Goal: Book appointment/travel/reservation

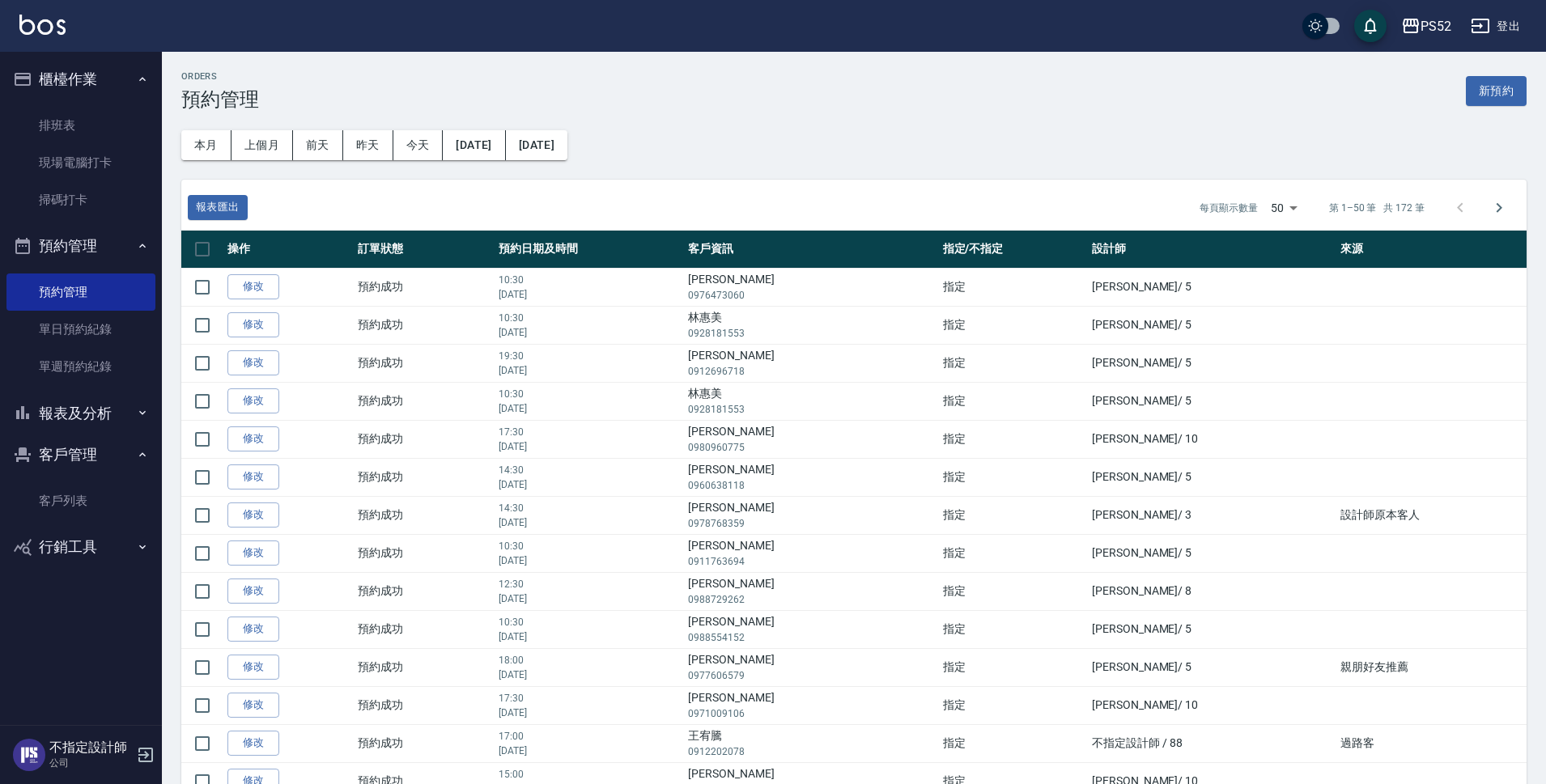
scroll to position [1314, 0]
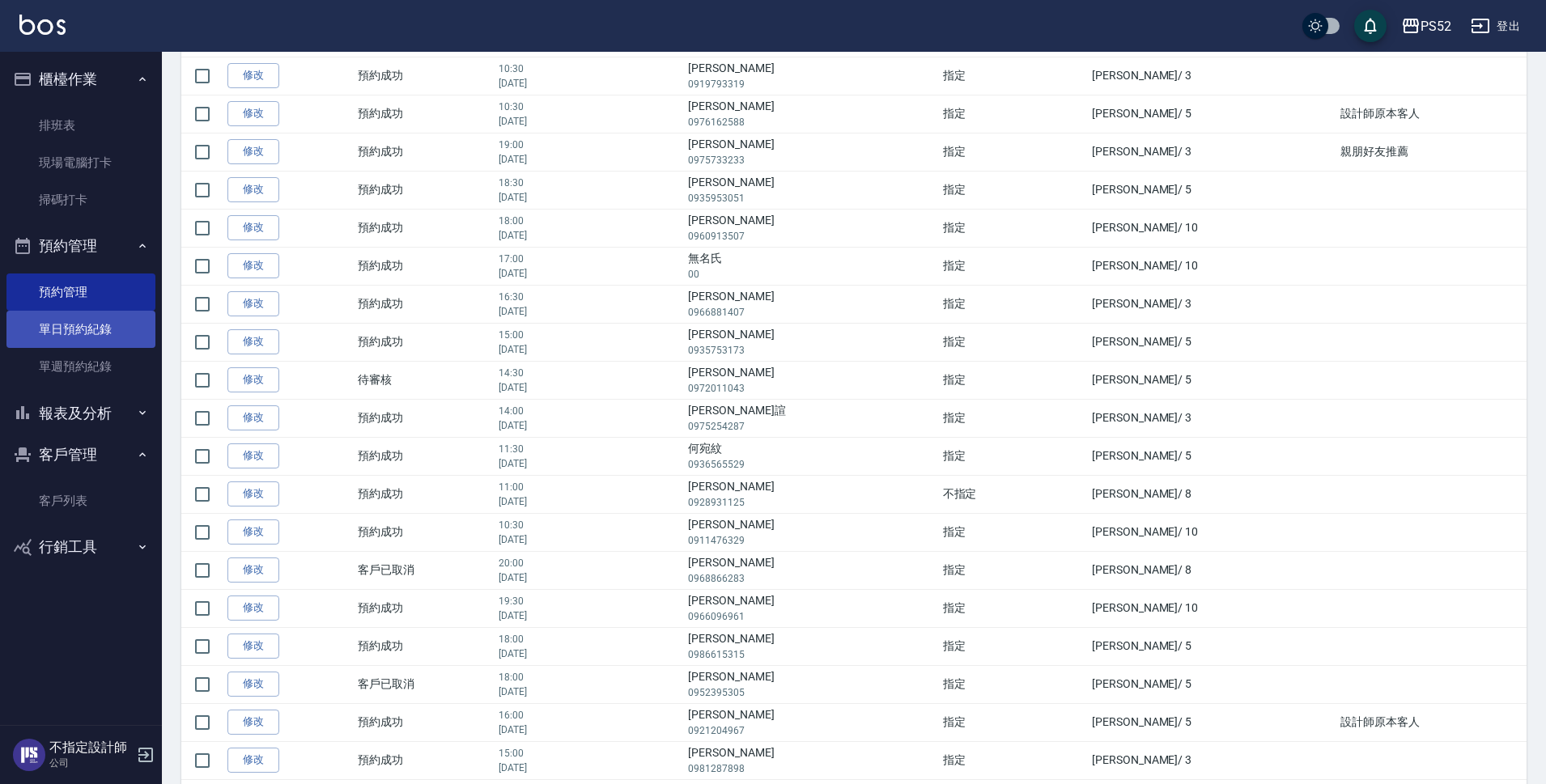
click at [79, 318] on link "單日預約紀錄" at bounding box center [80, 329] width 149 height 37
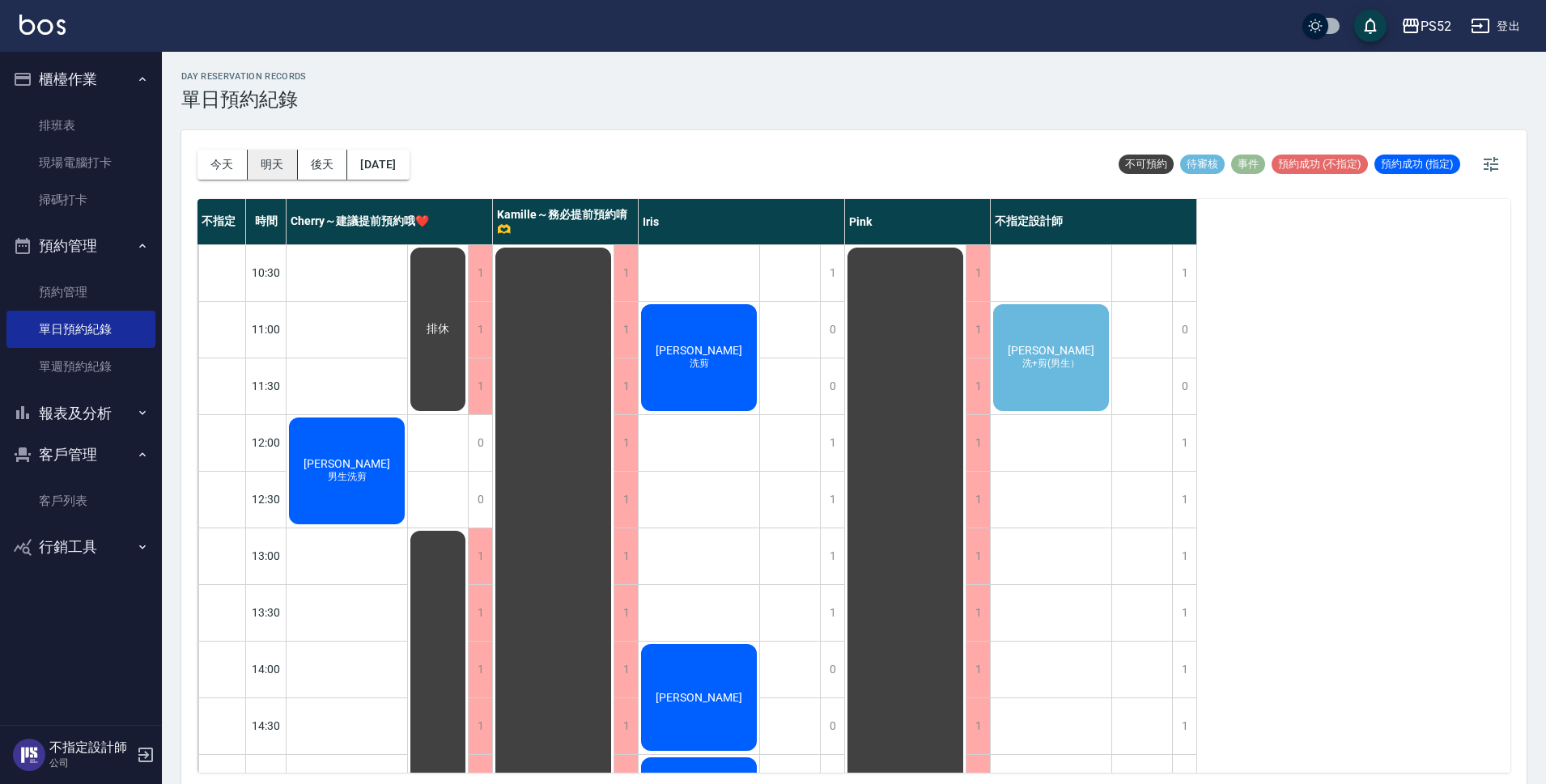
click at [279, 167] on button "明天" at bounding box center [273, 164] width 50 height 30
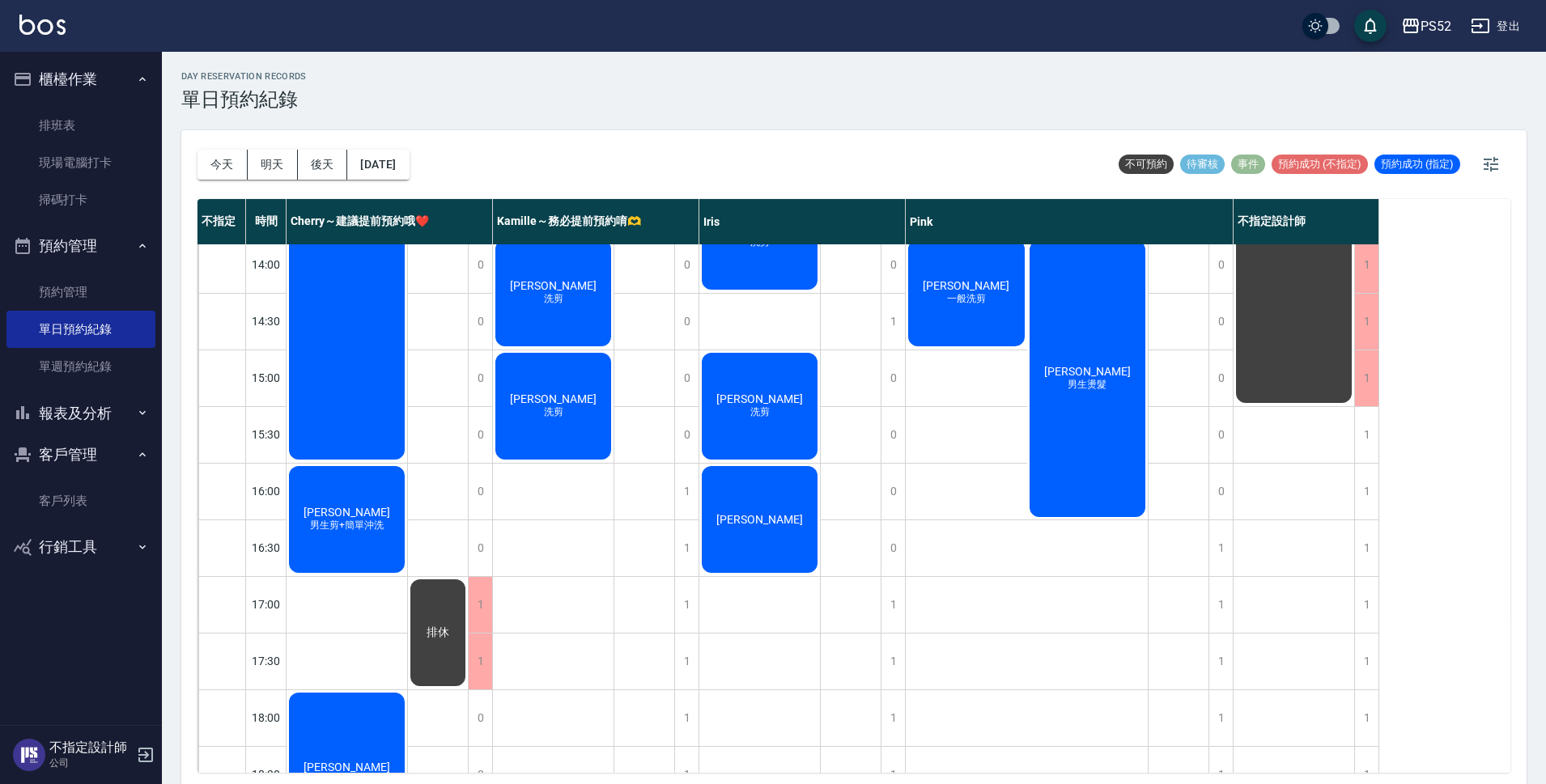
scroll to position [566, 0]
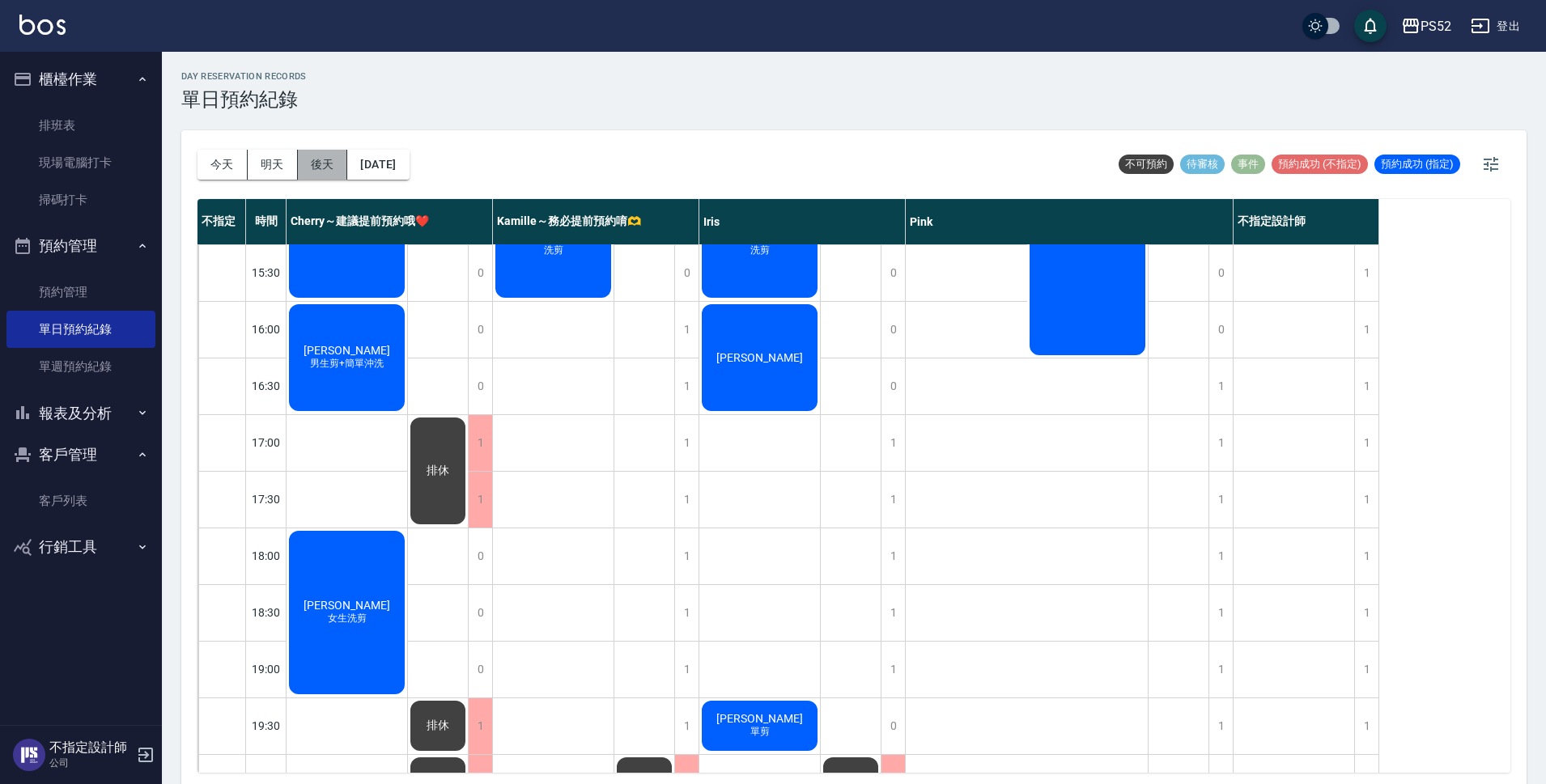
click at [319, 176] on button "後天" at bounding box center [323, 164] width 50 height 30
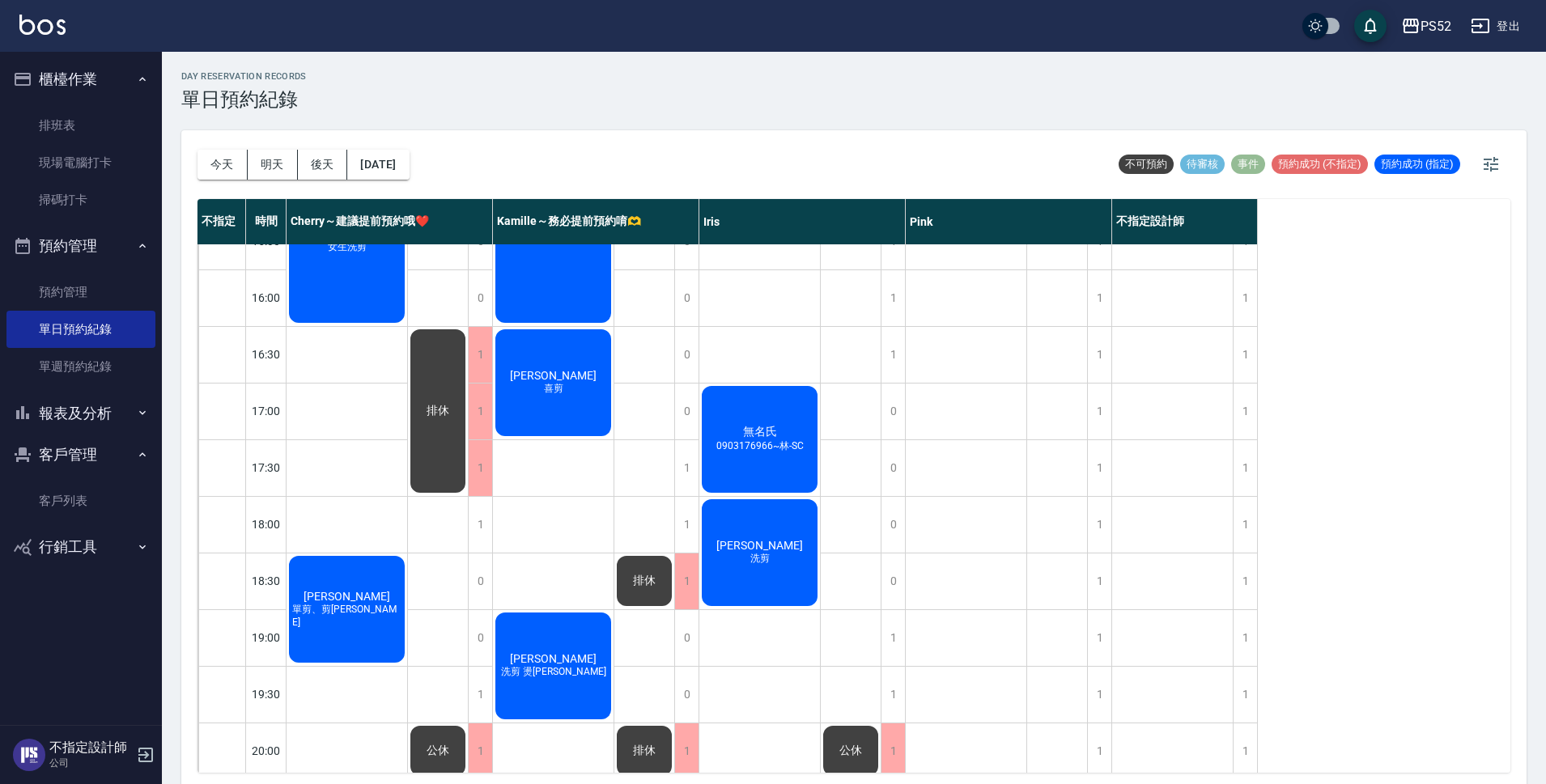
scroll to position [619, 0]
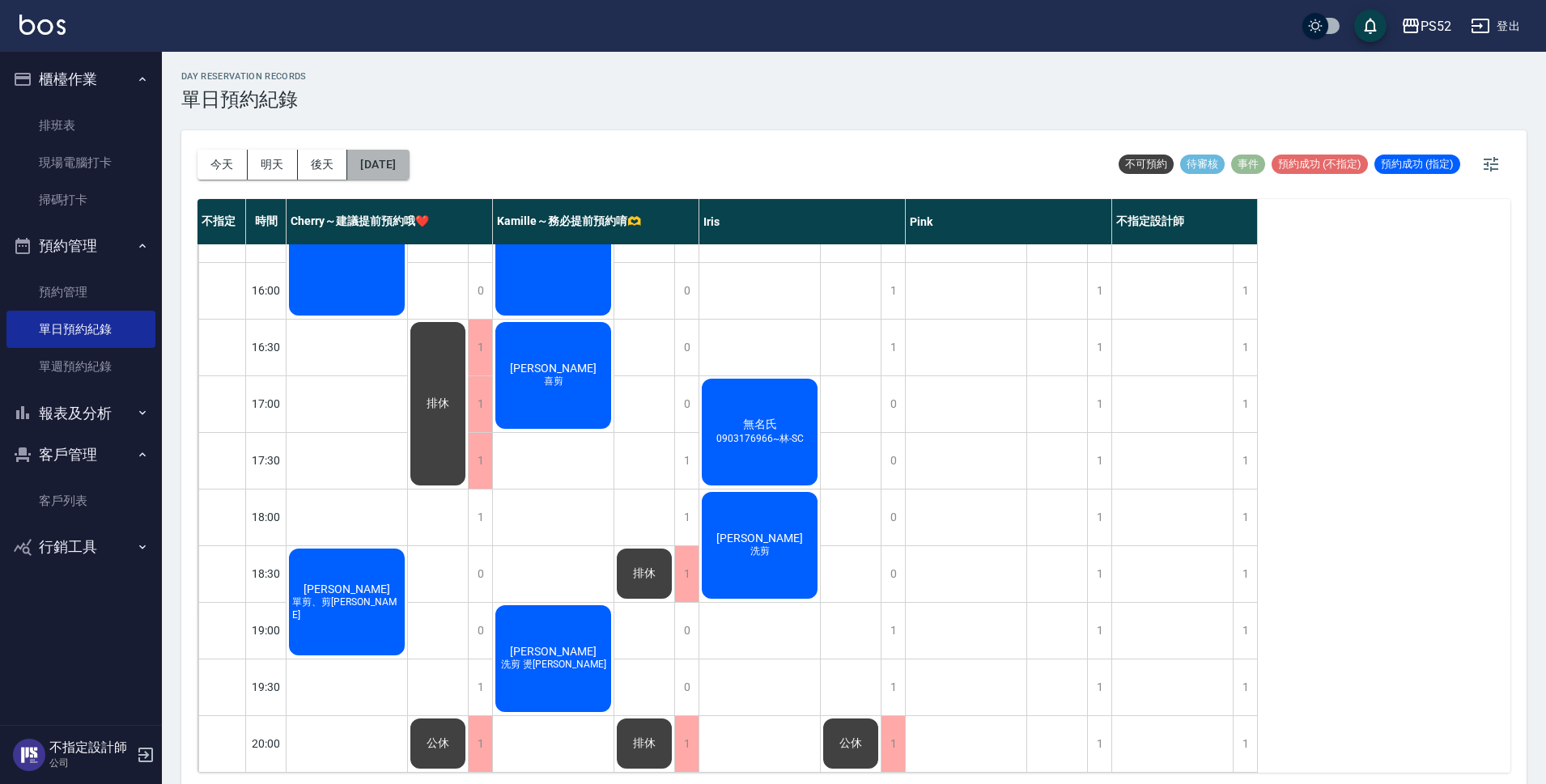
click at [409, 167] on button "[DATE]" at bounding box center [378, 164] width 62 height 30
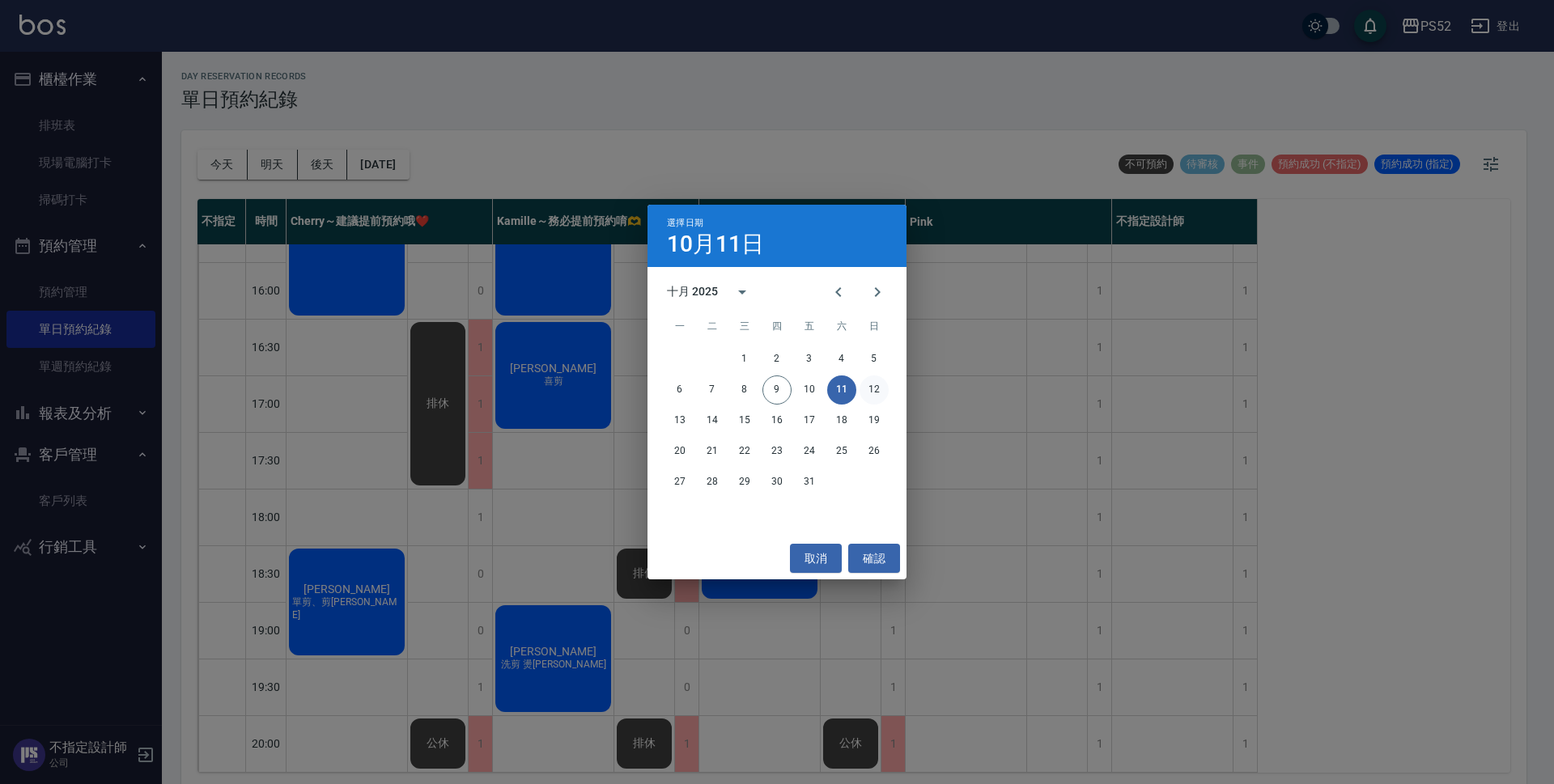
click at [870, 390] on button "12" at bounding box center [873, 389] width 29 height 29
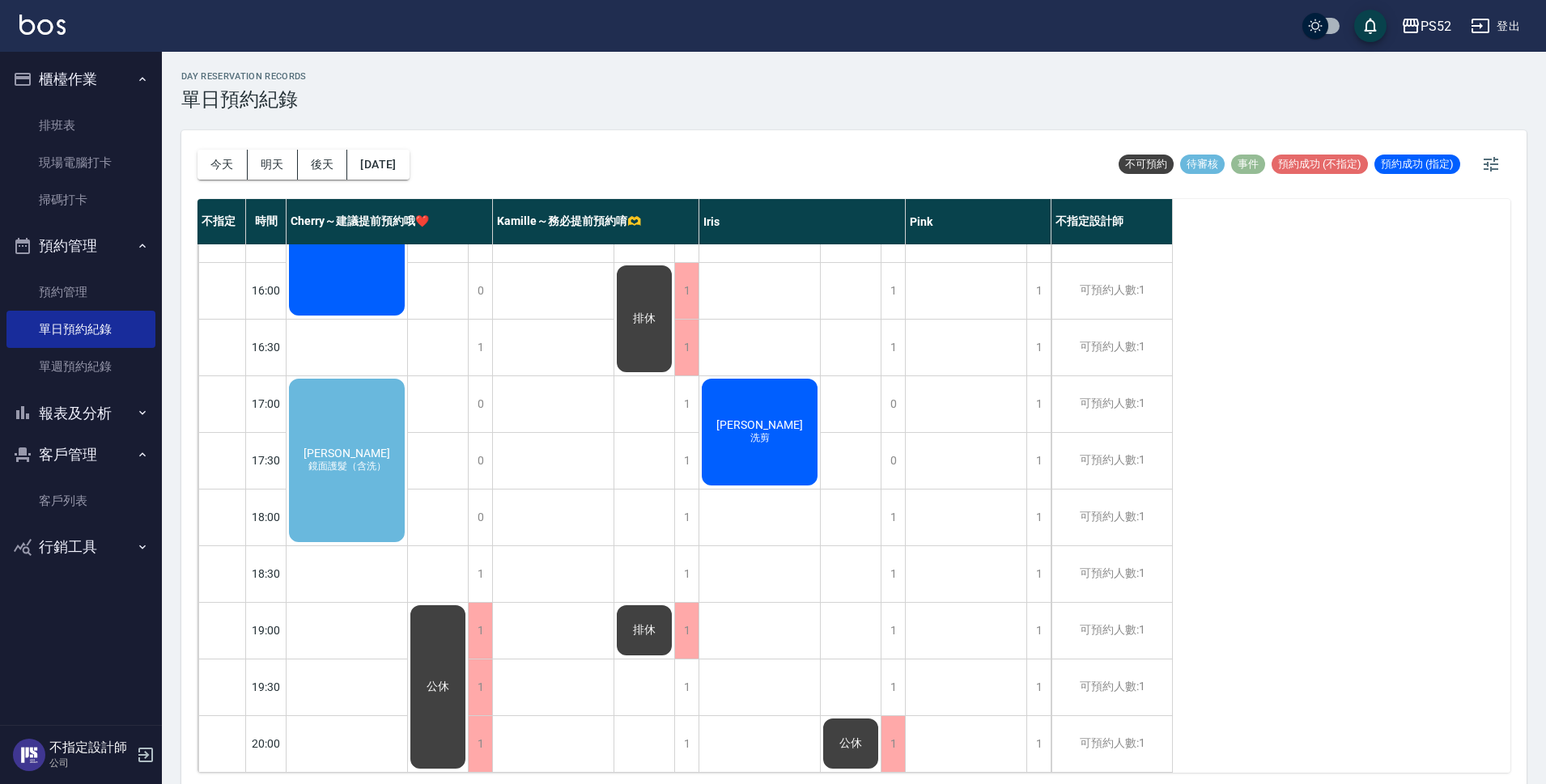
click at [380, 440] on div "[PERSON_NAME] 鏡面護髮（含洗）" at bounding box center [346, 459] width 121 height 168
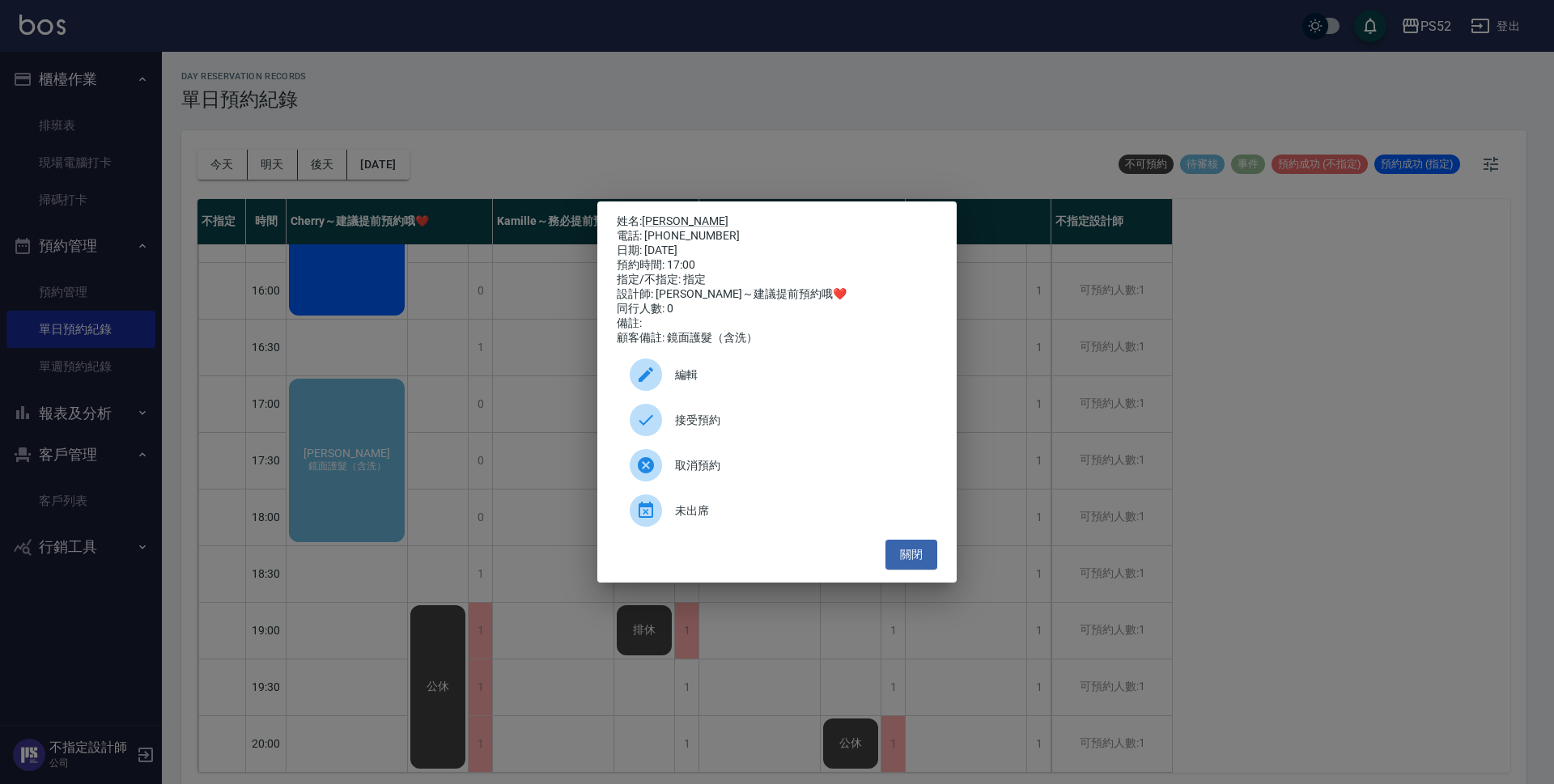
click at [702, 429] on span "接受預約" at bounding box center [799, 420] width 249 height 17
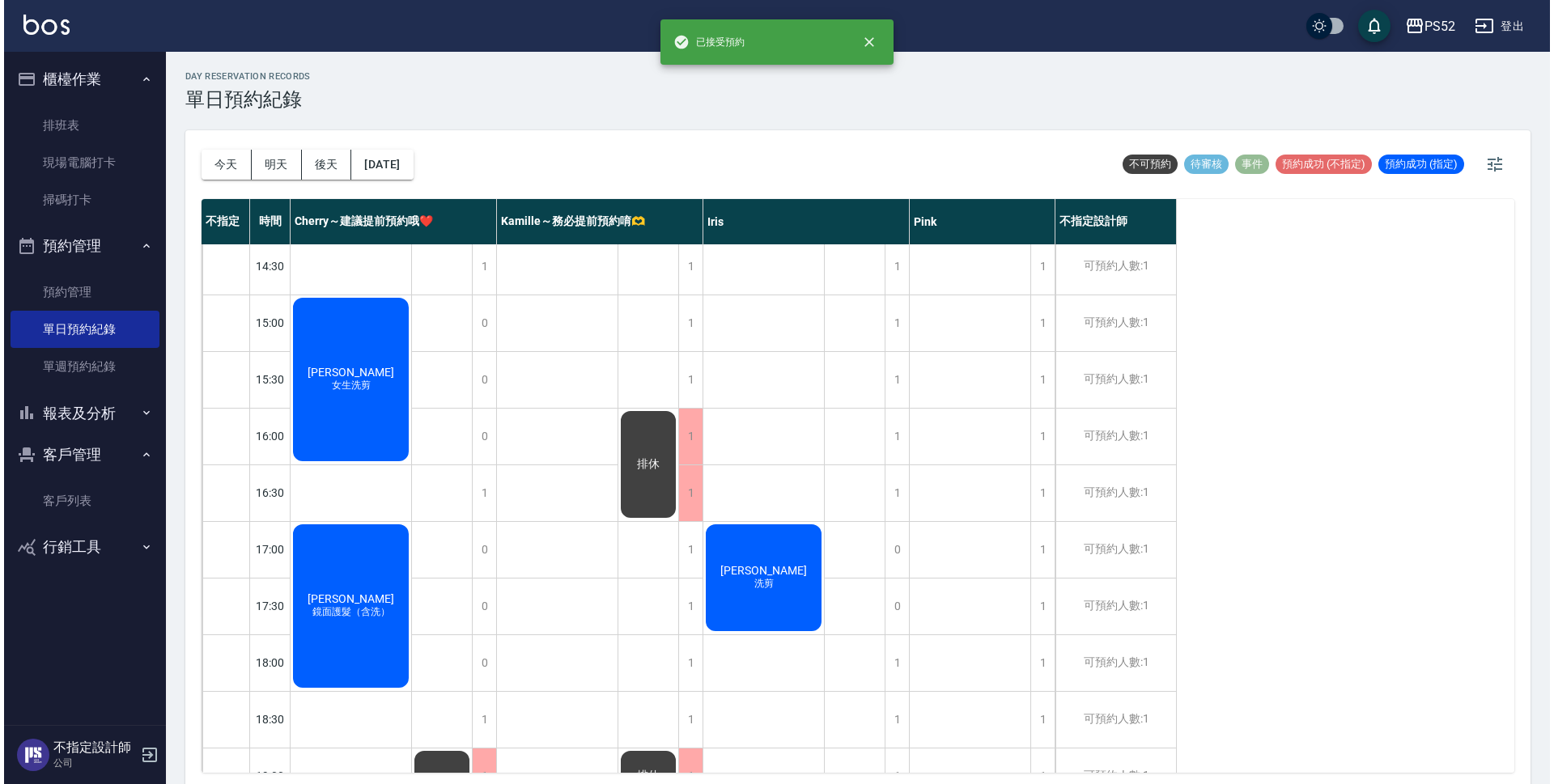
scroll to position [431, 0]
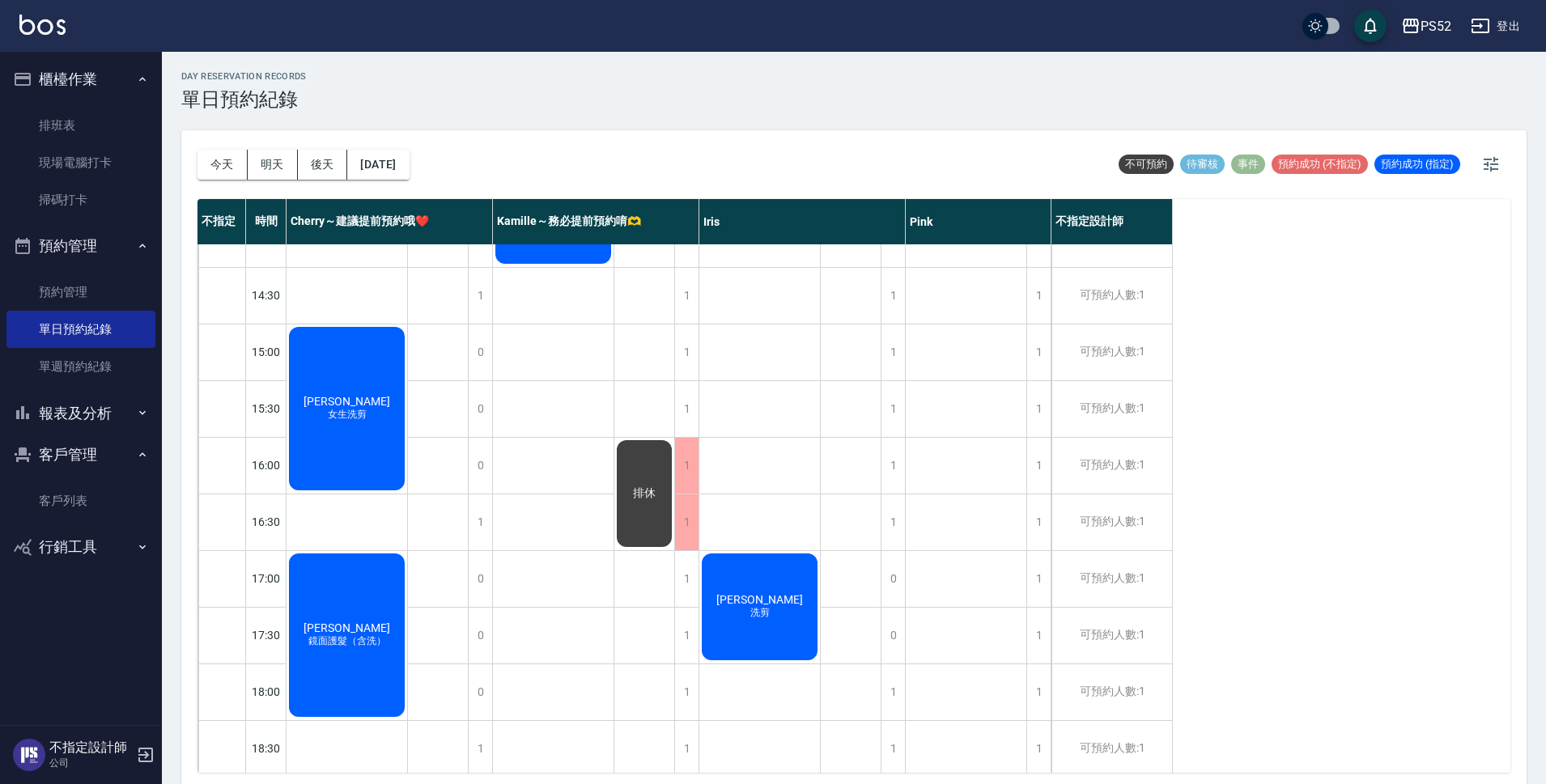
click at [1505, 21] on button "登出" at bounding box center [1496, 26] width 63 height 30
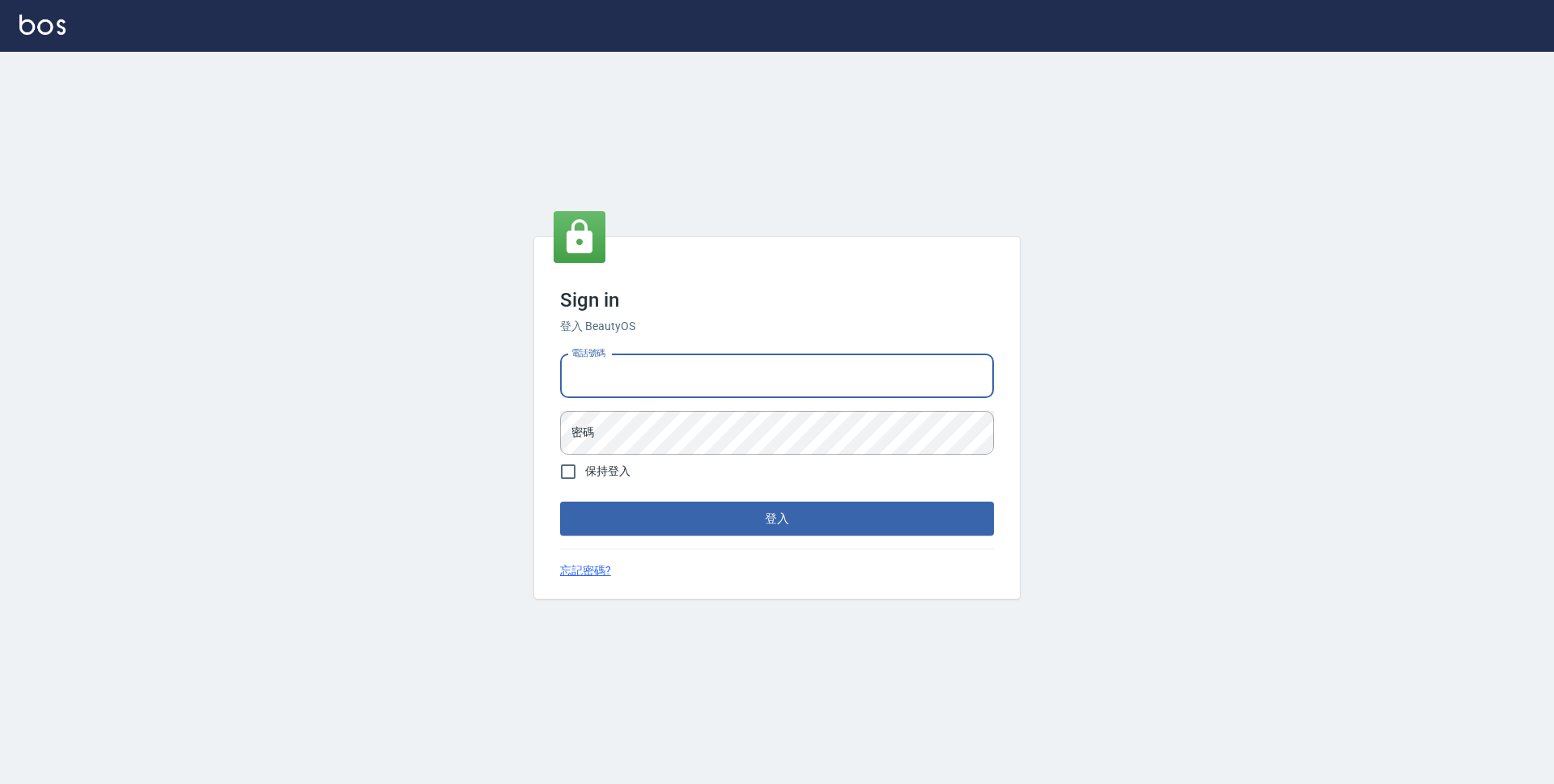
click at [673, 377] on input "電話號碼" at bounding box center [777, 376] width 434 height 44
type input "0923939755"
click at [560, 501] on button "登入" at bounding box center [777, 518] width 434 height 34
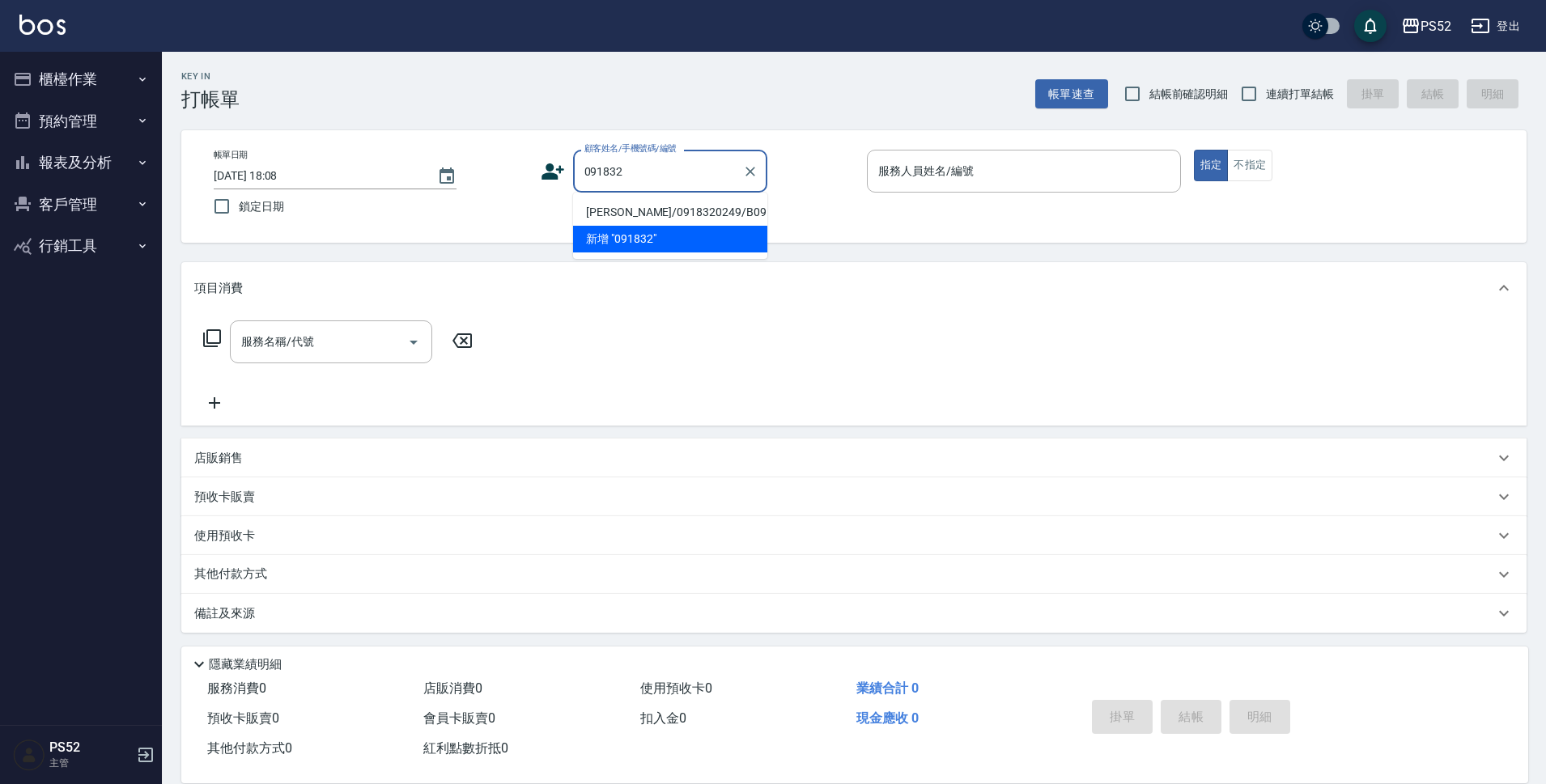
click at [677, 214] on li "洪鈞維/0918320249/B0918320249" at bounding box center [669, 212] width 194 height 27
type input "洪鈞維/0918320249/B0918320249"
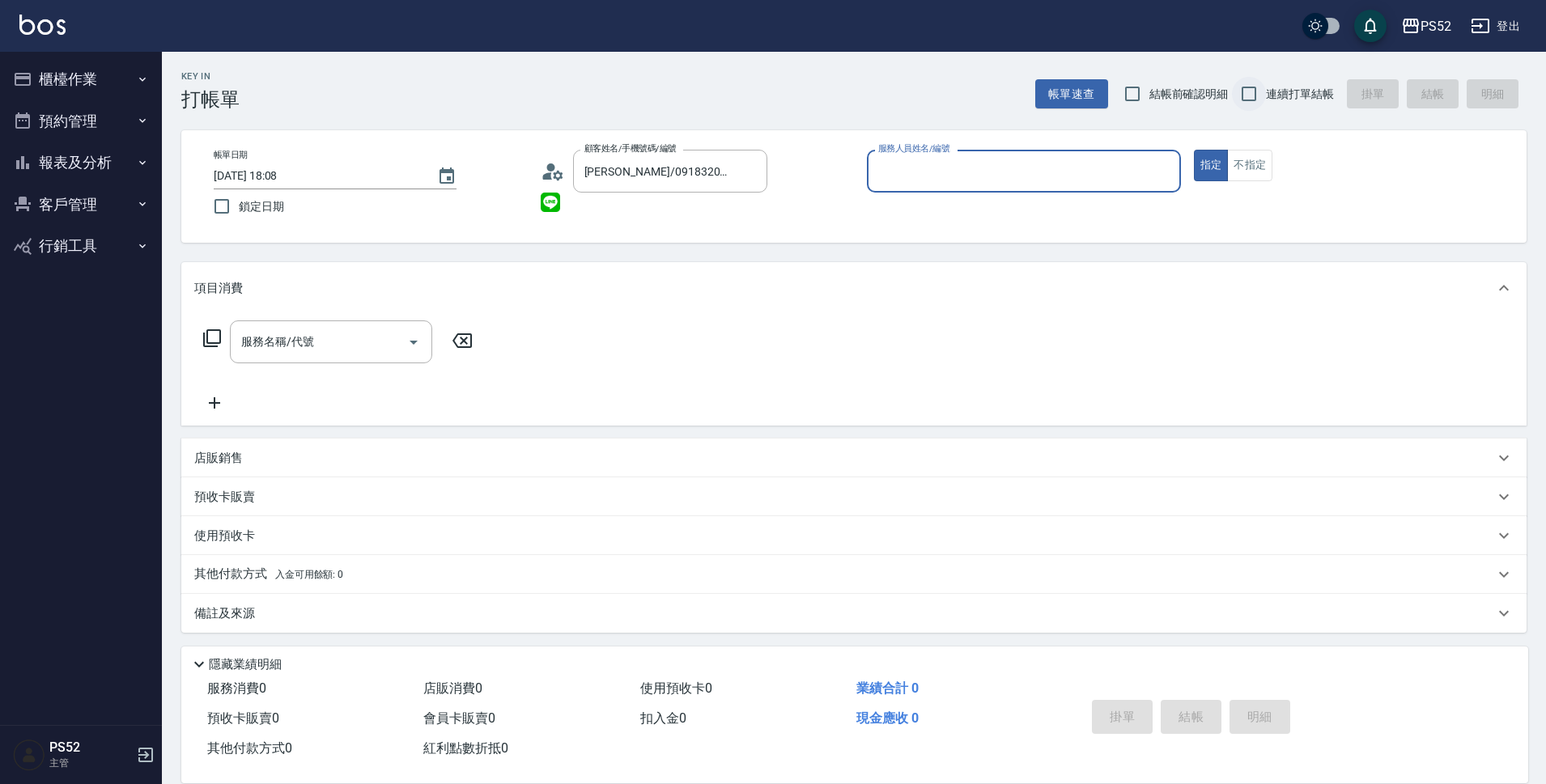
click at [1247, 86] on input "連續打單結帳" at bounding box center [1248, 93] width 34 height 34
checkbox input "true"
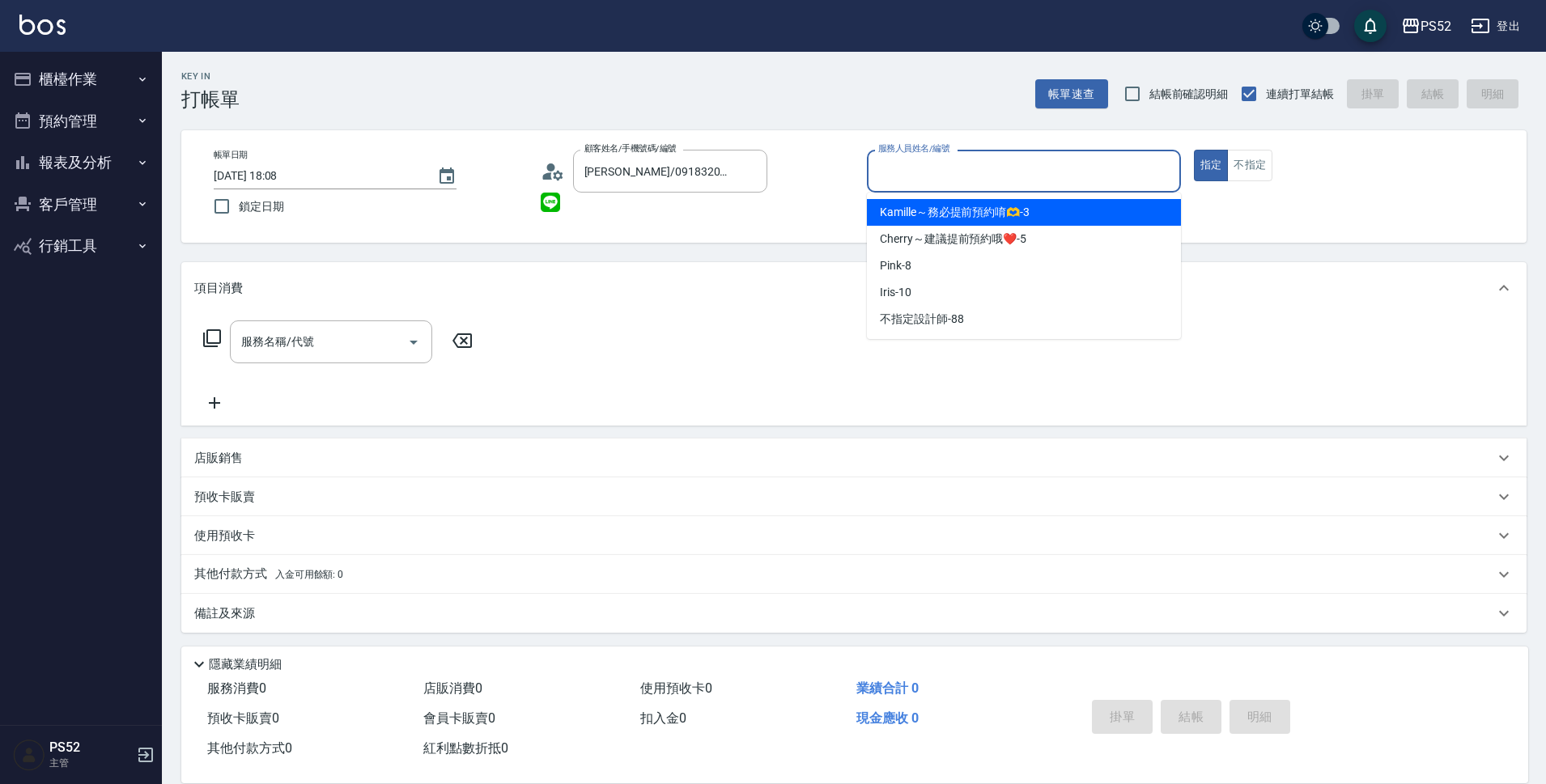
click at [1070, 164] on input "服務人員姓名/編號" at bounding box center [1024, 171] width 299 height 29
type input "Iris-10"
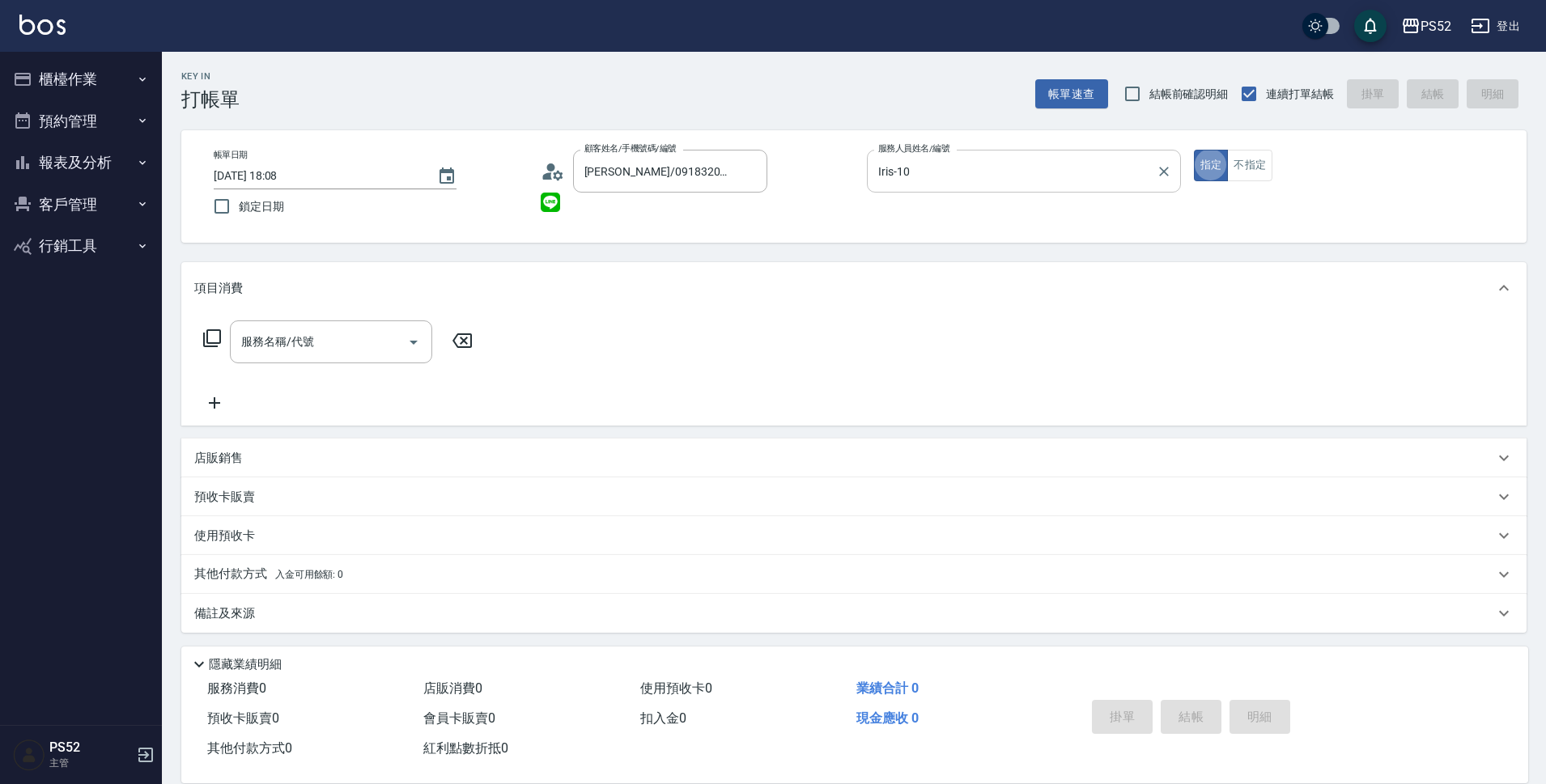
type button "true"
click at [282, 340] on input "服務名稱/代號" at bounding box center [319, 342] width 164 height 29
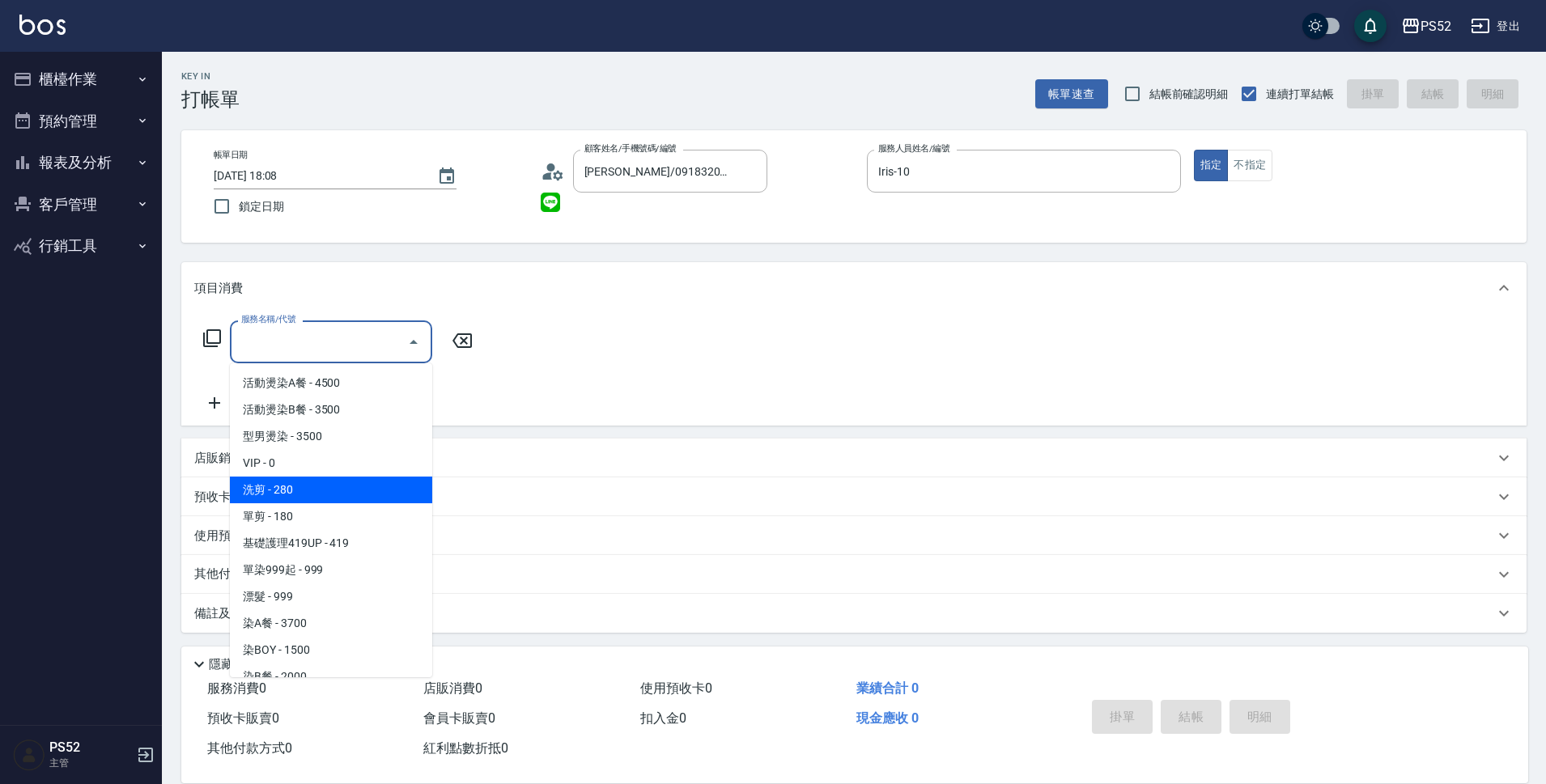
click at [378, 496] on span "洗剪 - 280" at bounding box center [331, 490] width 202 height 27
type input "洗剪(C1)"
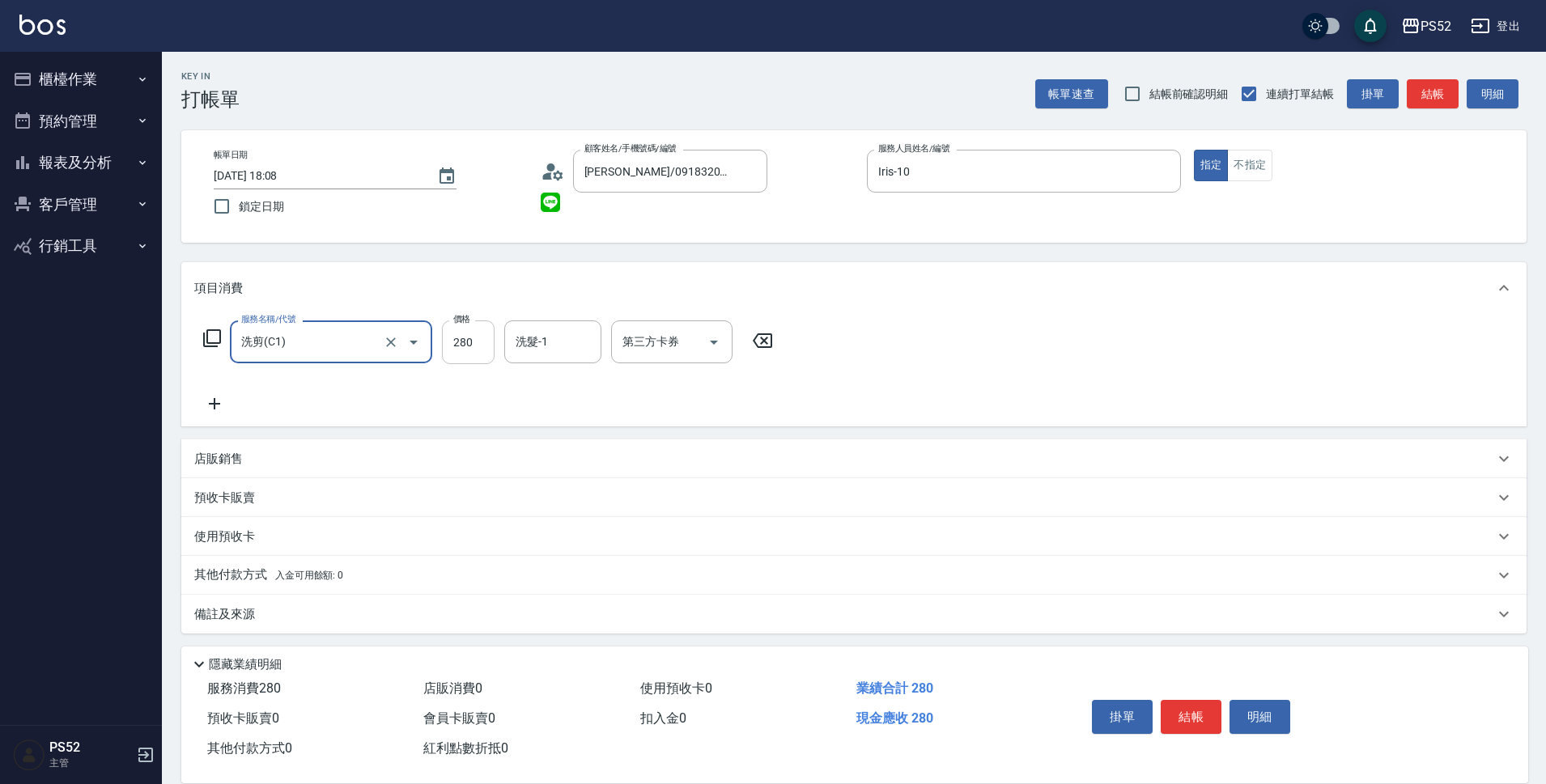
click at [490, 330] on input "280" at bounding box center [468, 342] width 52 height 44
type input "350"
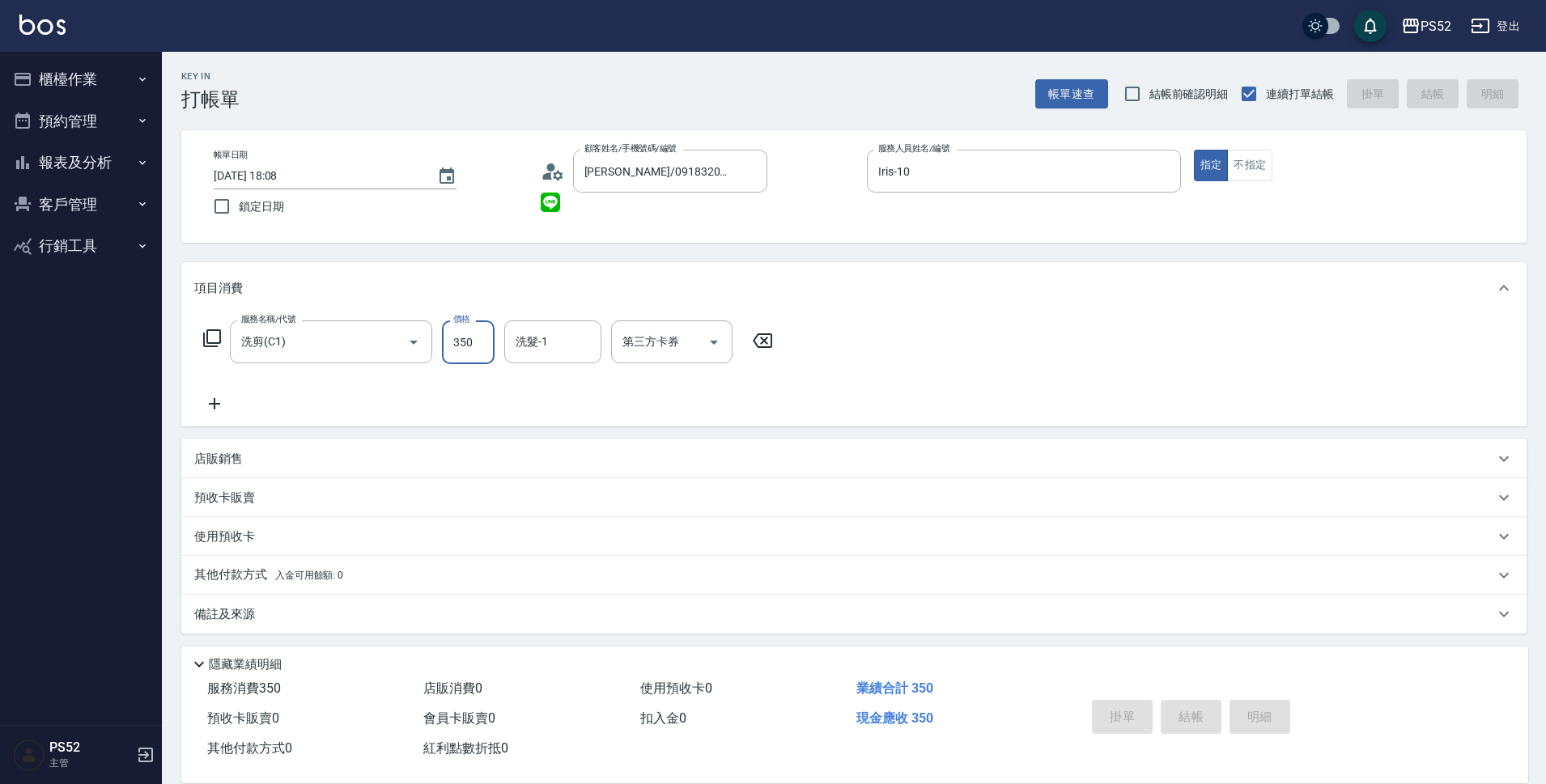
type input "2025/10/09 18:09"
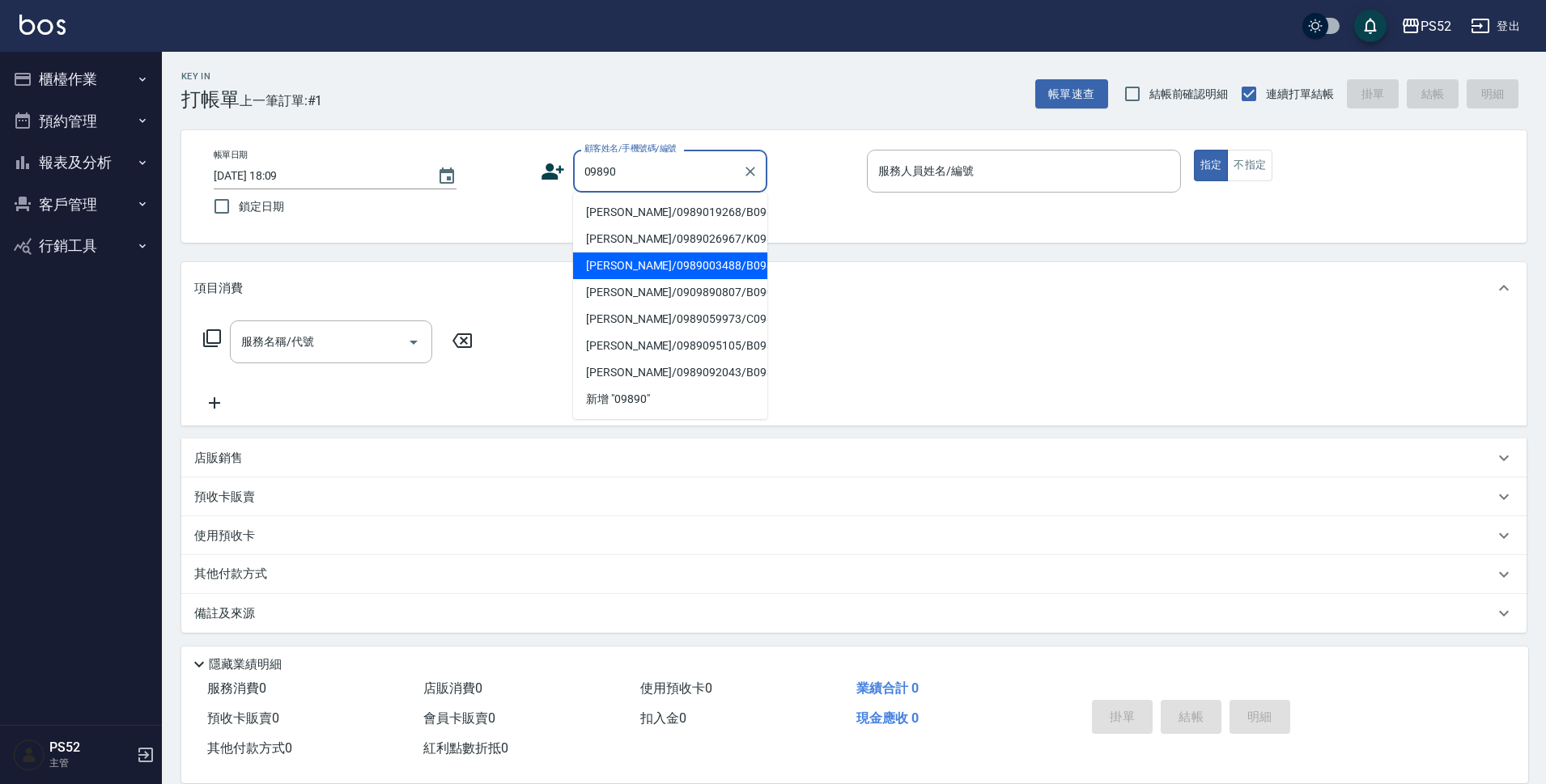
click at [658, 279] on li "劉千寧/0989003488/B0989003488" at bounding box center [669, 265] width 194 height 27
type input "劉千寧/0989003488/B0989003488"
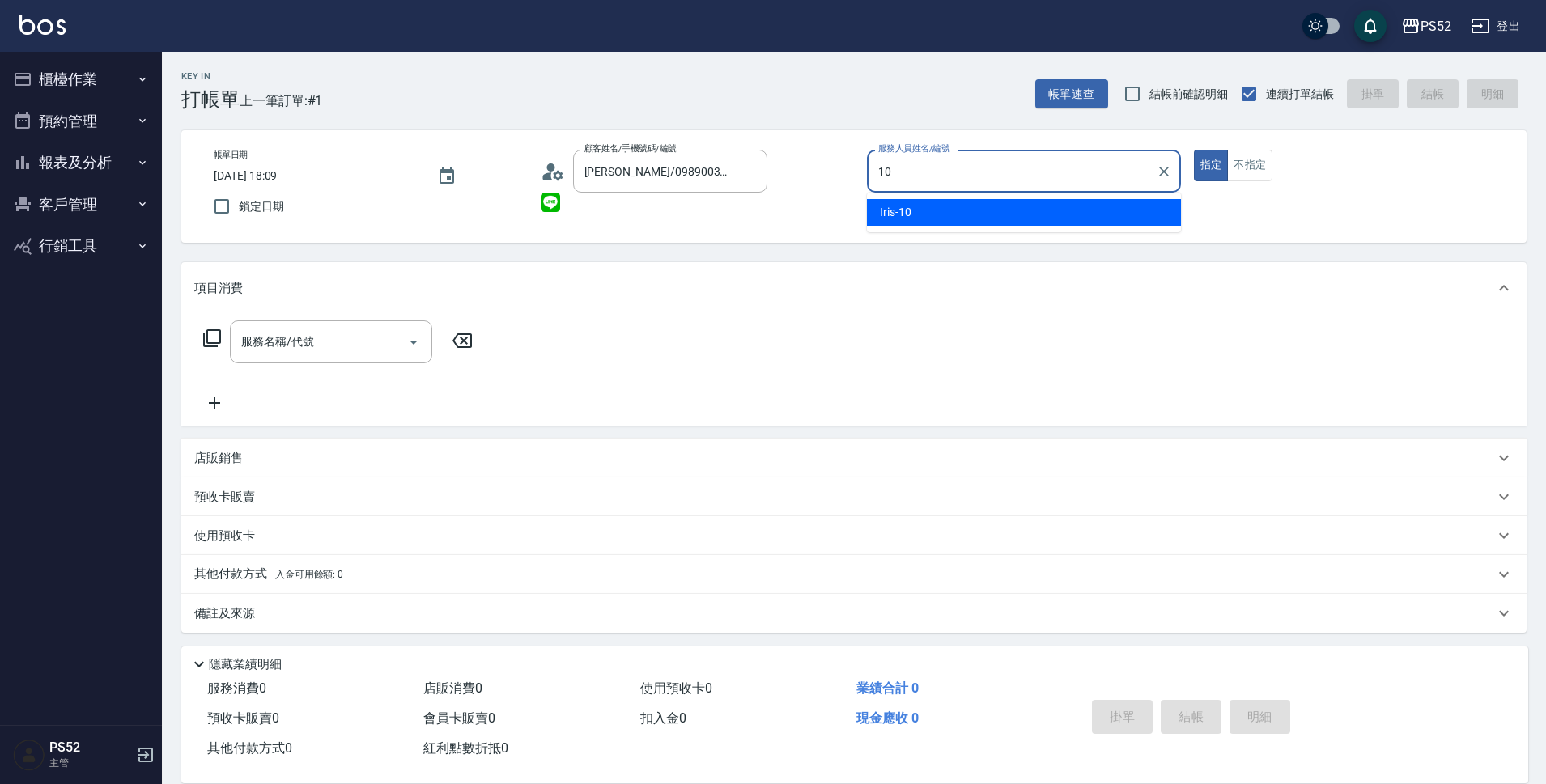
type input "Iris-10"
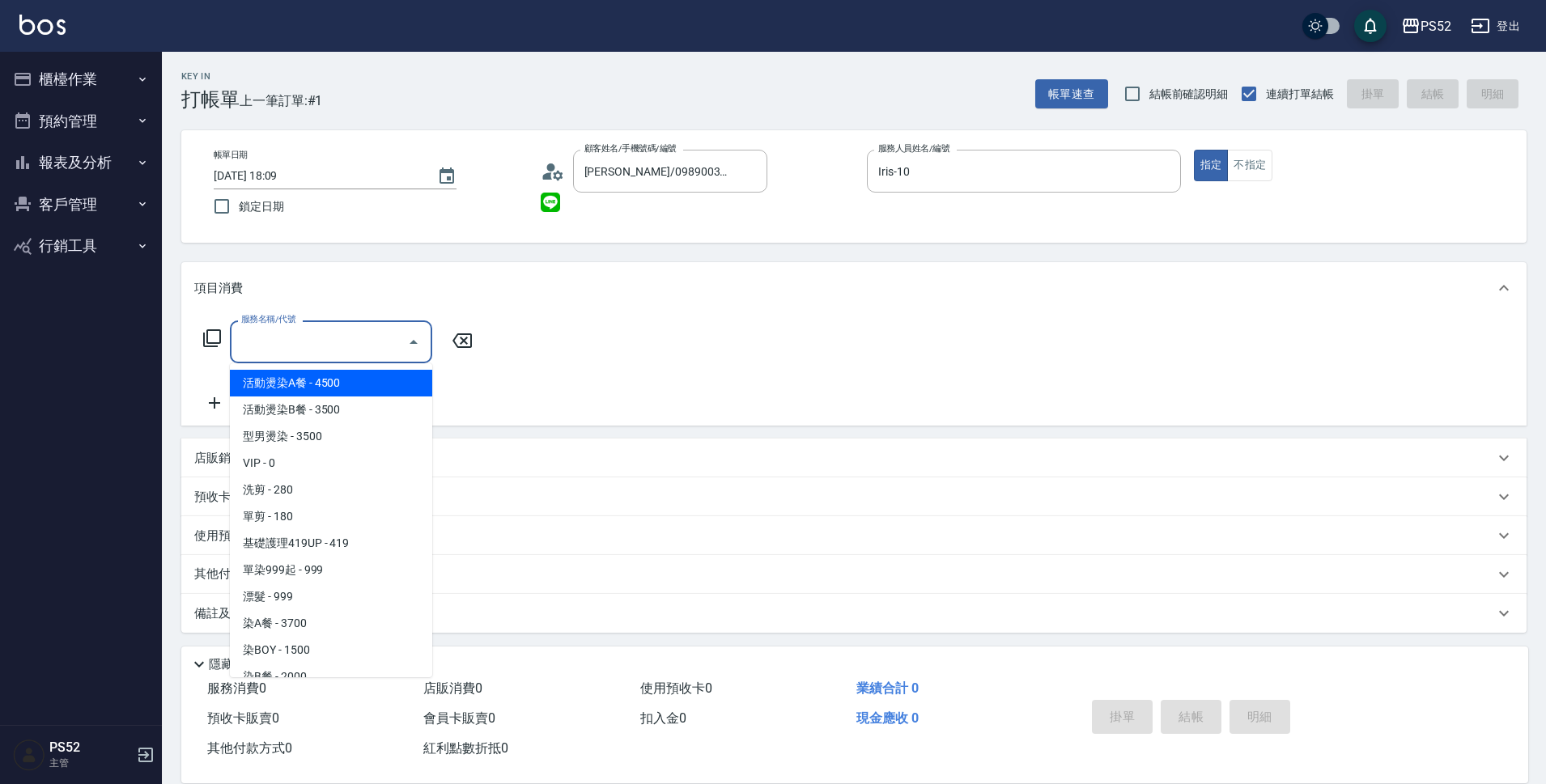
click at [326, 345] on input "服務名稱/代號" at bounding box center [319, 342] width 164 height 29
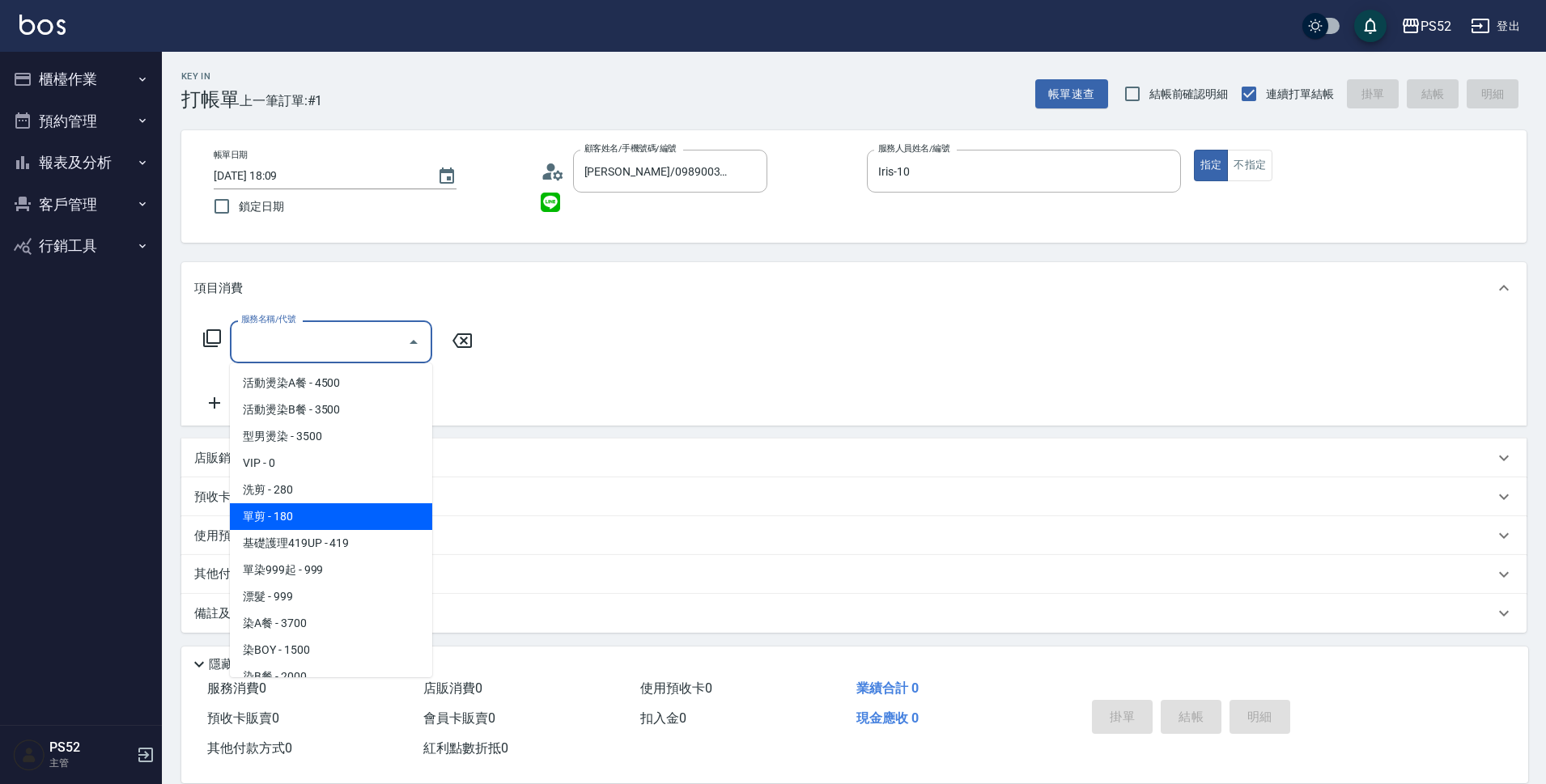
click at [352, 512] on span "單剪 - 180" at bounding box center [331, 516] width 202 height 27
type input "單剪(C2)"
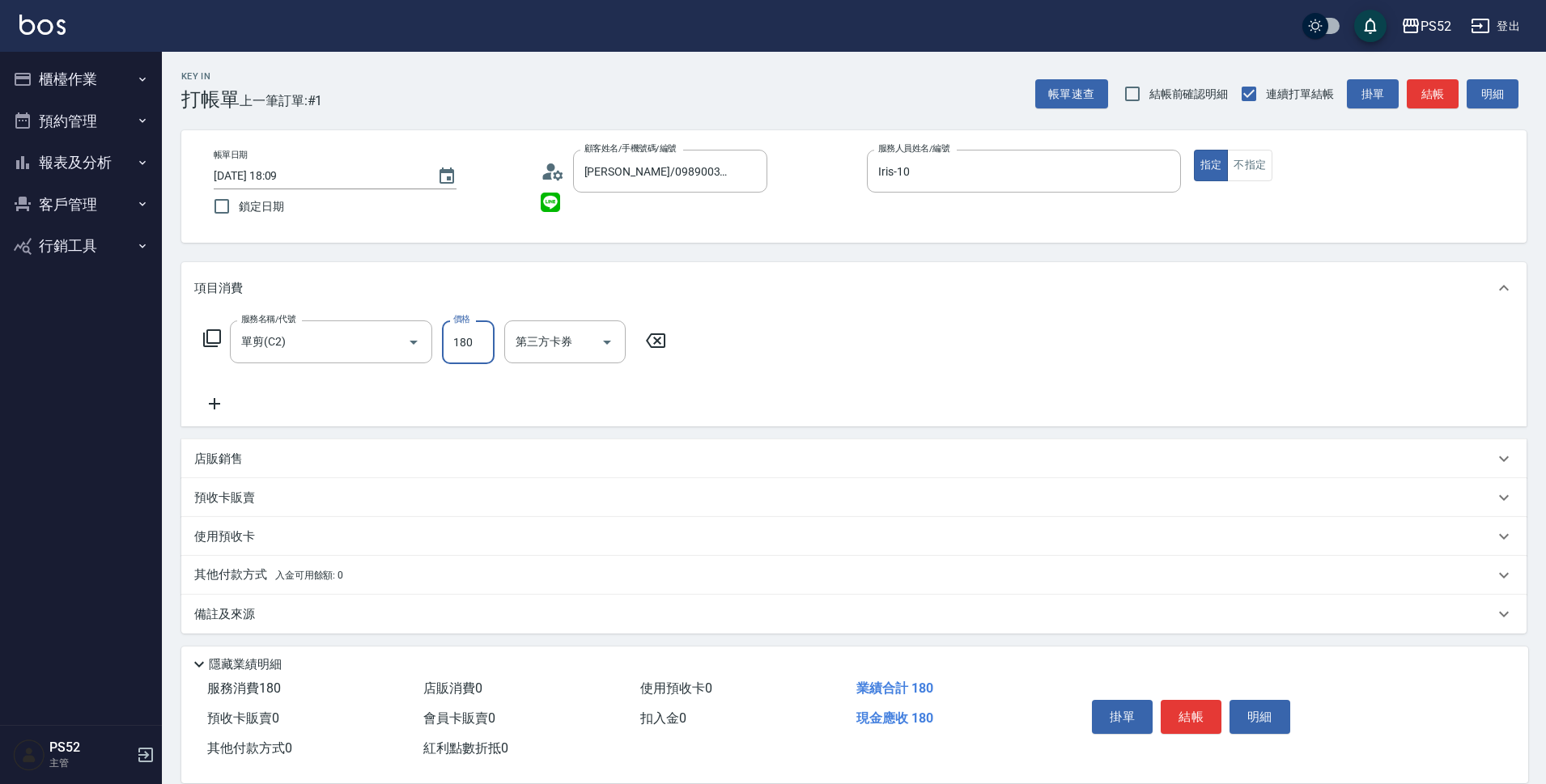
click at [478, 347] on input "180" at bounding box center [468, 342] width 52 height 44
type input "500"
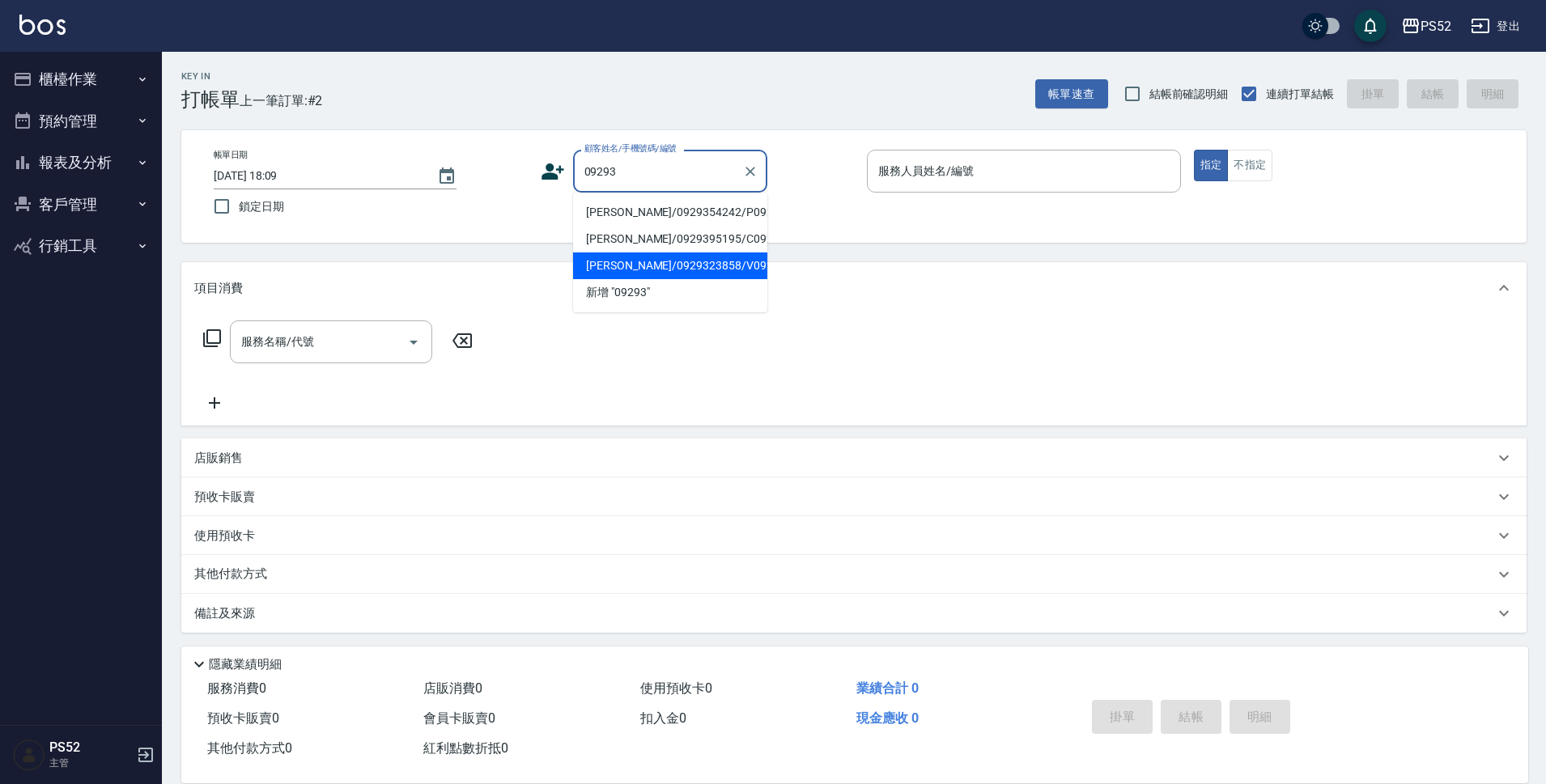
click at [652, 279] on li "蔡秉真/0929323858/V0929323858" at bounding box center [669, 265] width 194 height 27
type input "蔡秉真/0929323858/V0929323858"
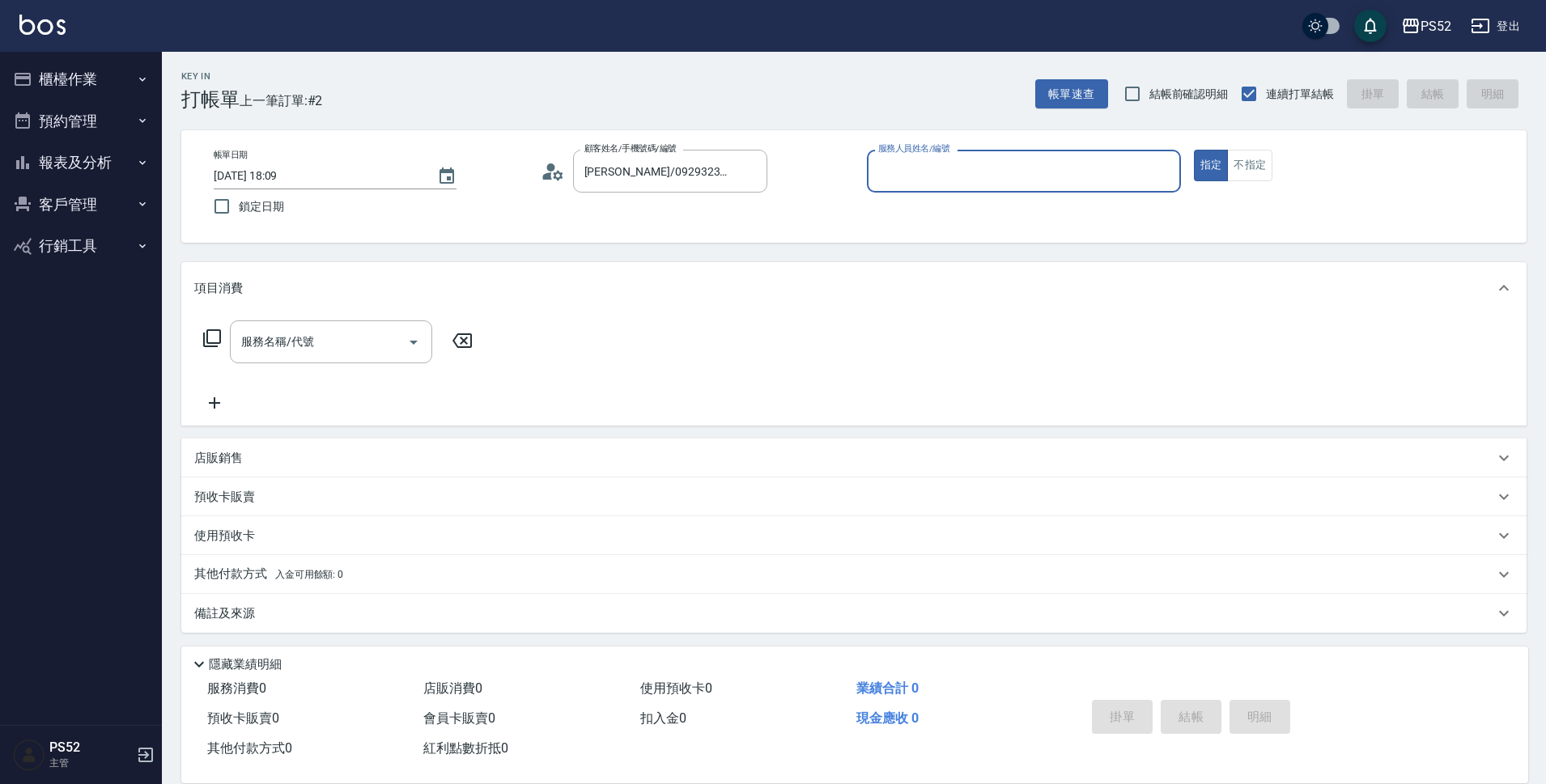
click at [554, 172] on icon at bounding box center [557, 174] width 10 height 10
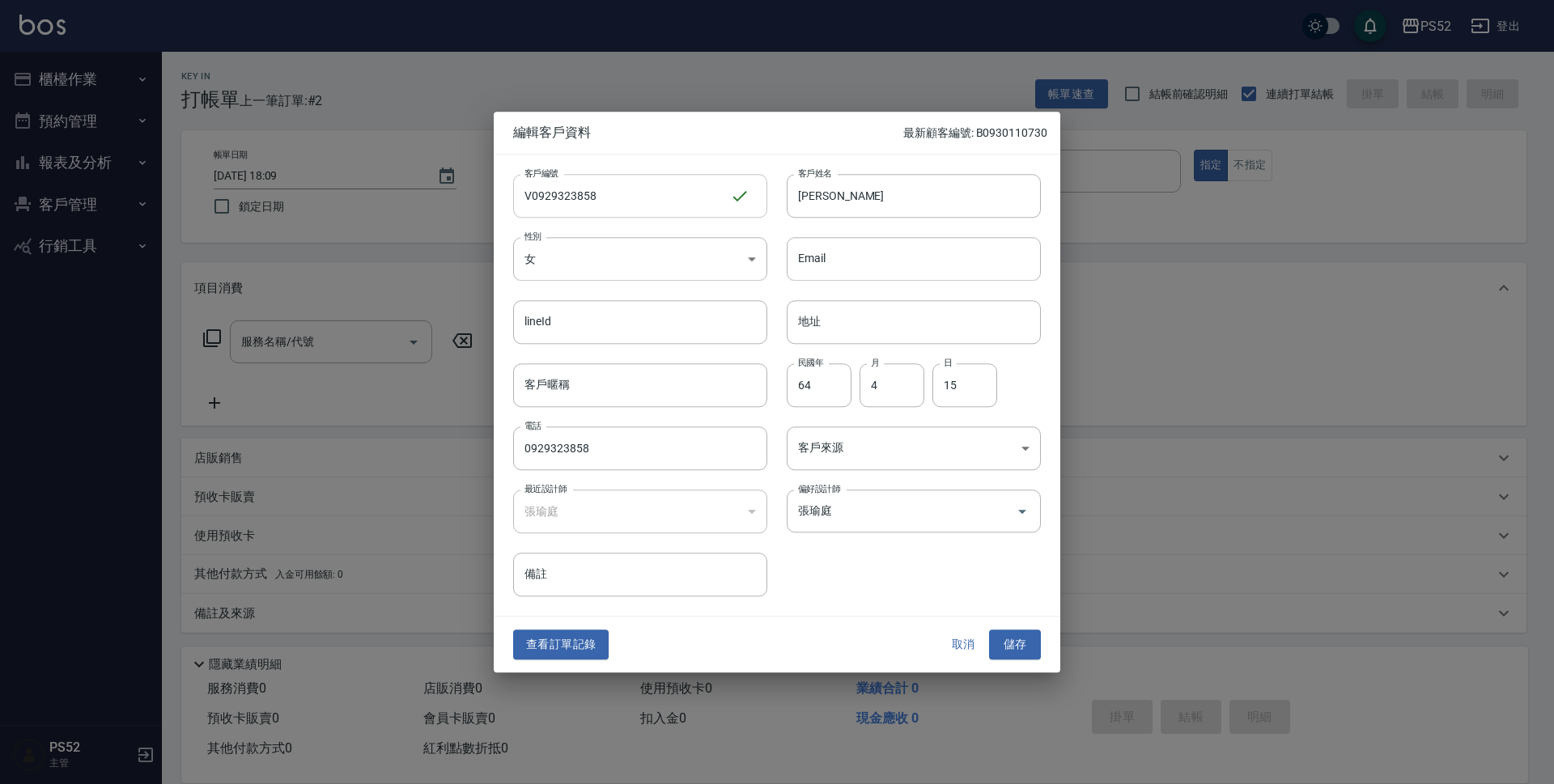
click at [530, 187] on input "V0929323858" at bounding box center [621, 196] width 217 height 44
type input "I0929323858"
click at [1019, 642] on button "儲存" at bounding box center [1015, 645] width 52 height 30
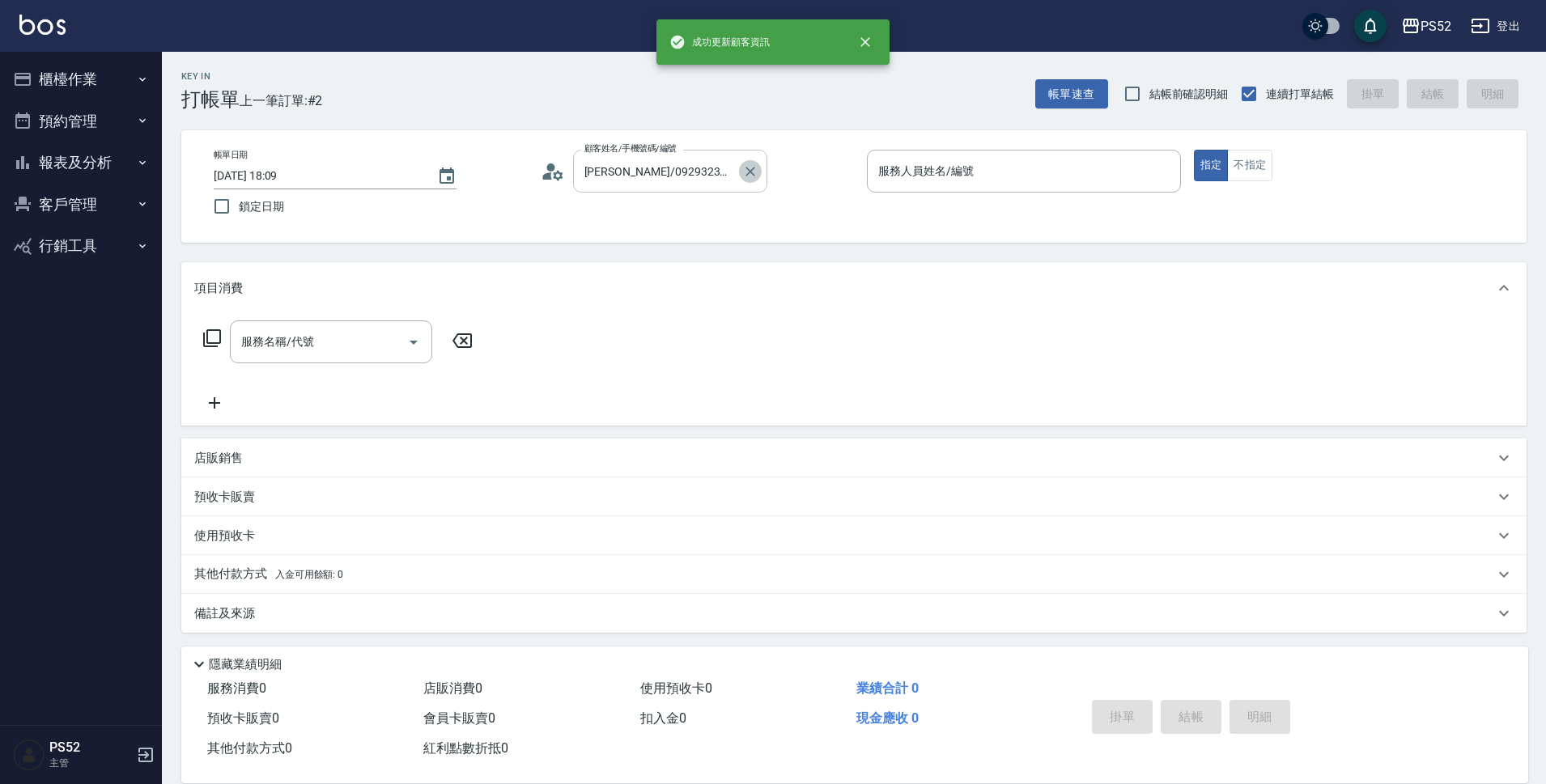
click at [747, 172] on icon "Clear" at bounding box center [750, 171] width 17 height 17
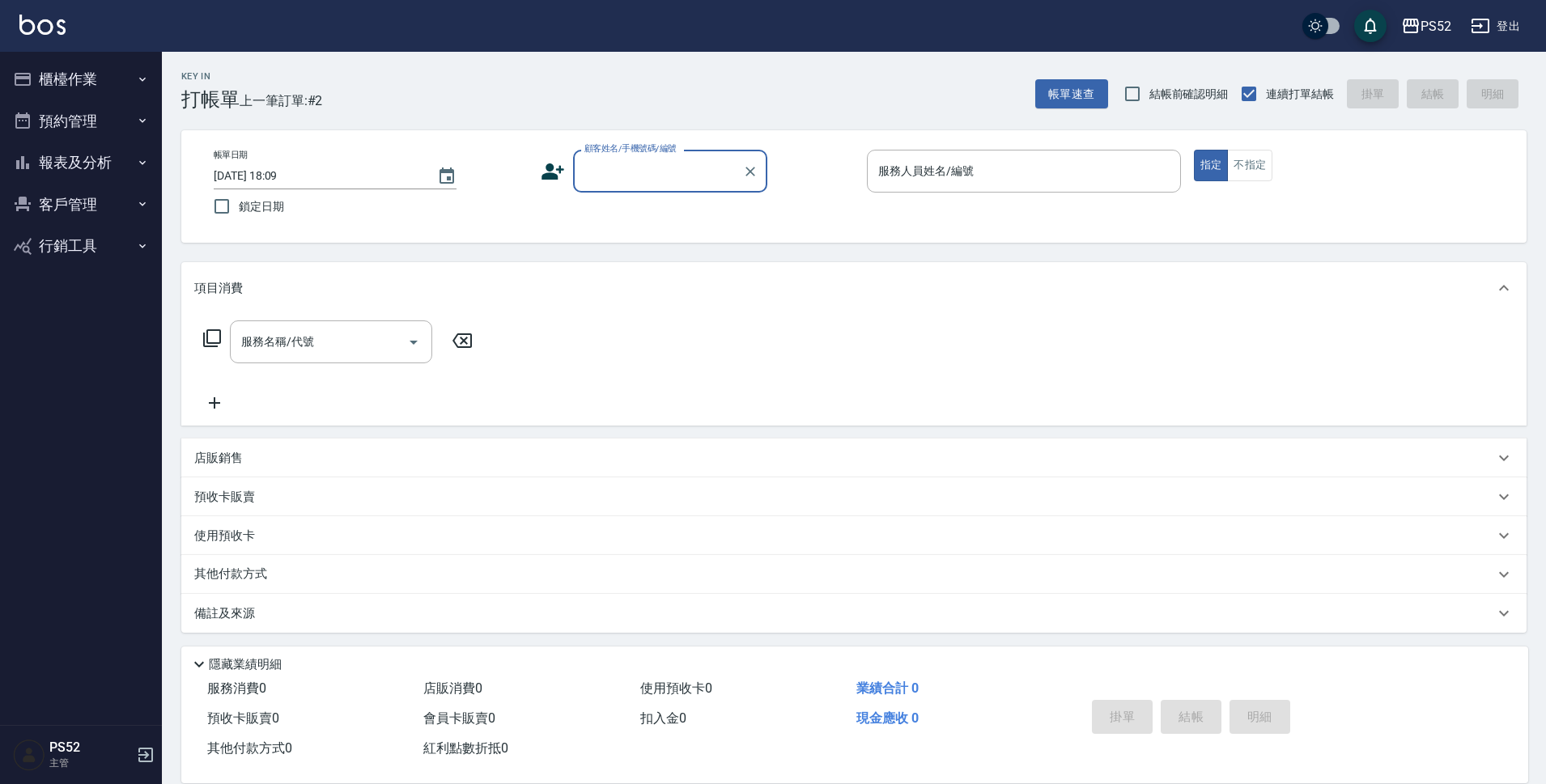
click at [687, 176] on input "顧客姓名/手機號碼/編號" at bounding box center [658, 171] width 156 height 29
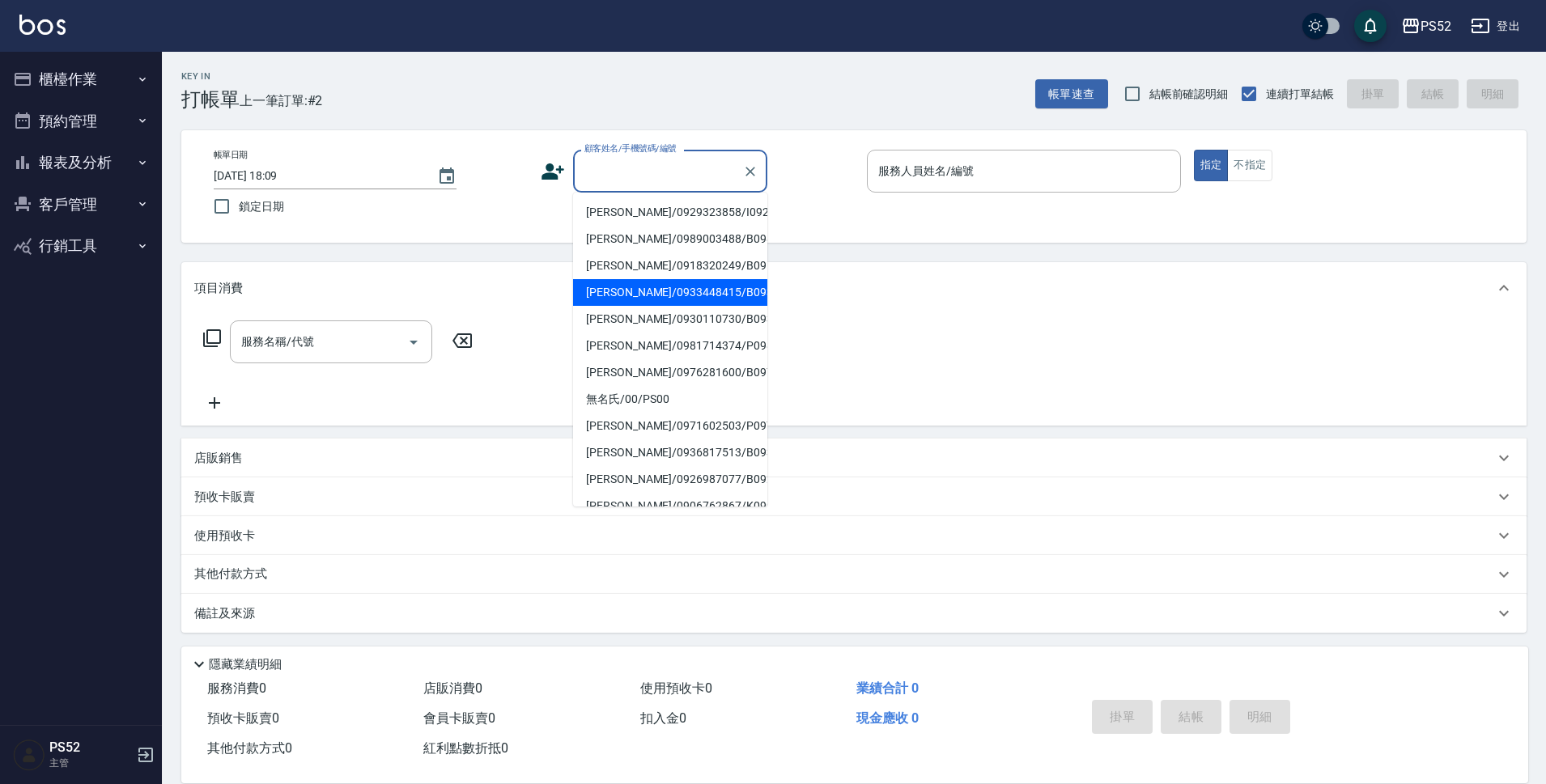
click at [663, 221] on li "蔡秉真/0929323858/I0929323858" at bounding box center [669, 212] width 194 height 27
type input "蔡秉真/0929323858/I0929323858"
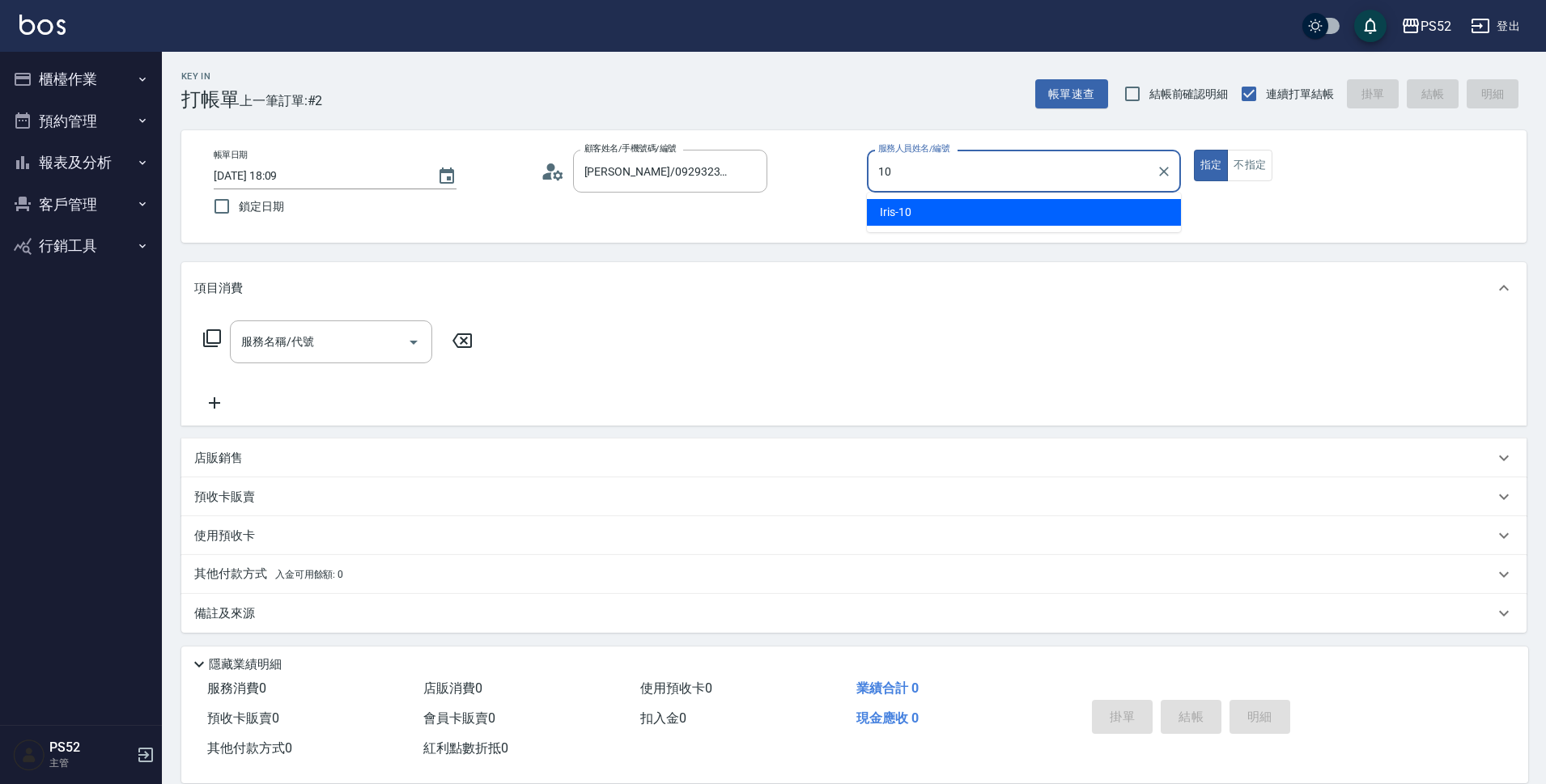
type input "Iris-10"
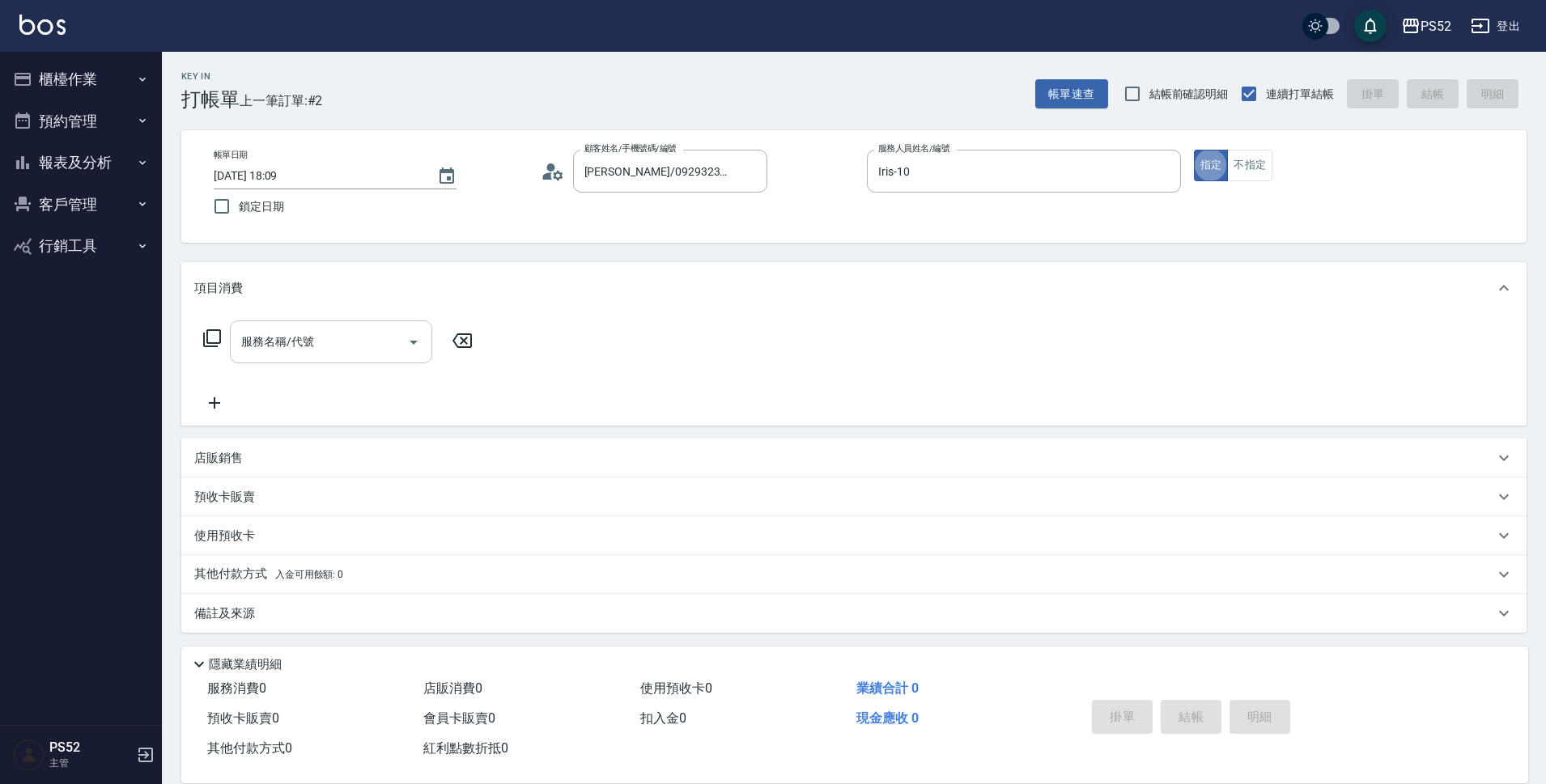
click at [301, 326] on div "服務名稱/代號" at bounding box center [331, 341] width 202 height 43
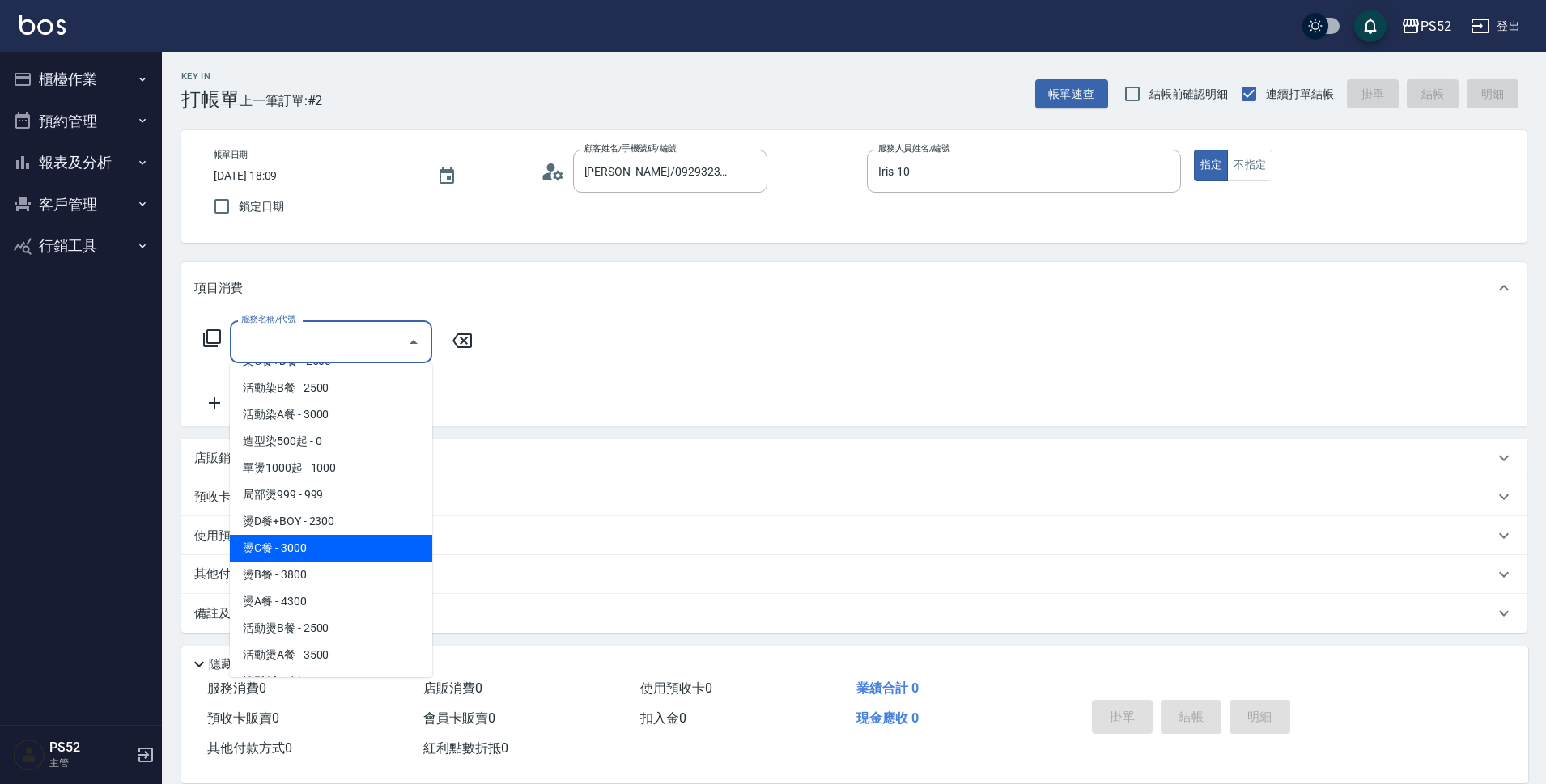
scroll to position [351, 0]
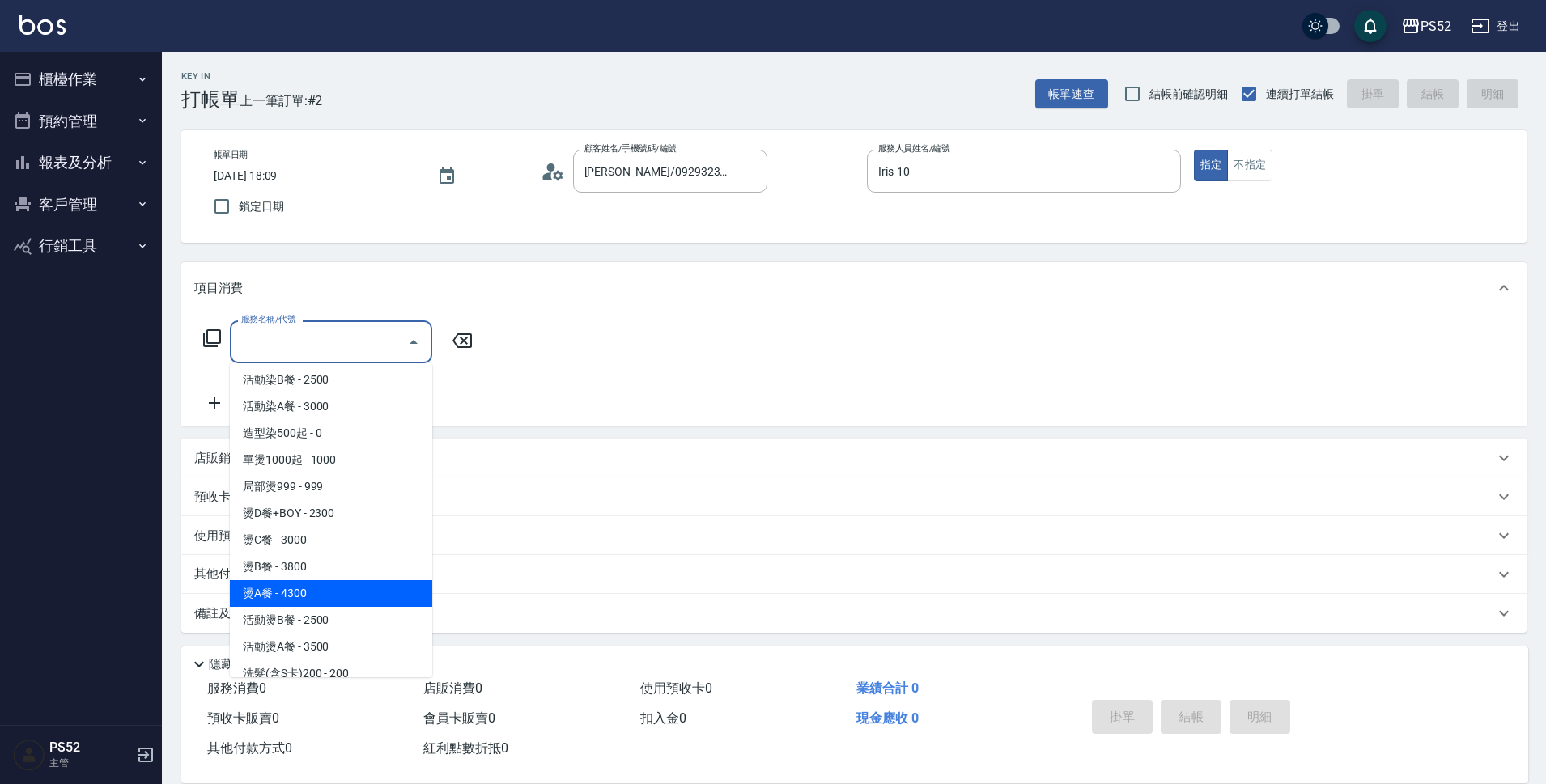
click at [339, 593] on span "燙A餐 - 4300" at bounding box center [331, 593] width 202 height 27
type input "燙A餐(P6)"
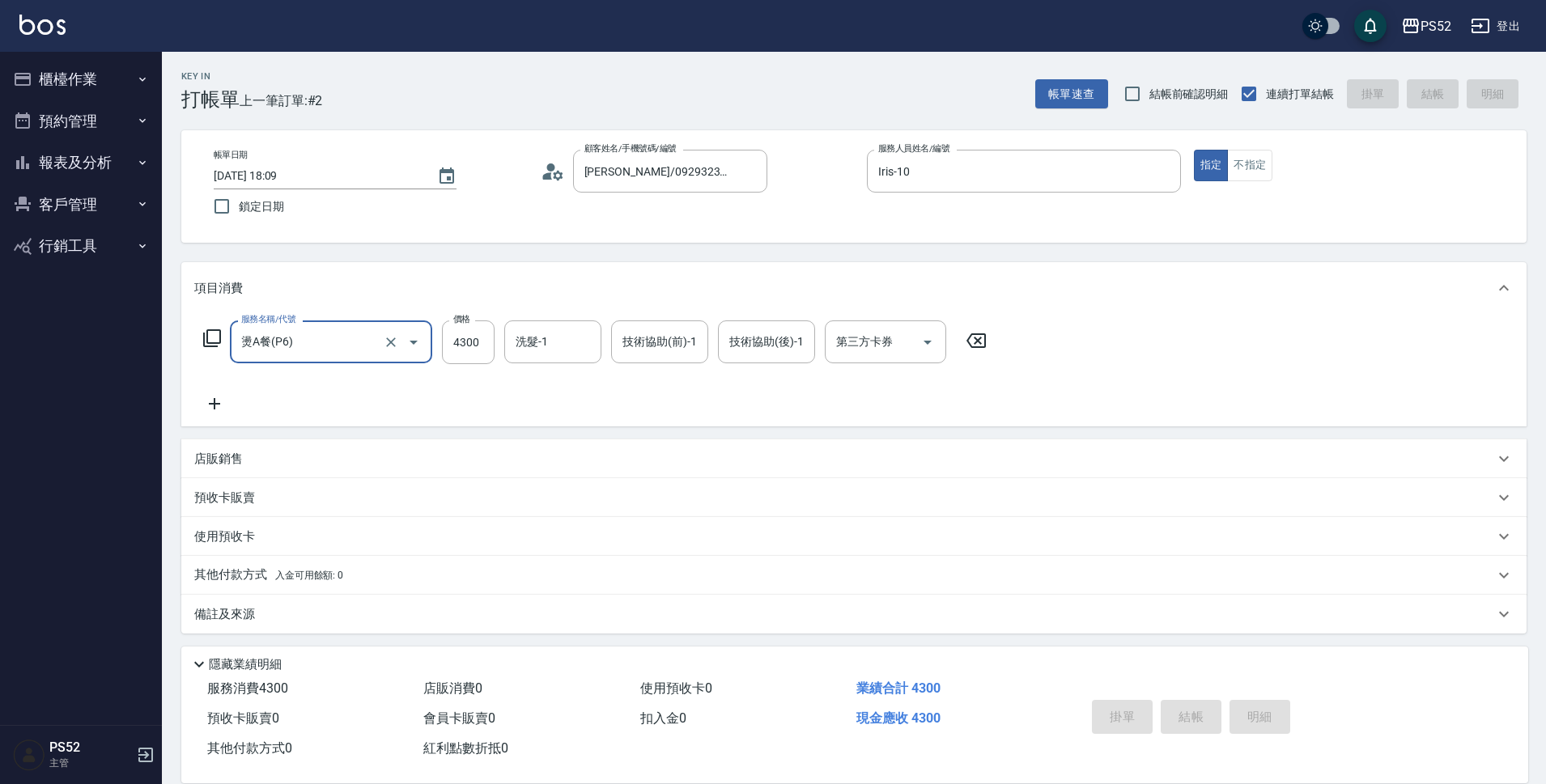
type input "2025/10/09 18:10"
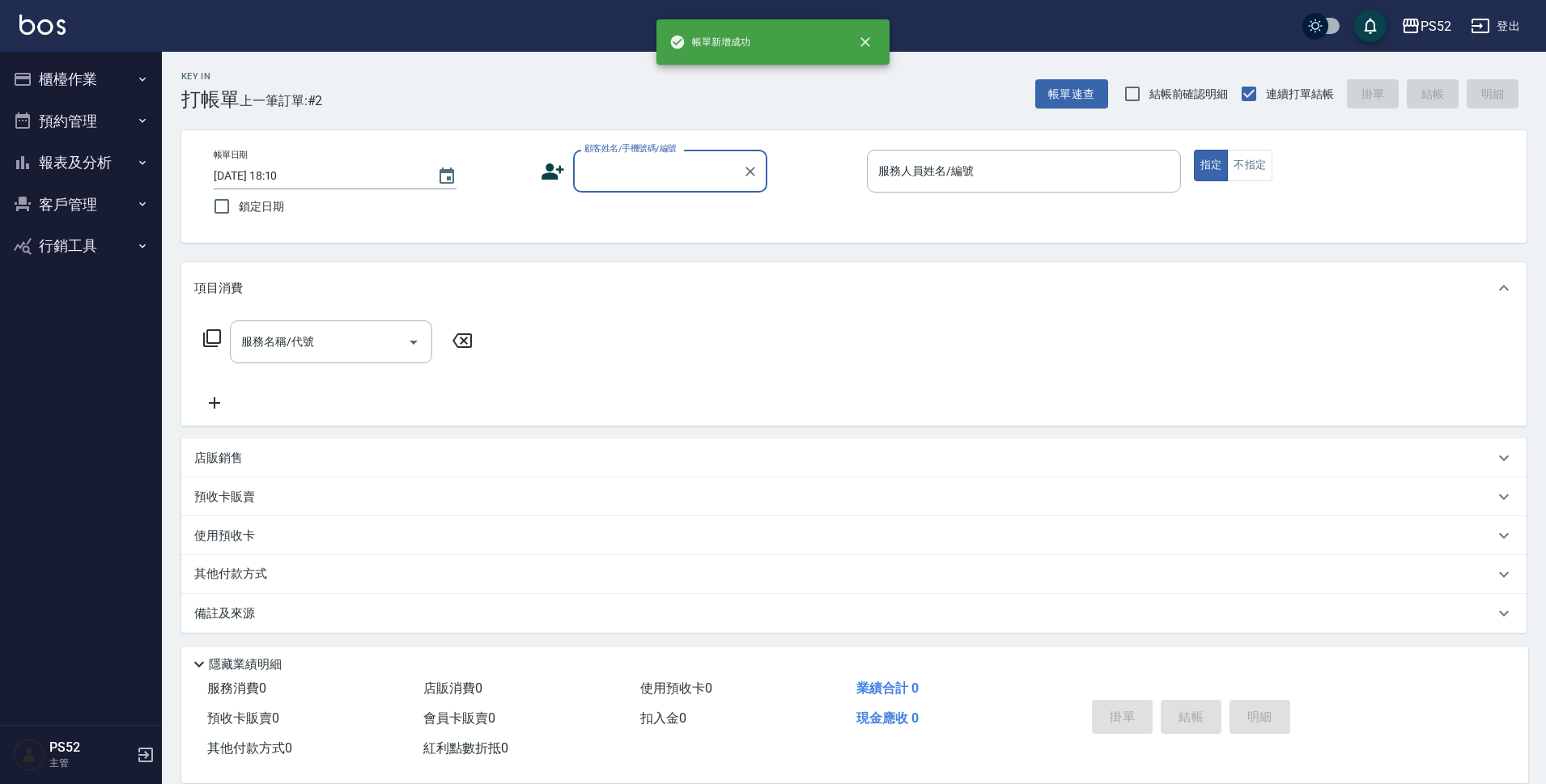
scroll to position [0, 0]
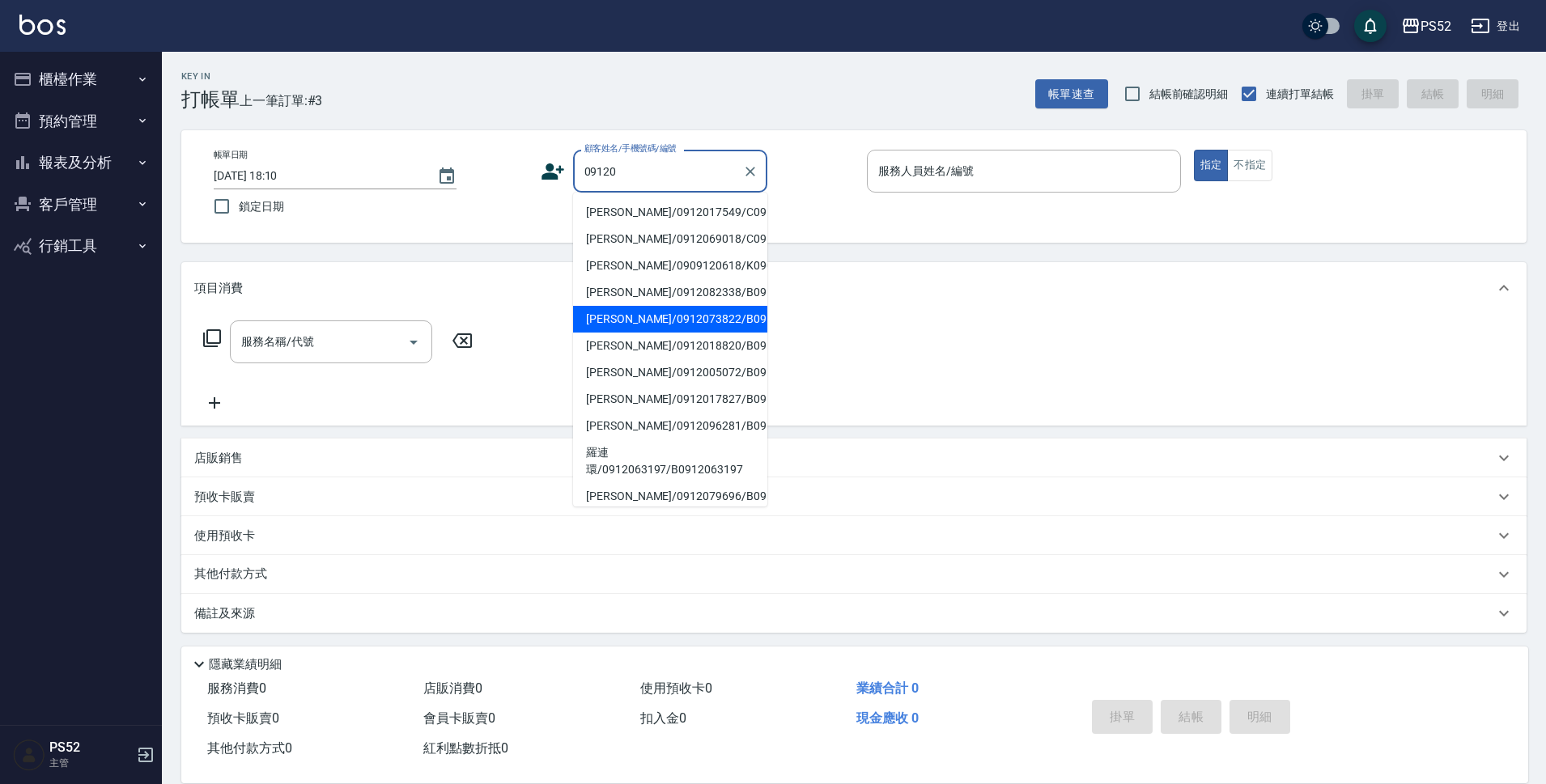
click at [736, 332] on li "邱楷雯/0912073822/B0912073822" at bounding box center [669, 318] width 194 height 27
type input "邱楷雯/0912073822/B0912073822"
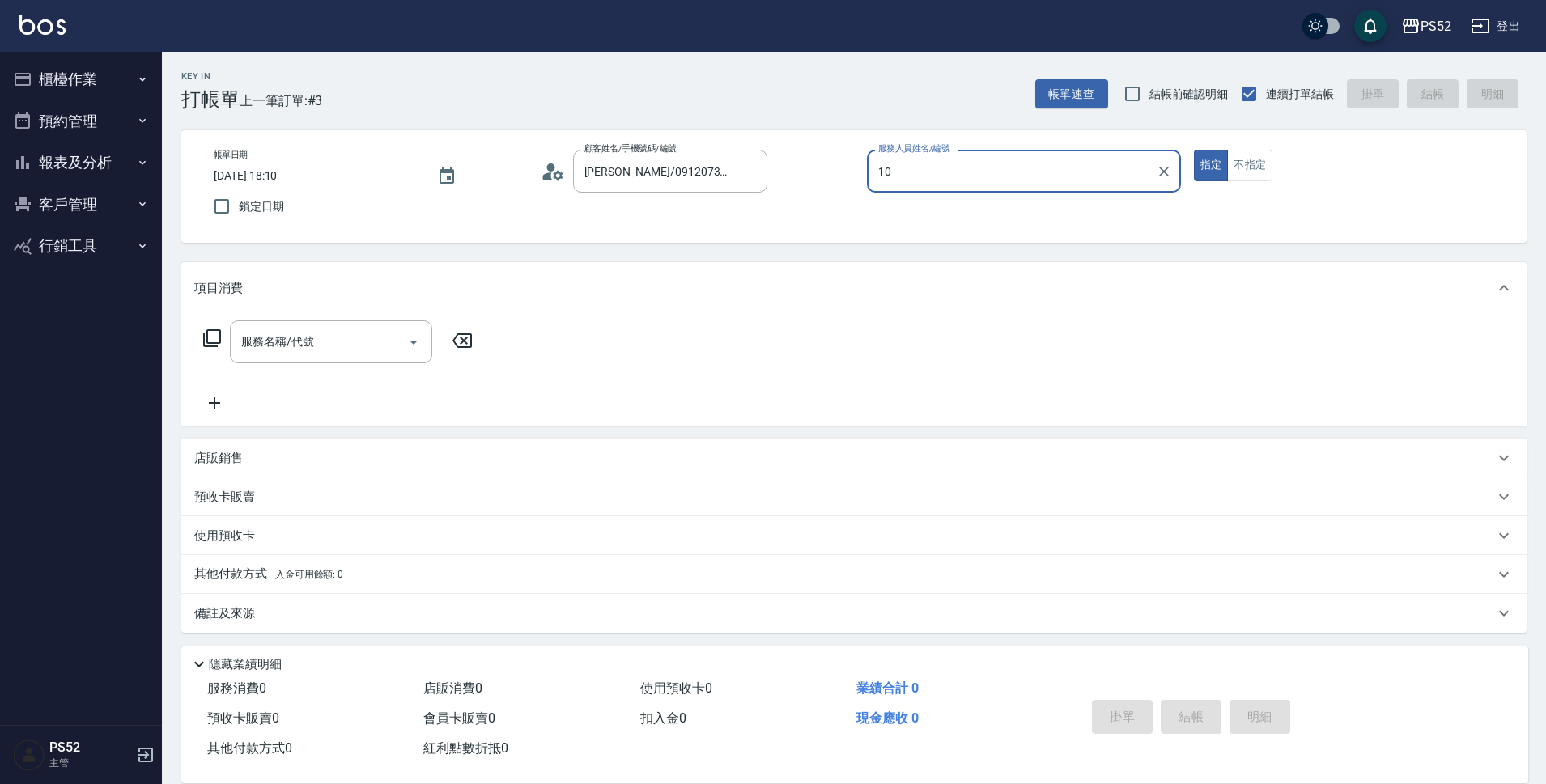
type input "Iris-10"
click at [1254, 173] on button "不指定" at bounding box center [1249, 165] width 45 height 31
click at [335, 332] on input "服務名稱/代號" at bounding box center [319, 342] width 164 height 29
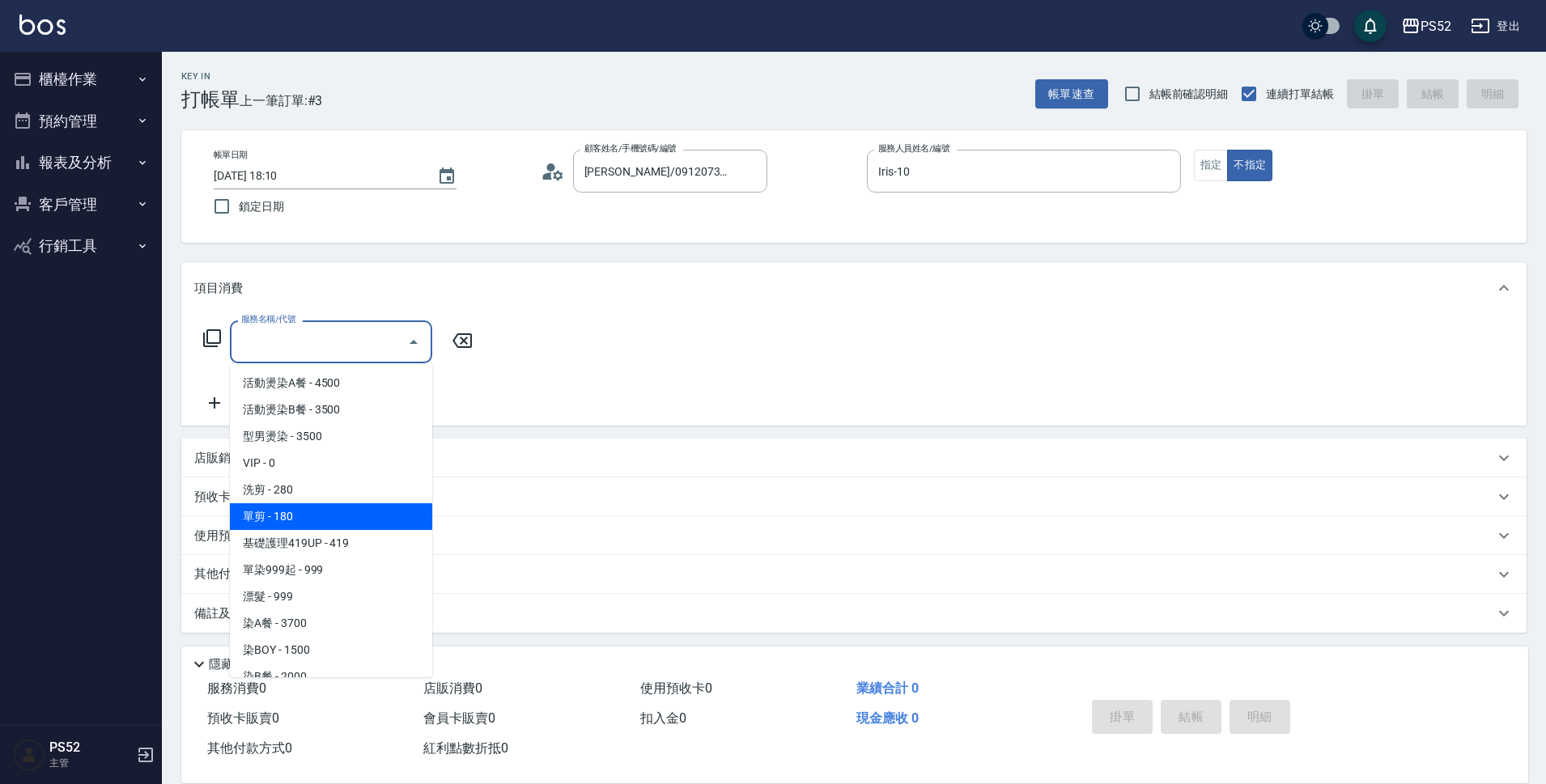
click at [380, 517] on span "單剪 - 180" at bounding box center [331, 516] width 202 height 27
type input "單剪(C2)"
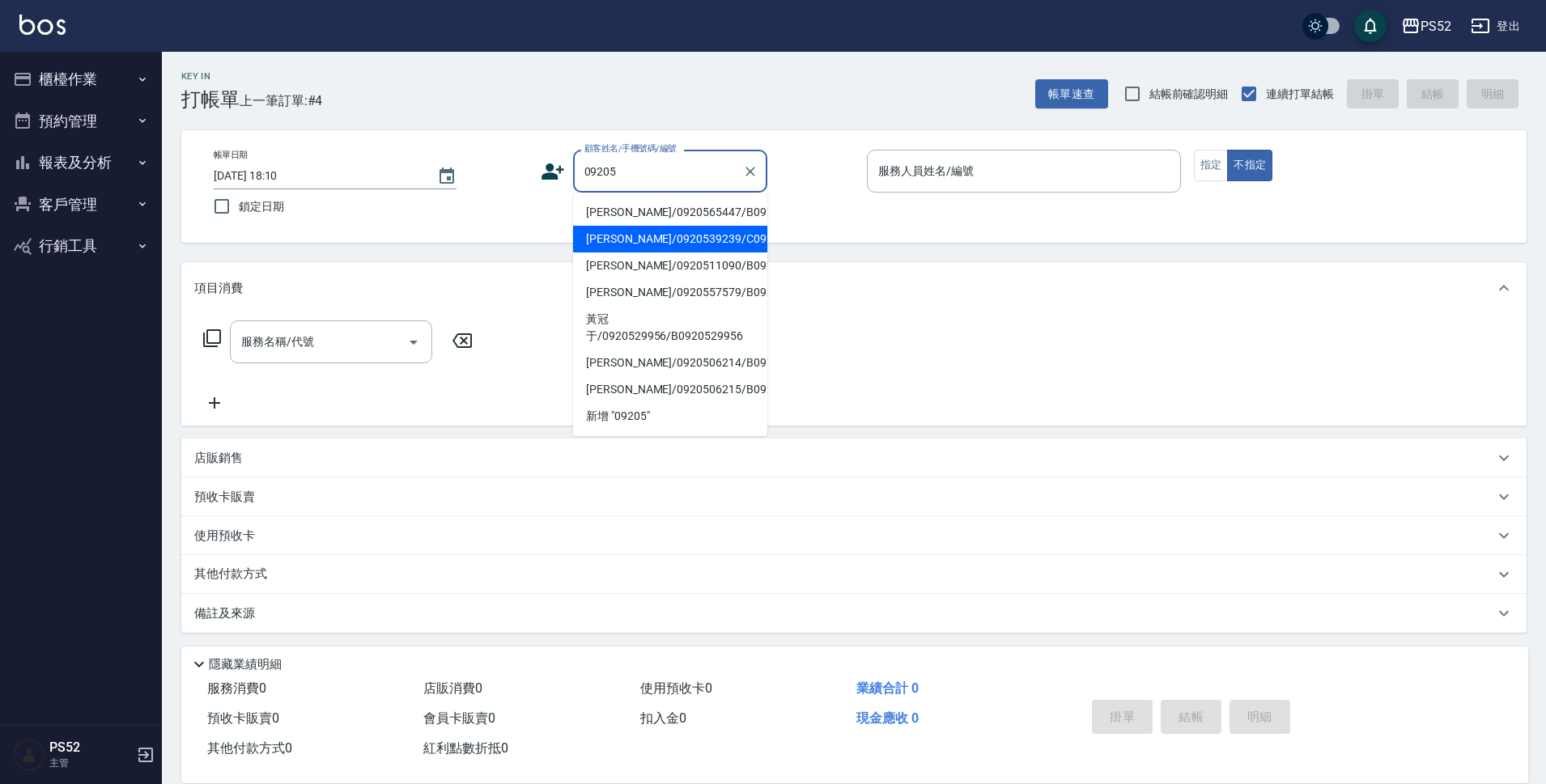
click at [719, 245] on li "陳昱翔/0920539239/C0920539239" at bounding box center [669, 238] width 194 height 27
type input "陳昱翔/0920539239/C0920539239"
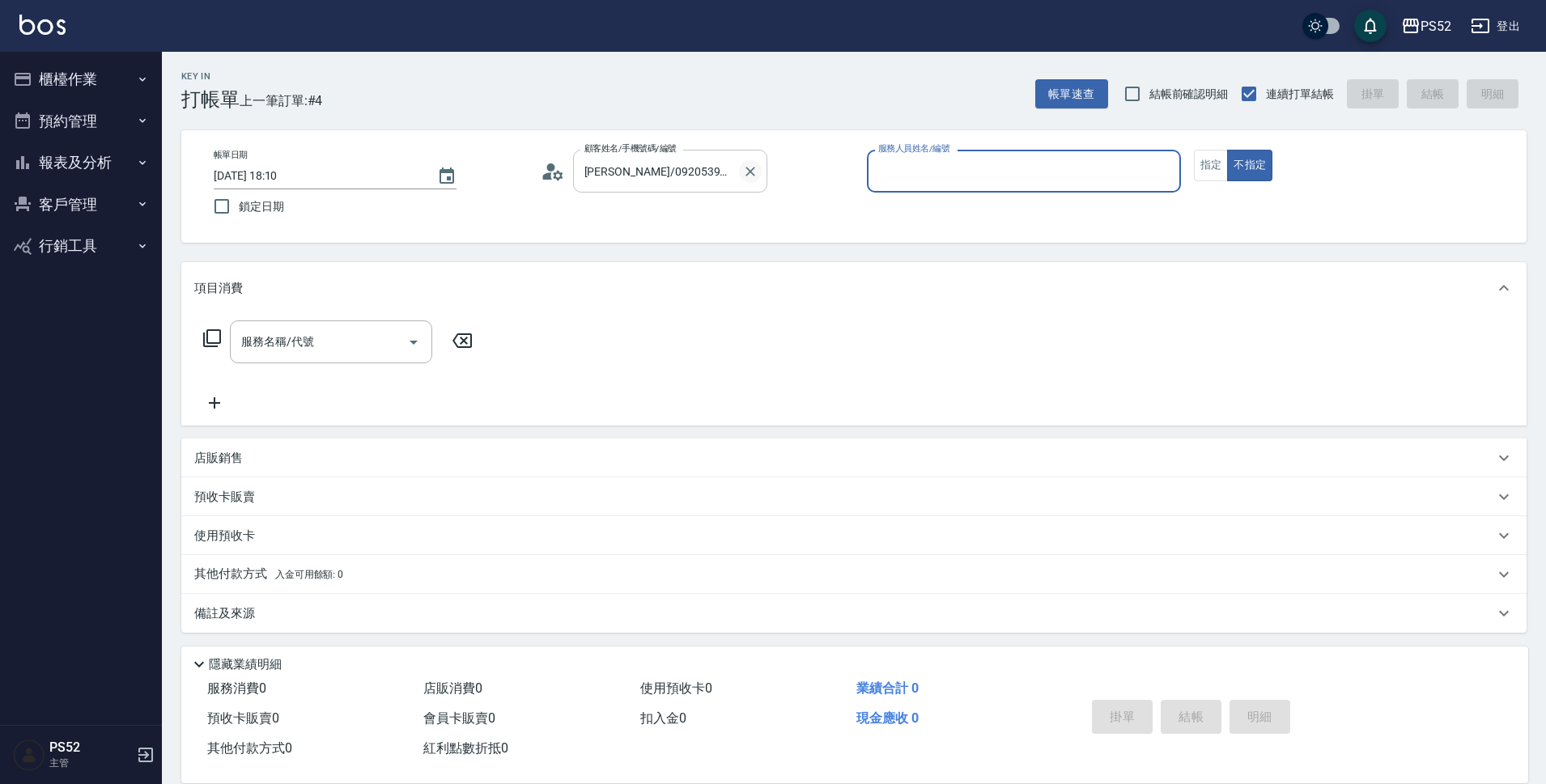
click at [744, 173] on icon "Clear" at bounding box center [750, 171] width 17 height 17
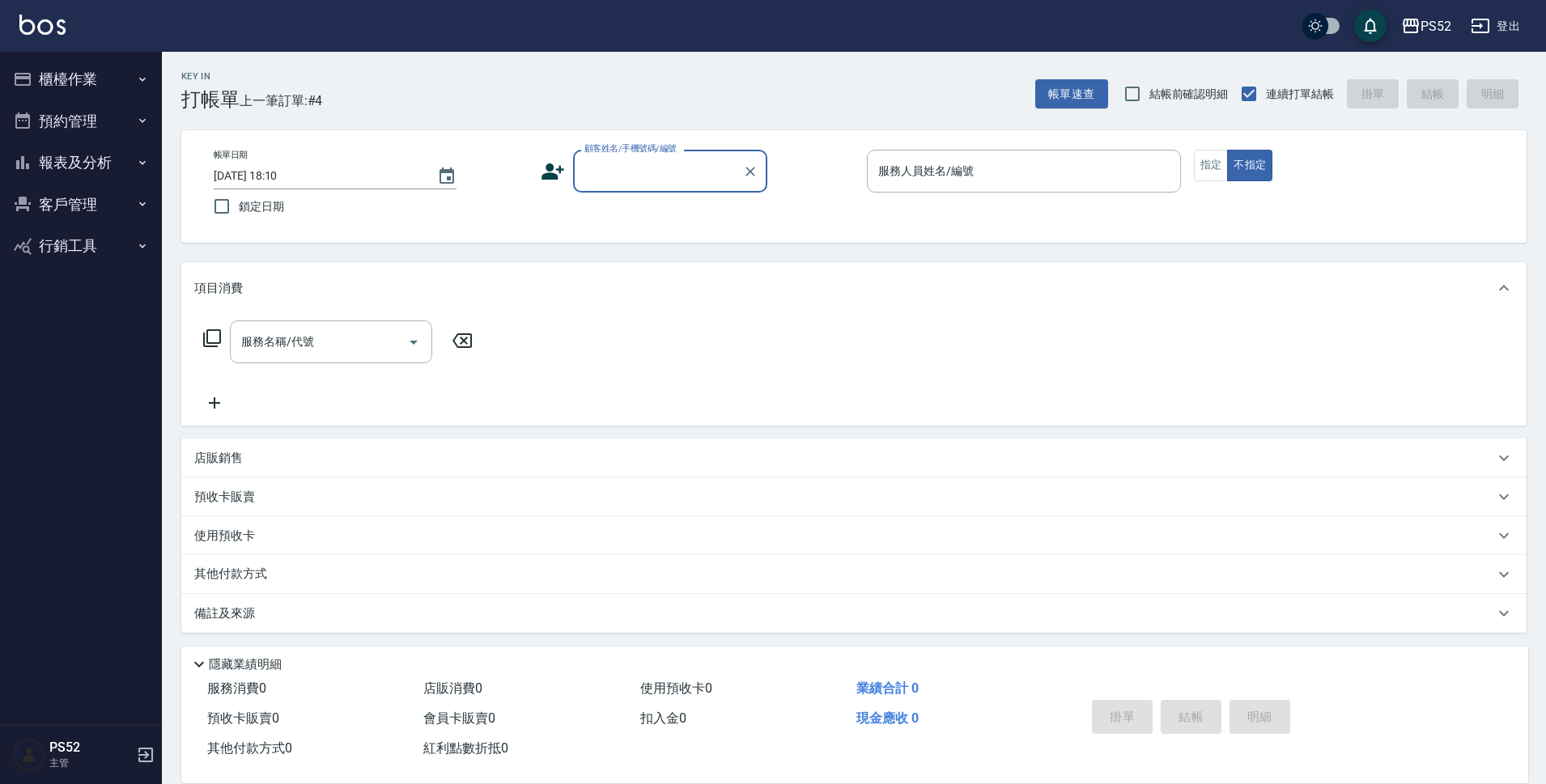
click at [676, 171] on input "顧客姓名/手機號碼/編號" at bounding box center [658, 171] width 156 height 29
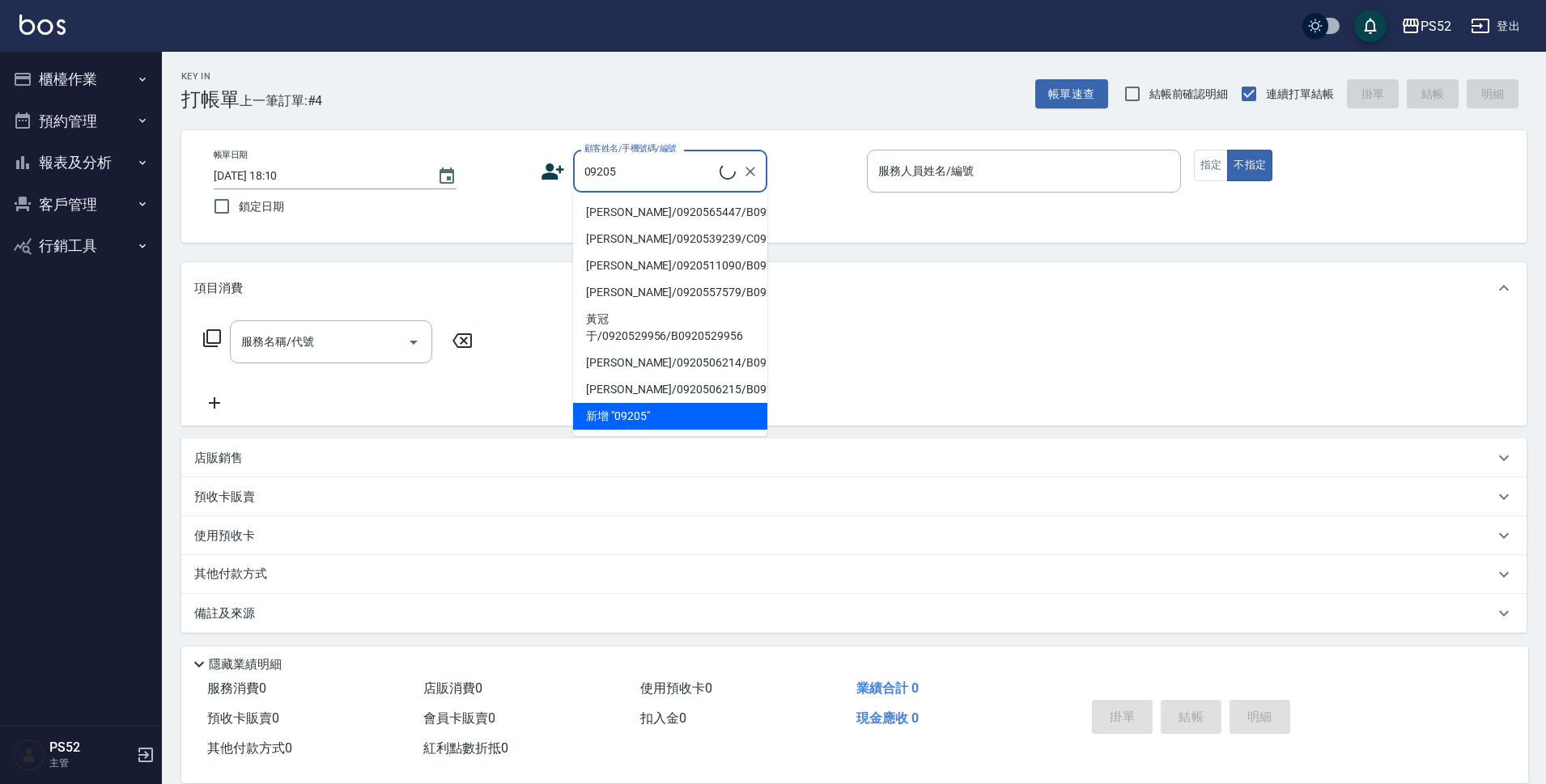
click at [667, 210] on li "蔡京霖/0920565447/B0920565447" at bounding box center [669, 212] width 194 height 27
type input "蔡京霖/0920565447/B0920565447"
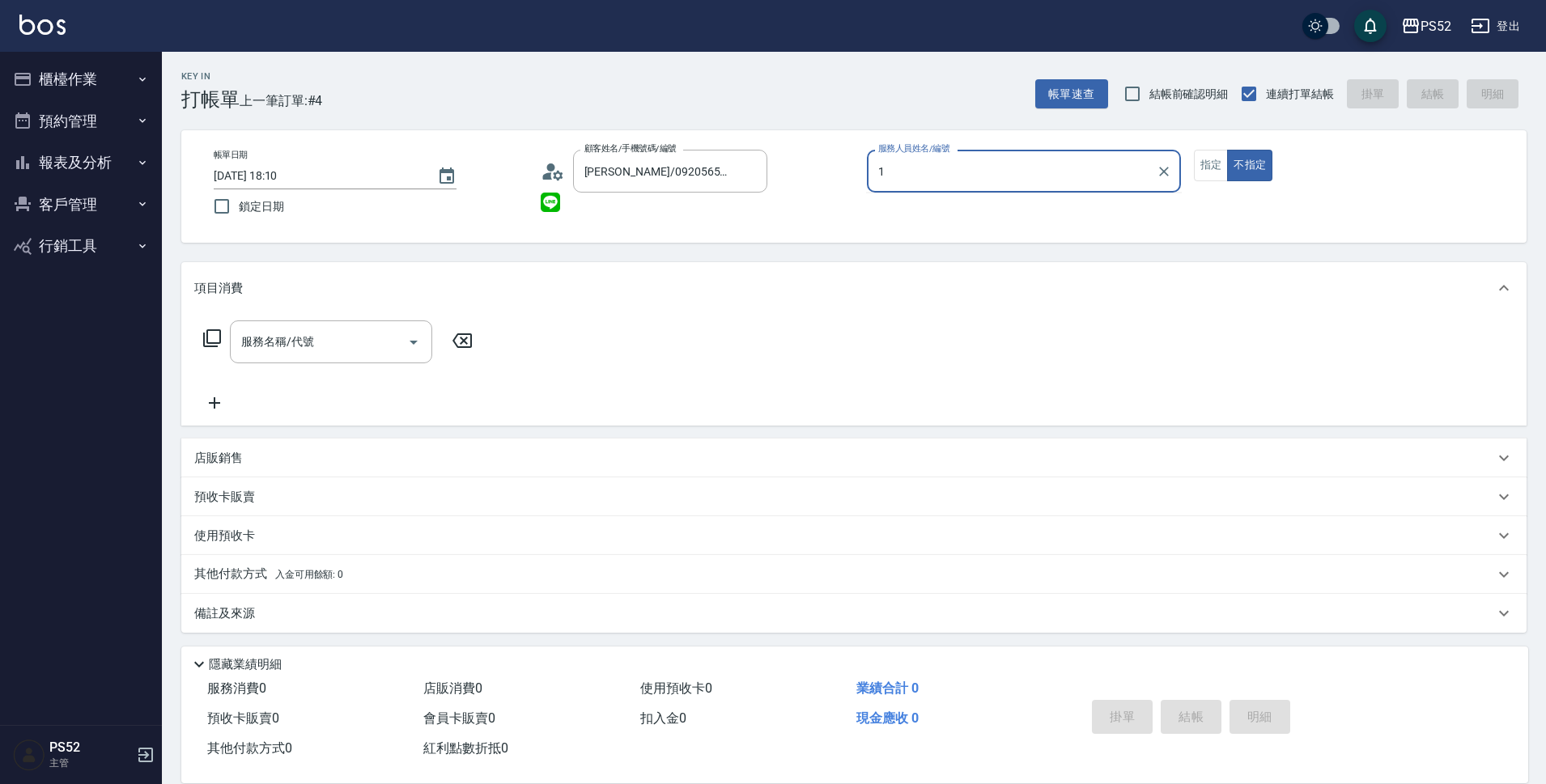
type input "1"
click at [1227, 150] on button "不指定" at bounding box center [1249, 165] width 45 height 31
type button "false"
click at [904, 167] on div "服務人員姓名/編號 服務人員姓名/編號" at bounding box center [1024, 171] width 314 height 43
type input "Iris-10"
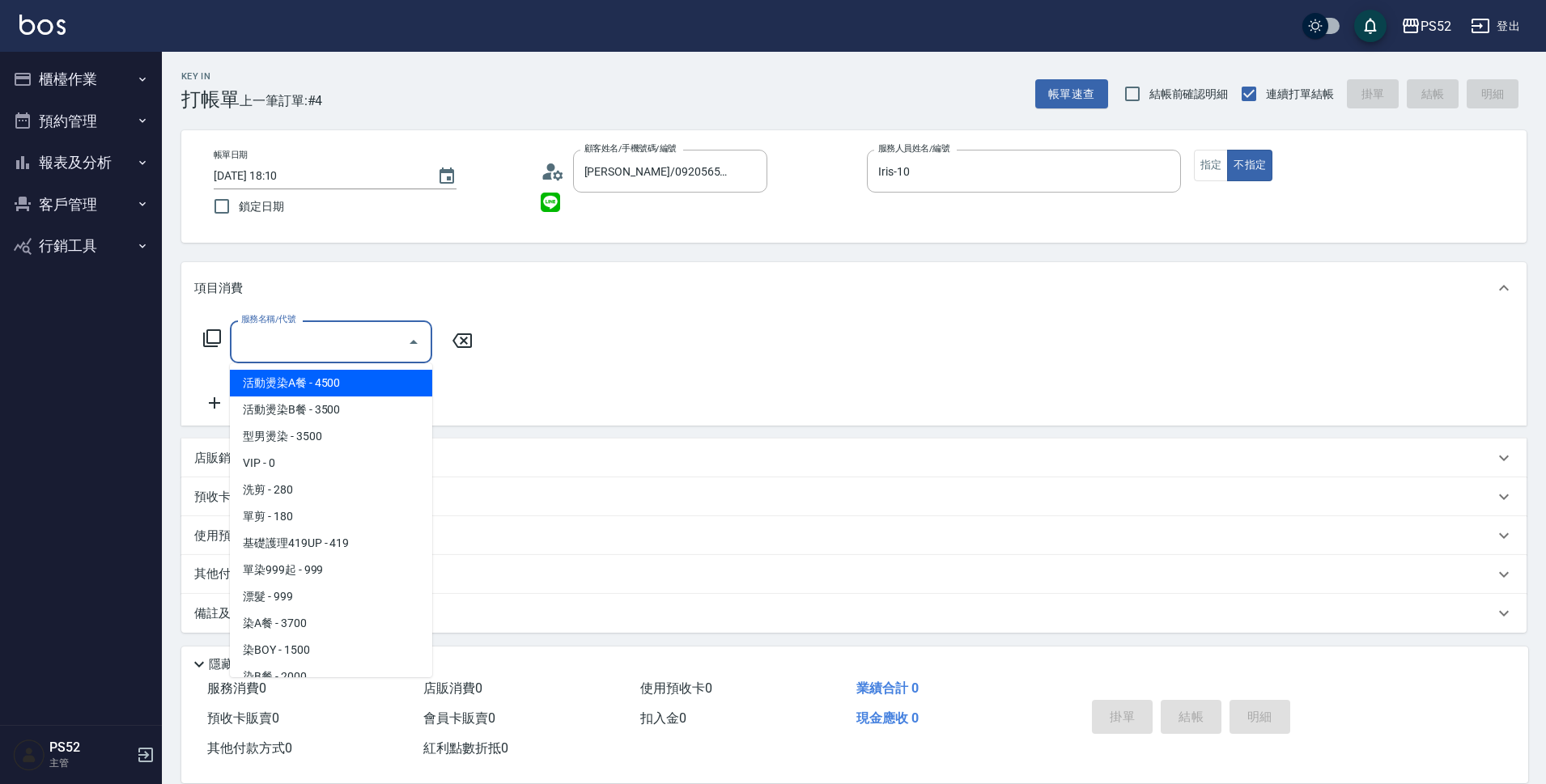
click at [296, 339] on div "服務名稱/代號 服務名稱/代號" at bounding box center [331, 341] width 202 height 43
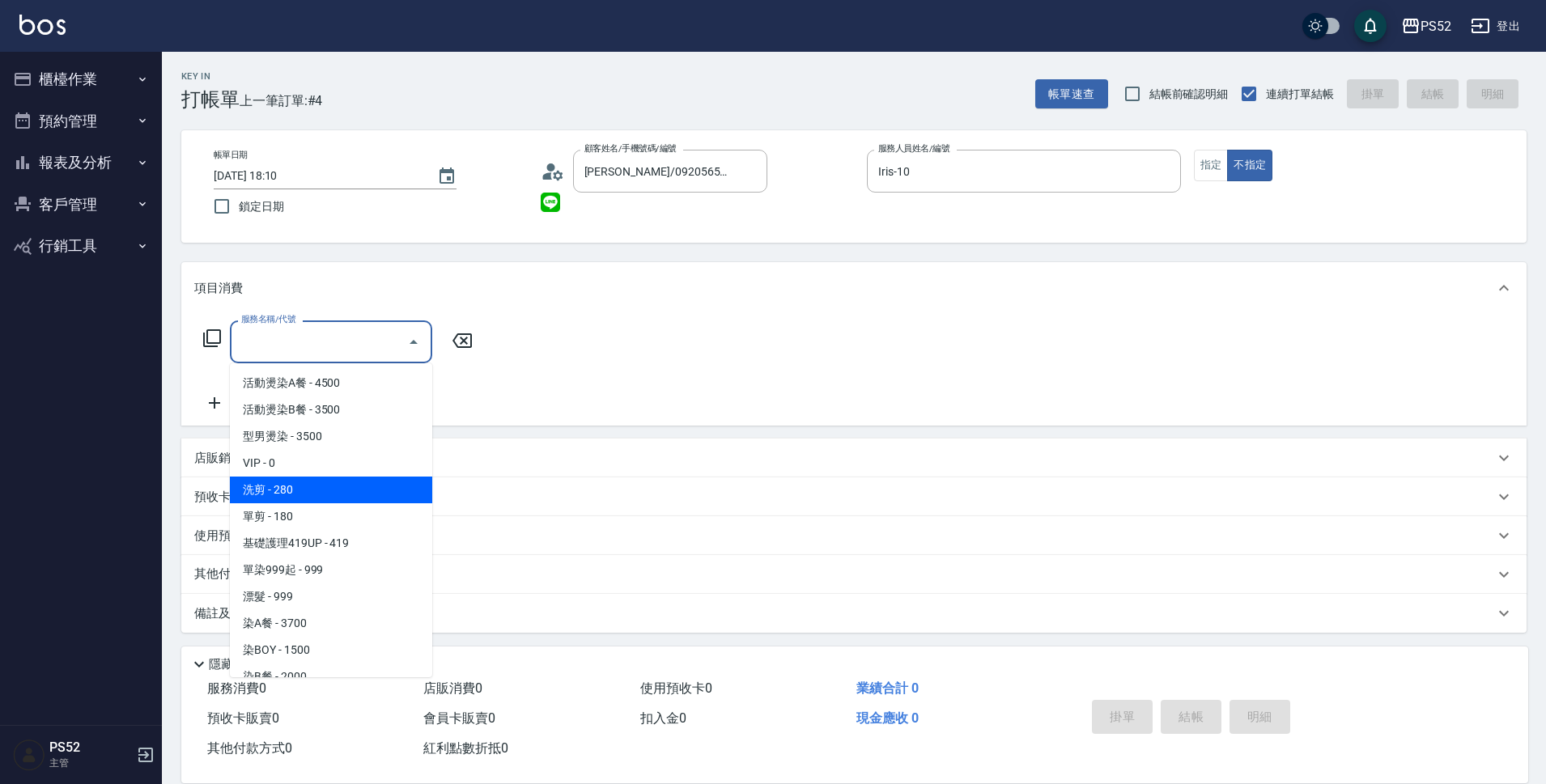
click at [357, 493] on span "洗剪 - 280" at bounding box center [331, 490] width 202 height 27
type input "洗剪(C1)"
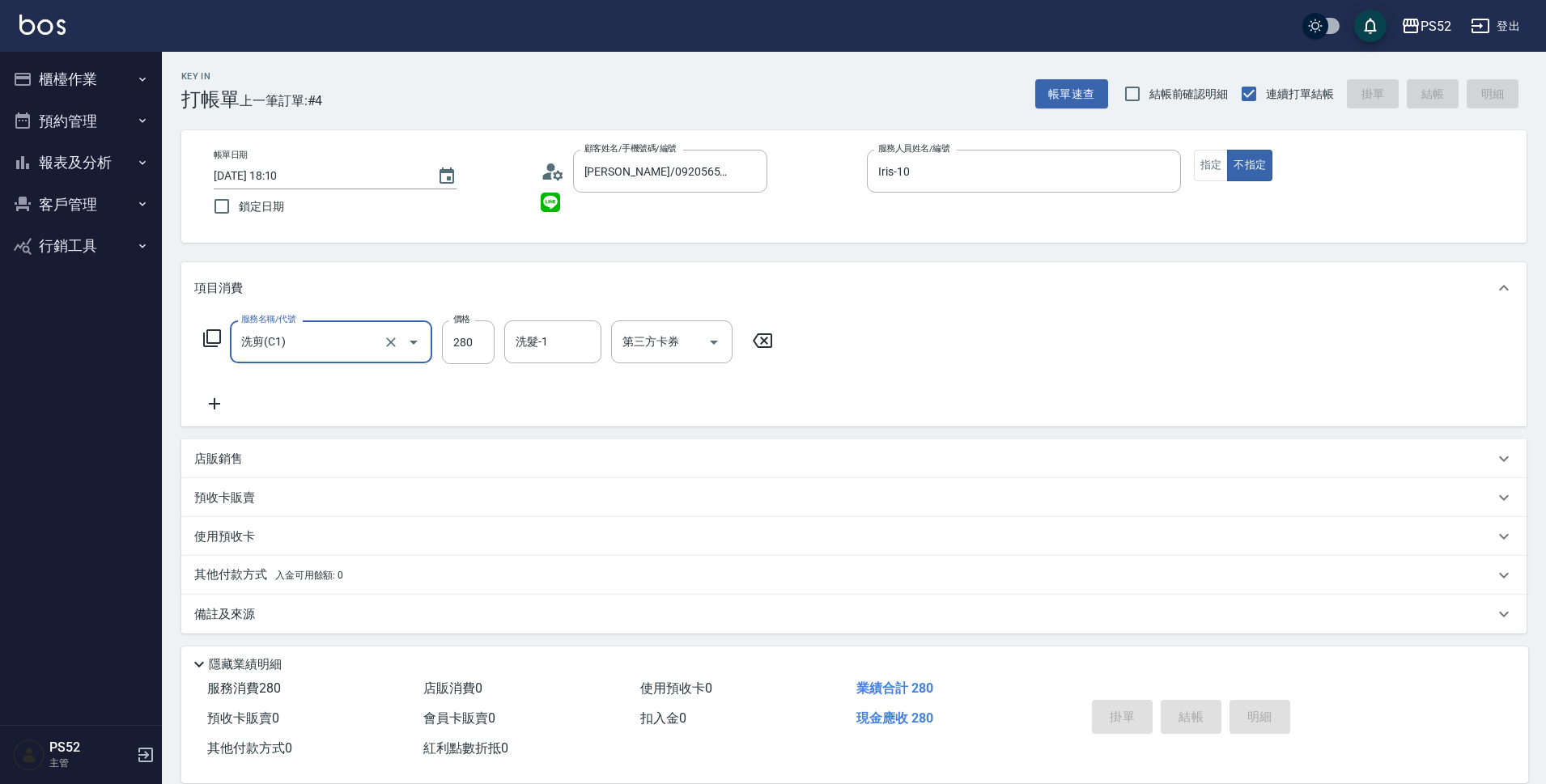
type input "2025/10/09 18:11"
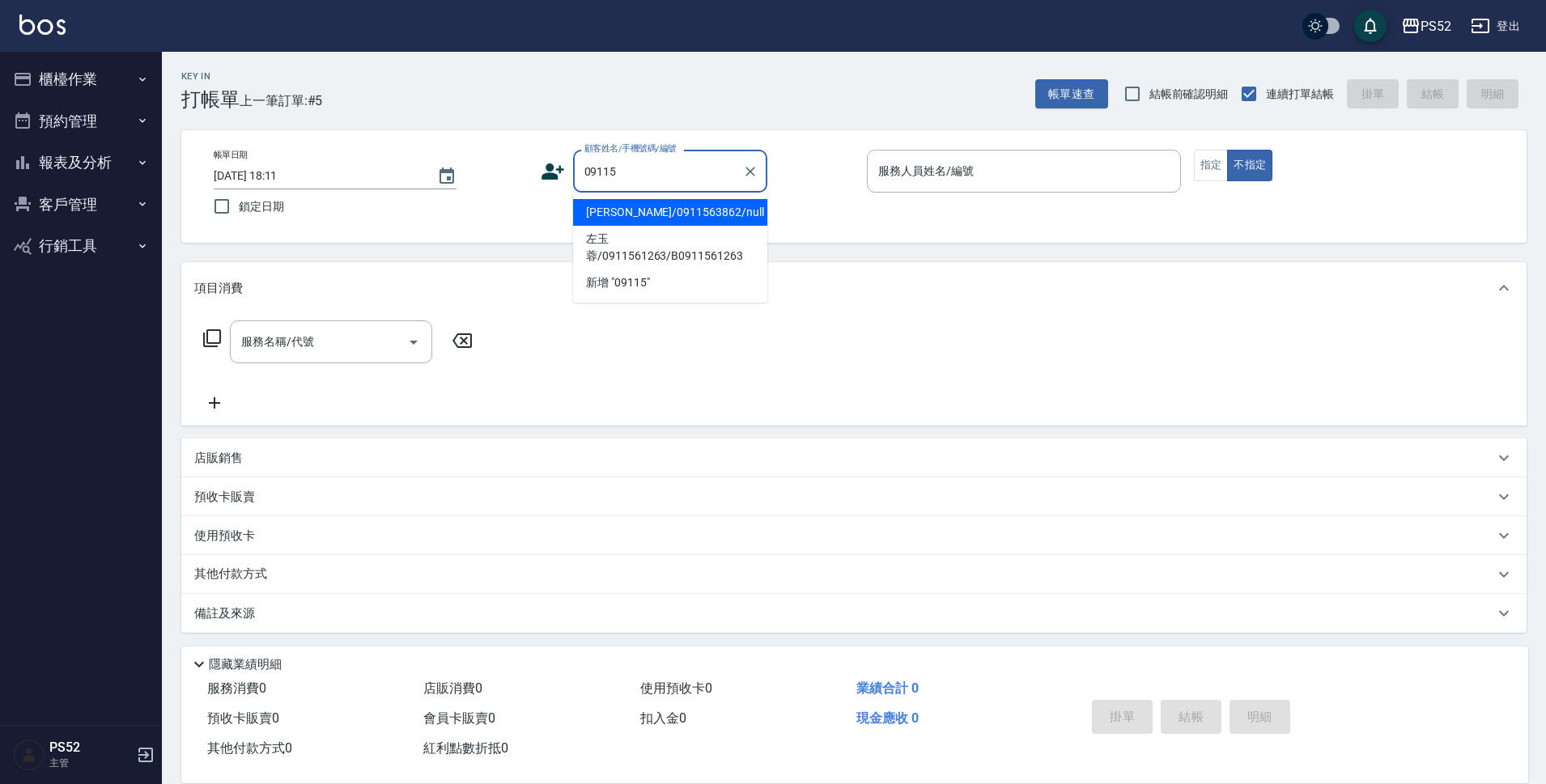
click at [677, 213] on li "陳志豪/0911563862/null" at bounding box center [669, 212] width 194 height 27
type input "陳志豪/0911563862/null"
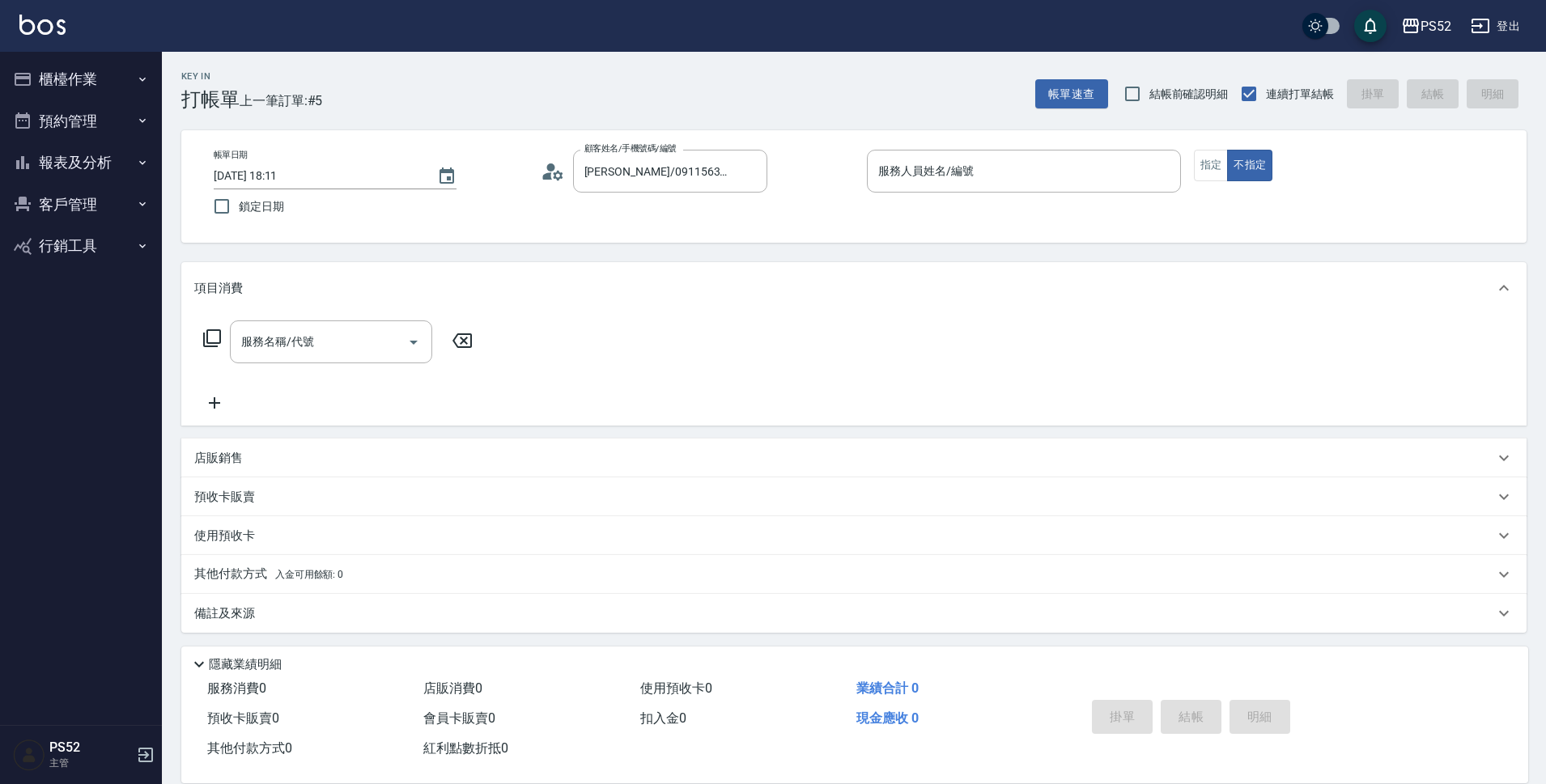
click at [555, 181] on icon at bounding box center [553, 171] width 24 height 24
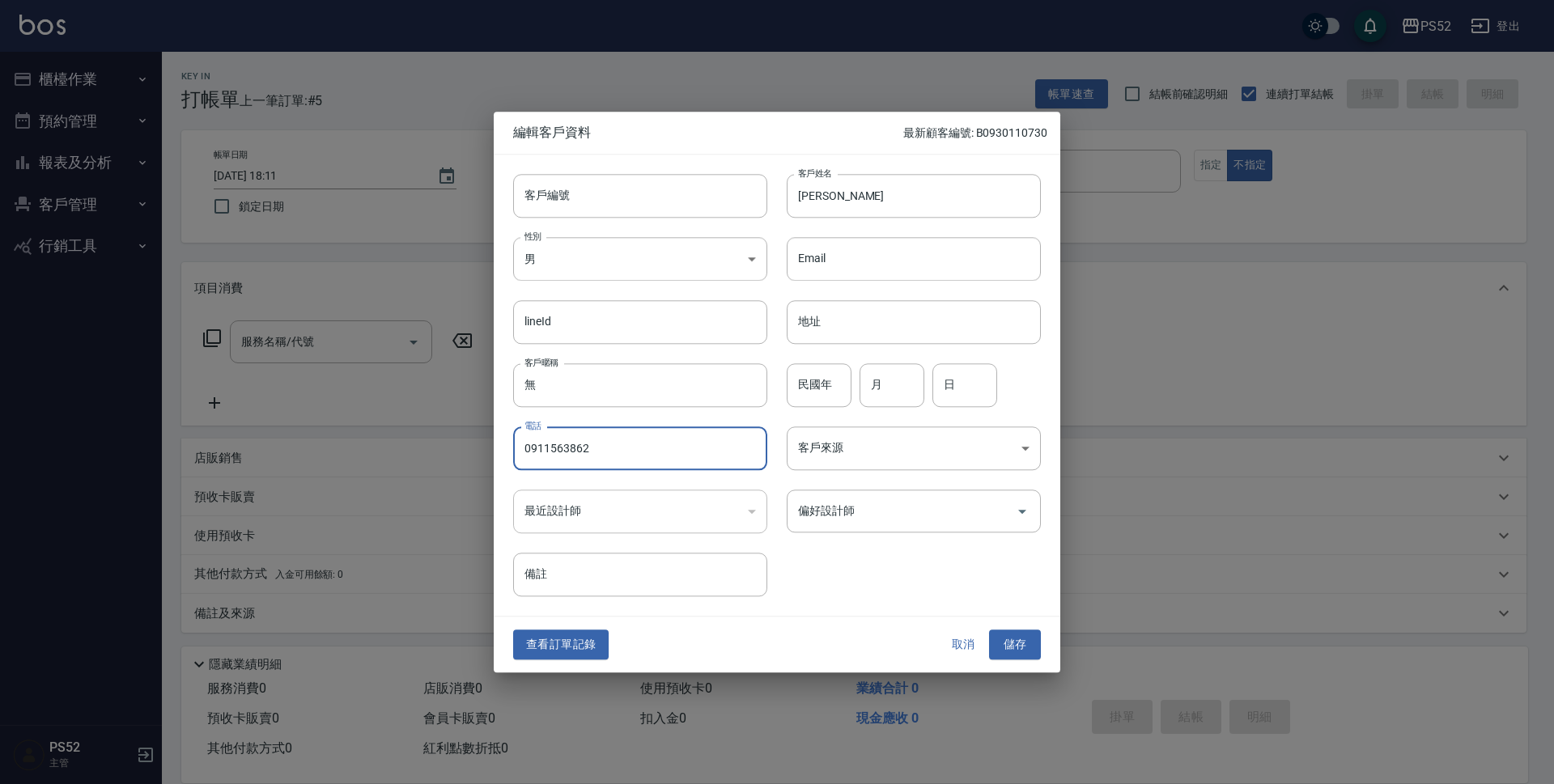
drag, startPoint x: 624, startPoint y: 437, endPoint x: 440, endPoint y: 422, distance: 184.6
click at [440, 422] on div "編輯客戶資料 最新顧客編號: B0930110730 客戶編號 客戶編號 客戶姓名 陳志豪 客戶姓名 性別 男 MALE 性別 Email Email lin…" at bounding box center [777, 392] width 1554 height 784
click at [548, 184] on input "客戶編號" at bounding box center [640, 196] width 254 height 44
type input "v"
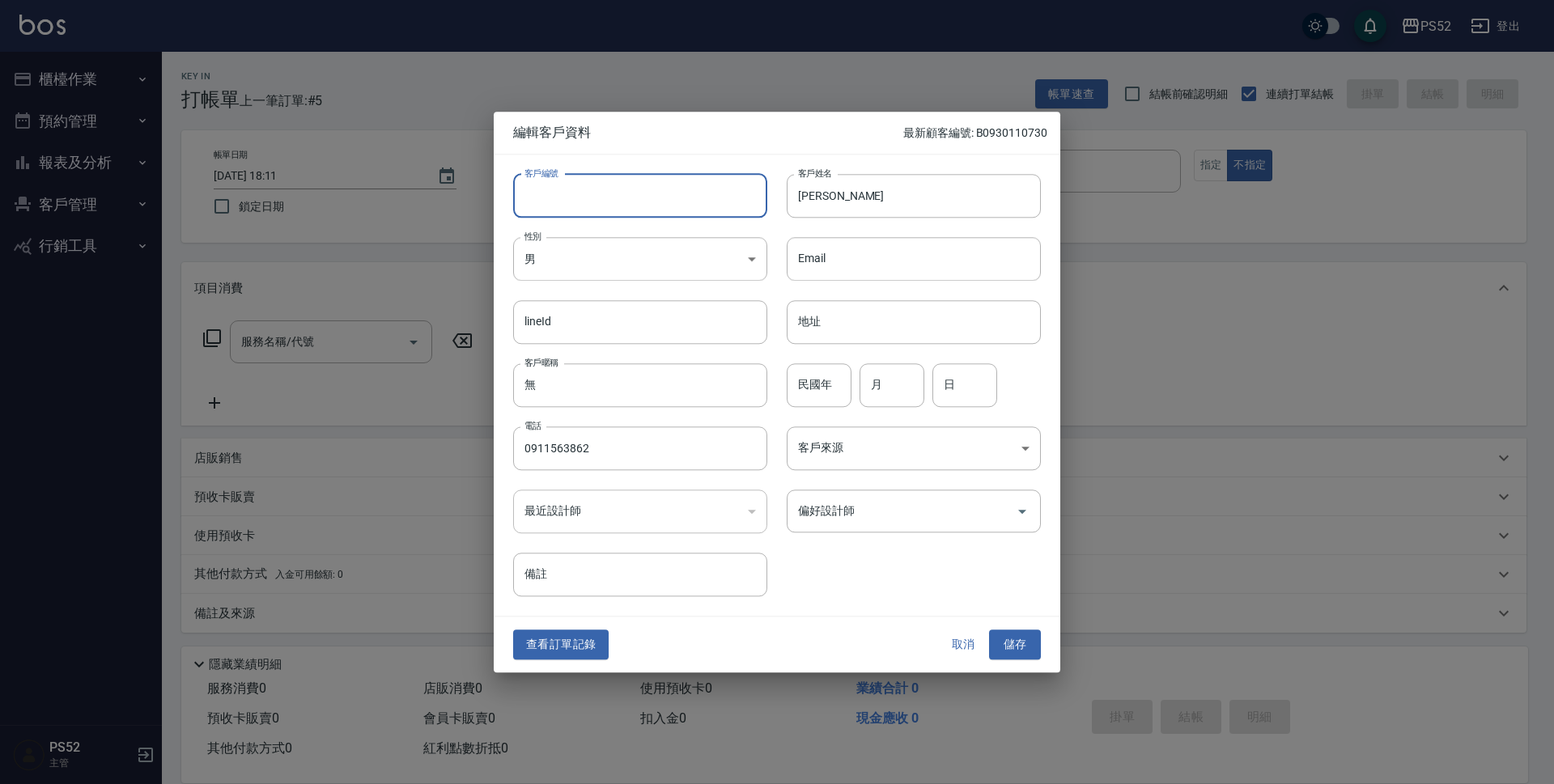
type input "＿"
type input "V"
drag, startPoint x: 595, startPoint y: 441, endPoint x: 513, endPoint y: 449, distance: 82.4
click at [513, 449] on div "電話 0911563862 電話" at bounding box center [630, 439] width 273 height 64
click at [556, 196] on input "C" at bounding box center [621, 196] width 217 height 44
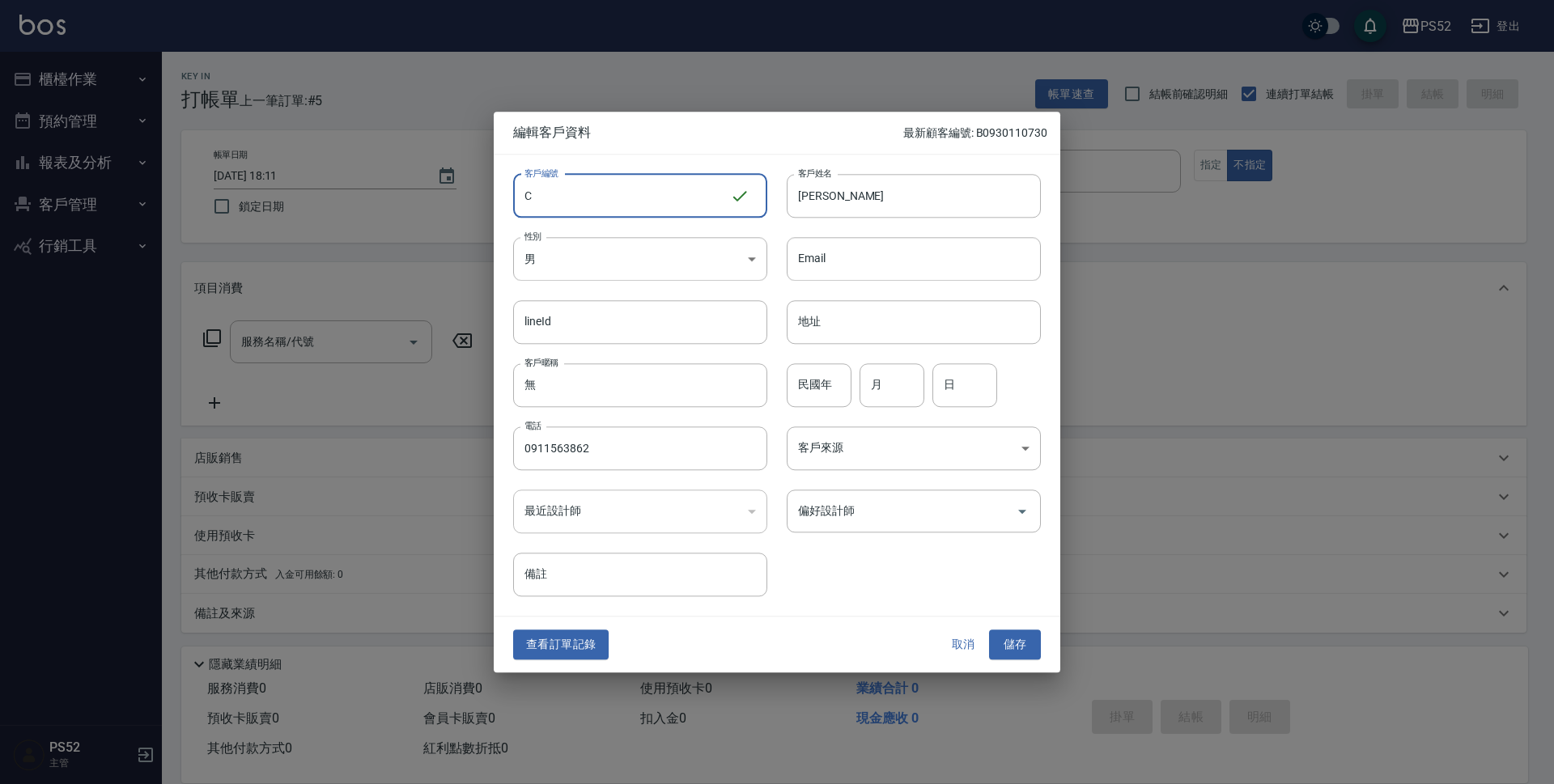
paste input "0911563862"
type input "C0911563862"
click at [831, 386] on input "民國年" at bounding box center [819, 385] width 64 height 44
type input "78"
type input "4"
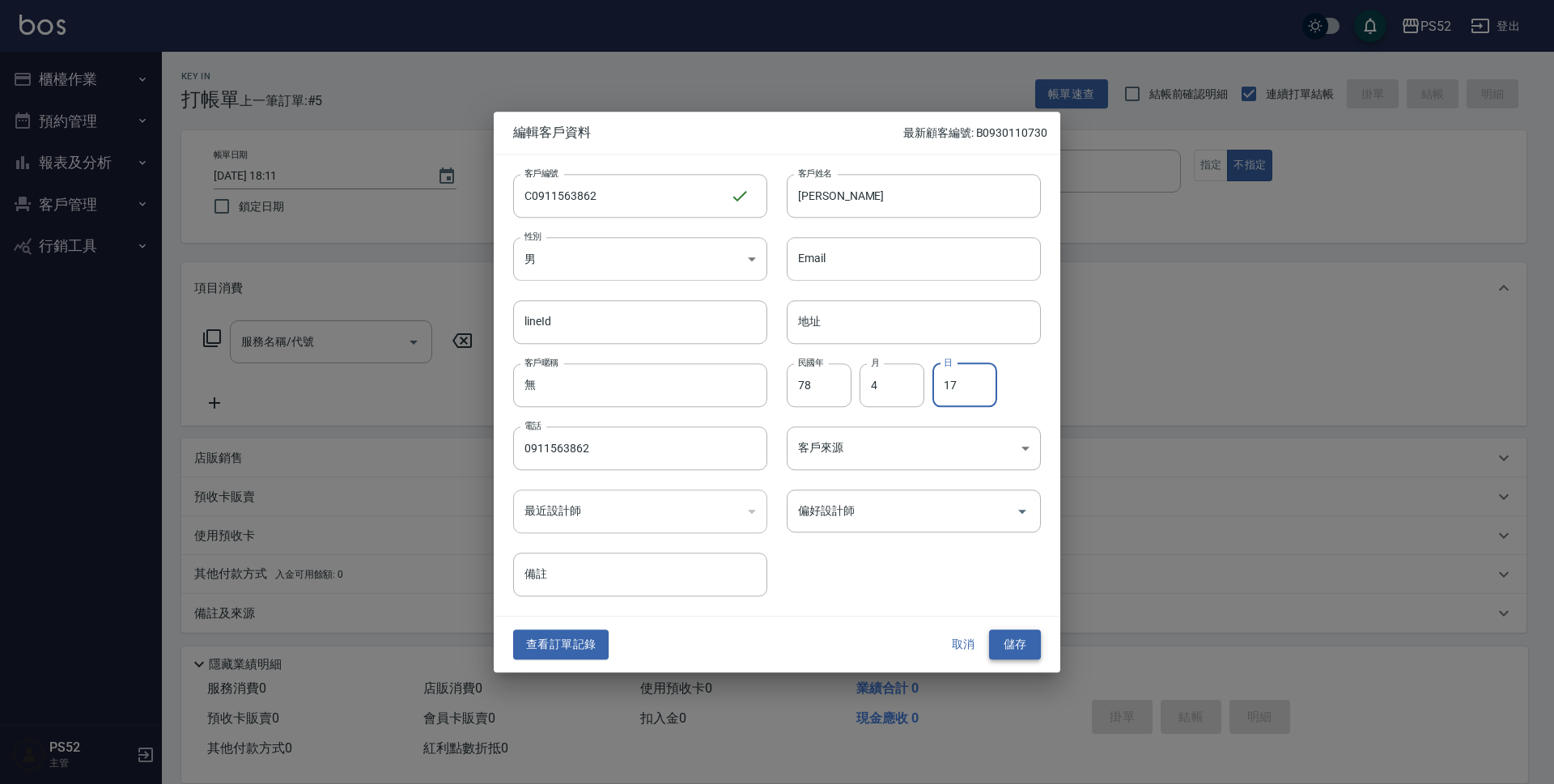
type input "17"
click at [1035, 643] on button "儲存" at bounding box center [1015, 645] width 52 height 30
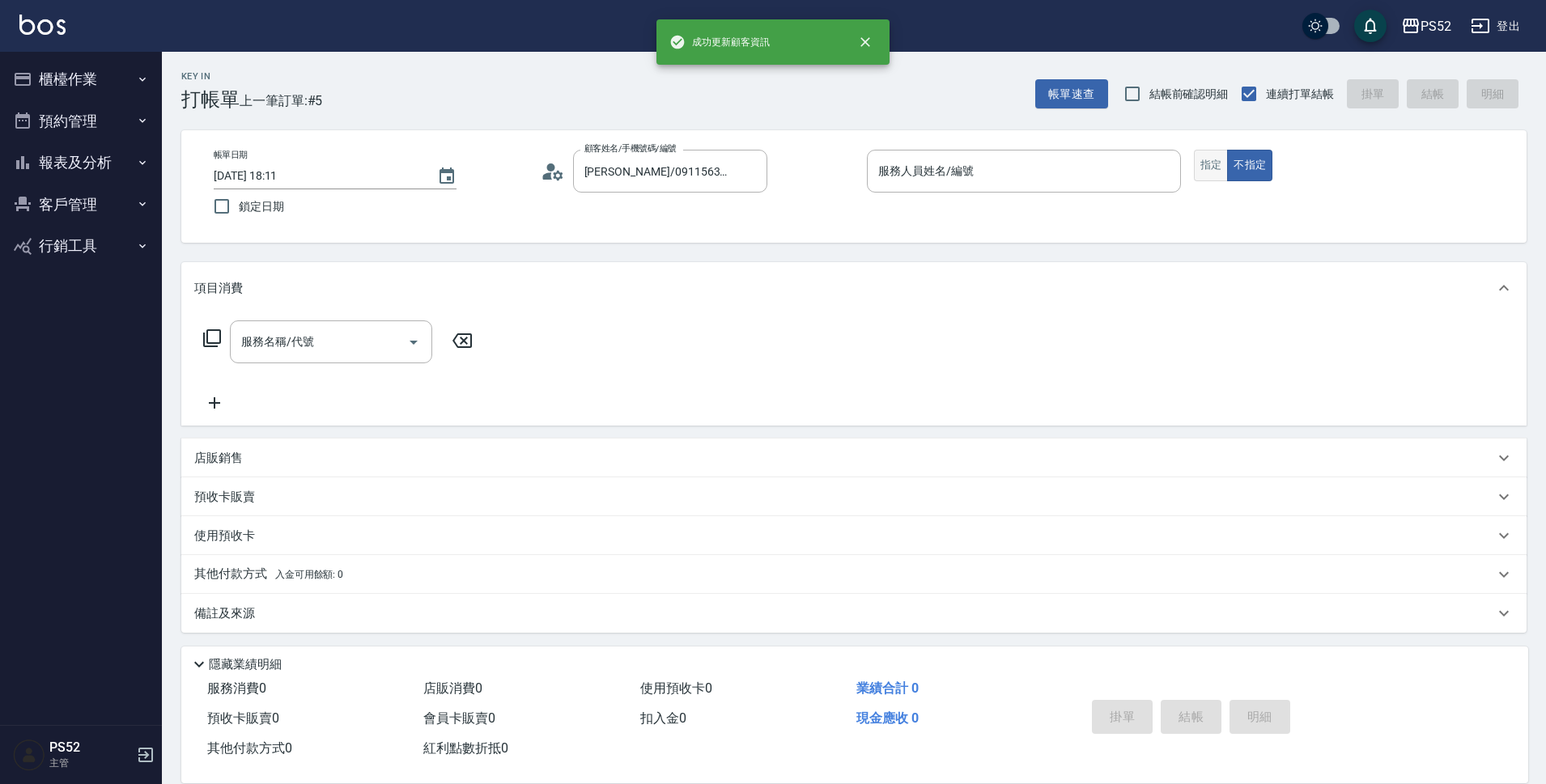
click at [1220, 161] on button "指定" at bounding box center [1211, 165] width 35 height 31
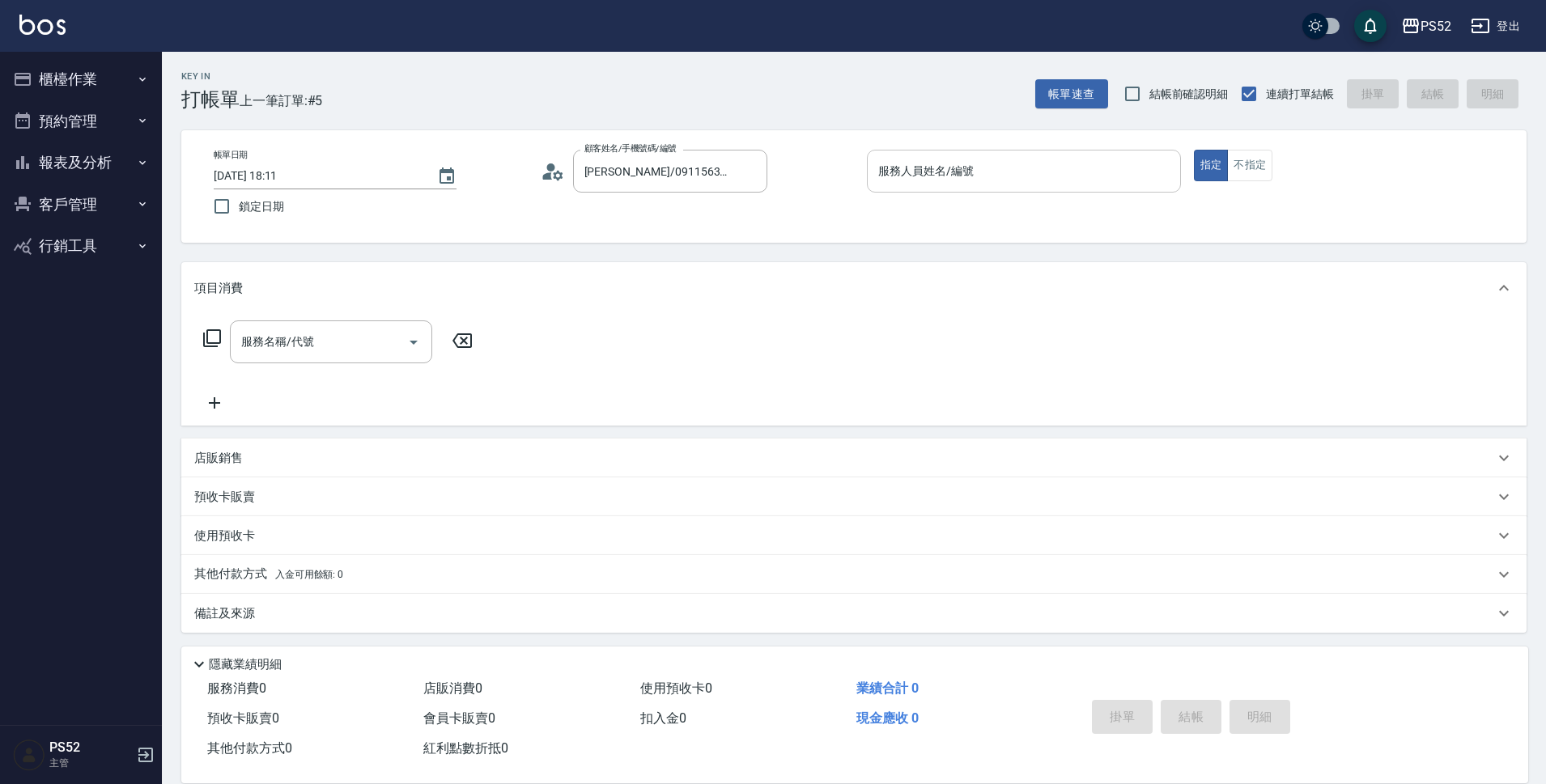
click at [1006, 168] on input "服務人員姓名/編號" at bounding box center [1024, 171] width 299 height 29
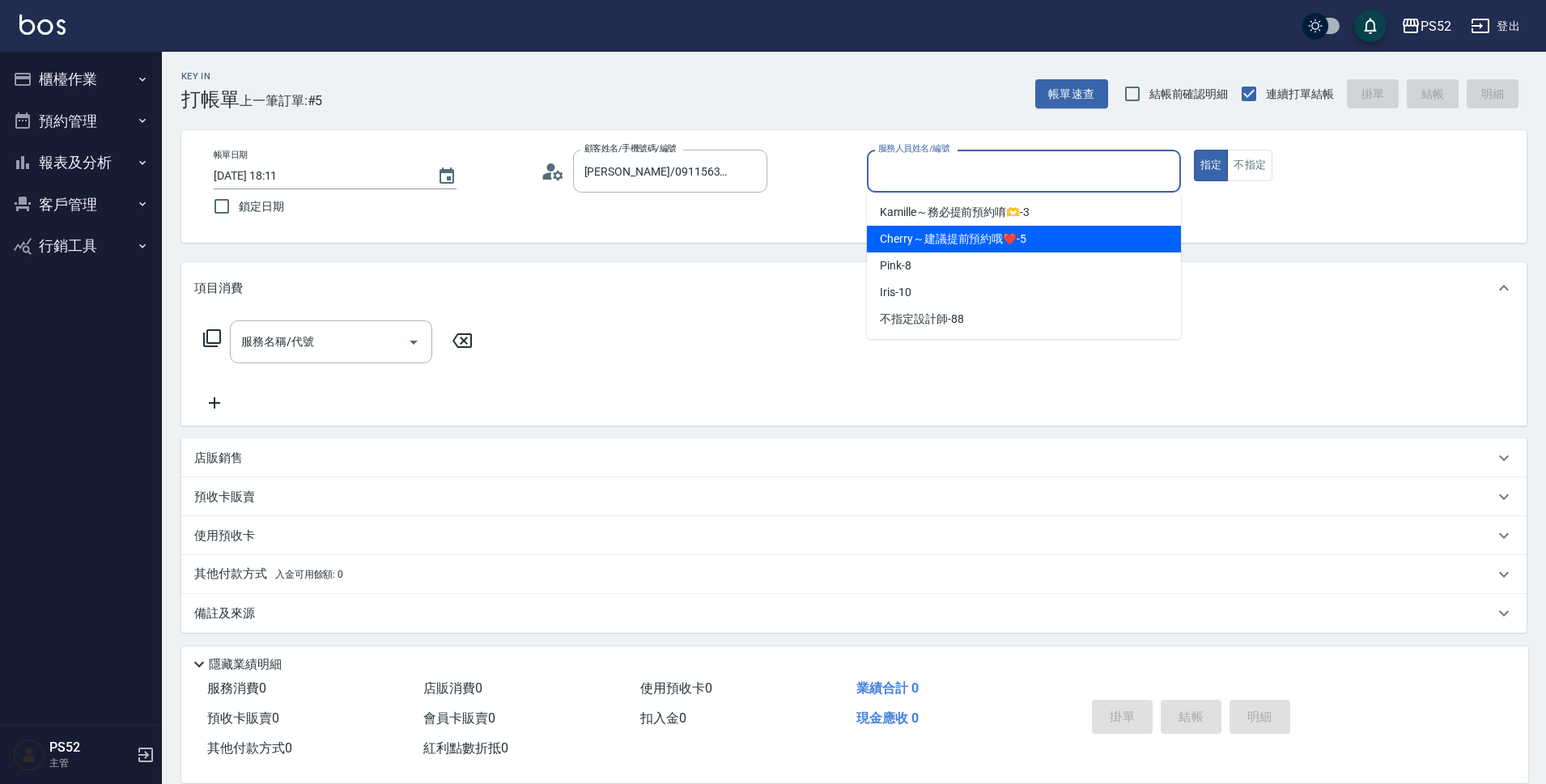
click at [916, 240] on span "Cherry～建議提前預約哦❤️ -5" at bounding box center [953, 239] width 146 height 17
type input "Cherry～建議提前預約哦❤️-5"
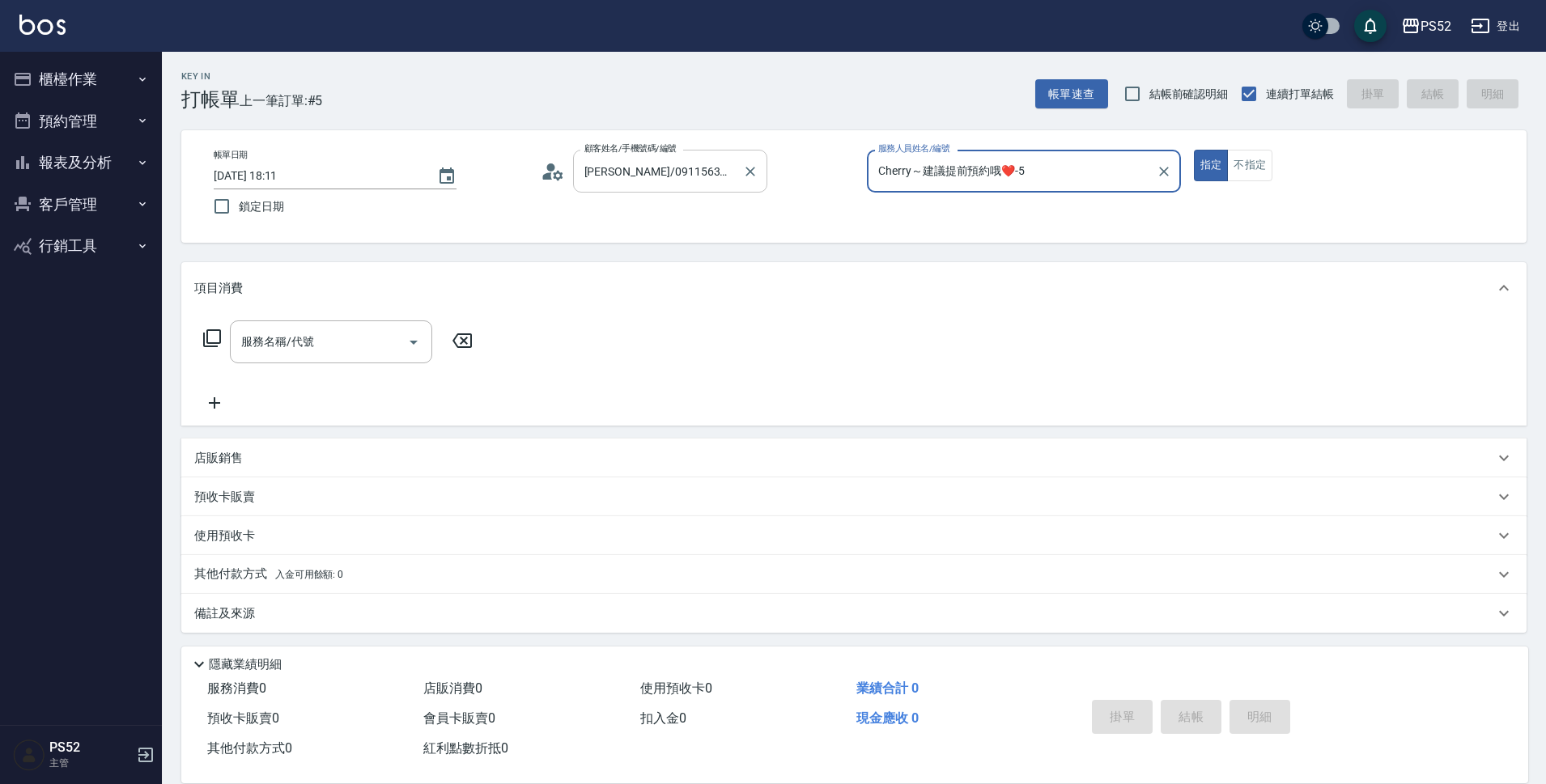
click at [739, 180] on div at bounding box center [749, 171] width 21 height 43
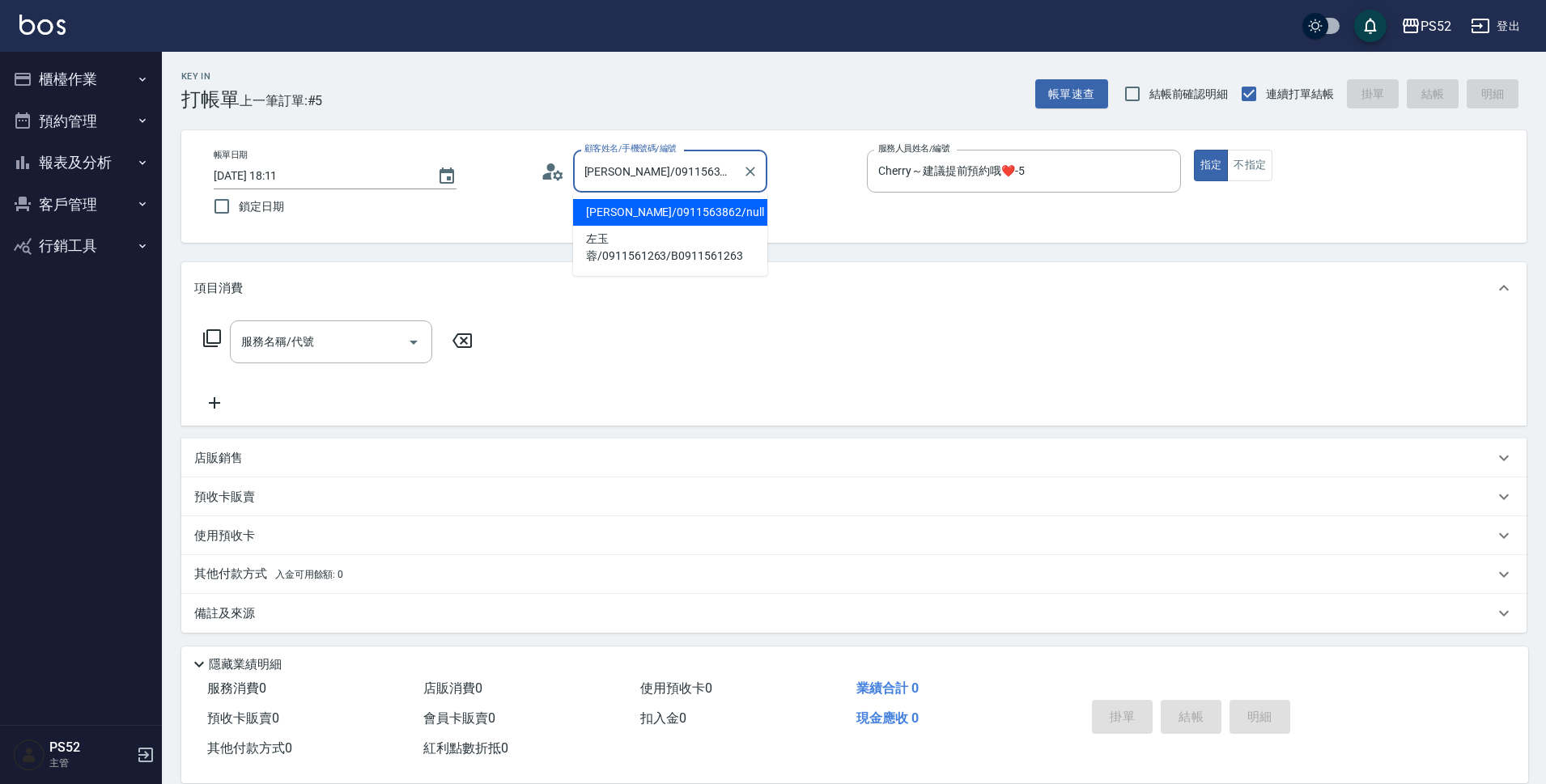
click at [716, 173] on input "陳志豪/0911563862/null" at bounding box center [658, 171] width 156 height 29
click at [750, 173] on icon "Clear" at bounding box center [750, 171] width 17 height 17
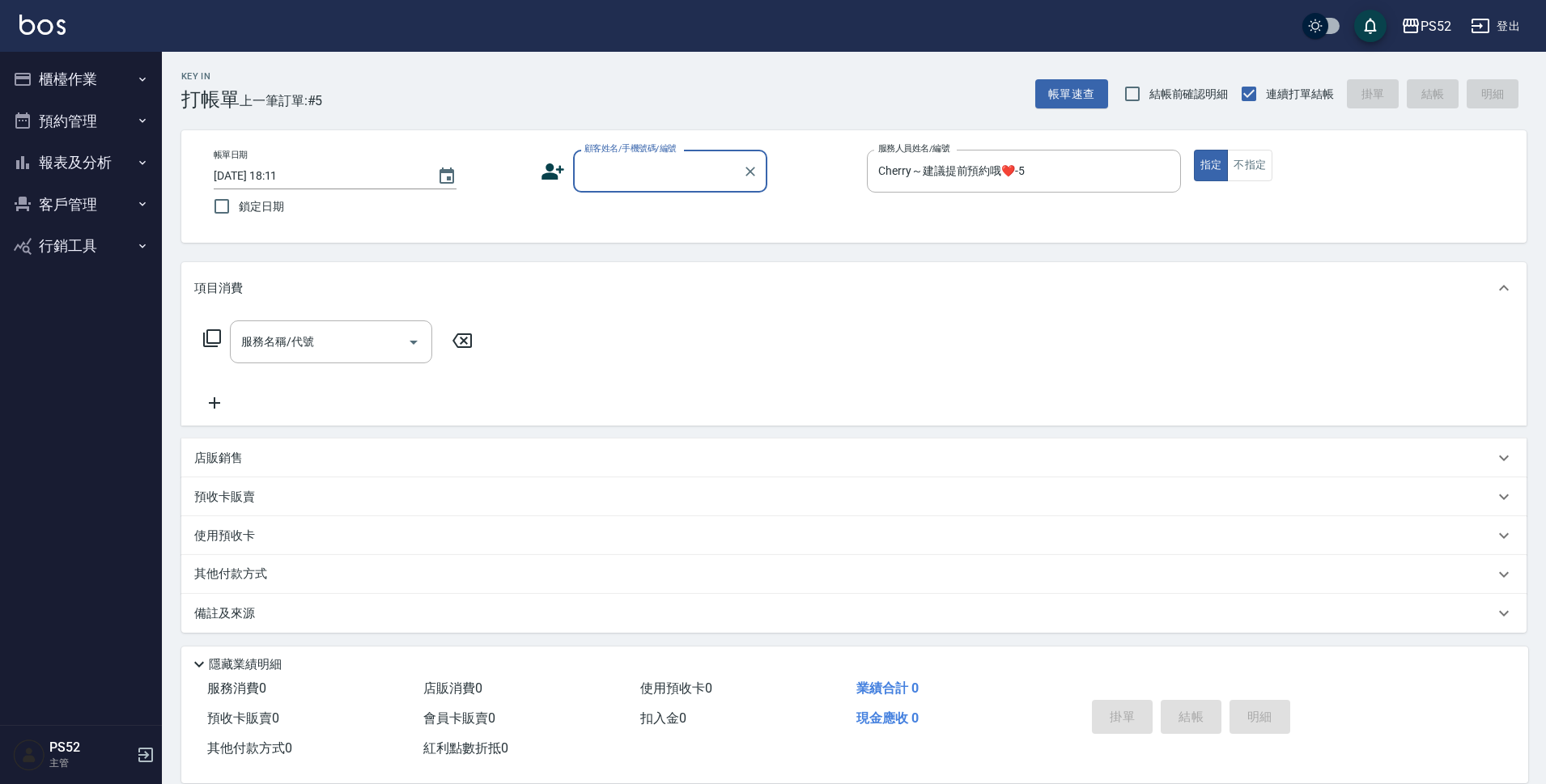
click at [689, 178] on input "顧客姓名/手機號碼/編號" at bounding box center [658, 171] width 156 height 29
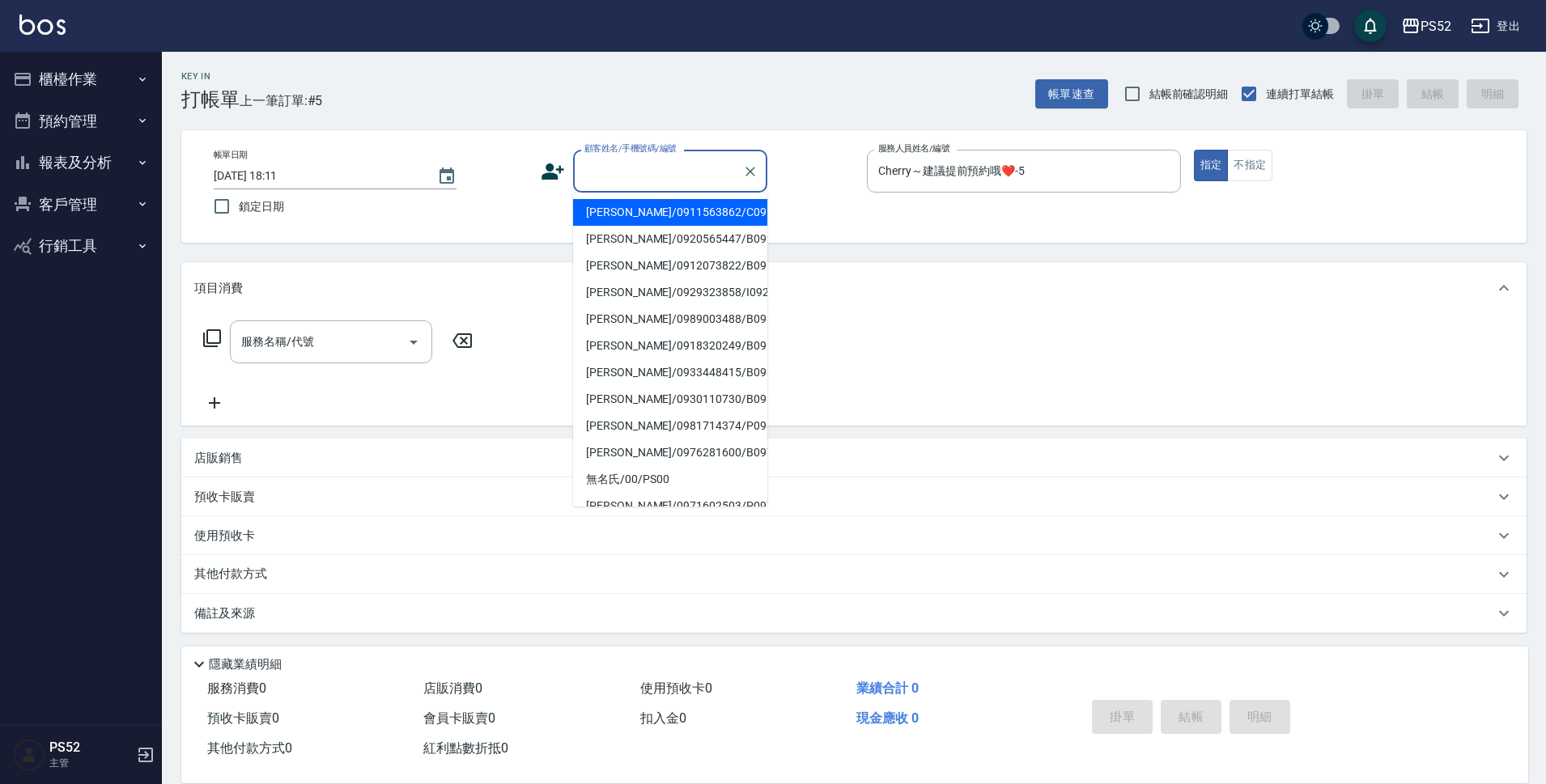
click at [679, 202] on li "陳志豪/0911563862/C0911563862" at bounding box center [669, 212] width 194 height 27
type input "陳志豪/0911563862/C0911563862"
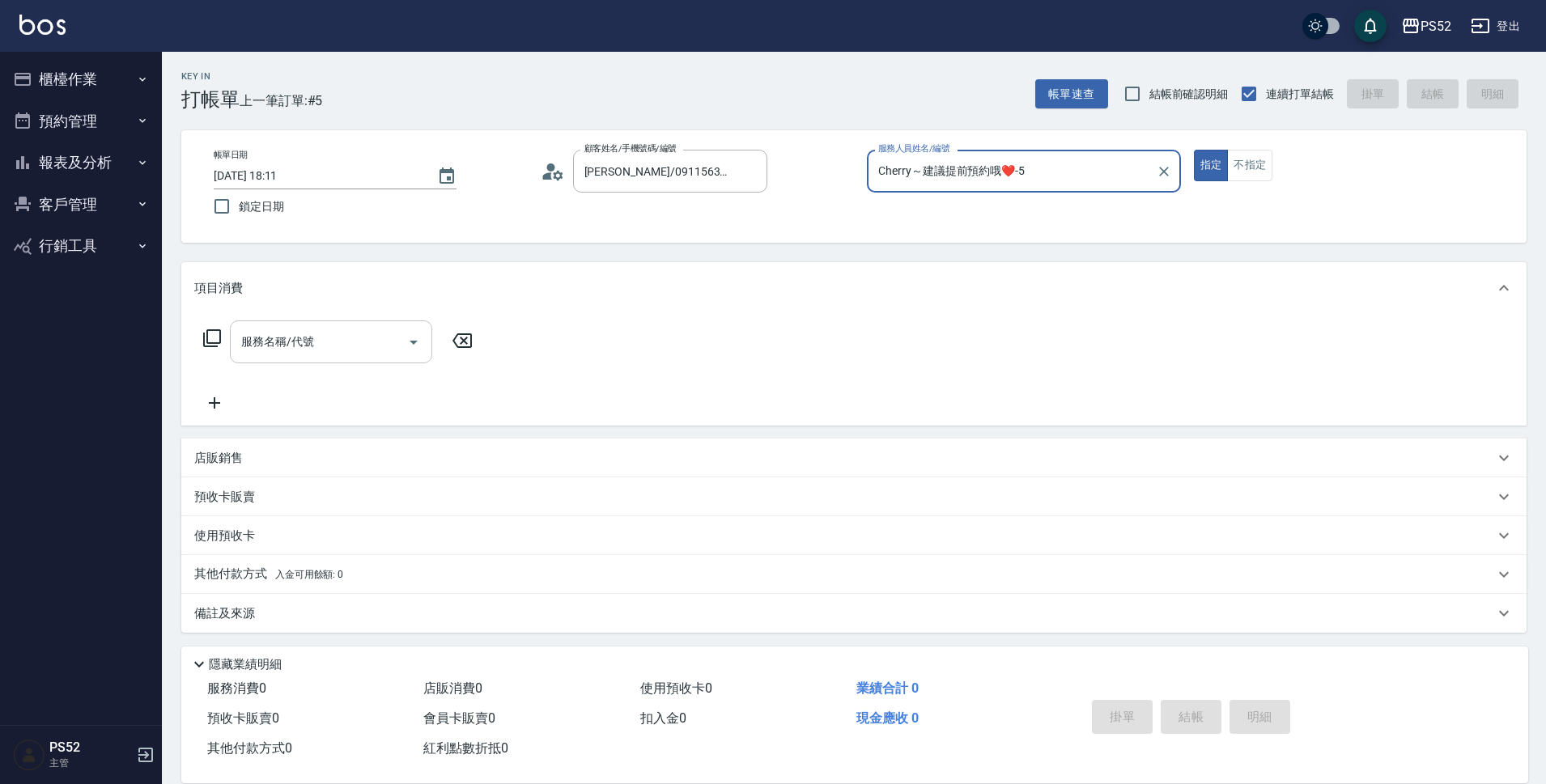
click at [294, 351] on input "服務名稱/代號" at bounding box center [319, 342] width 164 height 29
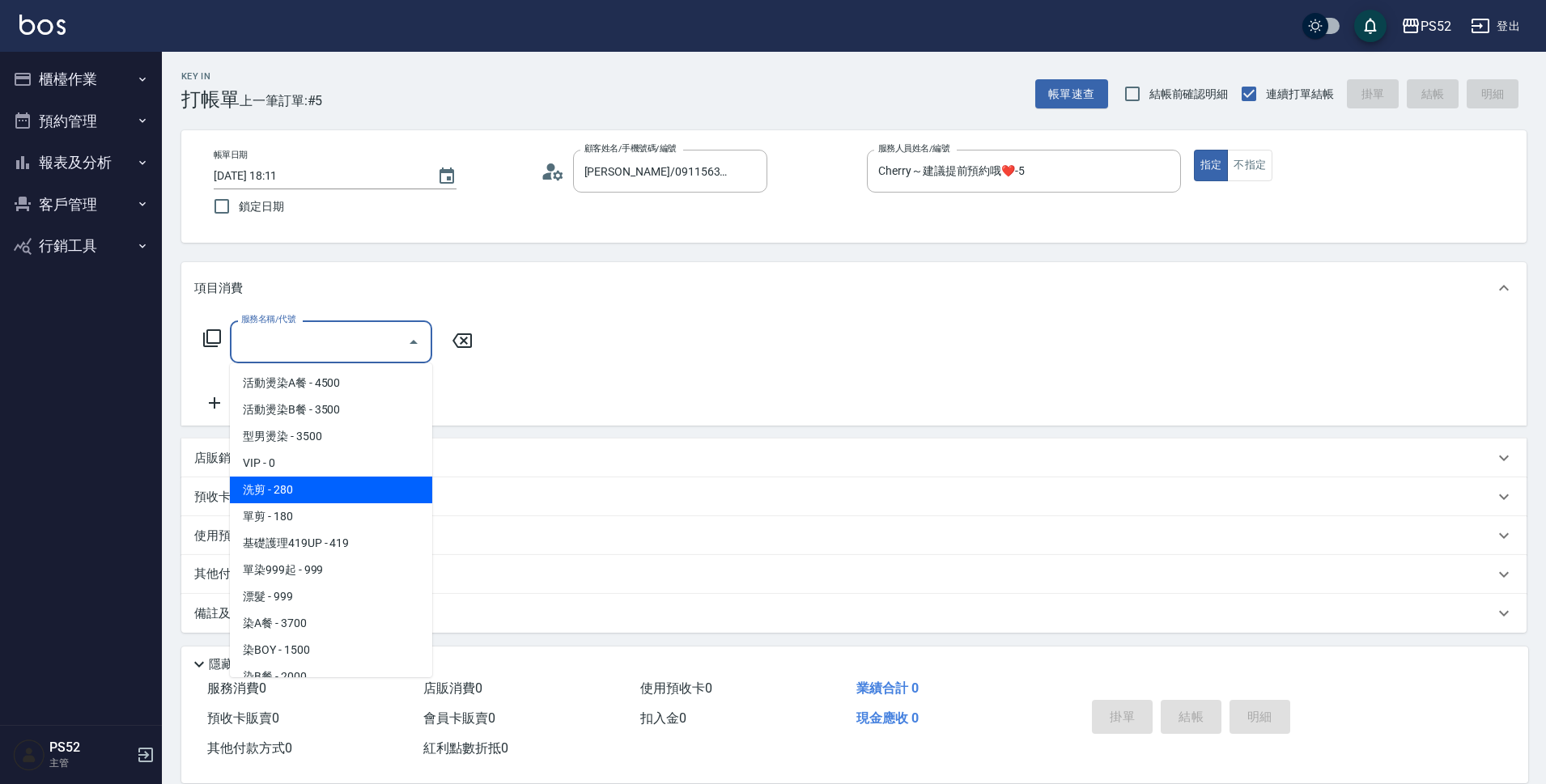
click at [343, 493] on span "洗剪 - 280" at bounding box center [331, 490] width 202 height 27
type input "洗剪(C1)"
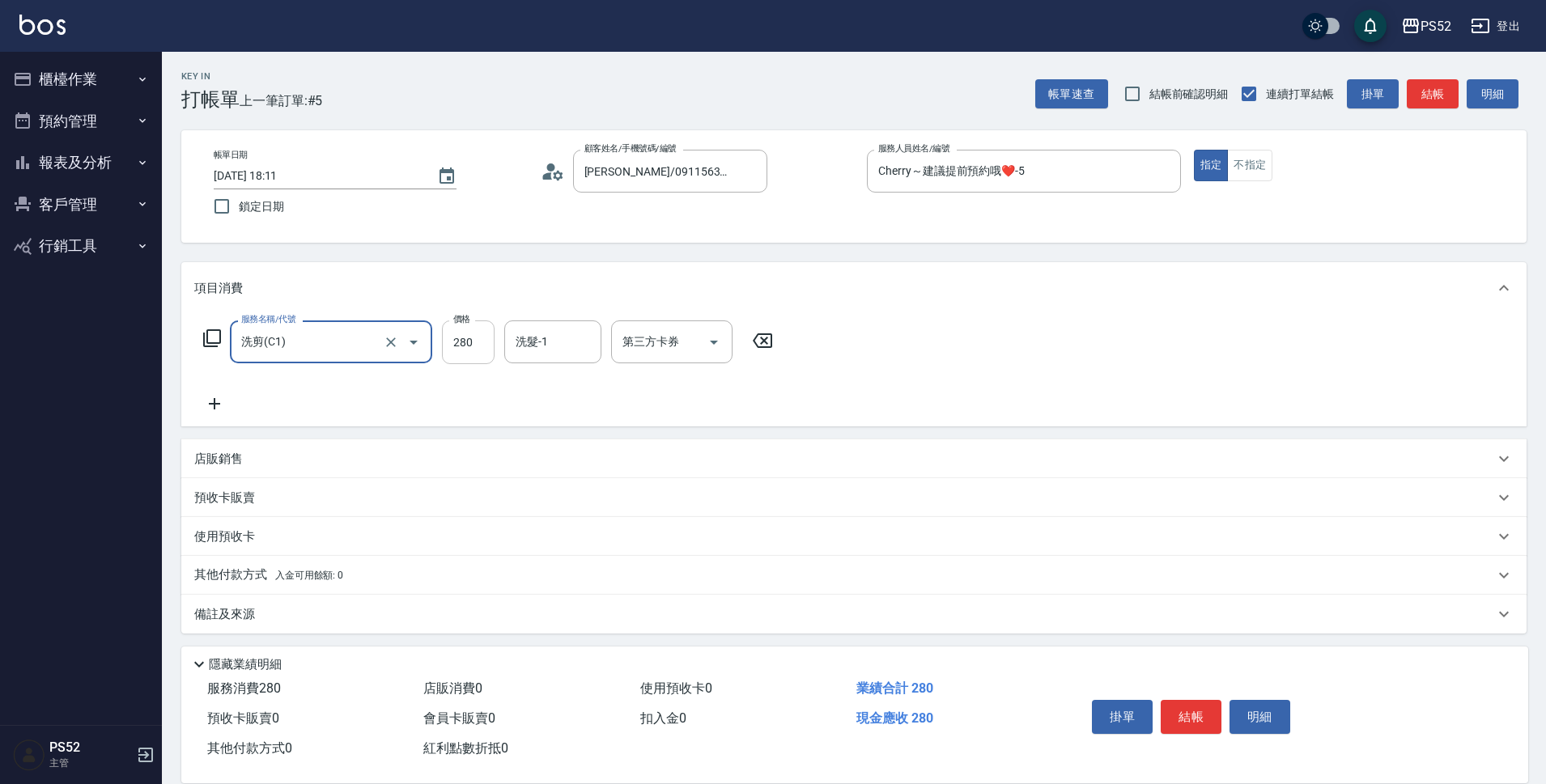
click at [477, 341] on input "280" at bounding box center [468, 342] width 52 height 44
type input "400"
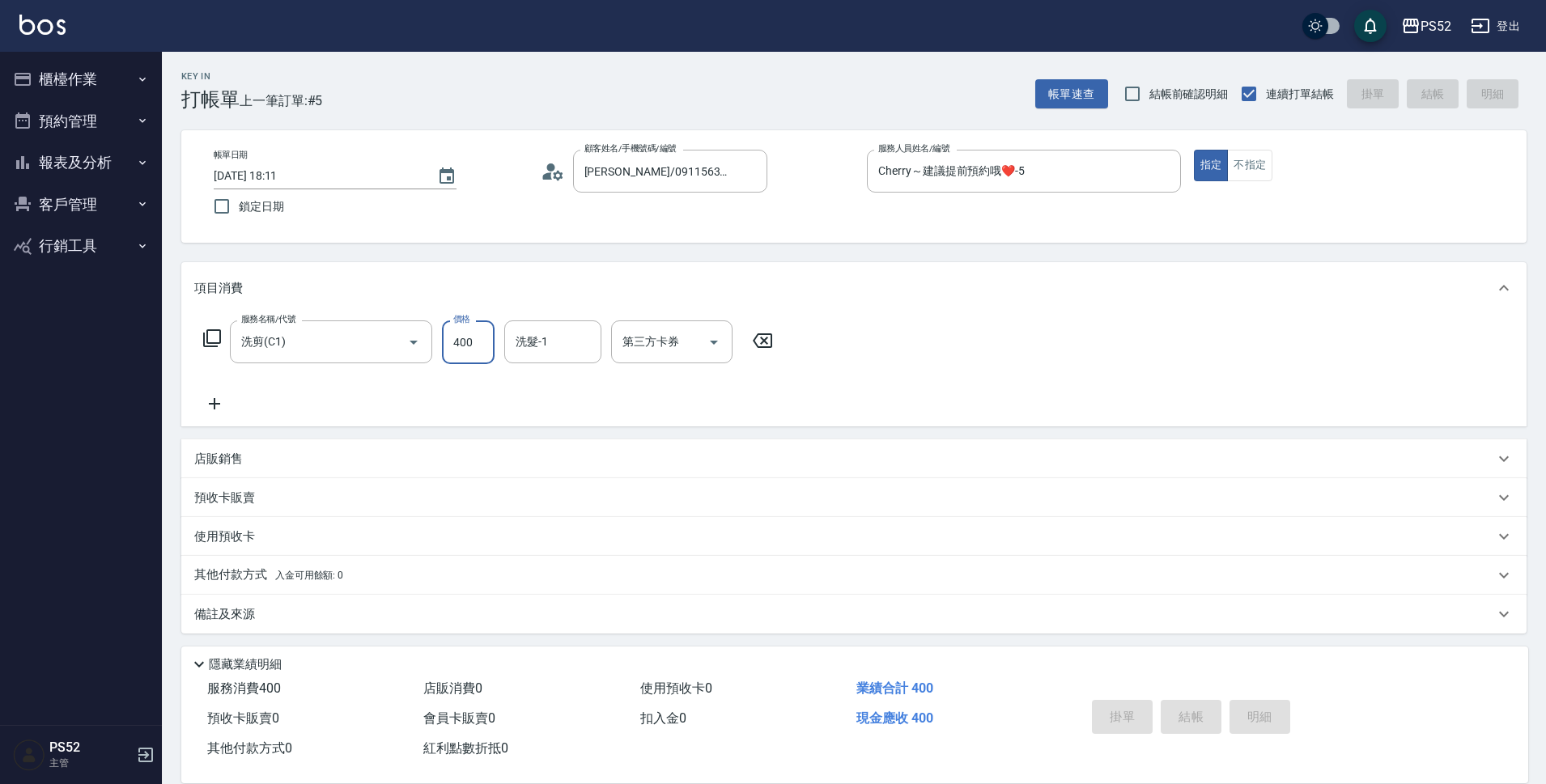
type input "2025/10/09 18:12"
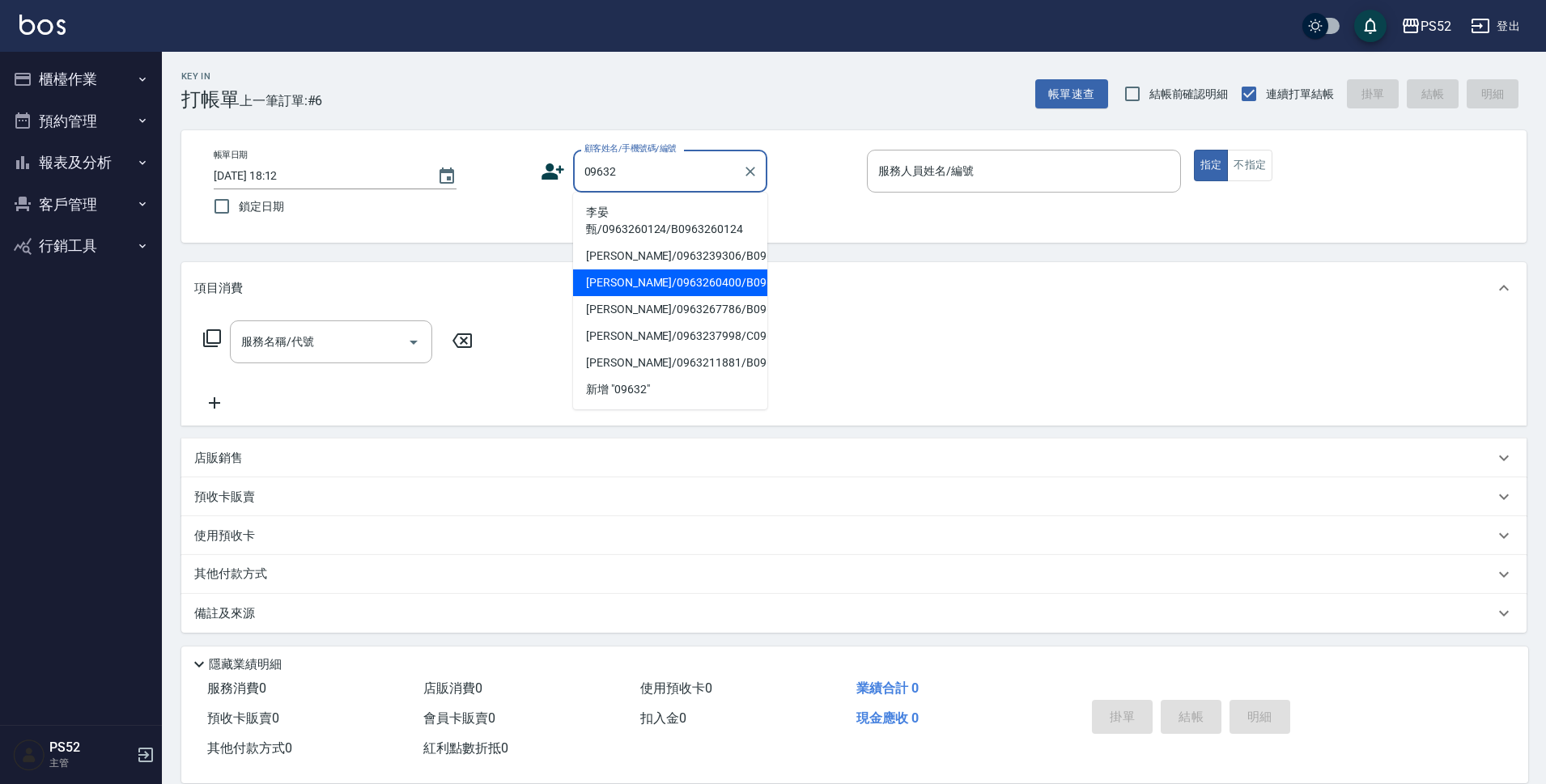
click at [702, 296] on li "陳秋廷/0963260400/B0963260400" at bounding box center [669, 283] width 194 height 27
type input "陳秋廷/0963260400/B0963260400"
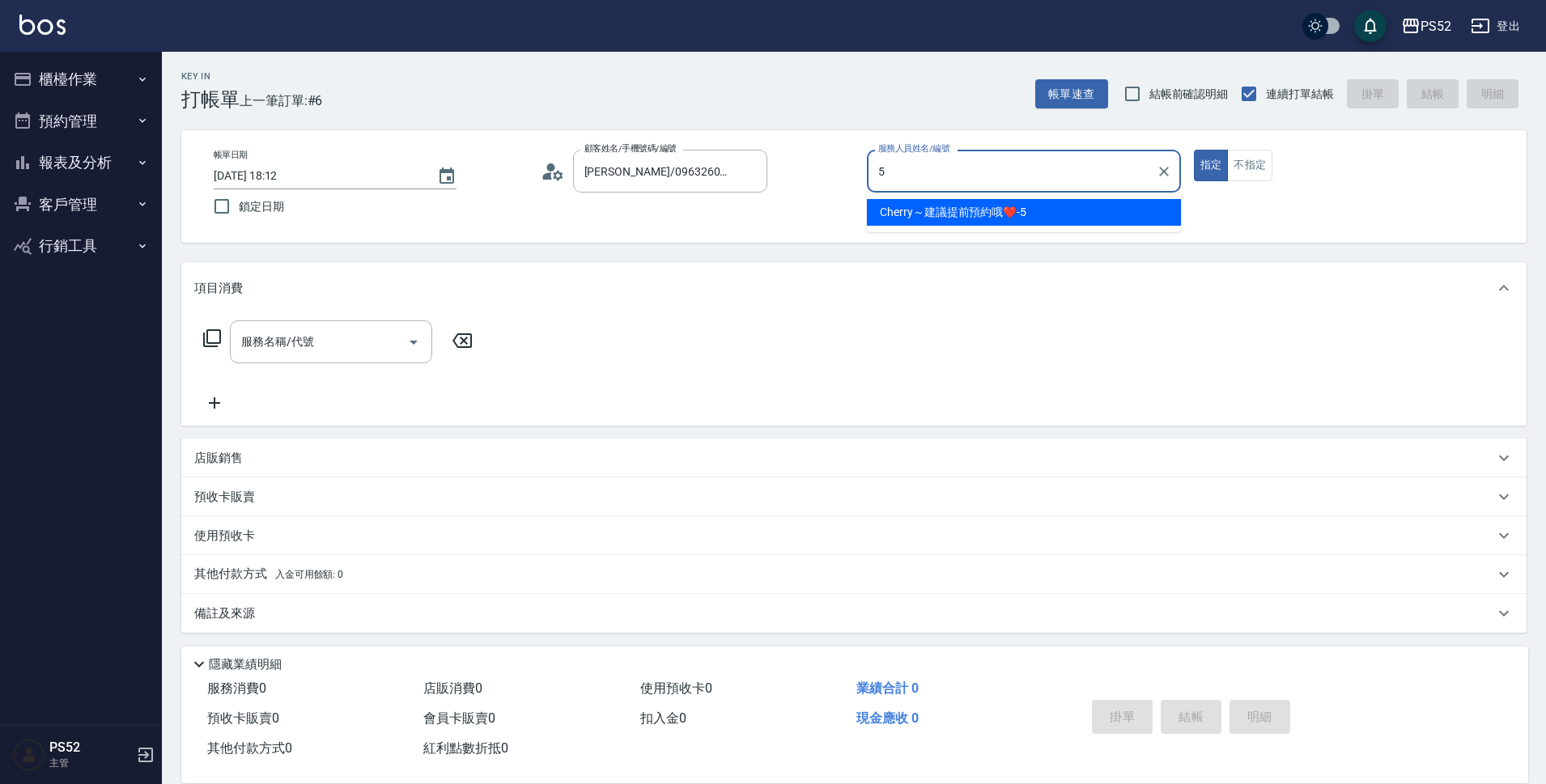
type input "Cherry～建議提前預約哦❤️-5"
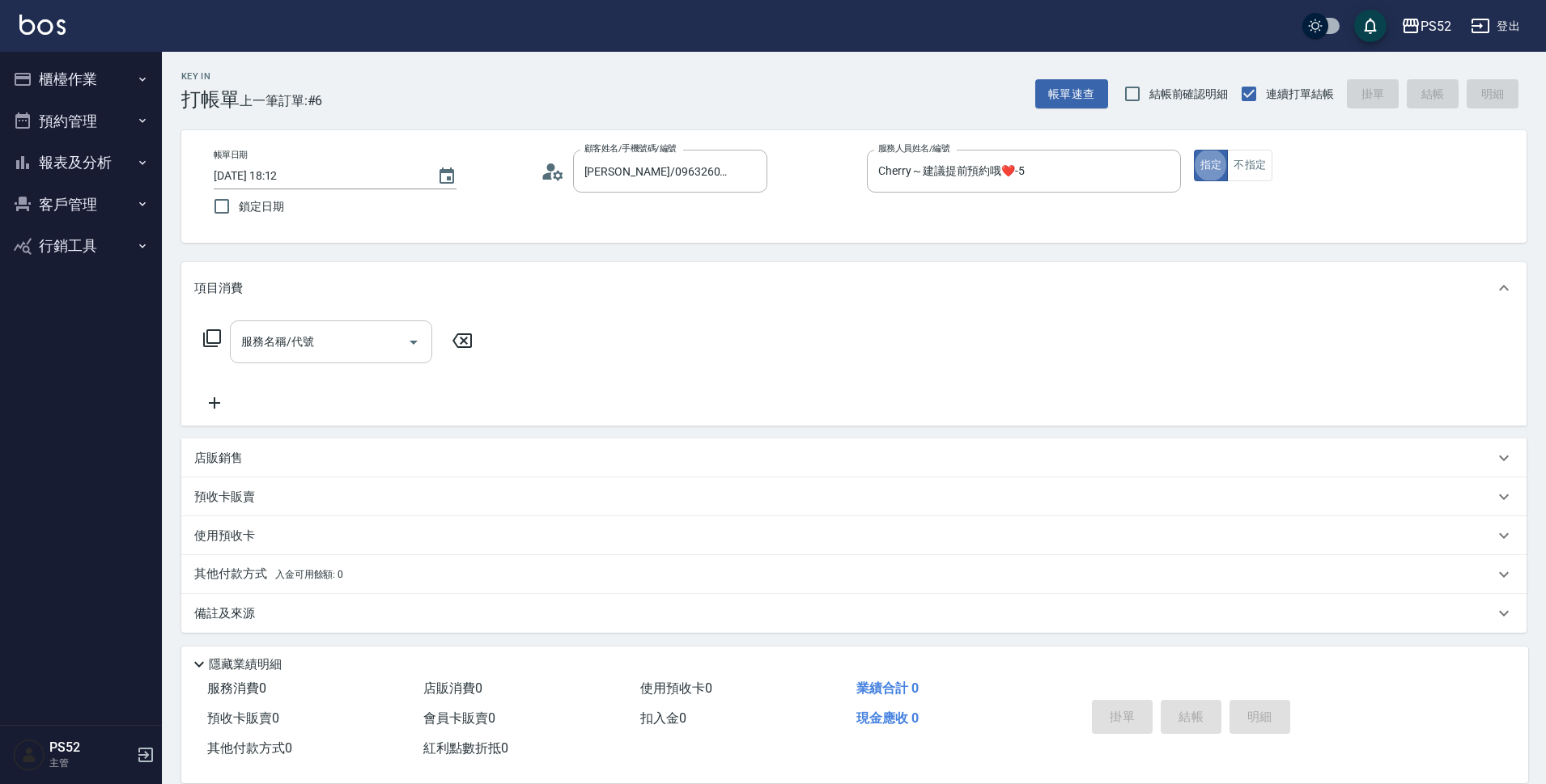
click at [317, 349] on input "服務名稱/代號" at bounding box center [319, 342] width 164 height 29
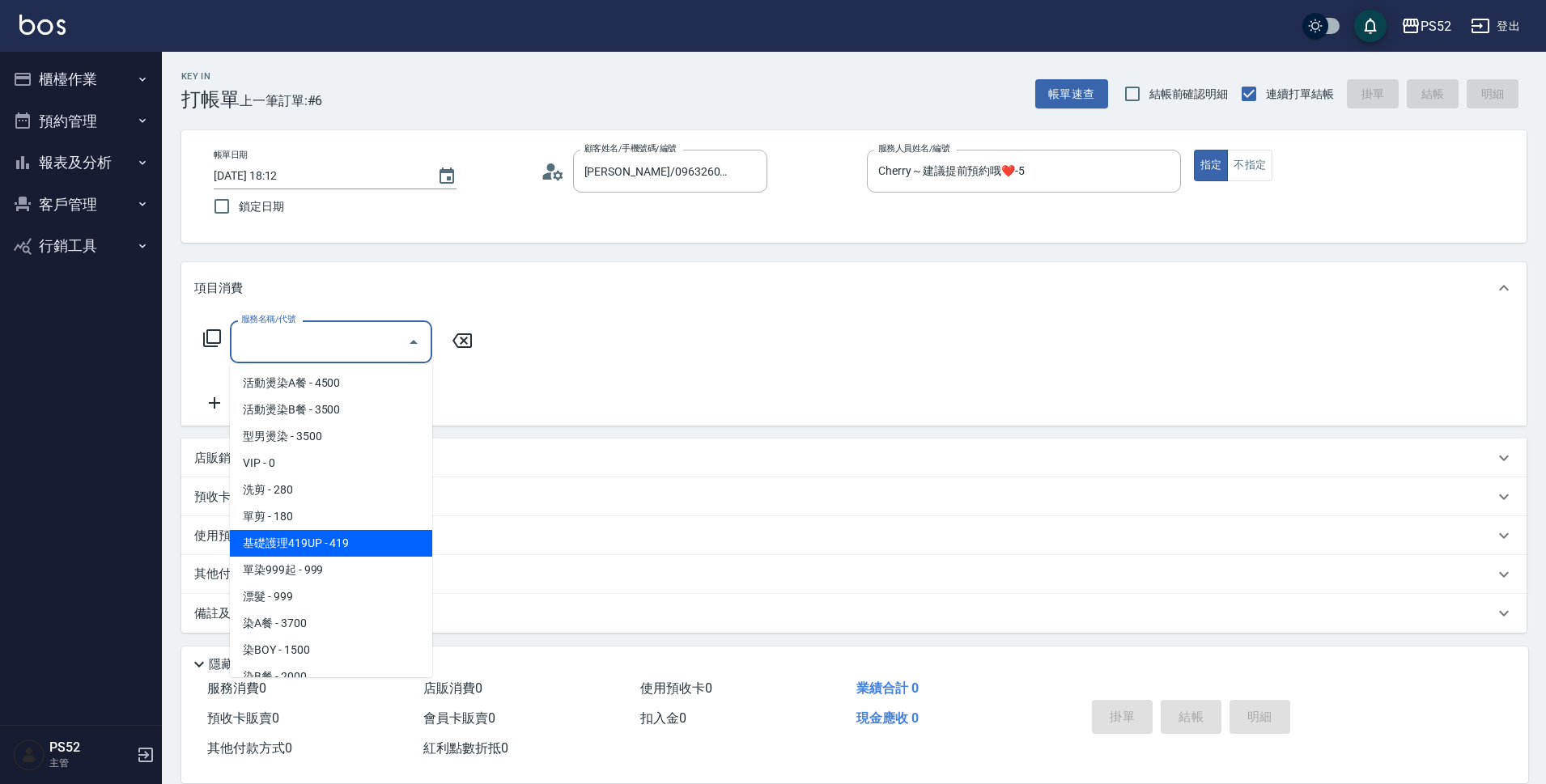
click at [339, 541] on span "基礎護理419UP - 419" at bounding box center [331, 543] width 202 height 27
type input "基礎護理419UP(C3)"
click at [340, 553] on span "基礎護理419UP - 419" at bounding box center [331, 543] width 202 height 27
type input "基礎護理419UP(C3)"
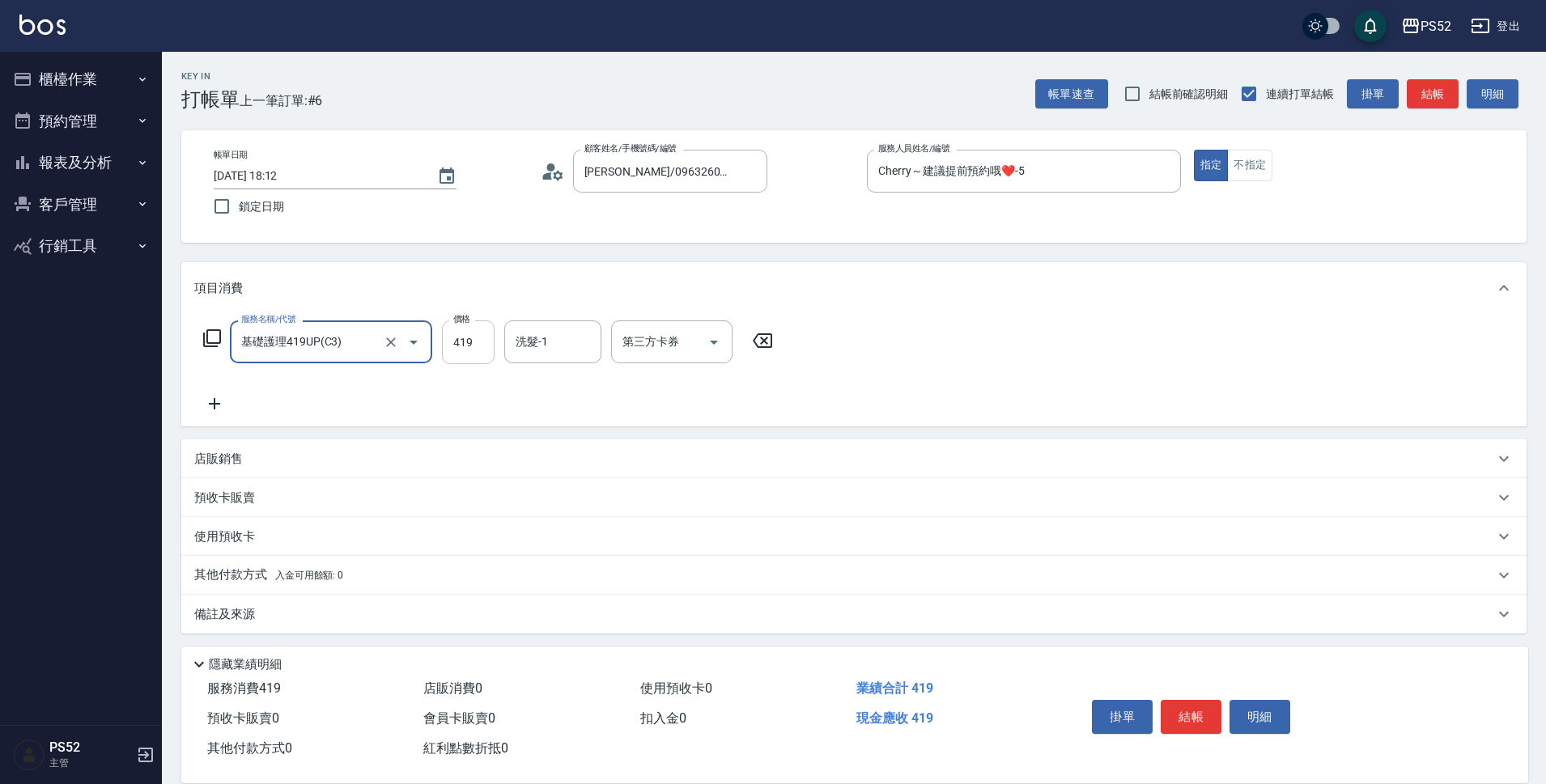
click at [468, 338] on input "419" at bounding box center [468, 342] width 52 height 44
type input "490"
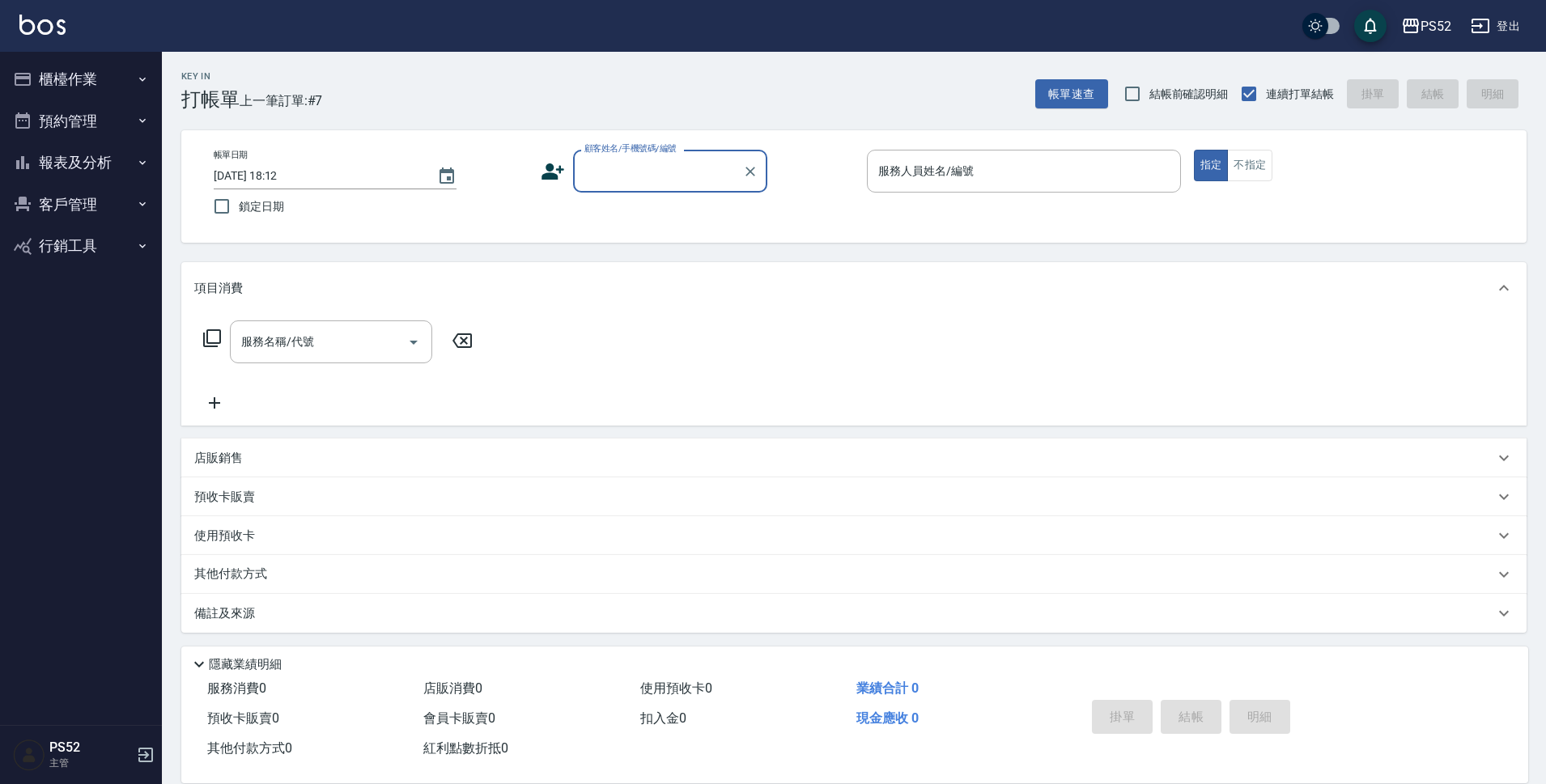
click at [97, 203] on button "客戶管理" at bounding box center [80, 204] width 149 height 42
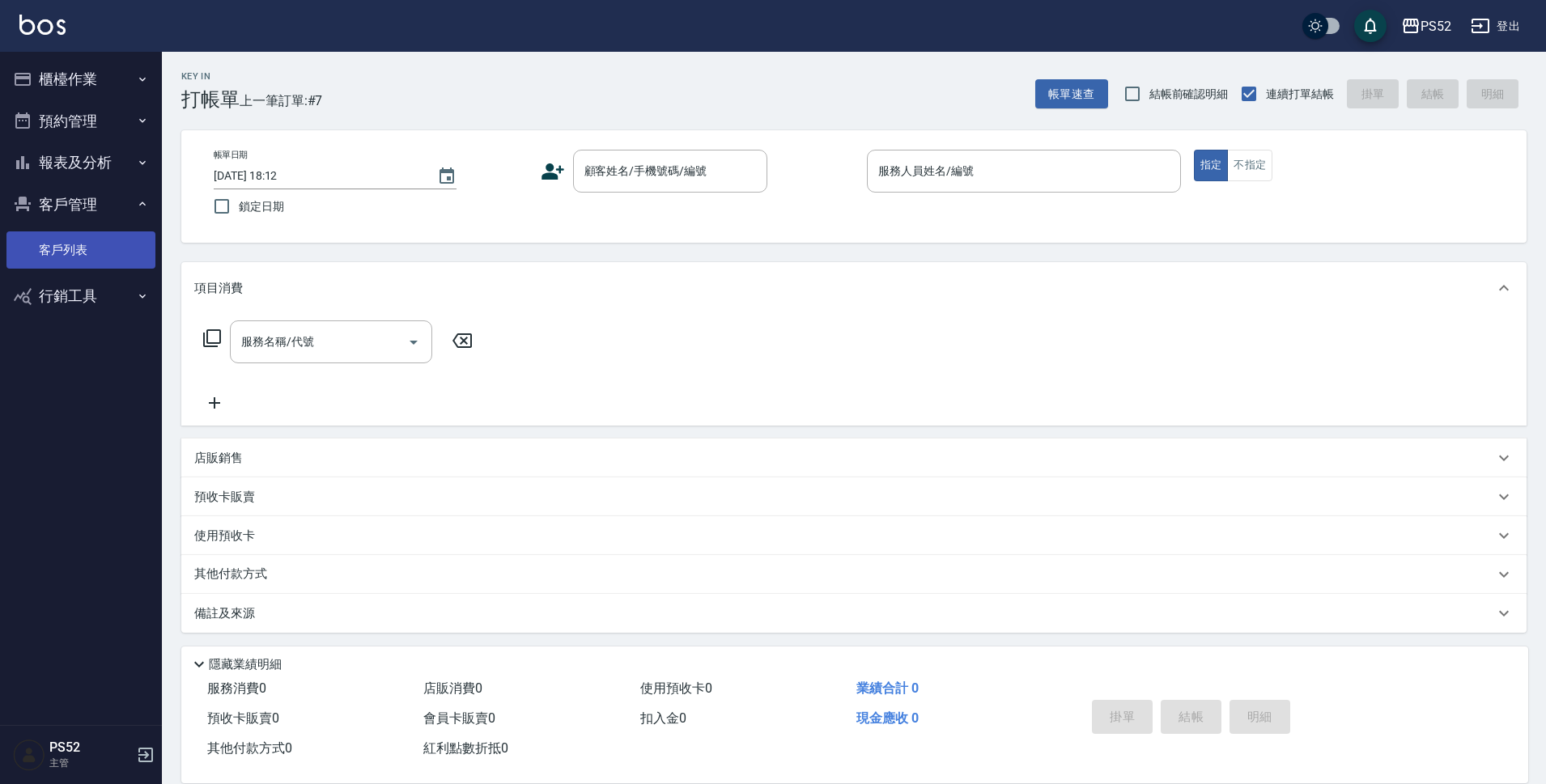
click at [104, 245] on link "客戶列表" at bounding box center [80, 250] width 149 height 37
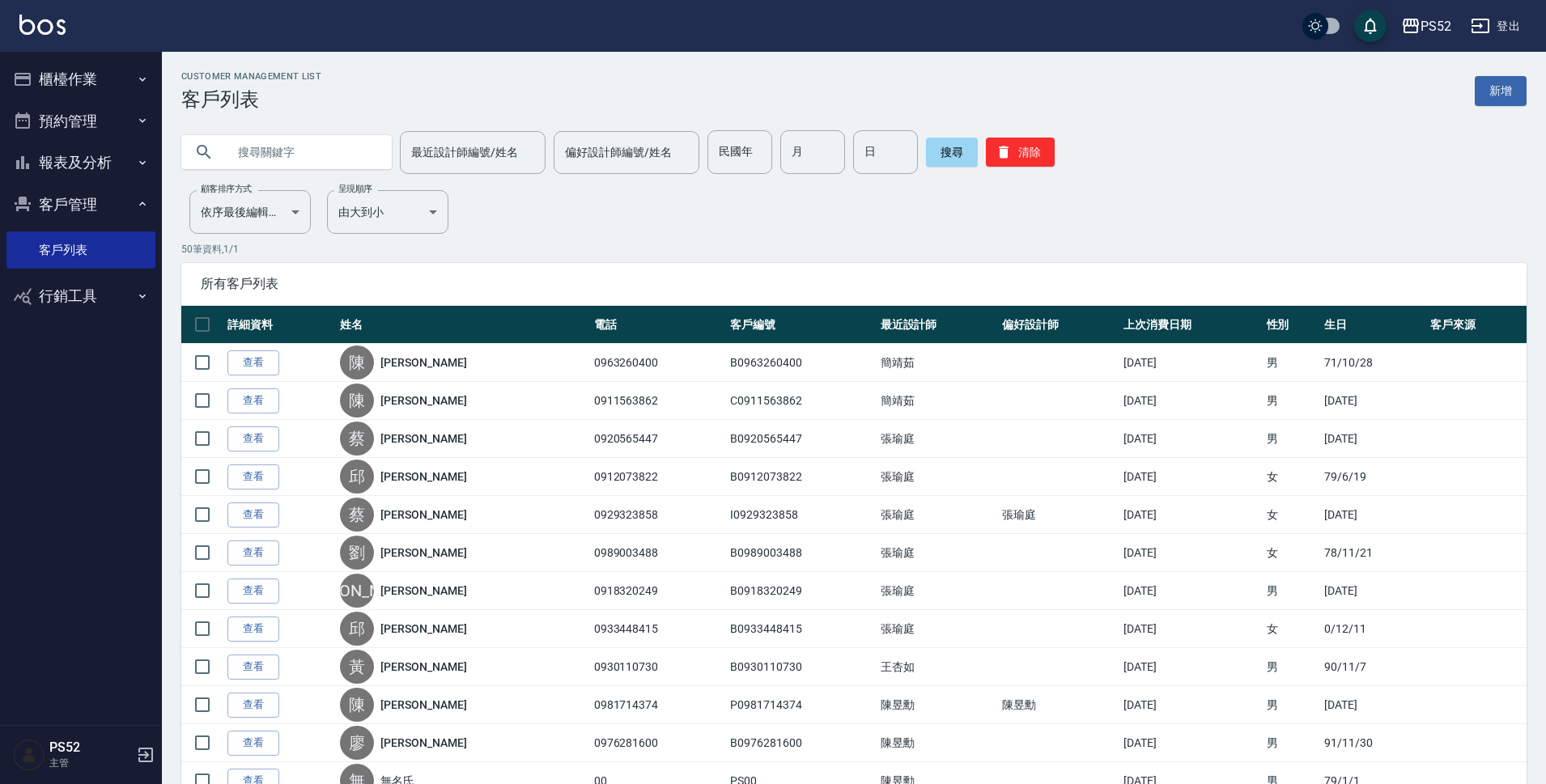
click at [276, 151] on input "text" at bounding box center [302, 152] width 152 height 44
type input "09334"
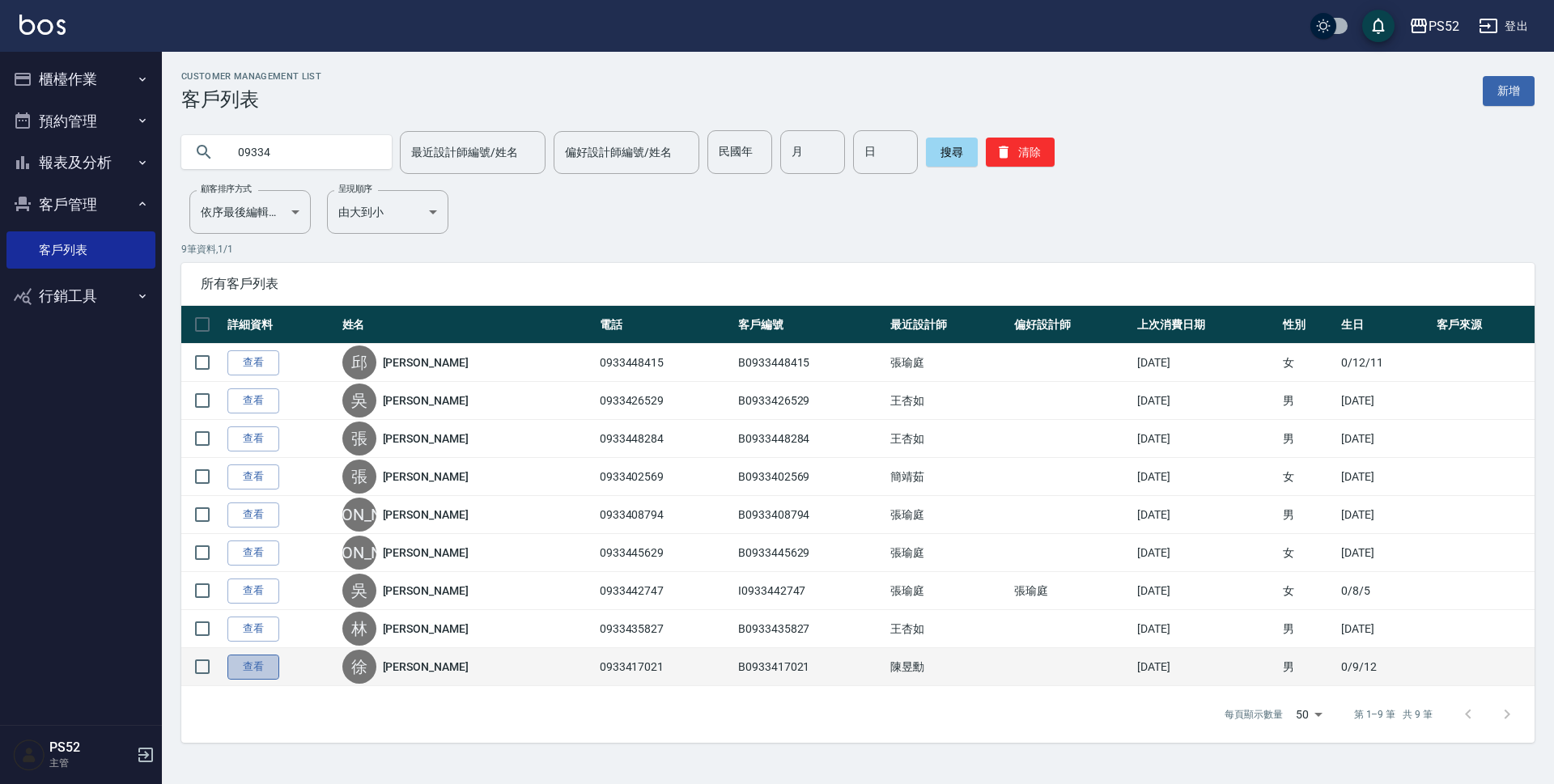
click at [273, 670] on link "查看" at bounding box center [253, 667] width 52 height 25
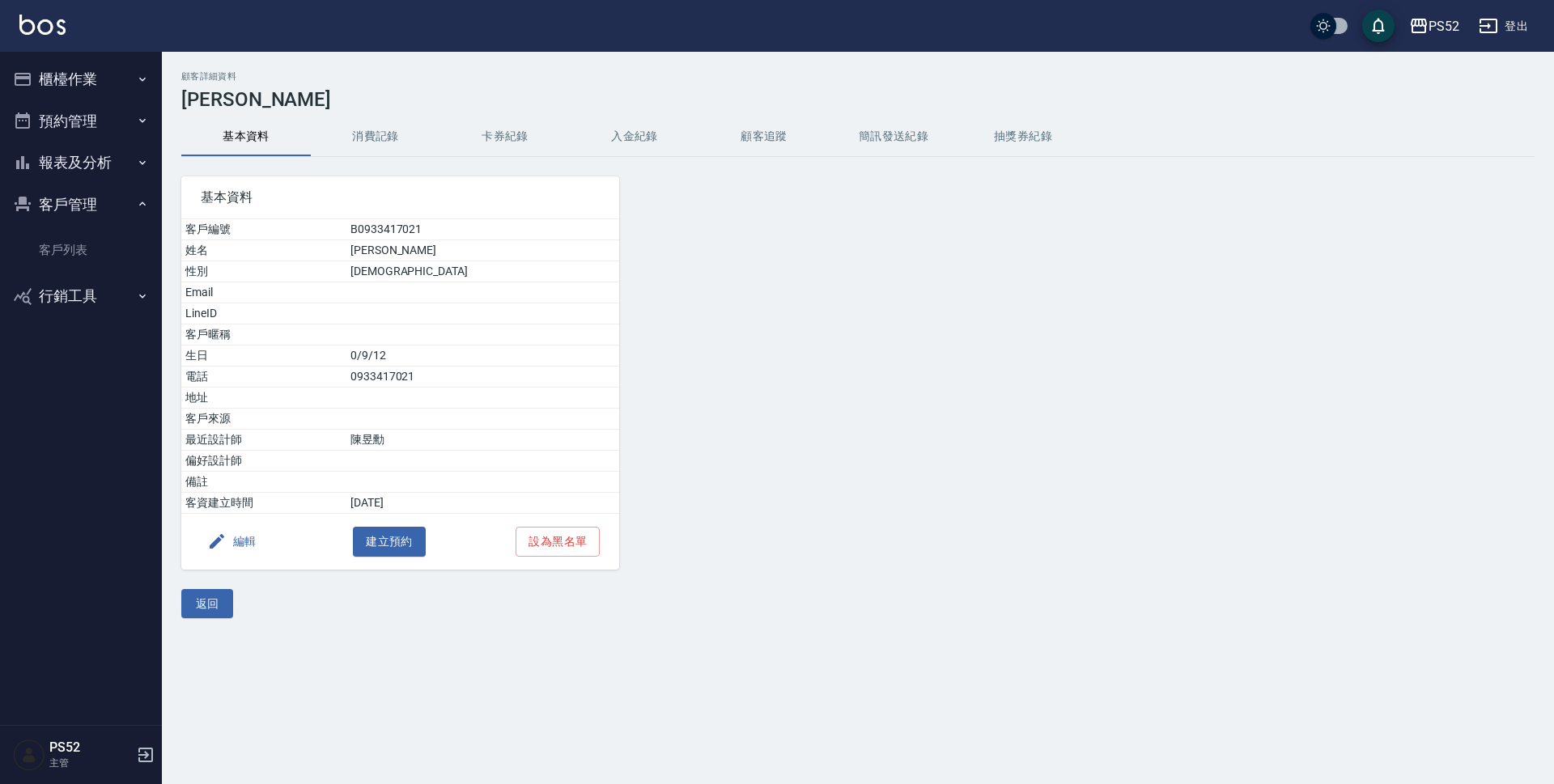
click at [905, 131] on button "簡訊發送紀錄" at bounding box center [893, 137] width 130 height 39
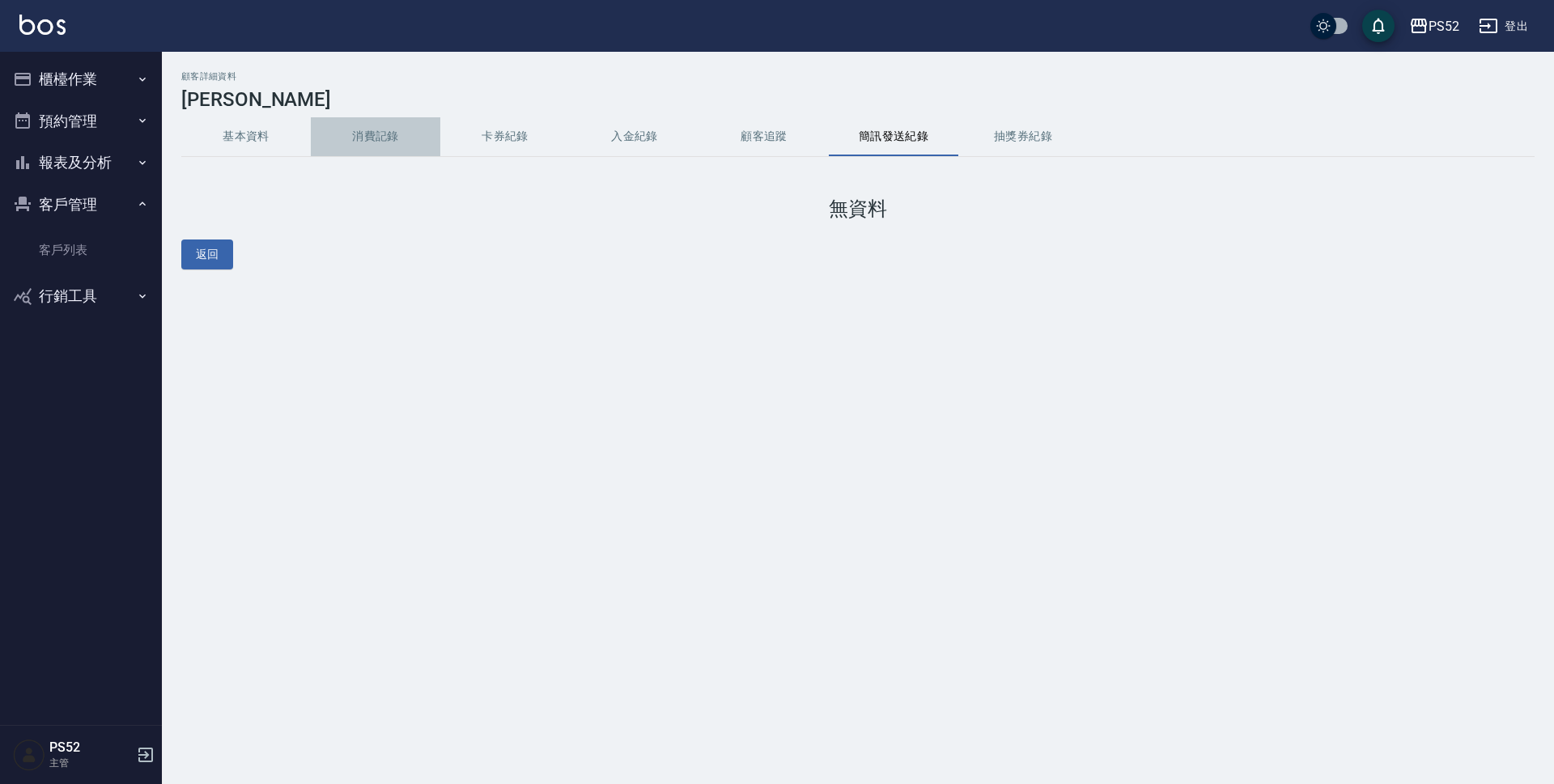
click at [412, 130] on button "消費記錄" at bounding box center [375, 137] width 130 height 39
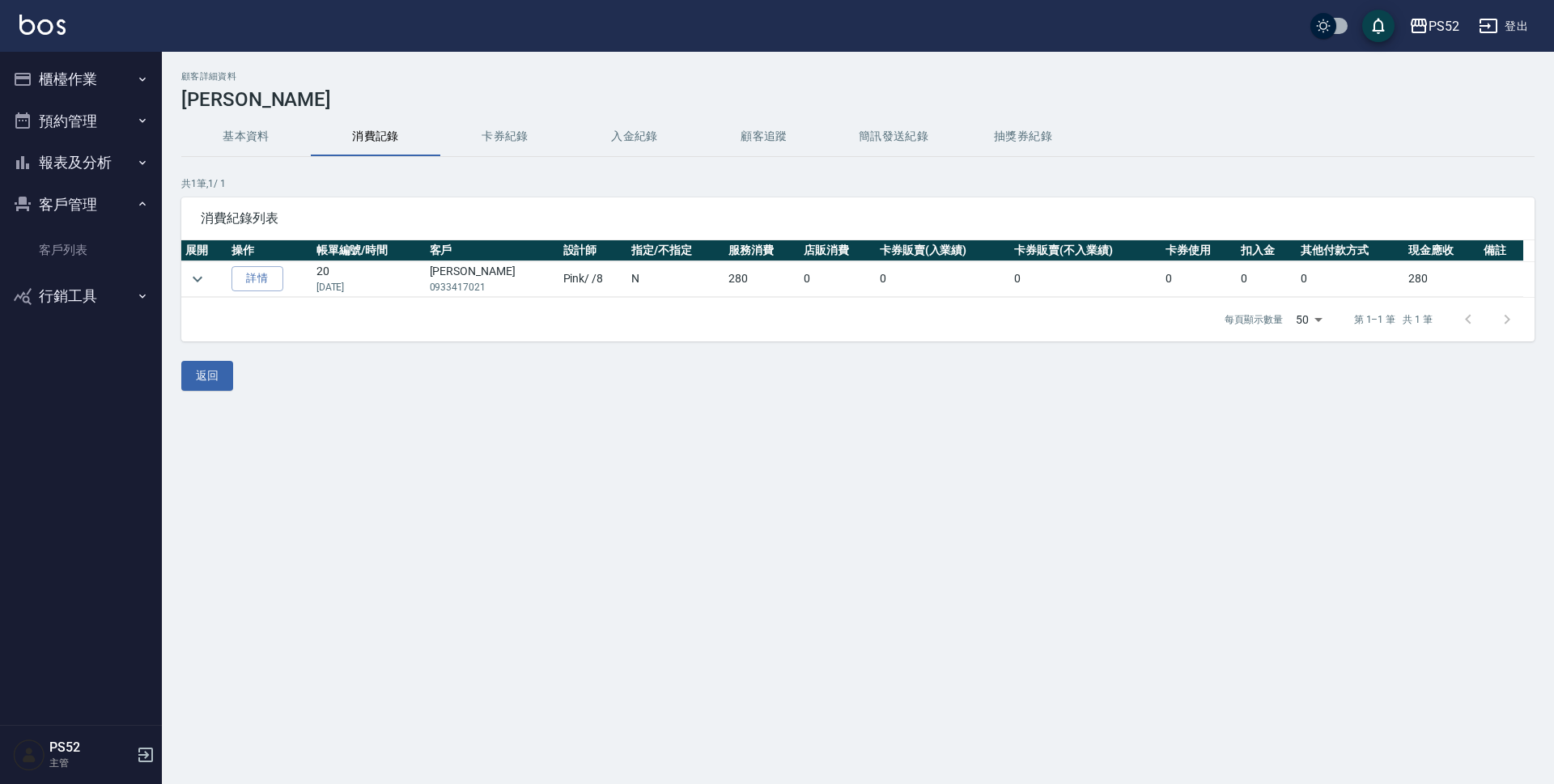
click at [235, 147] on button "基本資料" at bounding box center [246, 137] width 130 height 39
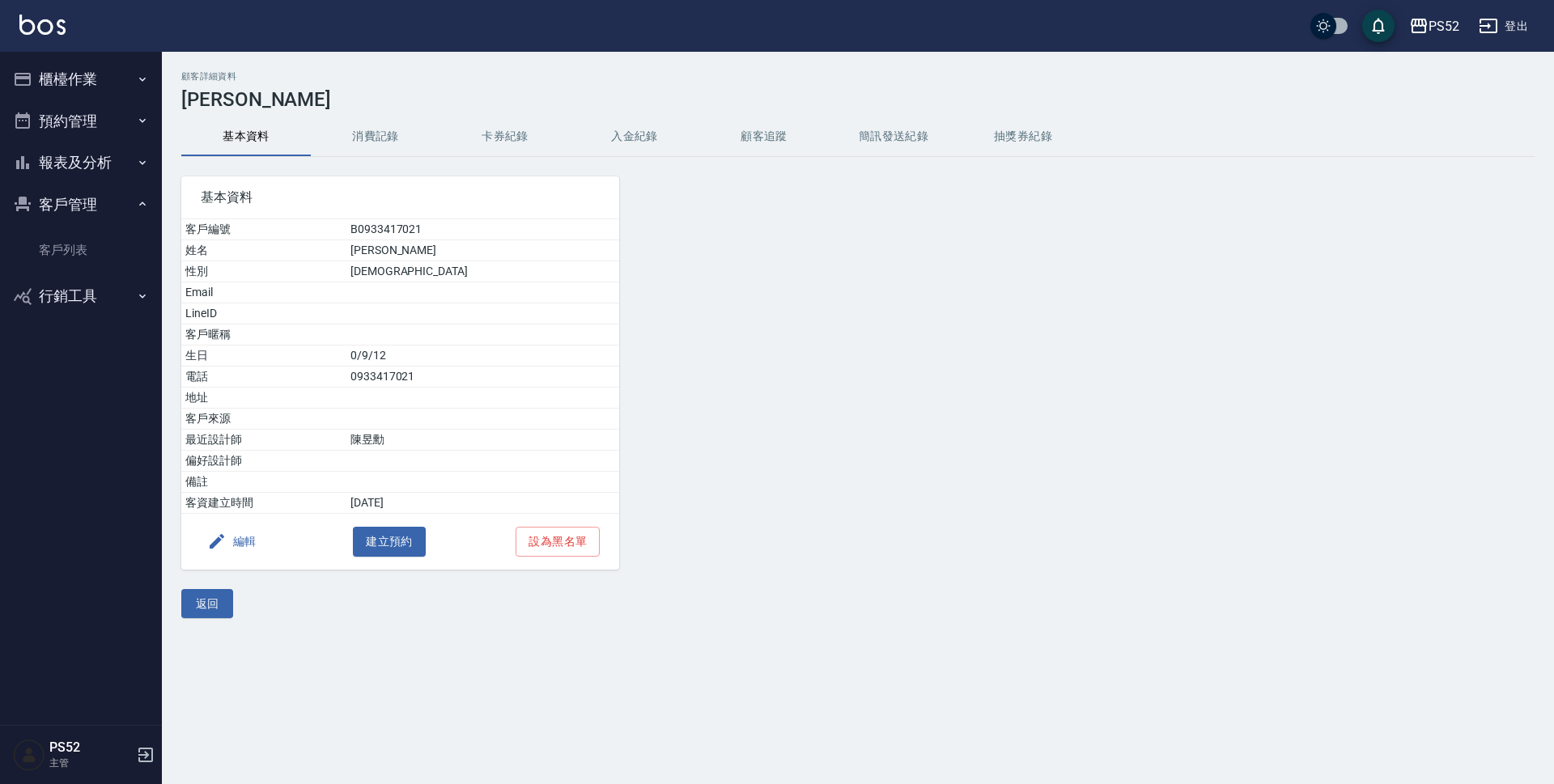
click at [231, 533] on button "編輯" at bounding box center [232, 541] width 63 height 30
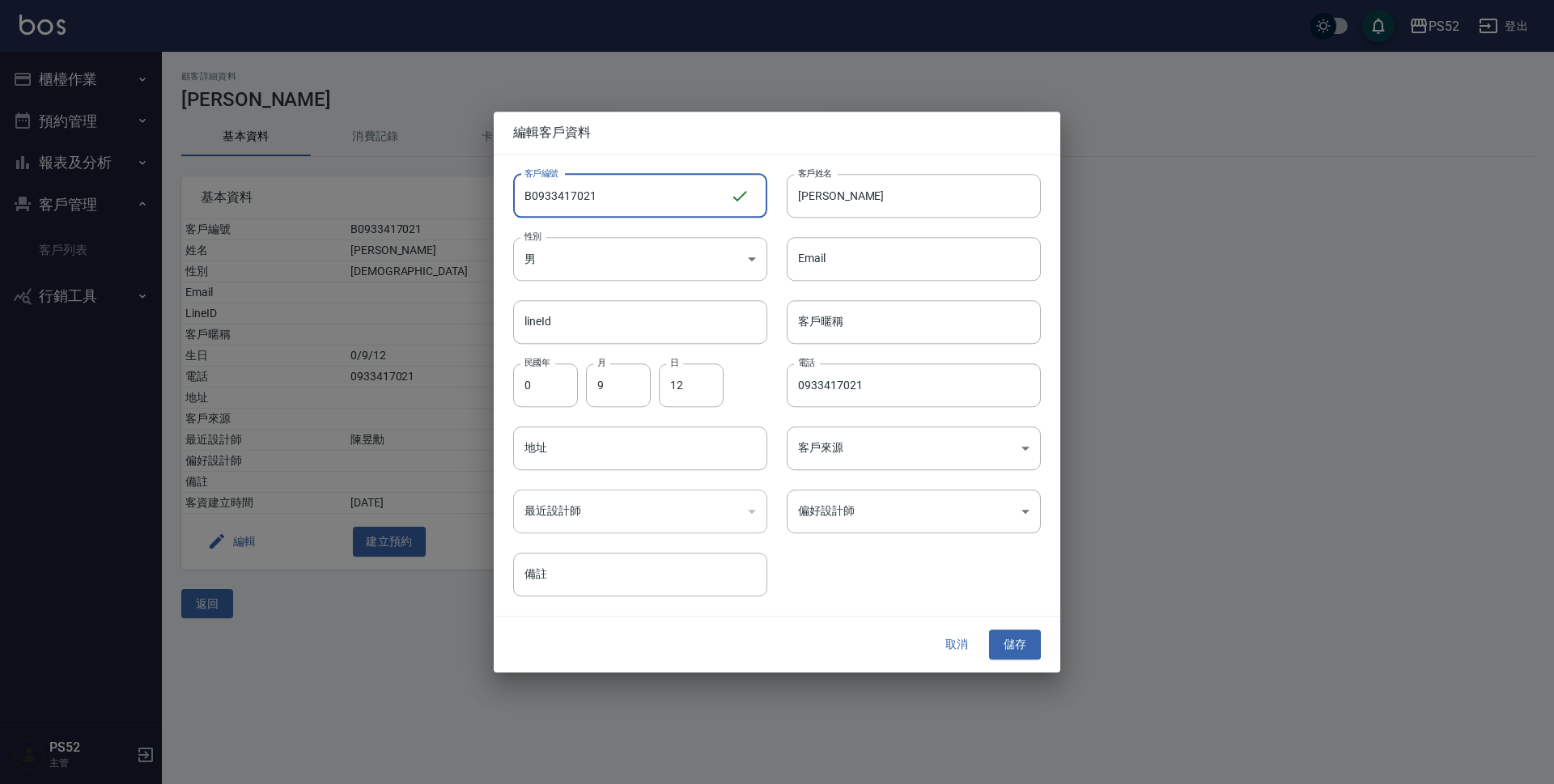
drag, startPoint x: 634, startPoint y: 205, endPoint x: 496, endPoint y: 190, distance: 138.8
click at [496, 190] on div "客戶編號 B0933417021 ​ 客戶編號" at bounding box center [630, 186] width 273 height 64
type input "＿"
type input "B0933456460"
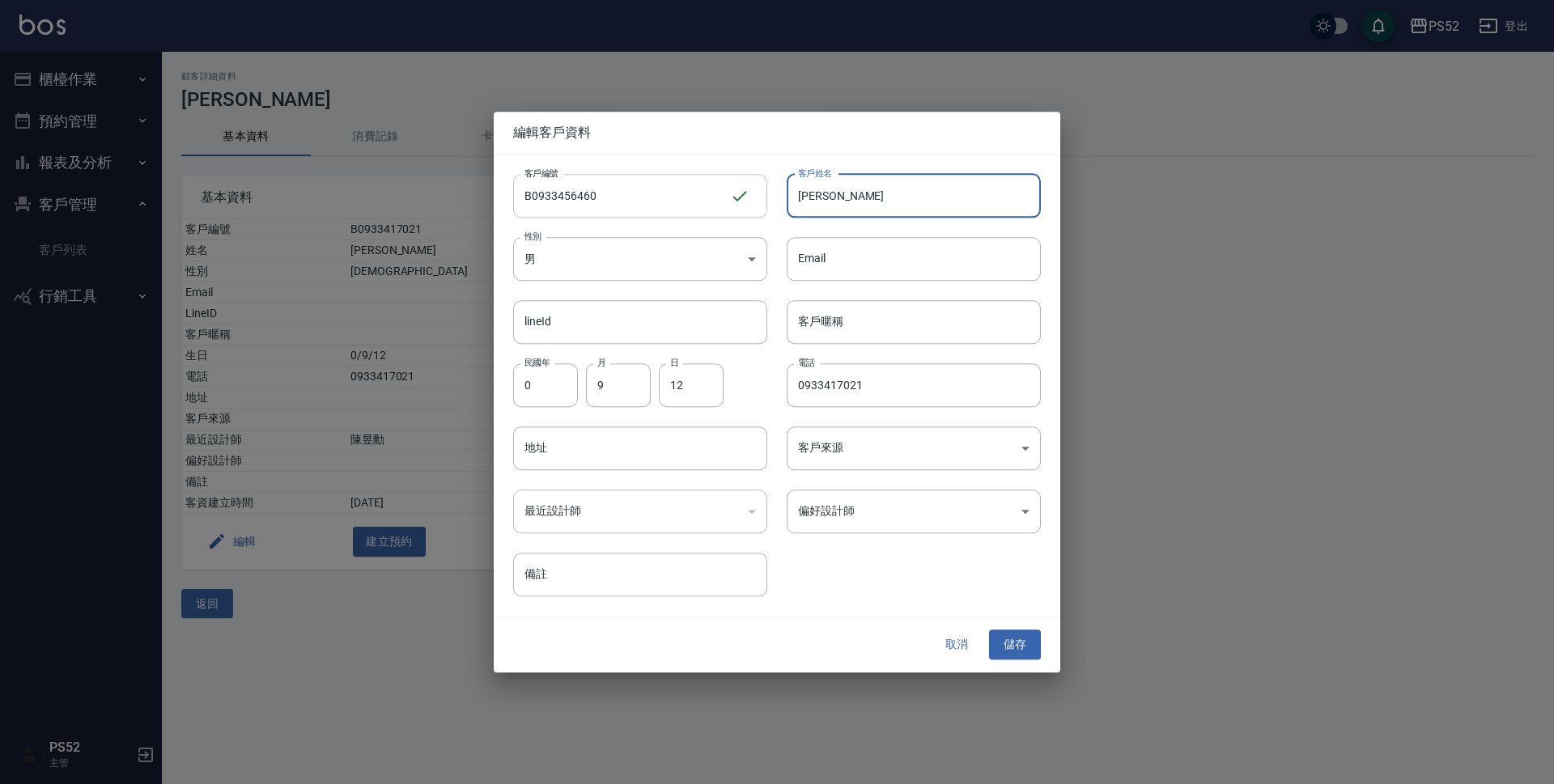
drag, startPoint x: 850, startPoint y: 202, endPoint x: 692, endPoint y: 185, distance: 158.9
click at [692, 185] on div "客戶編號 B0933456460 ​ 客戶編號 客戶姓名 徐紹清 客戶姓名 性別 男 MALE 性別 Email Email lineId lineId 客戶…" at bounding box center [767, 376] width 548 height 443
type input "U"
type input "葉振東"
click at [559, 385] on input "0" at bounding box center [545, 385] width 64 height 44
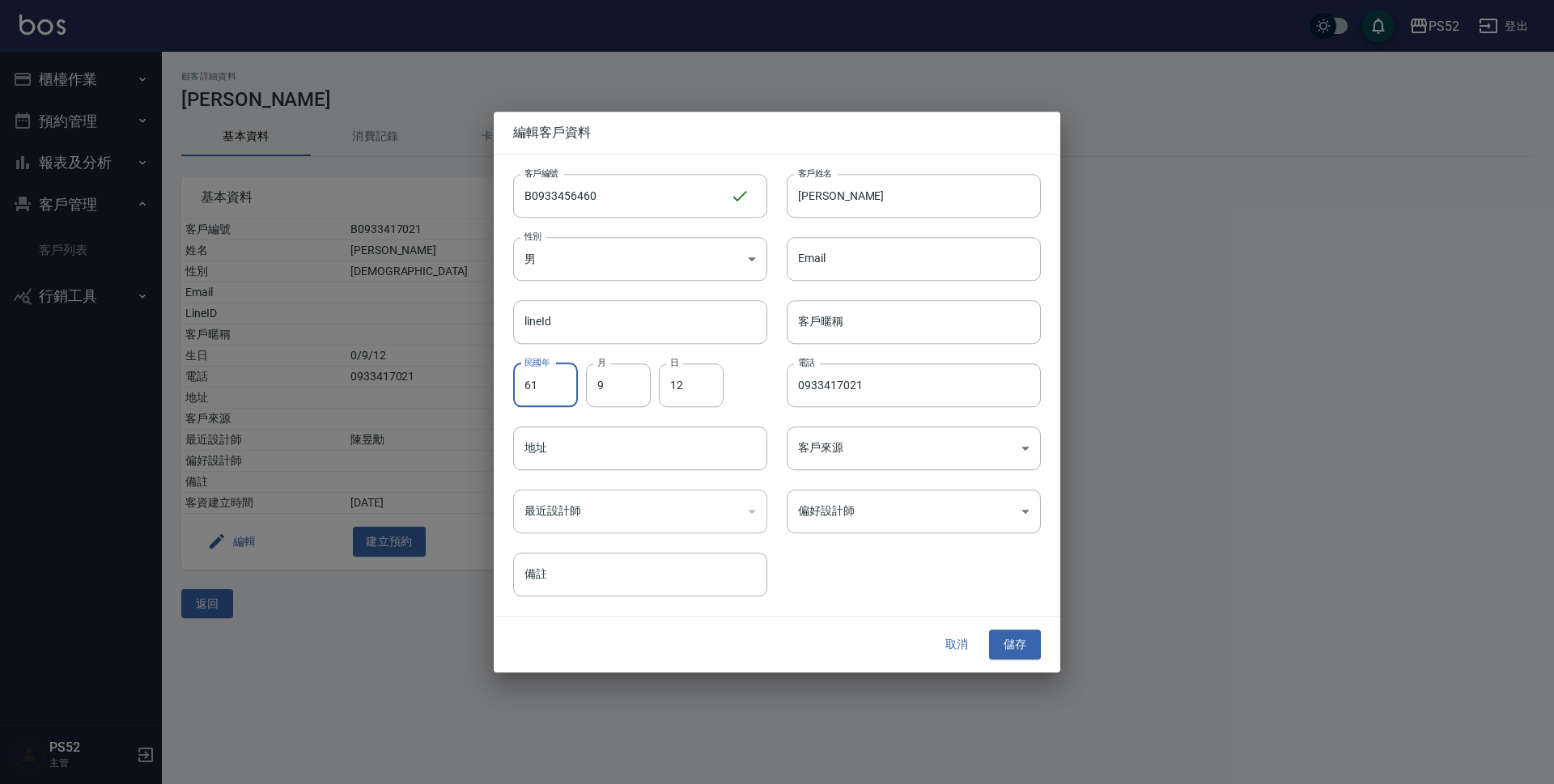
type input "61"
type input "10"
type input "4"
type input "0933456460"
click at [1011, 655] on button "儲存" at bounding box center [1015, 645] width 52 height 30
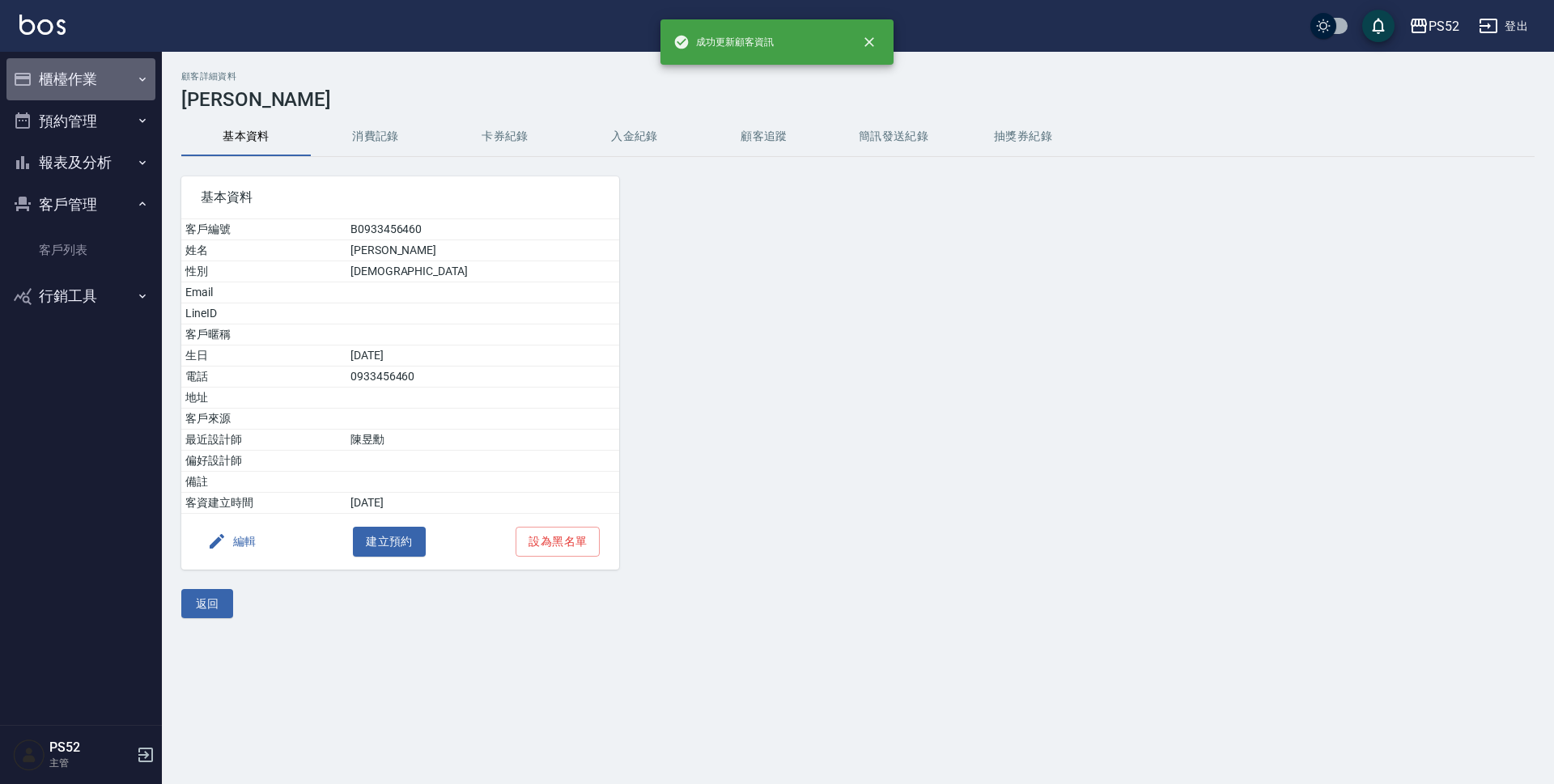
click at [37, 90] on button "櫃檯作業" at bounding box center [80, 79] width 149 height 42
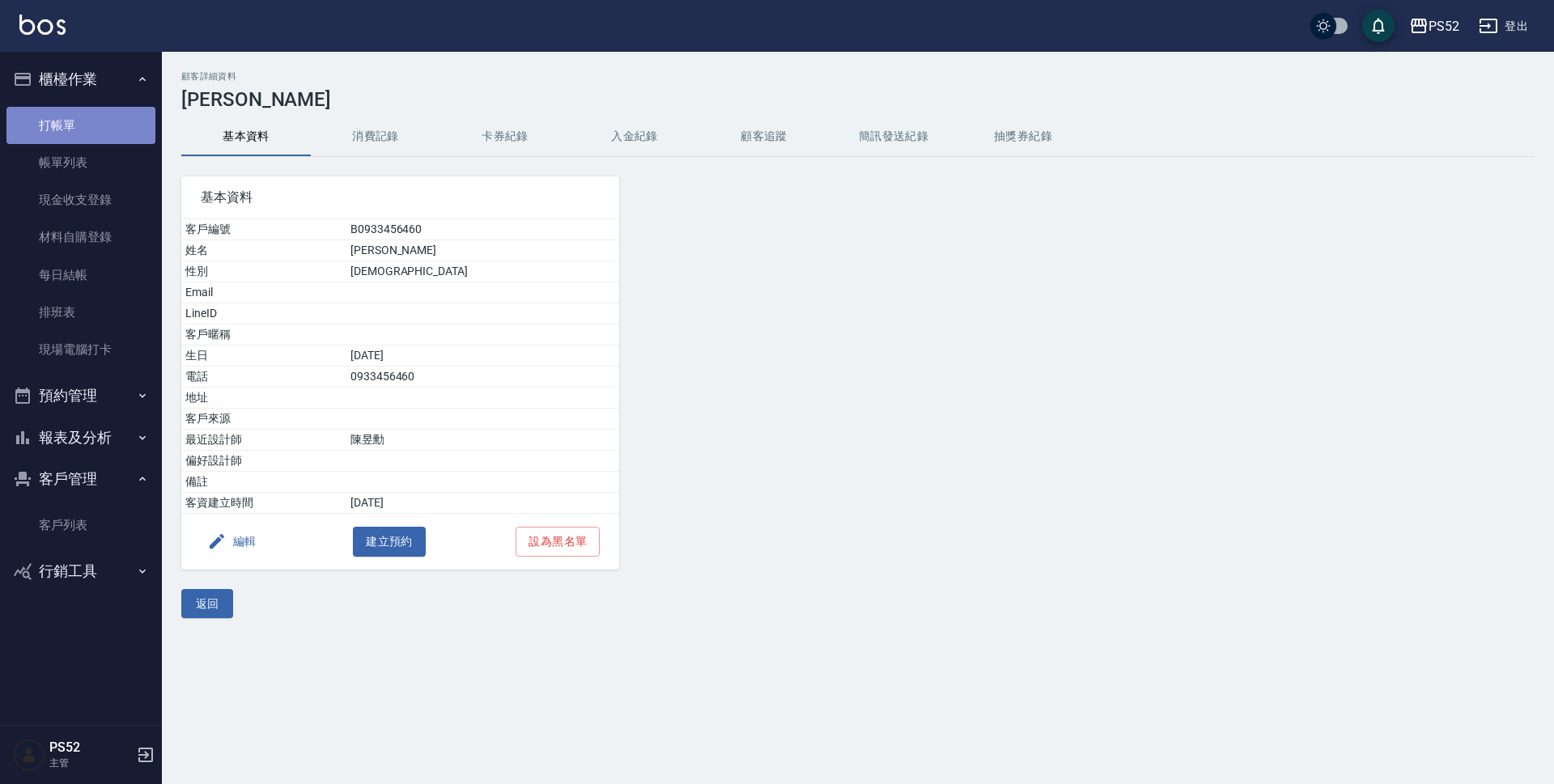
click at [110, 118] on link "打帳單" at bounding box center [80, 125] width 149 height 37
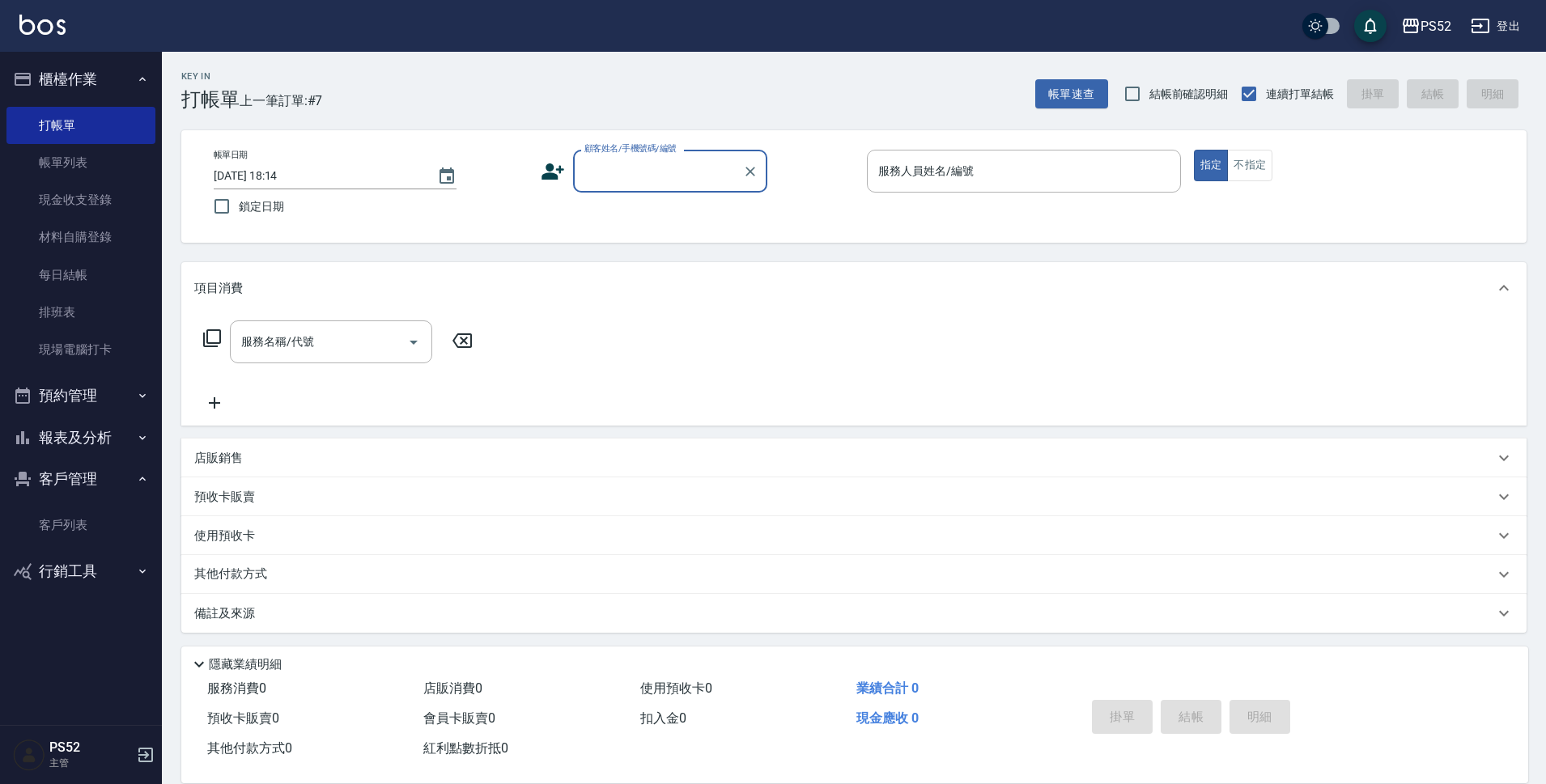
click at [625, 158] on input "顧客姓名/手機號碼/編號" at bounding box center [658, 171] width 156 height 29
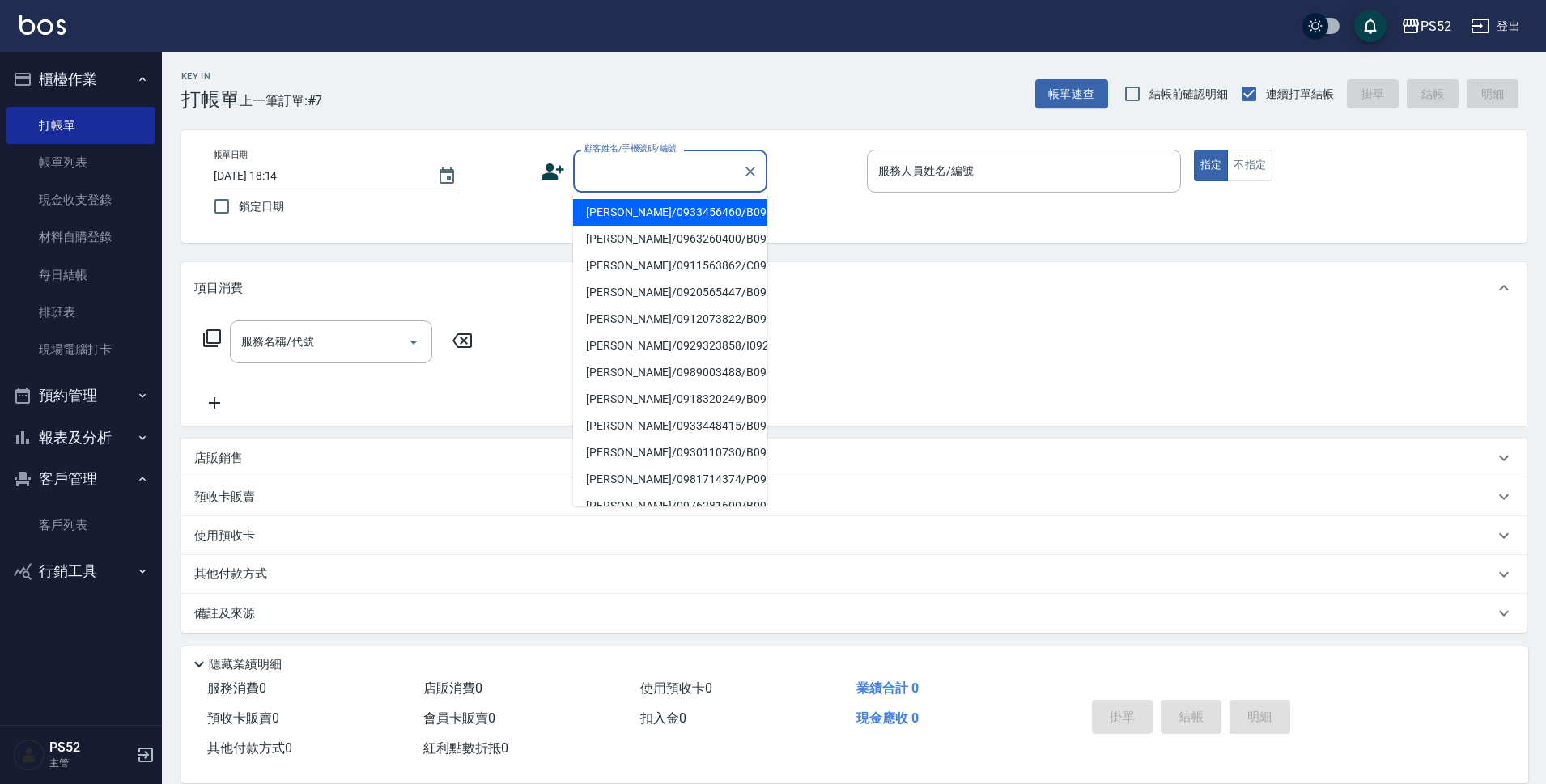
click at [639, 223] on li "葉振東/0933456460/B0933456460" at bounding box center [669, 212] width 194 height 27
type input "葉振東/0933456460/B0933456460"
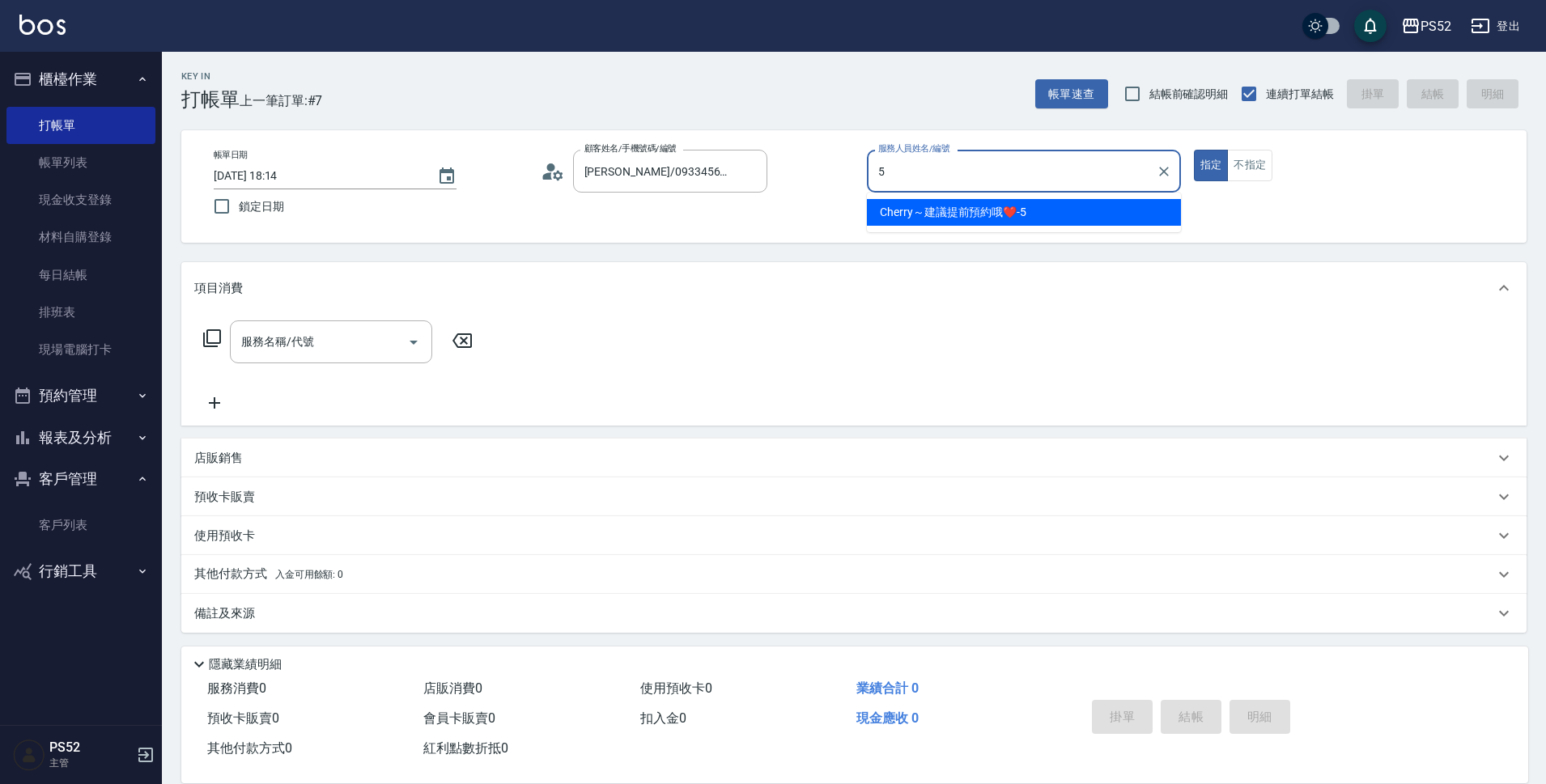
type input "Cherry～建議提前預約哦❤️-5"
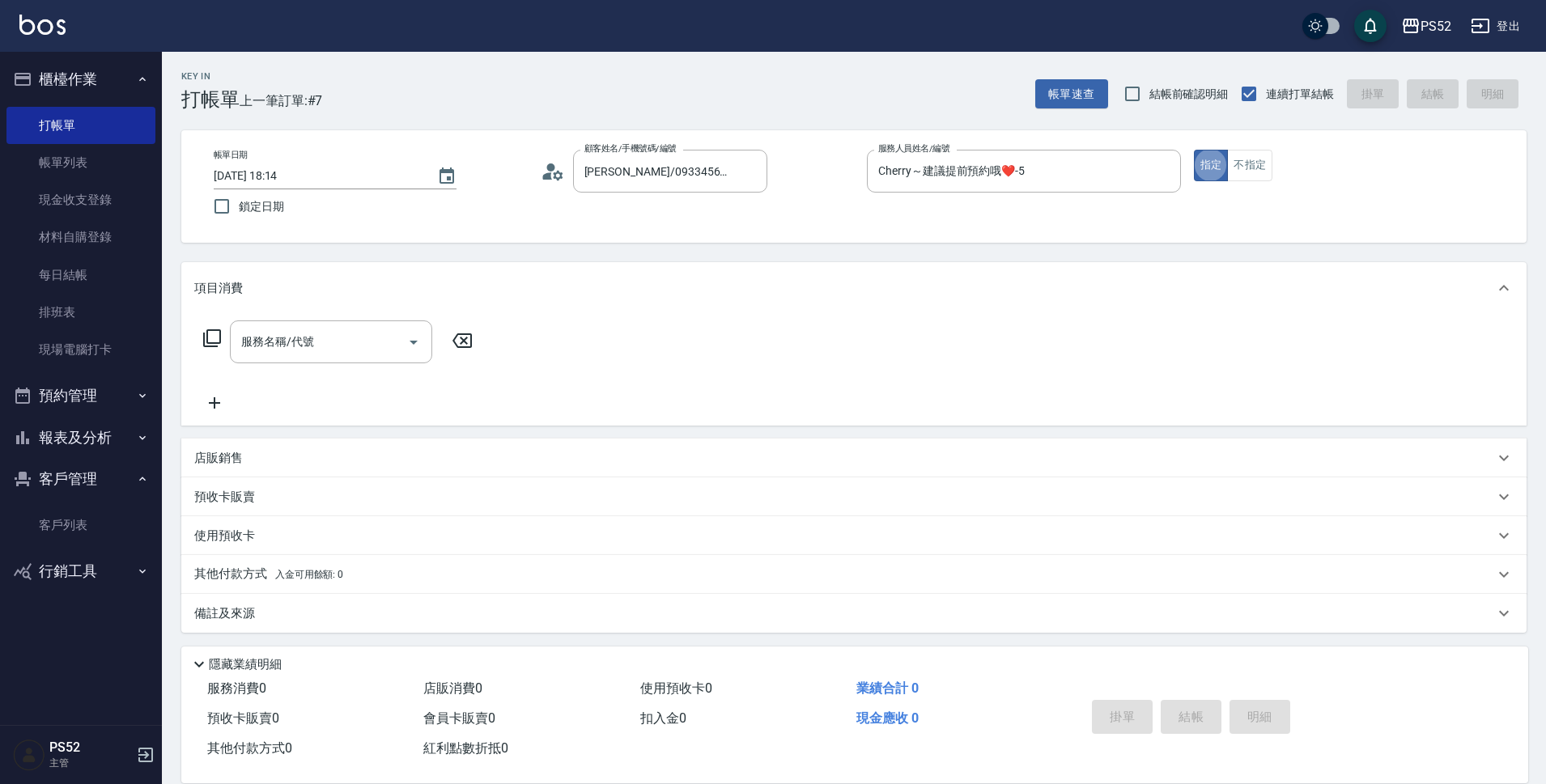
type button "true"
click at [1267, 172] on button "不指定" at bounding box center [1249, 165] width 45 height 31
click at [293, 336] on input "服務名稱/代號" at bounding box center [319, 342] width 164 height 29
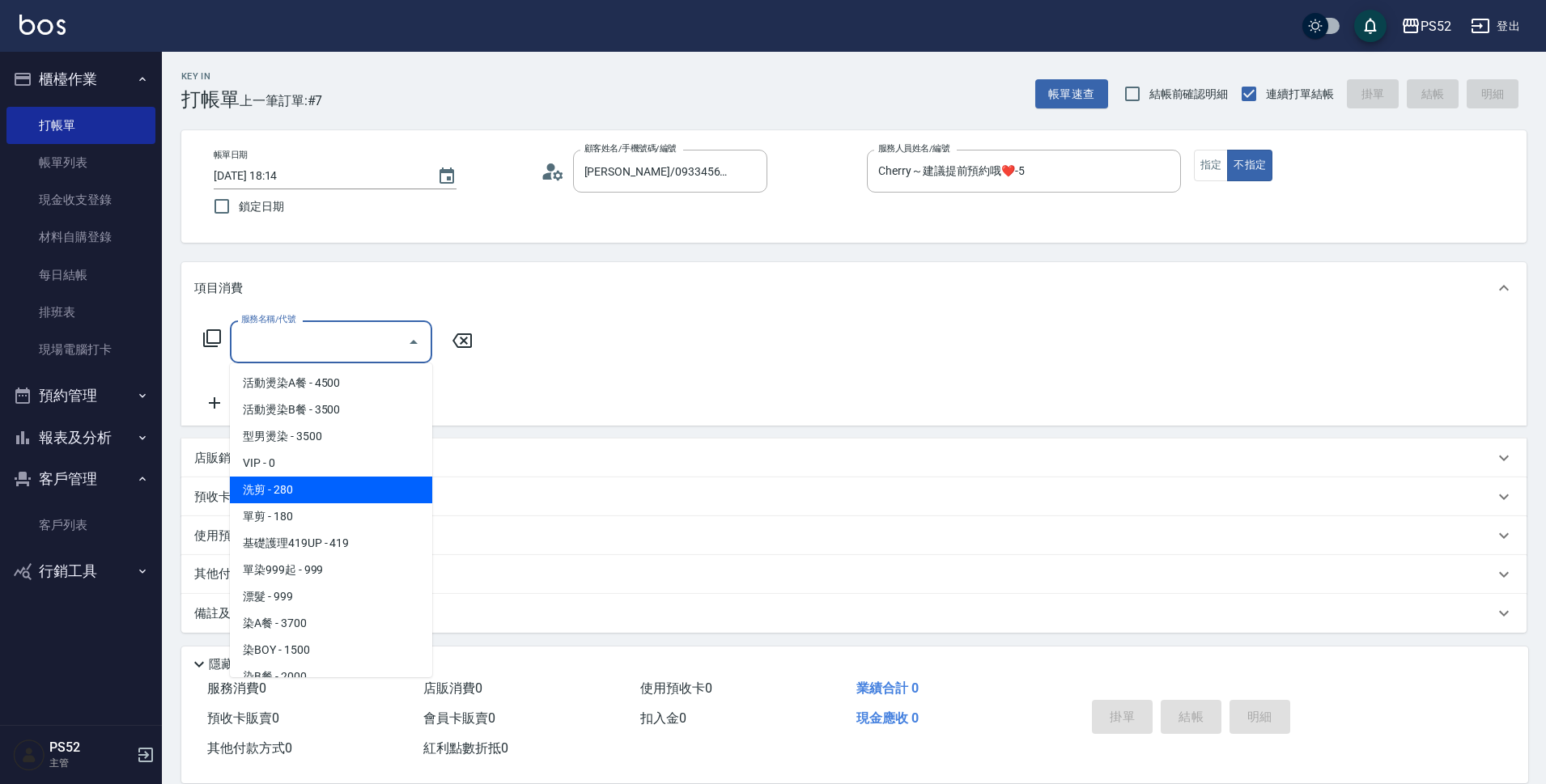
click at [307, 492] on span "洗剪 - 280" at bounding box center [331, 490] width 202 height 27
type input "洗剪(C1)"
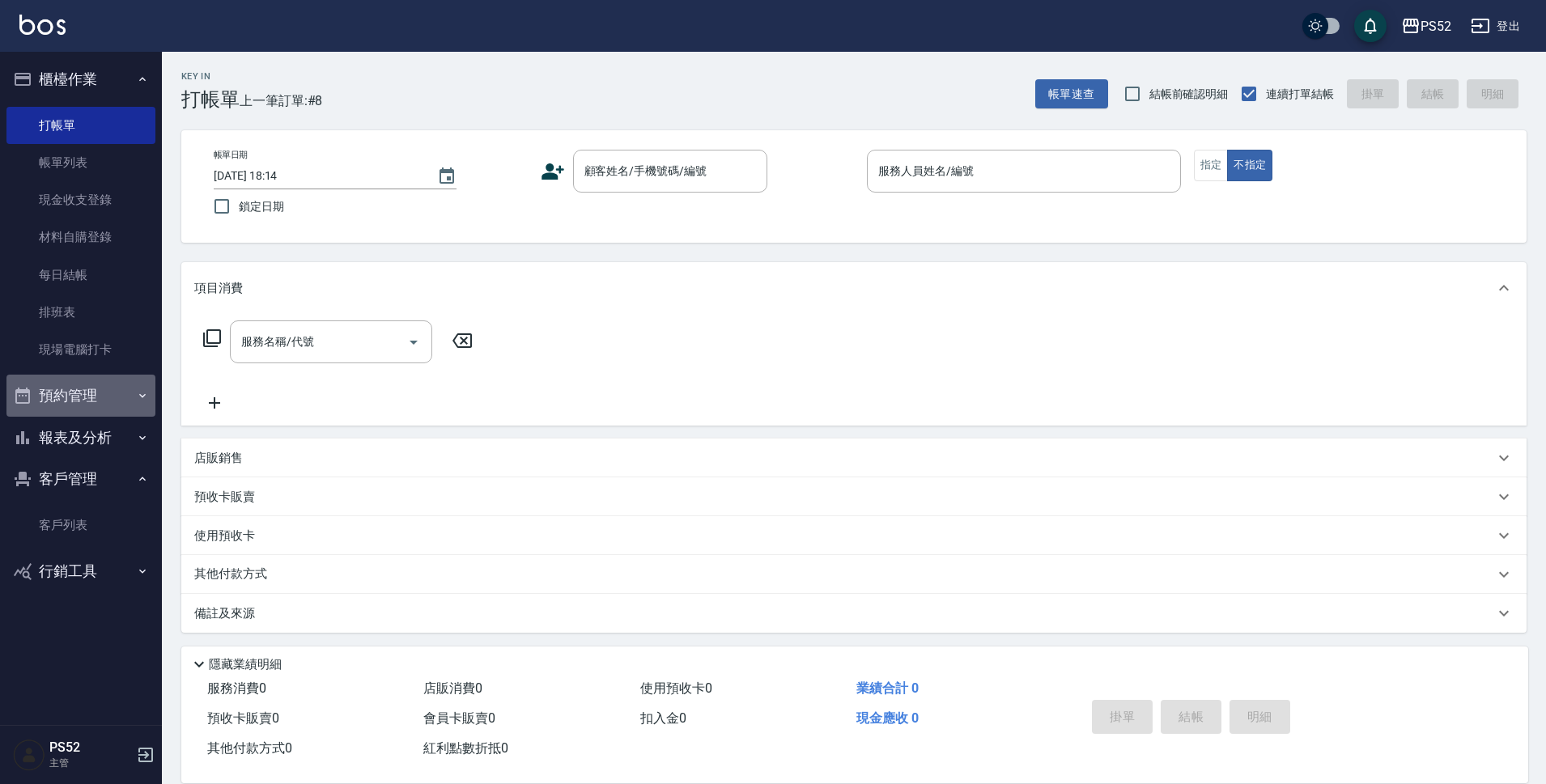
click at [82, 400] on button "預約管理" at bounding box center [80, 395] width 149 height 42
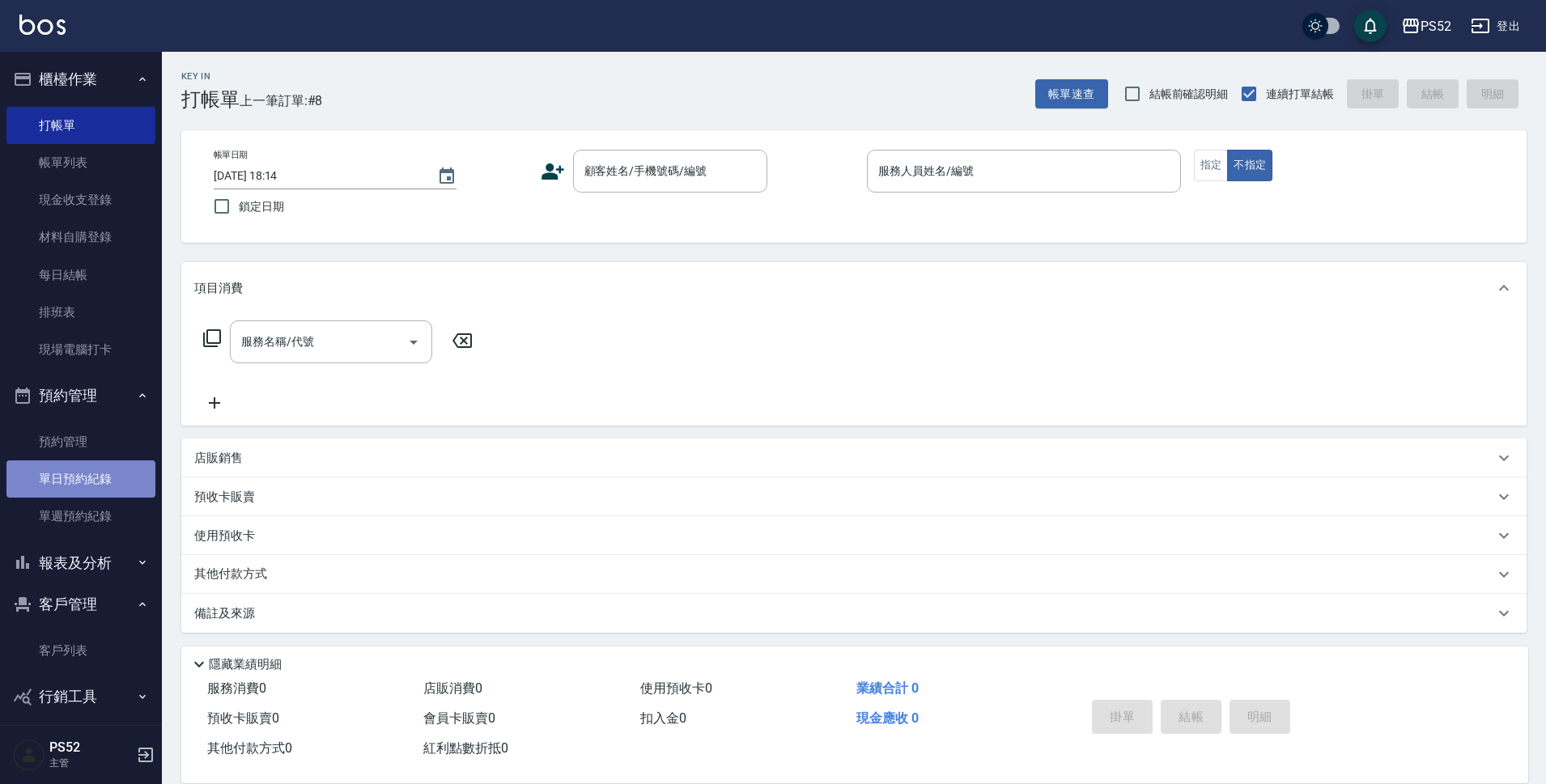
click at [101, 480] on link "單日預約紀錄" at bounding box center [80, 479] width 149 height 37
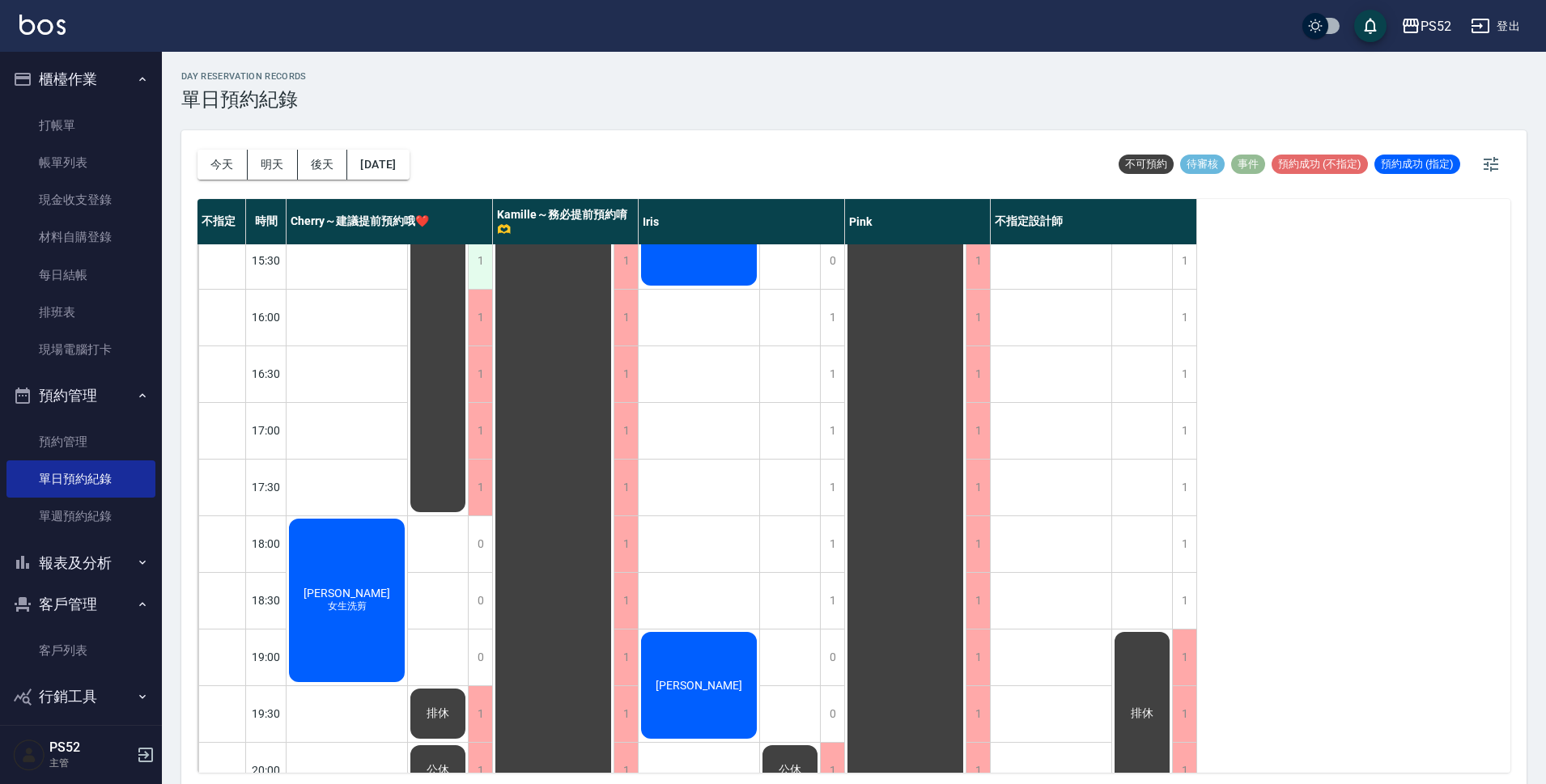
scroll to position [619, 0]
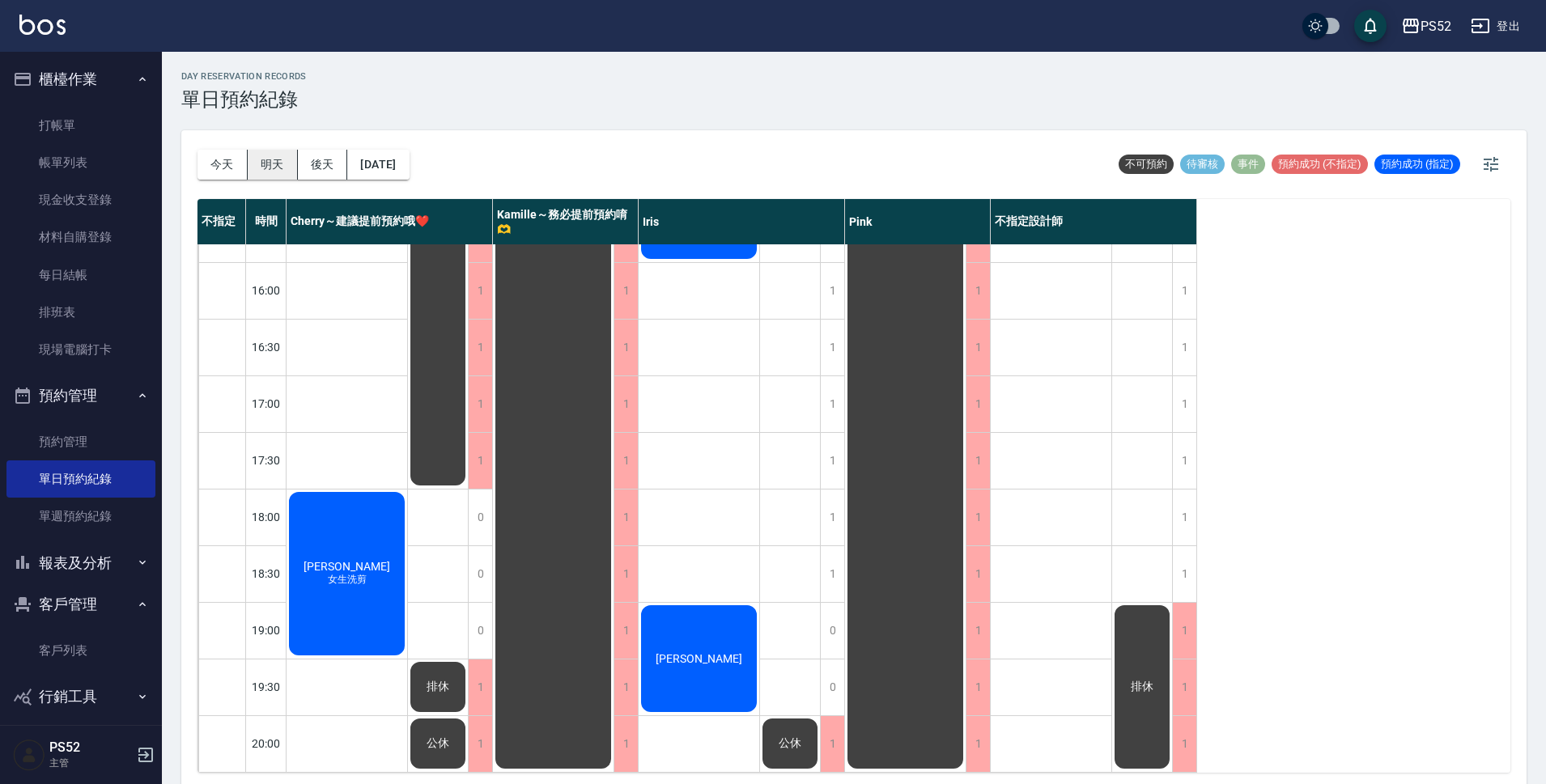
click at [276, 151] on button "明天" at bounding box center [273, 164] width 50 height 30
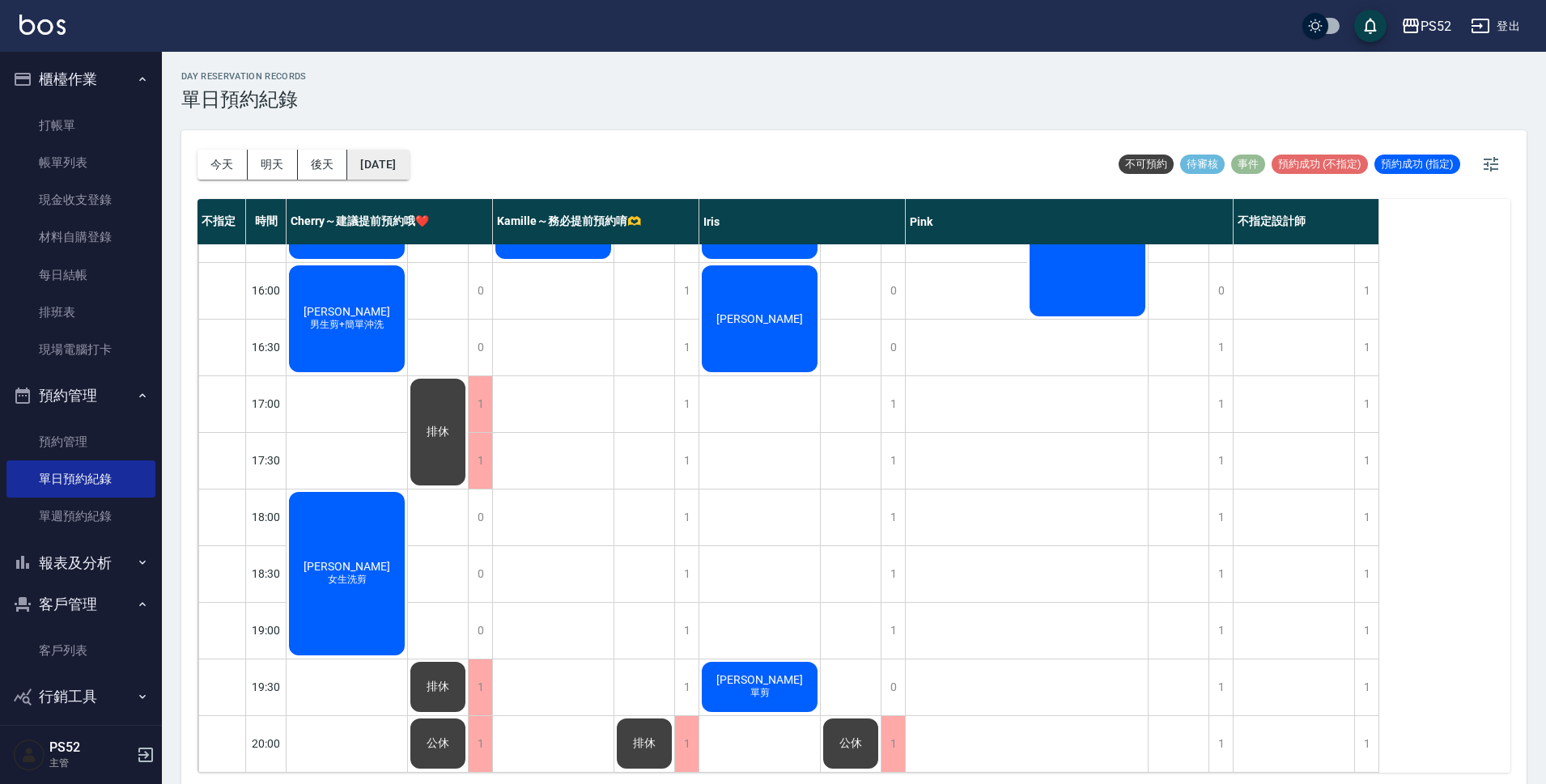
click at [409, 159] on button "[DATE]" at bounding box center [378, 164] width 62 height 30
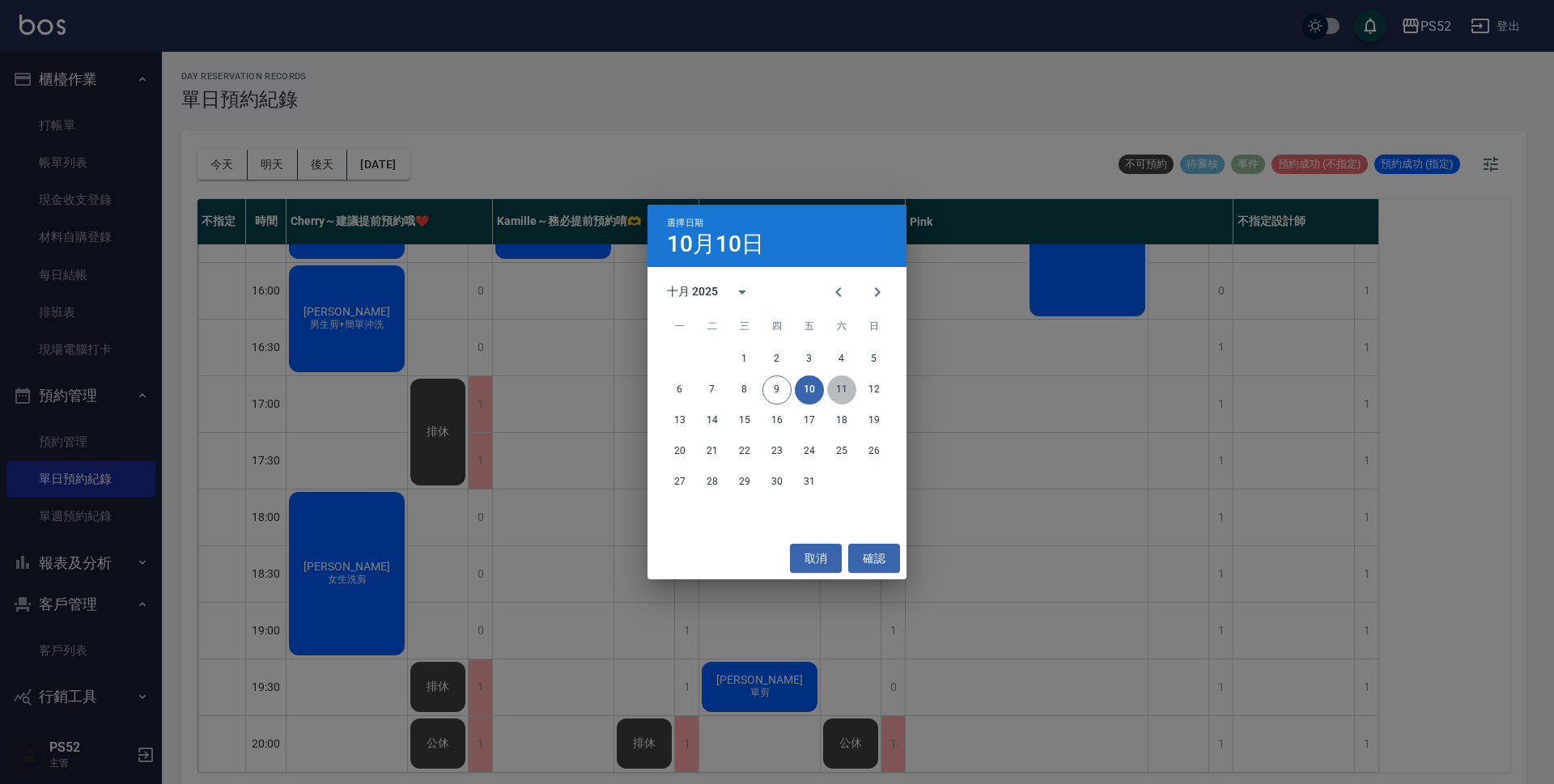
click at [834, 398] on button "11" at bounding box center [841, 389] width 29 height 29
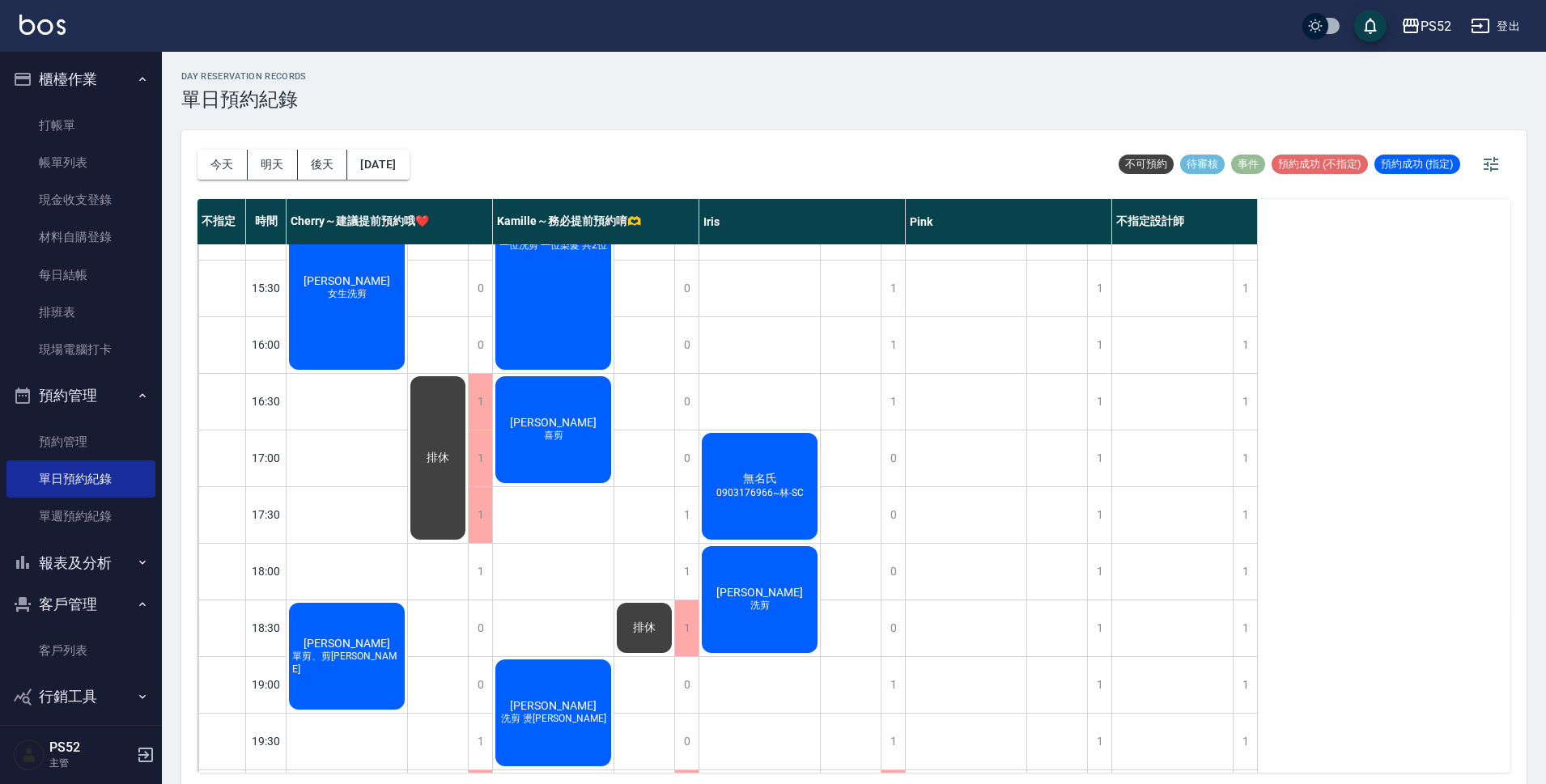
scroll to position [538, 0]
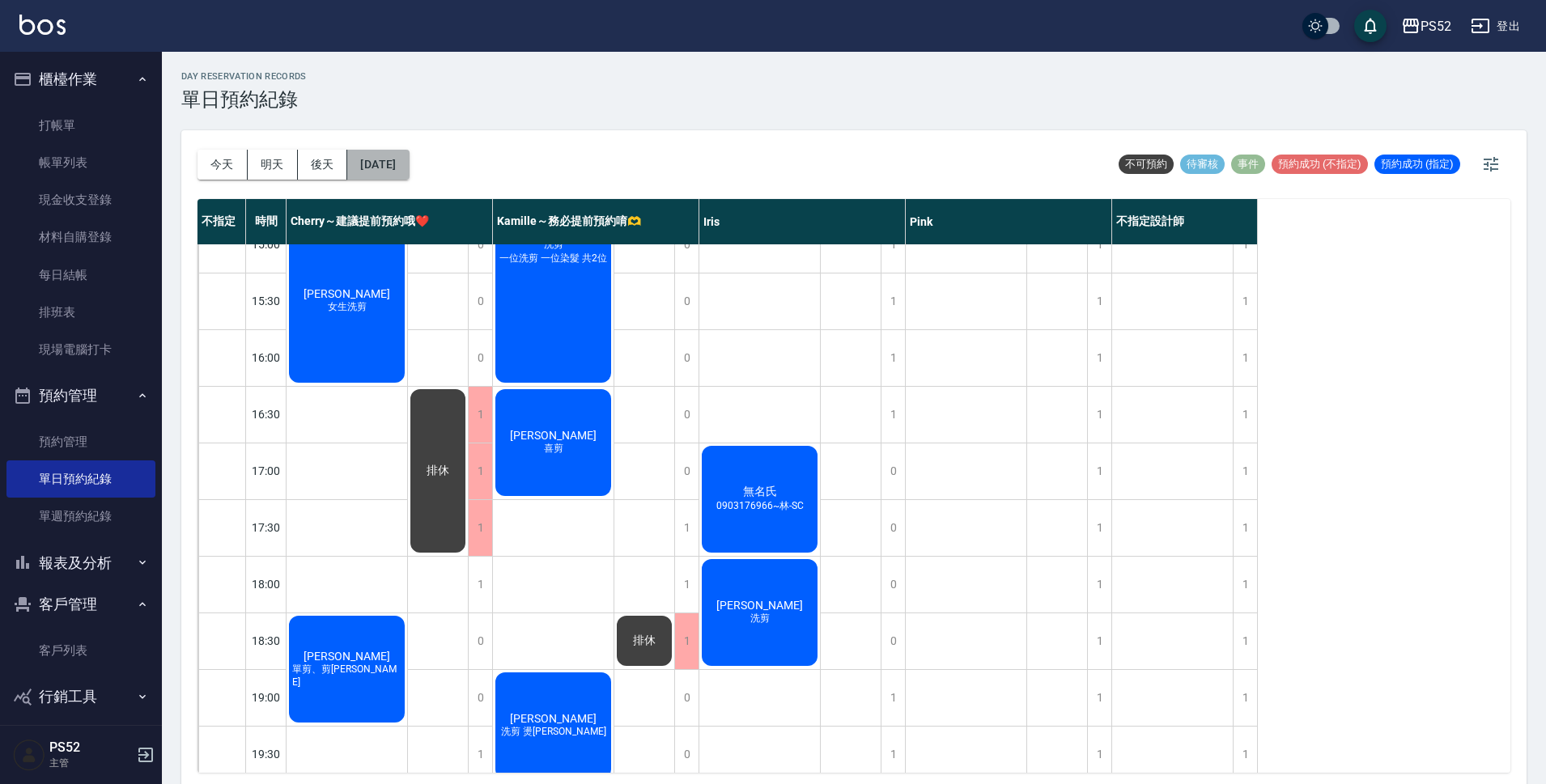
click at [409, 156] on button "[DATE]" at bounding box center [378, 164] width 62 height 30
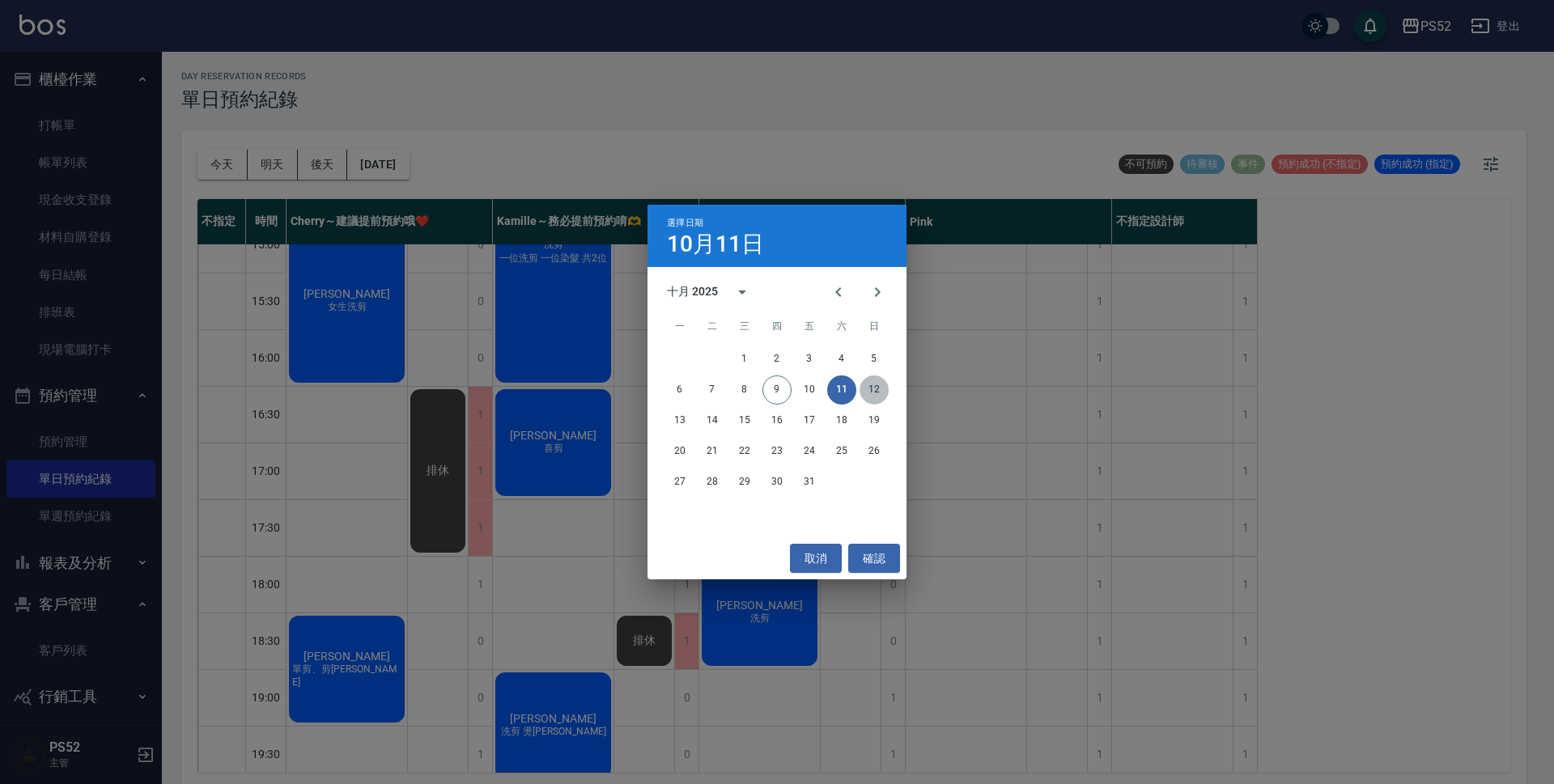
click at [874, 391] on button "12" at bounding box center [873, 389] width 29 height 29
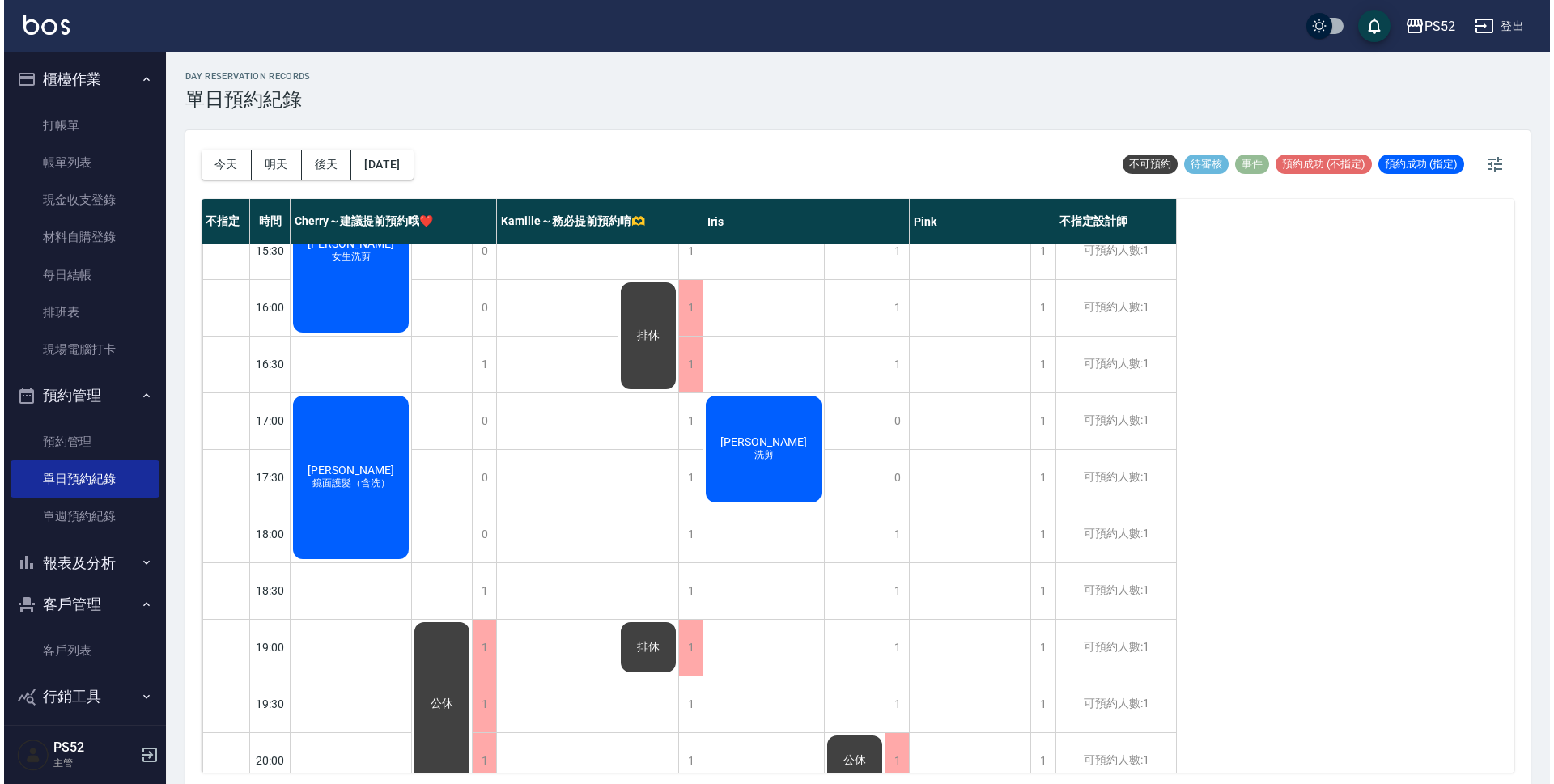
scroll to position [619, 0]
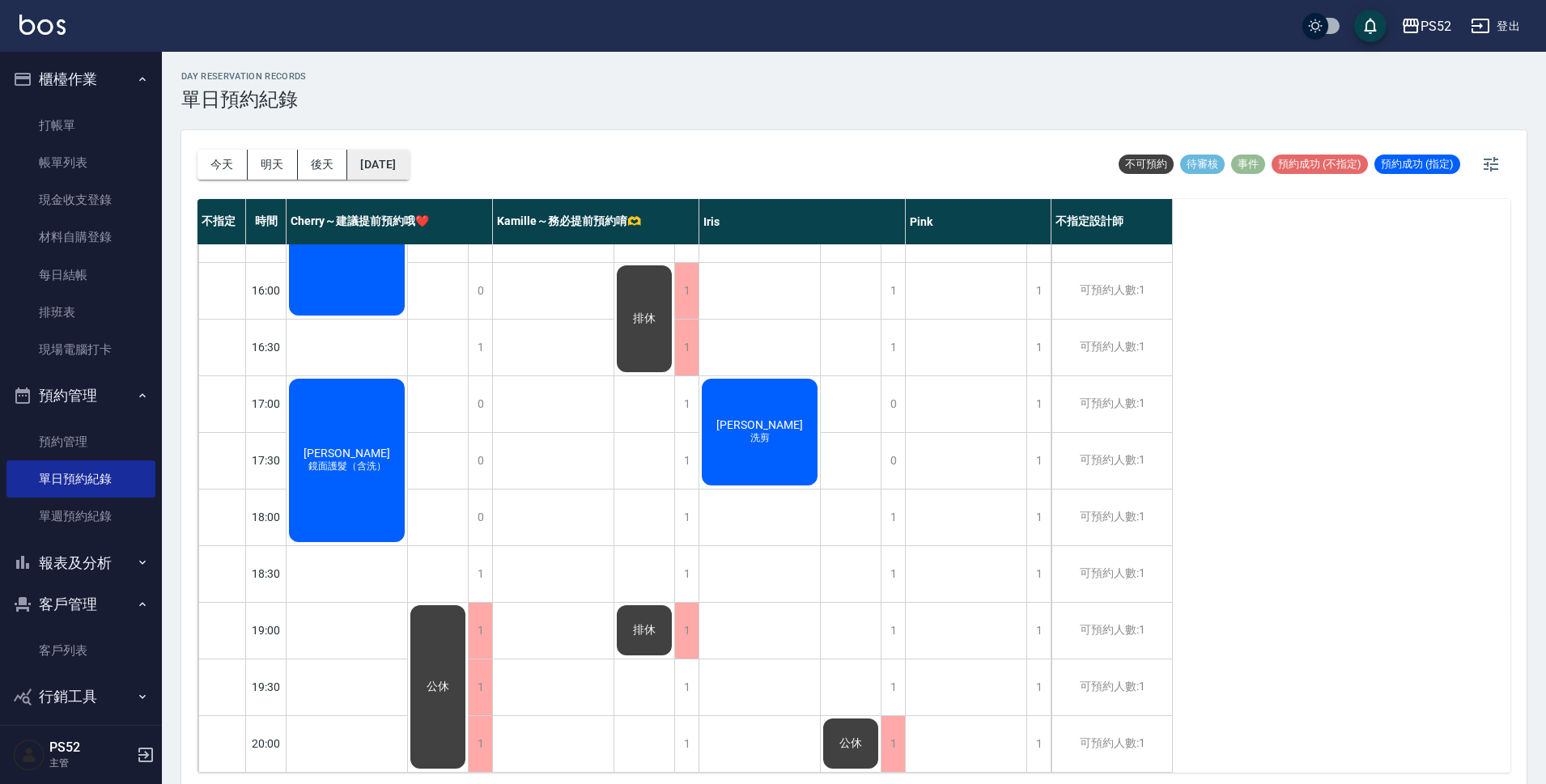
click at [400, 167] on button "[DATE]" at bounding box center [378, 164] width 62 height 30
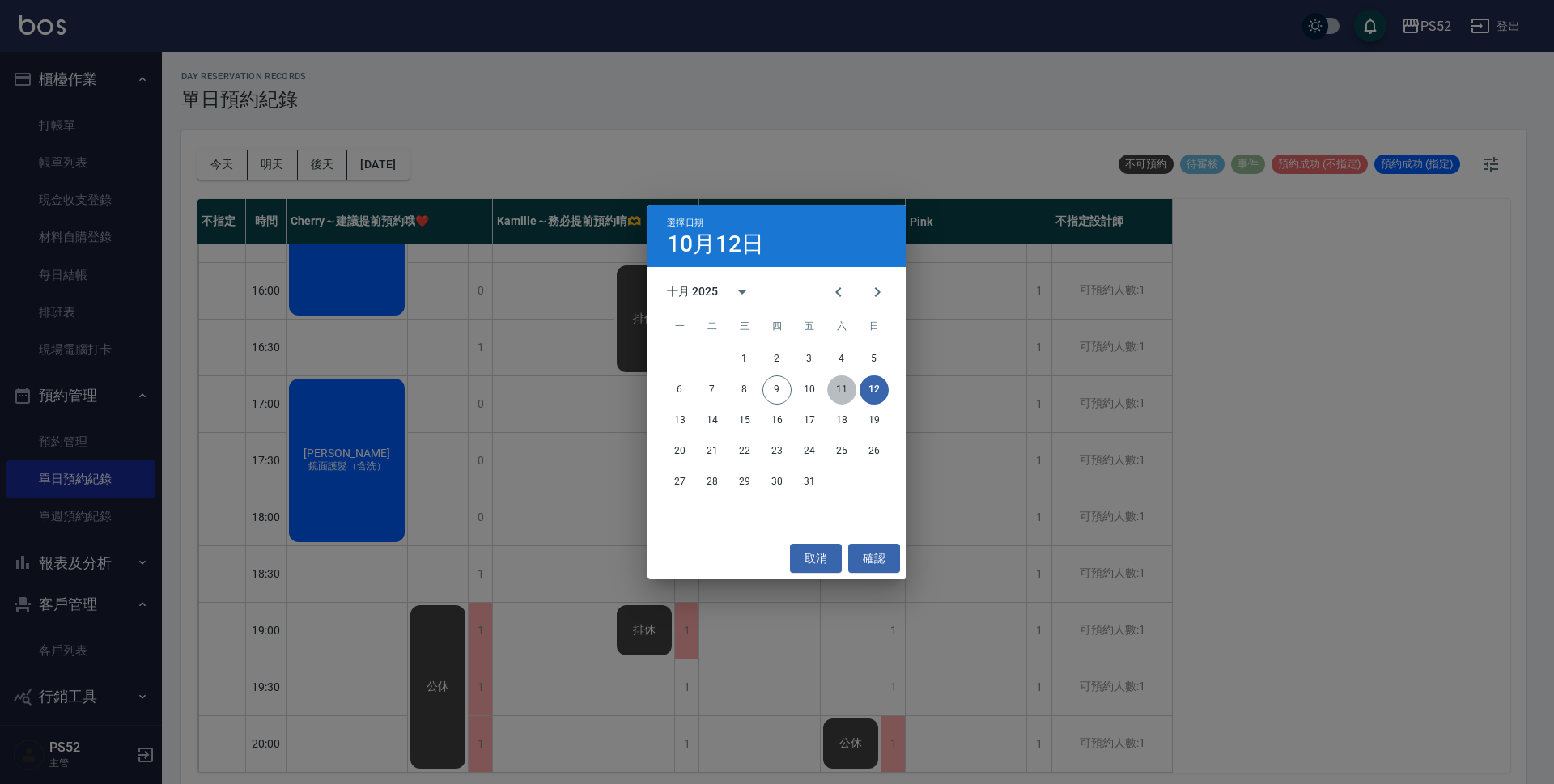
click at [854, 385] on button "11" at bounding box center [841, 389] width 29 height 29
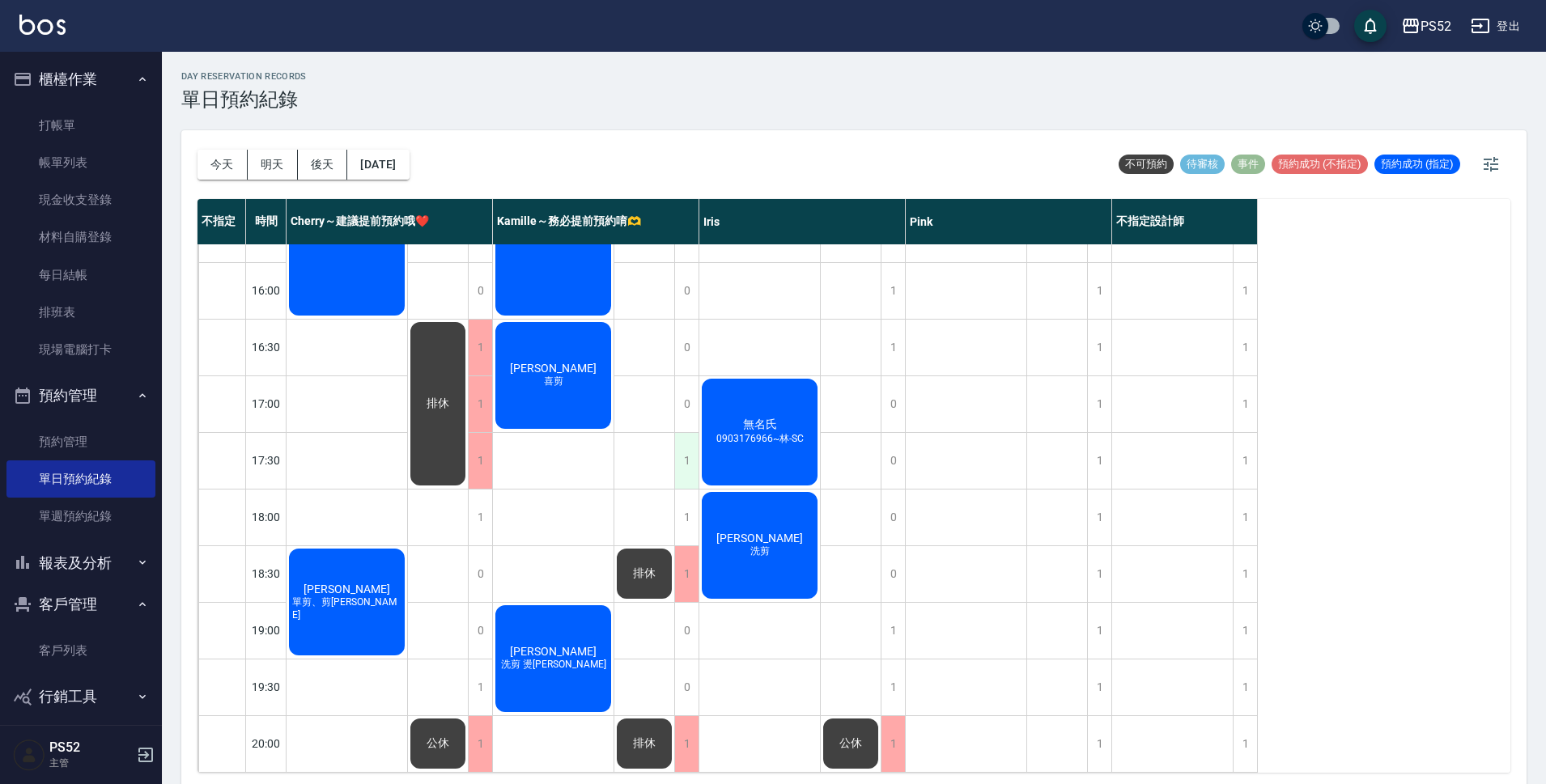
click at [683, 446] on div "1" at bounding box center [686, 460] width 24 height 56
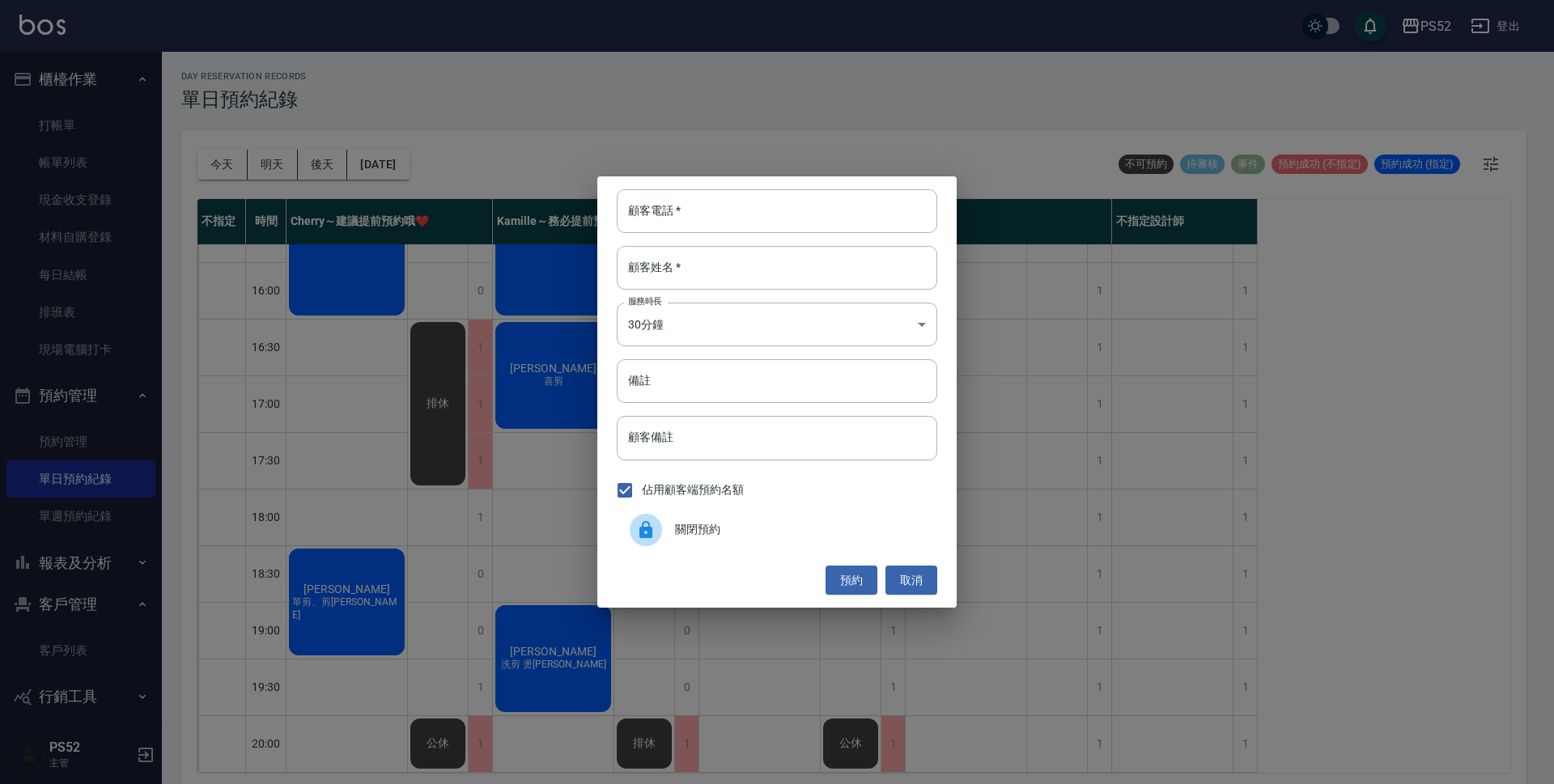
click at [54, 651] on div "顧客電話   * 顧客電話   * 顧客姓名   * 顧客姓名   * 服務時長 30分鐘 1 服務時長 備註 備註 顧客備註 顧客備註 佔用顧客端預約名額 …" at bounding box center [777, 392] width 1554 height 784
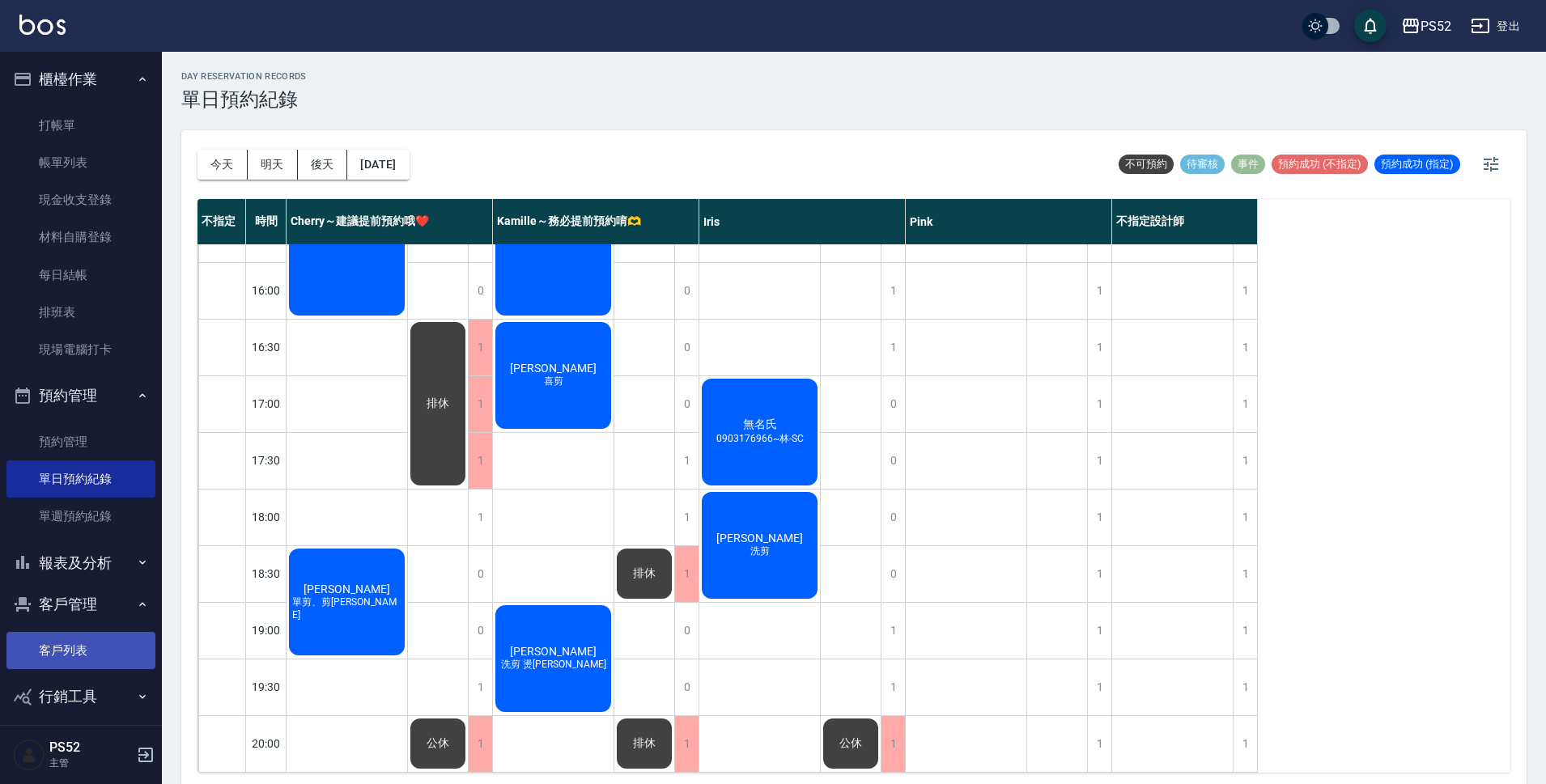
click at [57, 657] on link "客戶列表" at bounding box center [80, 650] width 149 height 37
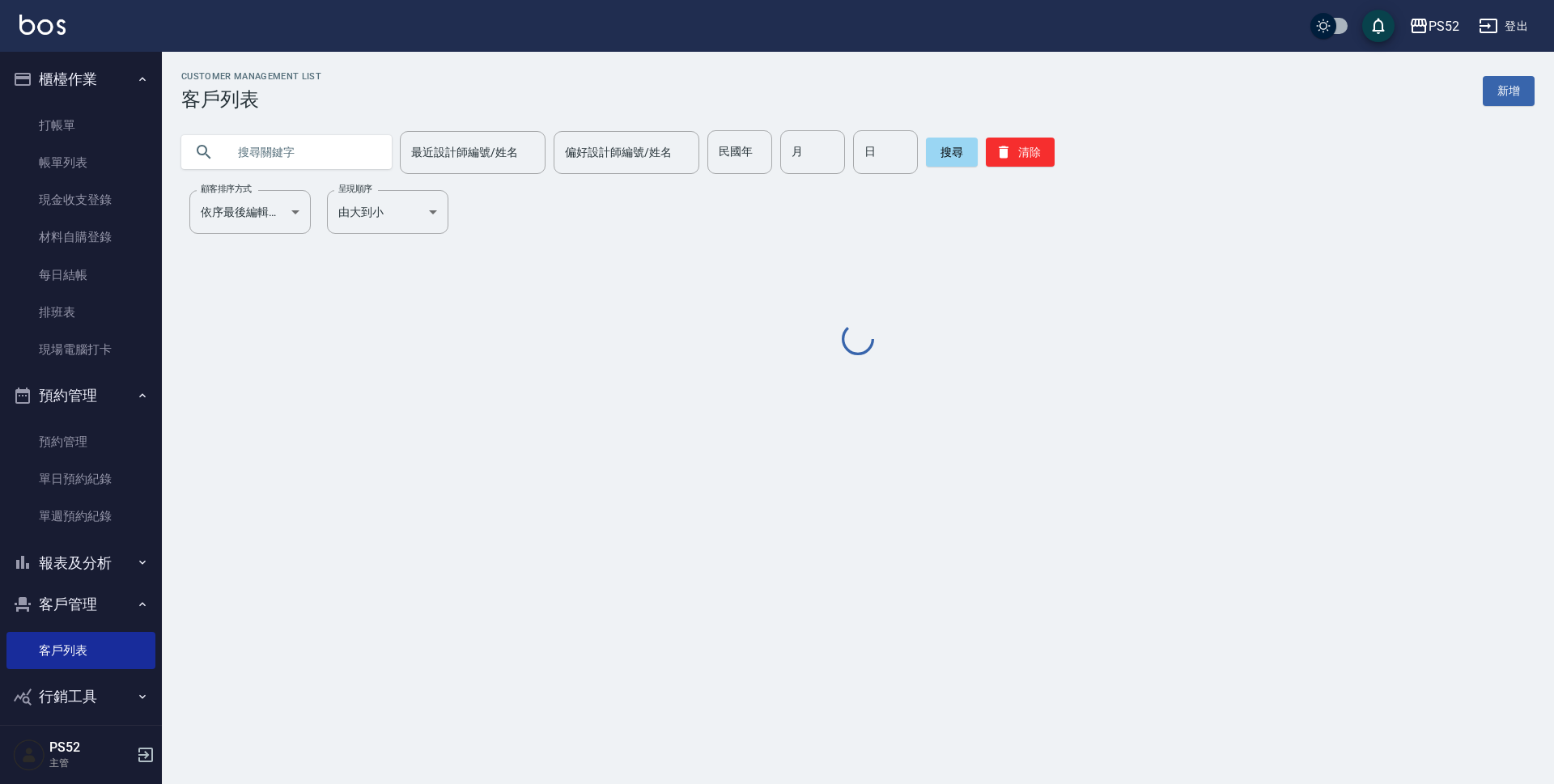
click at [304, 153] on input "text" at bounding box center [302, 152] width 152 height 44
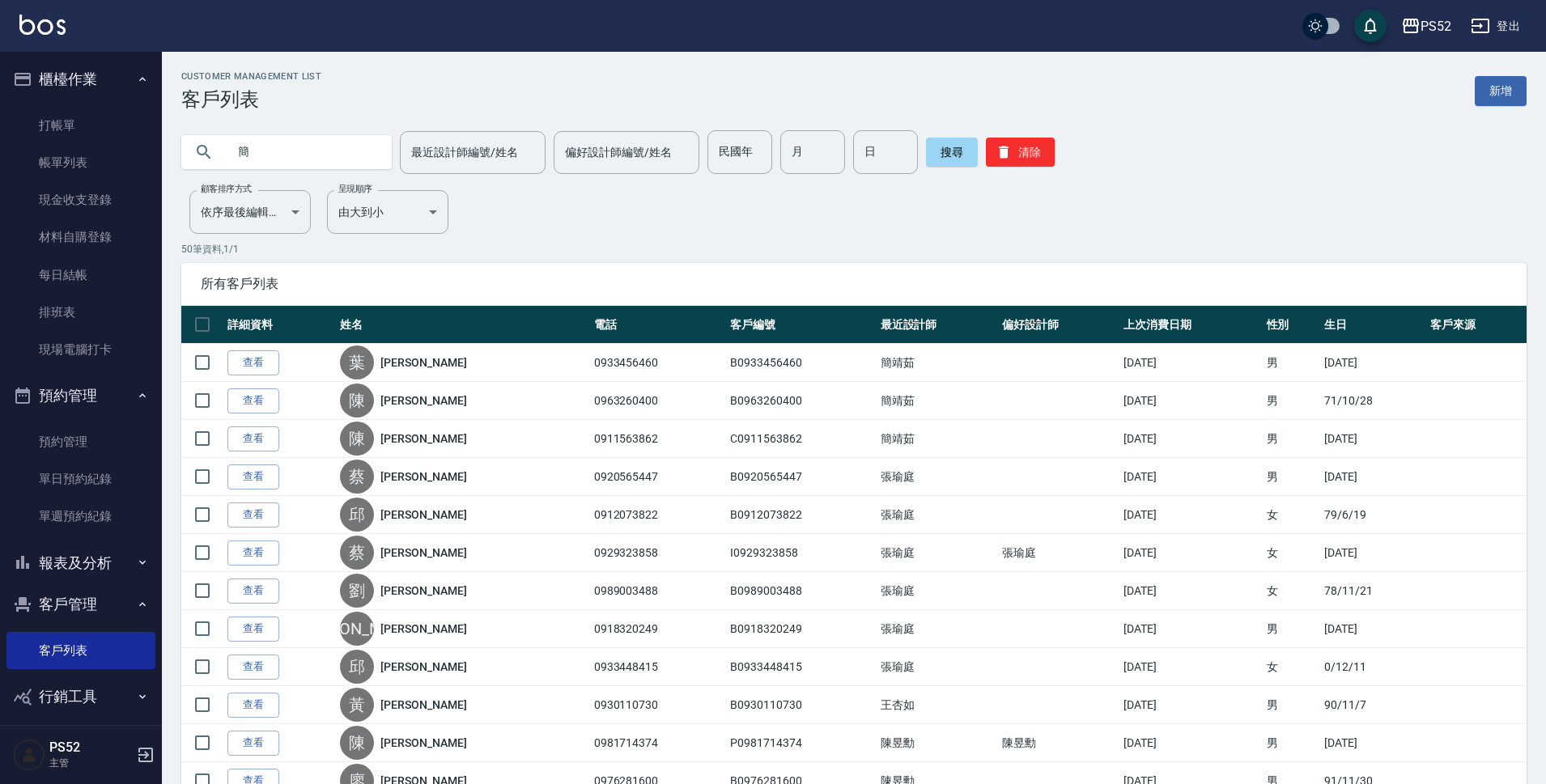
type input "簡"
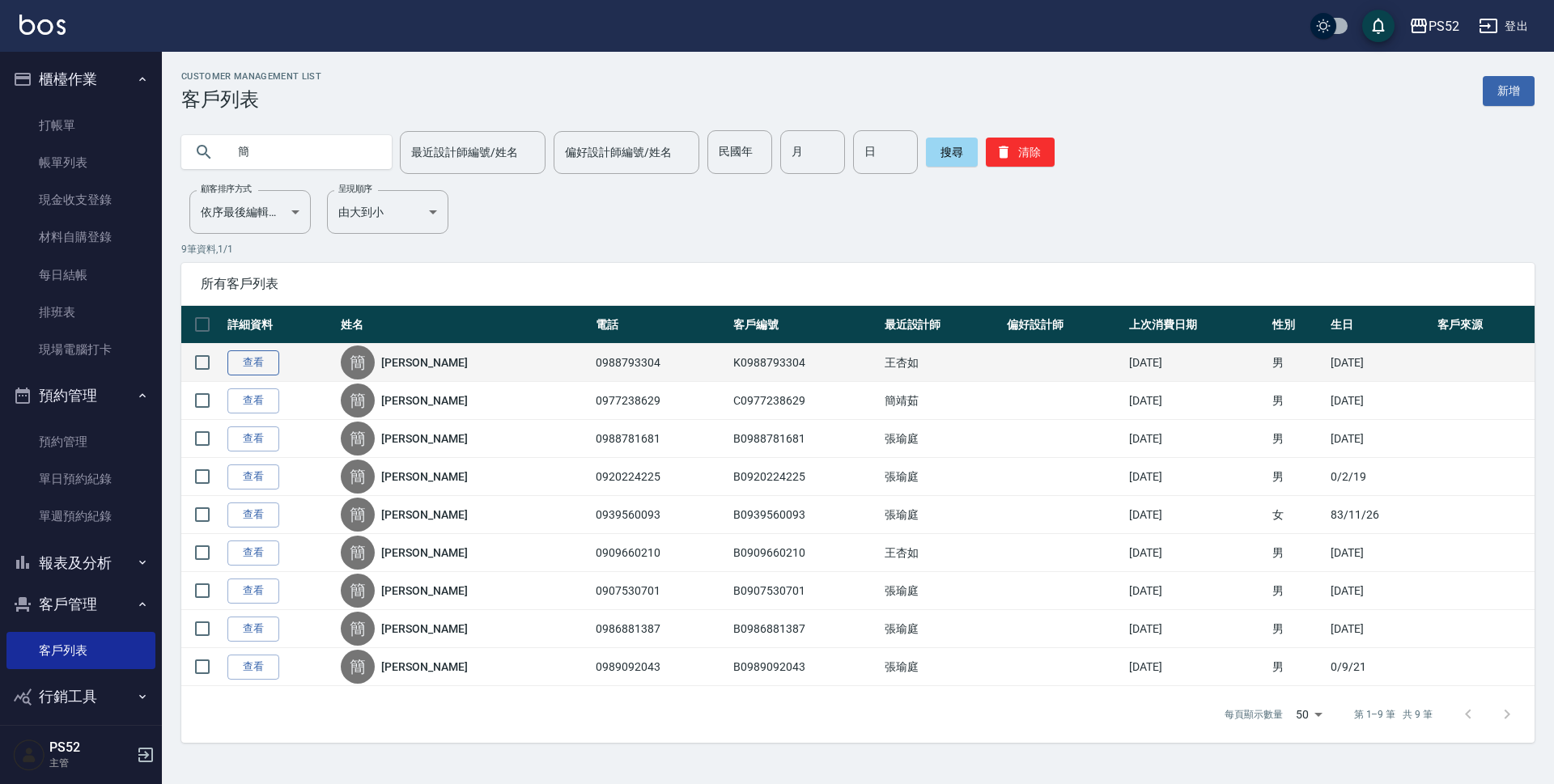
click at [263, 362] on link "查看" at bounding box center [253, 363] width 52 height 25
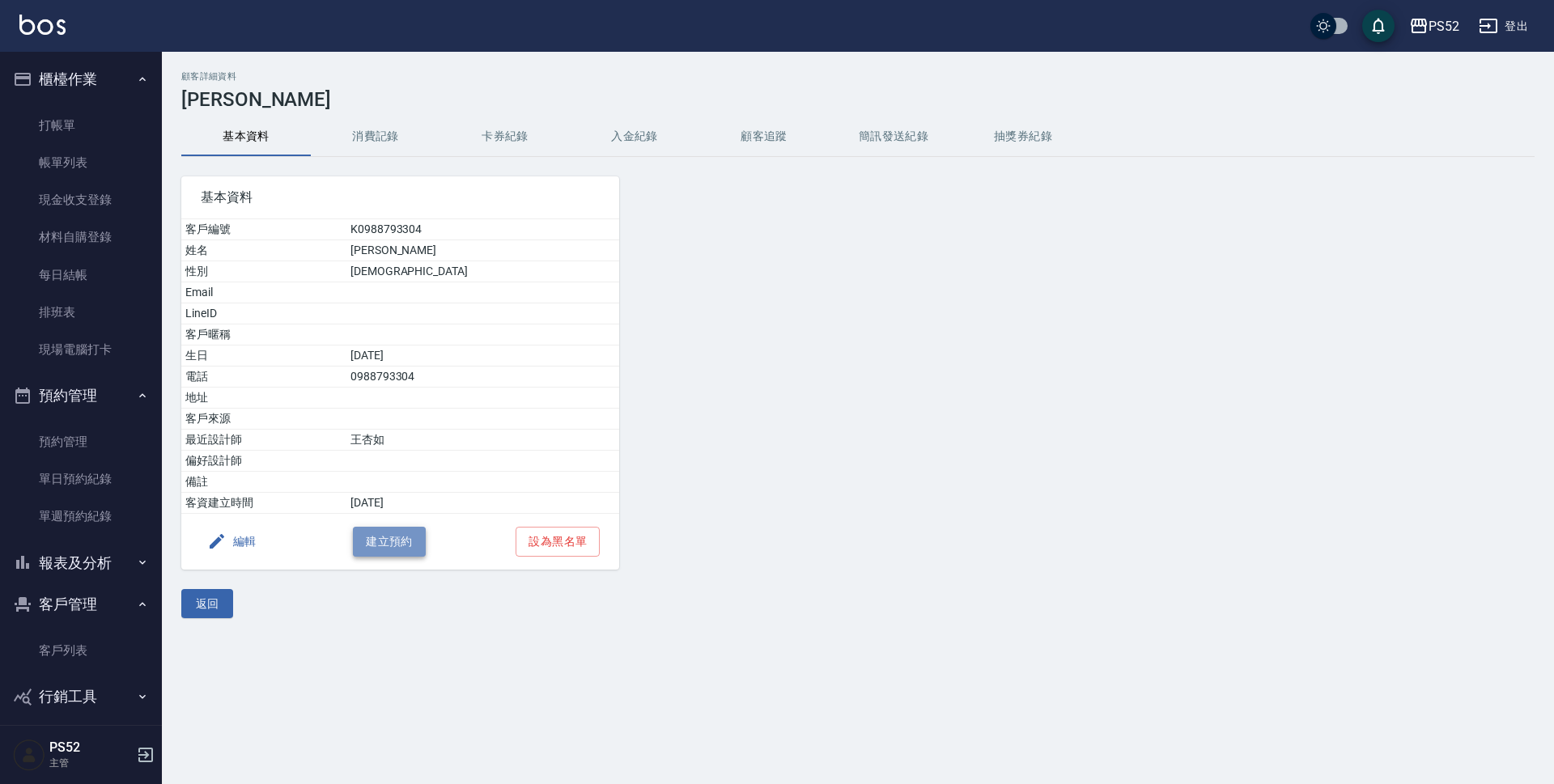
click at [356, 542] on button "建立預約" at bounding box center [389, 541] width 73 height 30
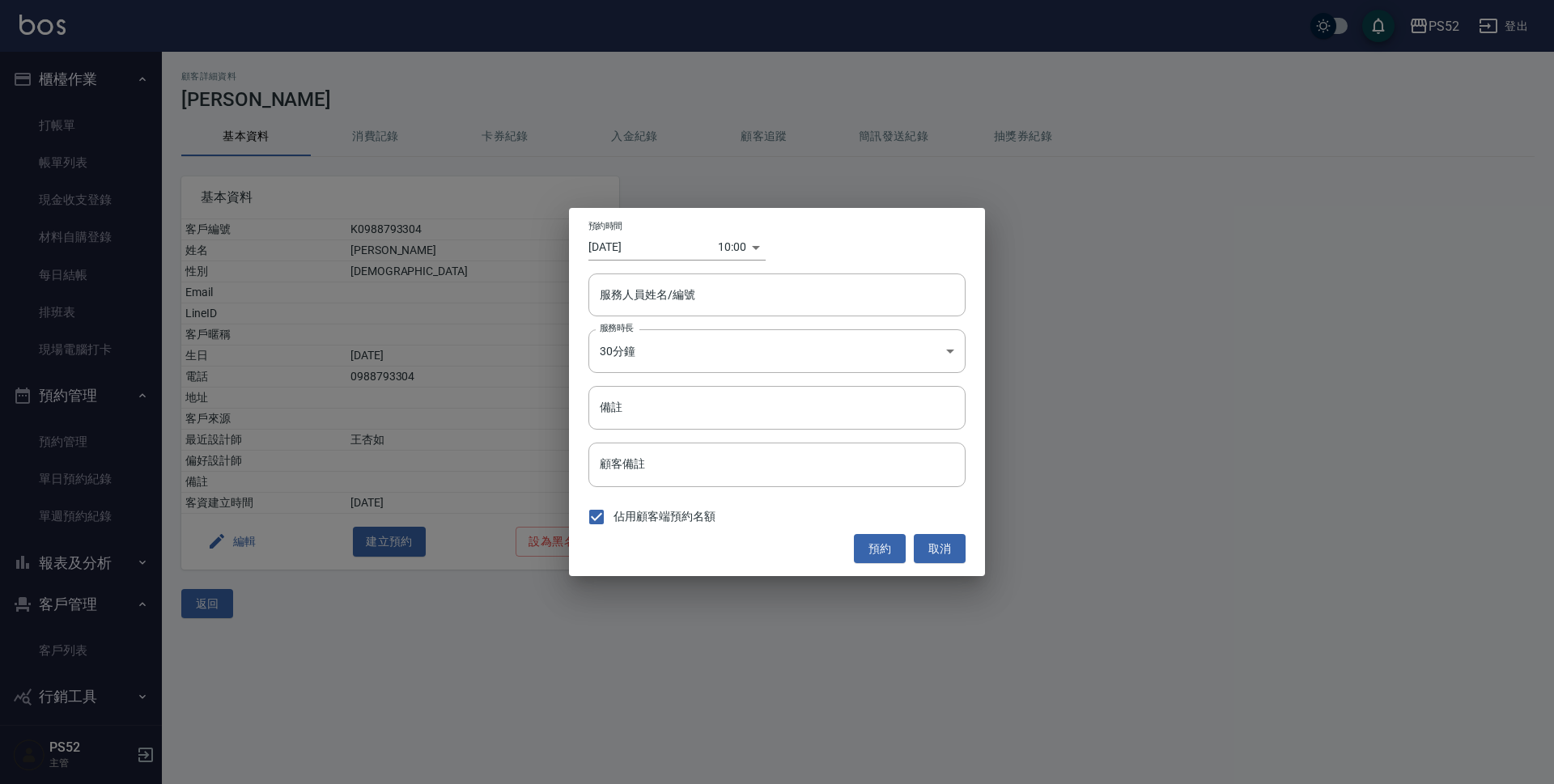
click at [746, 248] on div "10:00 1759975200000" at bounding box center [742, 247] width 48 height 27
click at [750, 248] on div "10:00 1759975200000" at bounding box center [742, 247] width 48 height 27
click at [755, 248] on div "10:00 1759975200000" at bounding box center [742, 247] width 48 height 27
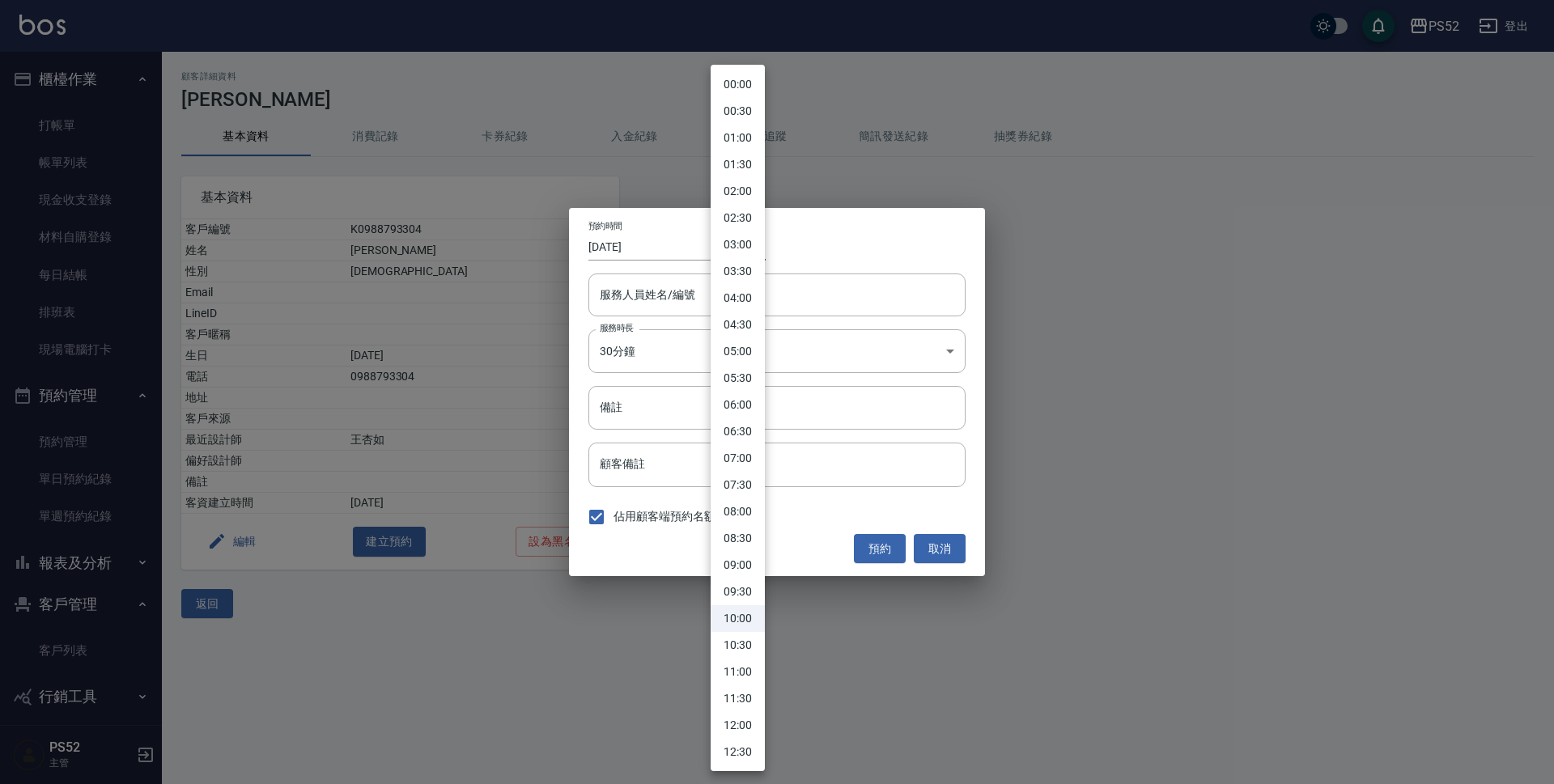
click at [738, 247] on body "PS52 登出 櫃檯作業 打帳單 帳單列表 現金收支登錄 材料自購登錄 每日結帳 排班表 現場電腦打卡 預約管理 預約管理 單日預約紀錄 單週預約紀錄 報表及…" at bounding box center [777, 392] width 1554 height 784
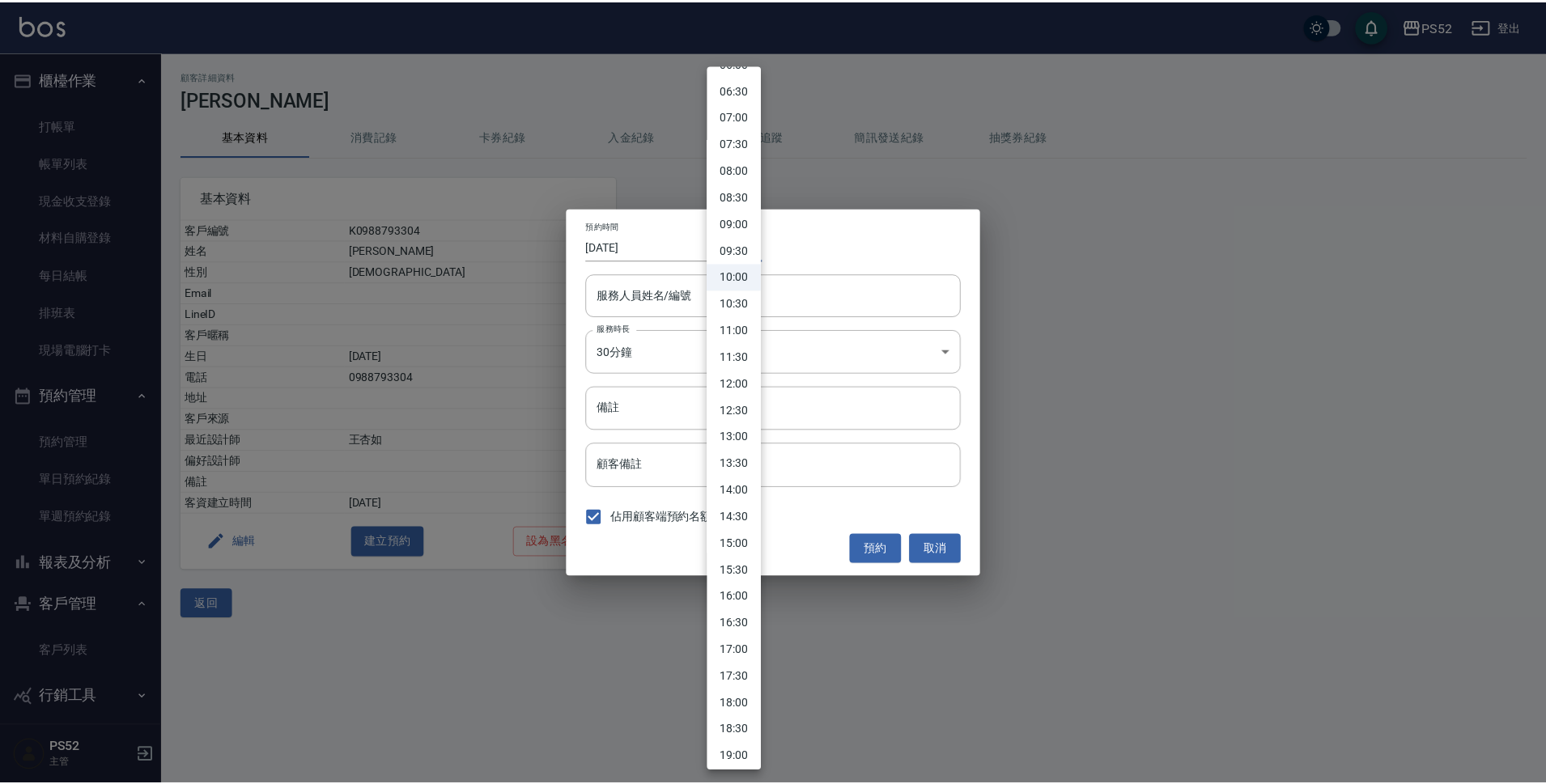
scroll to position [351, 0]
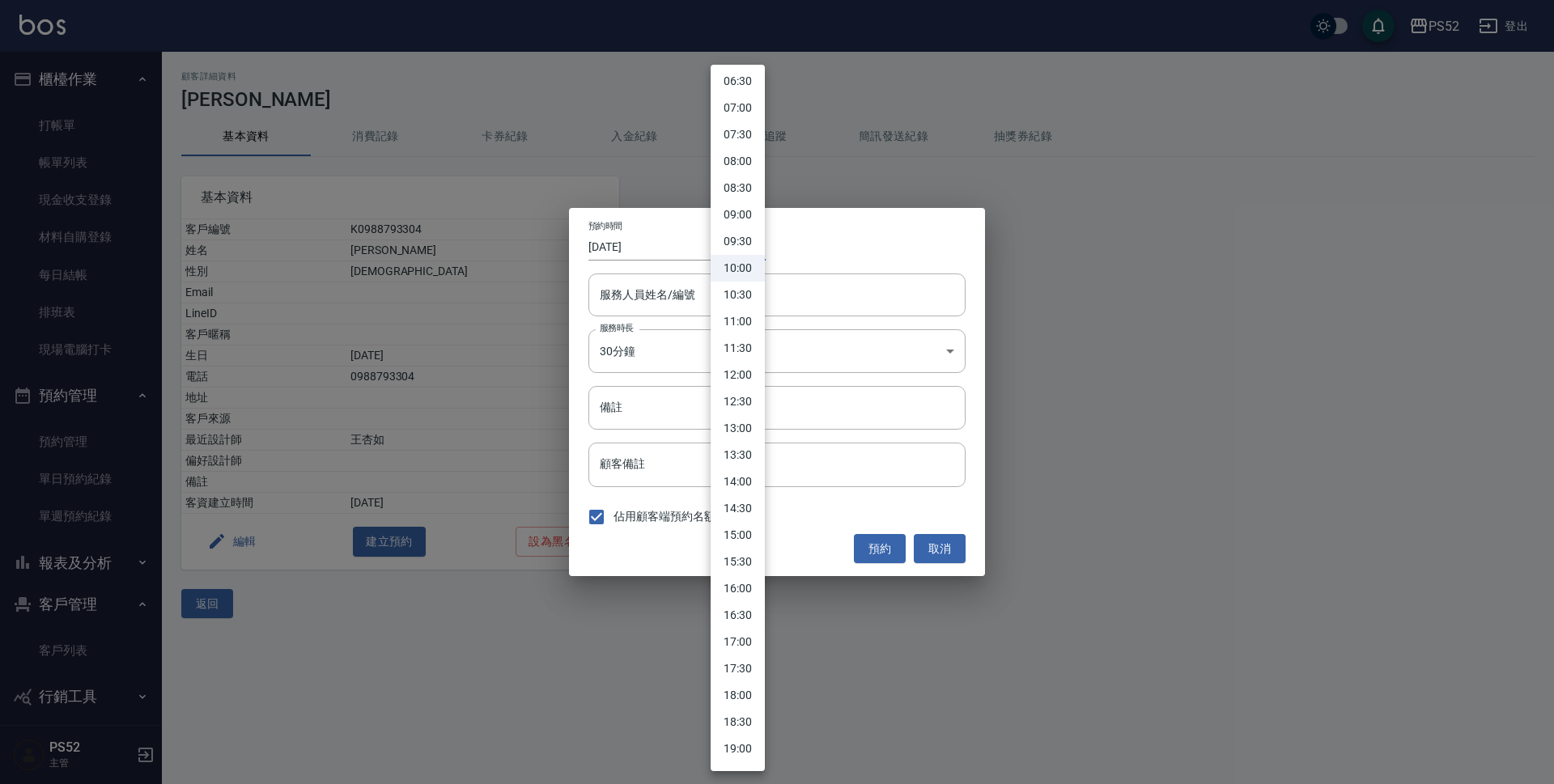
click at [750, 662] on li "17:30" at bounding box center [737, 668] width 54 height 27
type input "1760002200000"
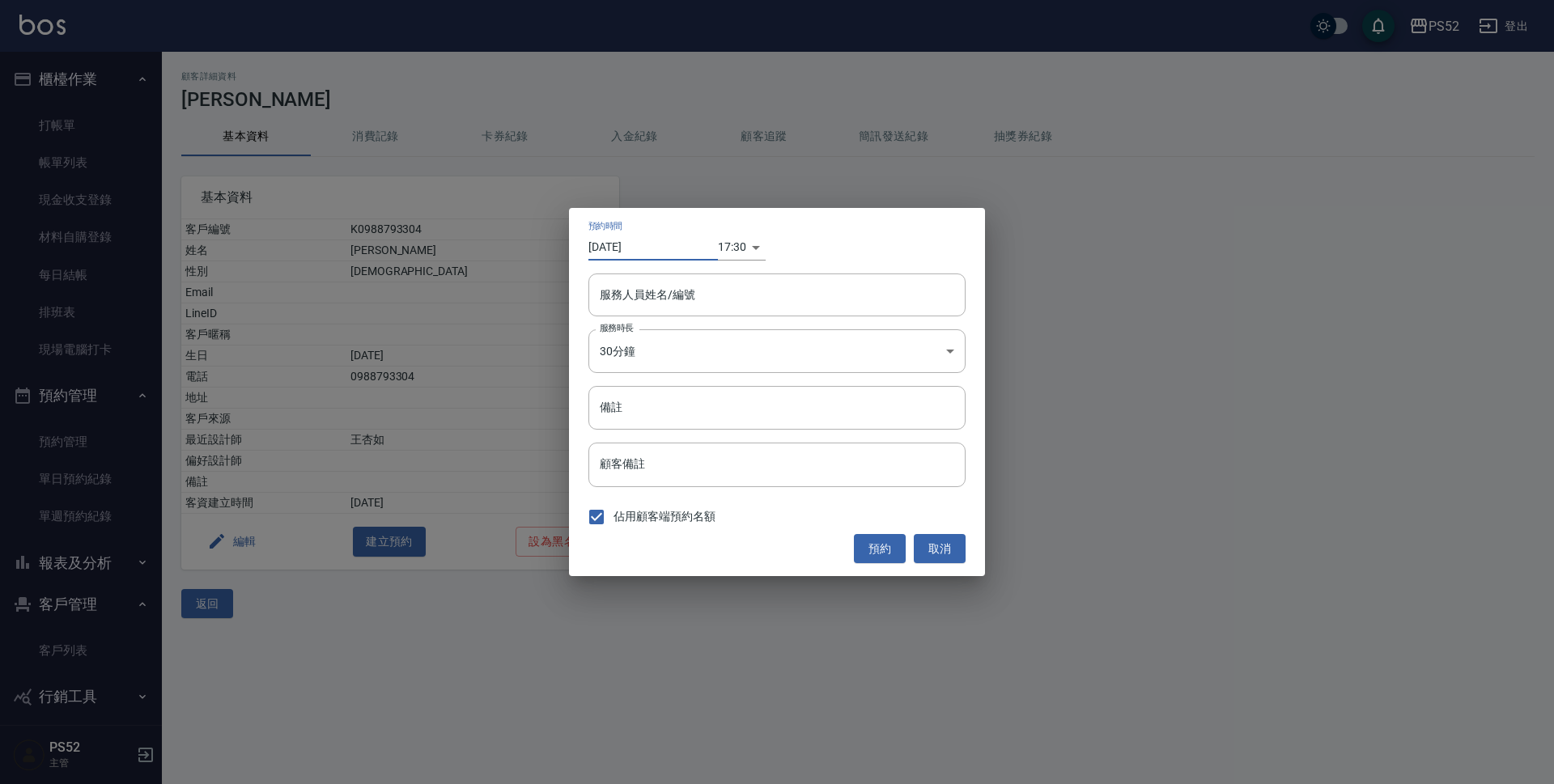
click at [661, 247] on input "[DATE]" at bounding box center [653, 247] width 130 height 27
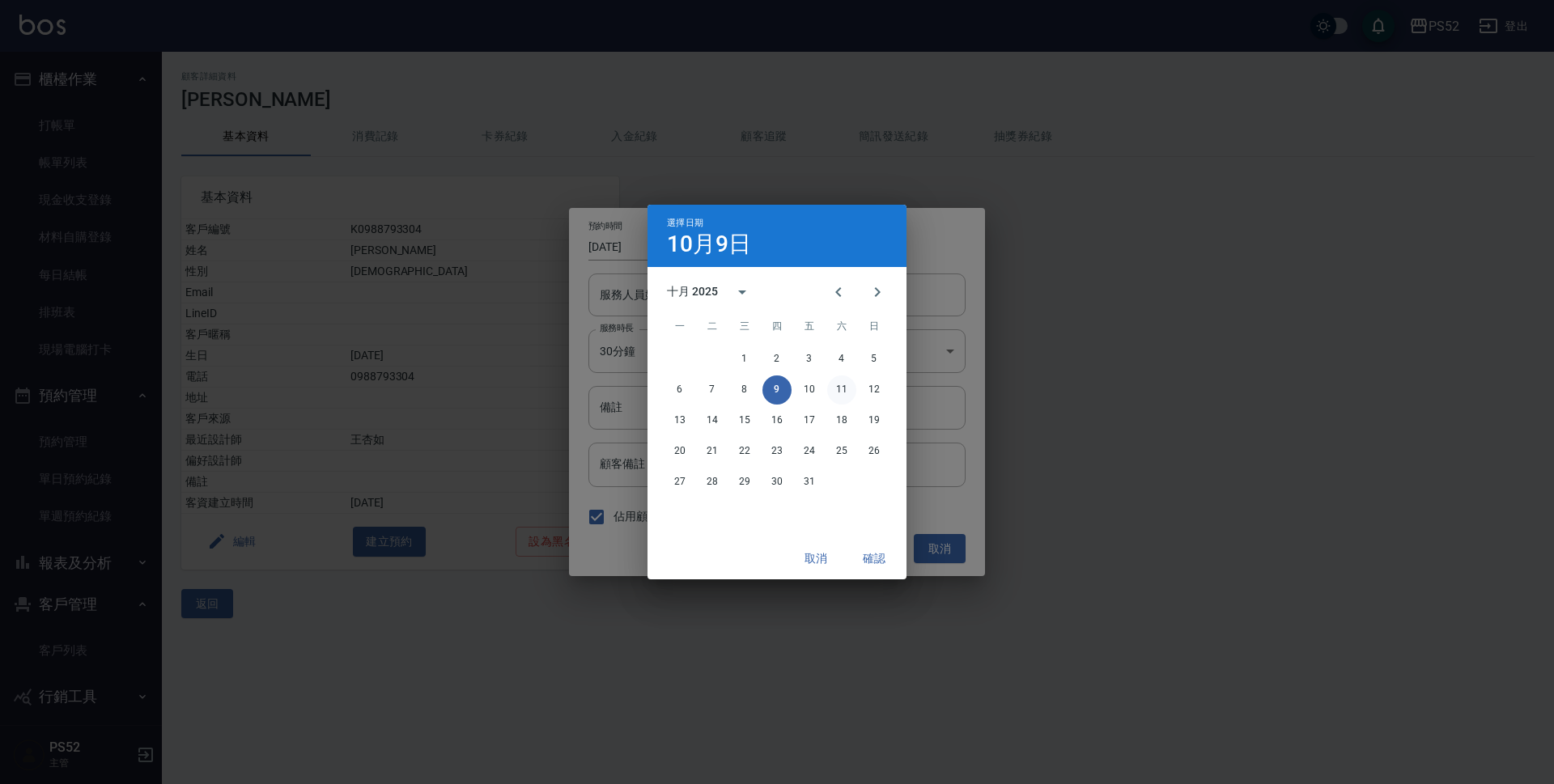
click at [837, 394] on button "11" at bounding box center [841, 389] width 29 height 29
type input "[DATE]"
type input "1760175000000"
click at [875, 551] on button "確認" at bounding box center [874, 559] width 52 height 30
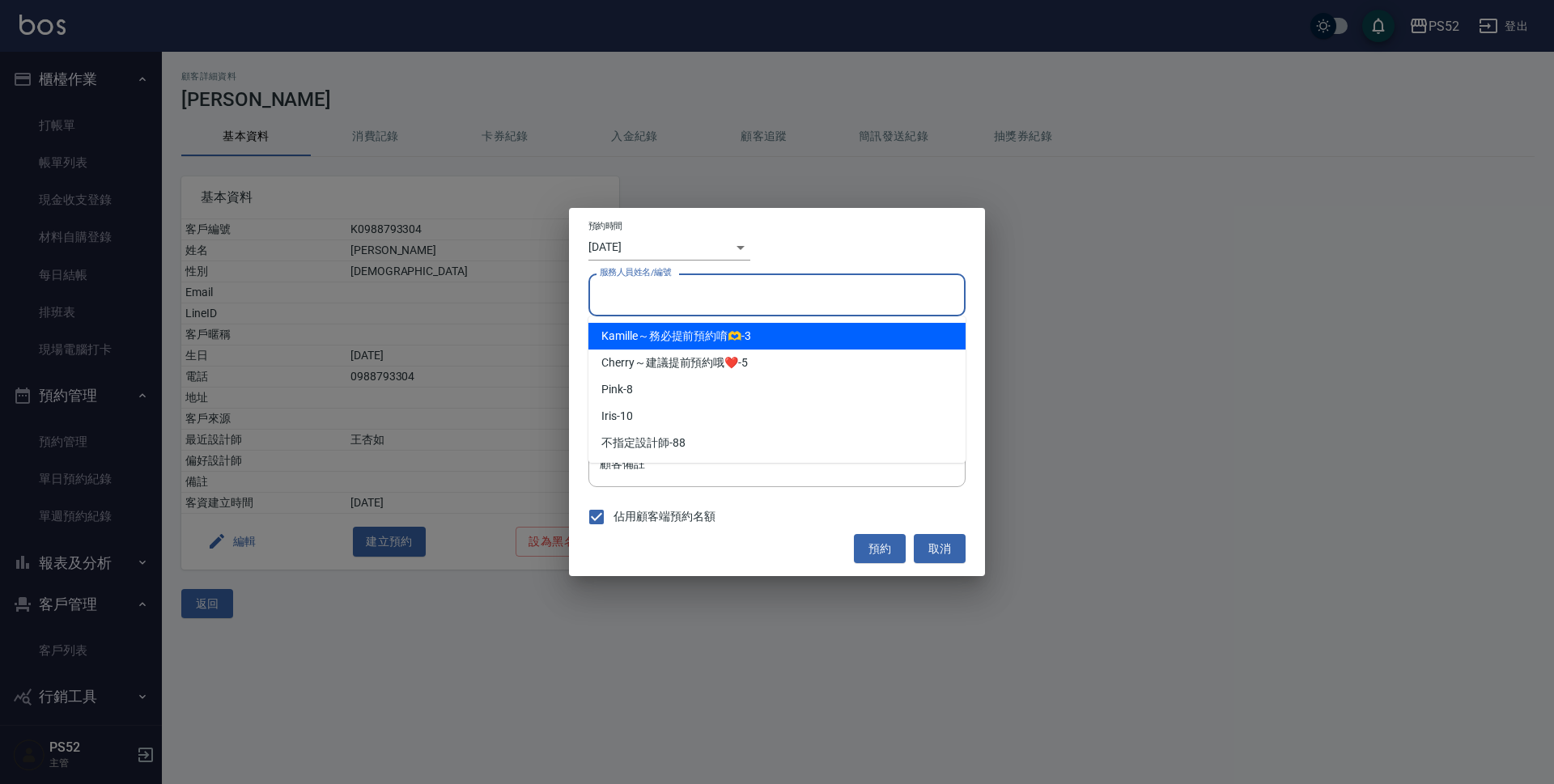
click at [689, 297] on input "服務人員姓名/編號" at bounding box center [777, 295] width 363 height 29
click at [720, 339] on span "Kamille～務必提前預約唷🫶" at bounding box center [671, 337] width 140 height 17
type input "Kamille～務必提前預約唷🫶-3"
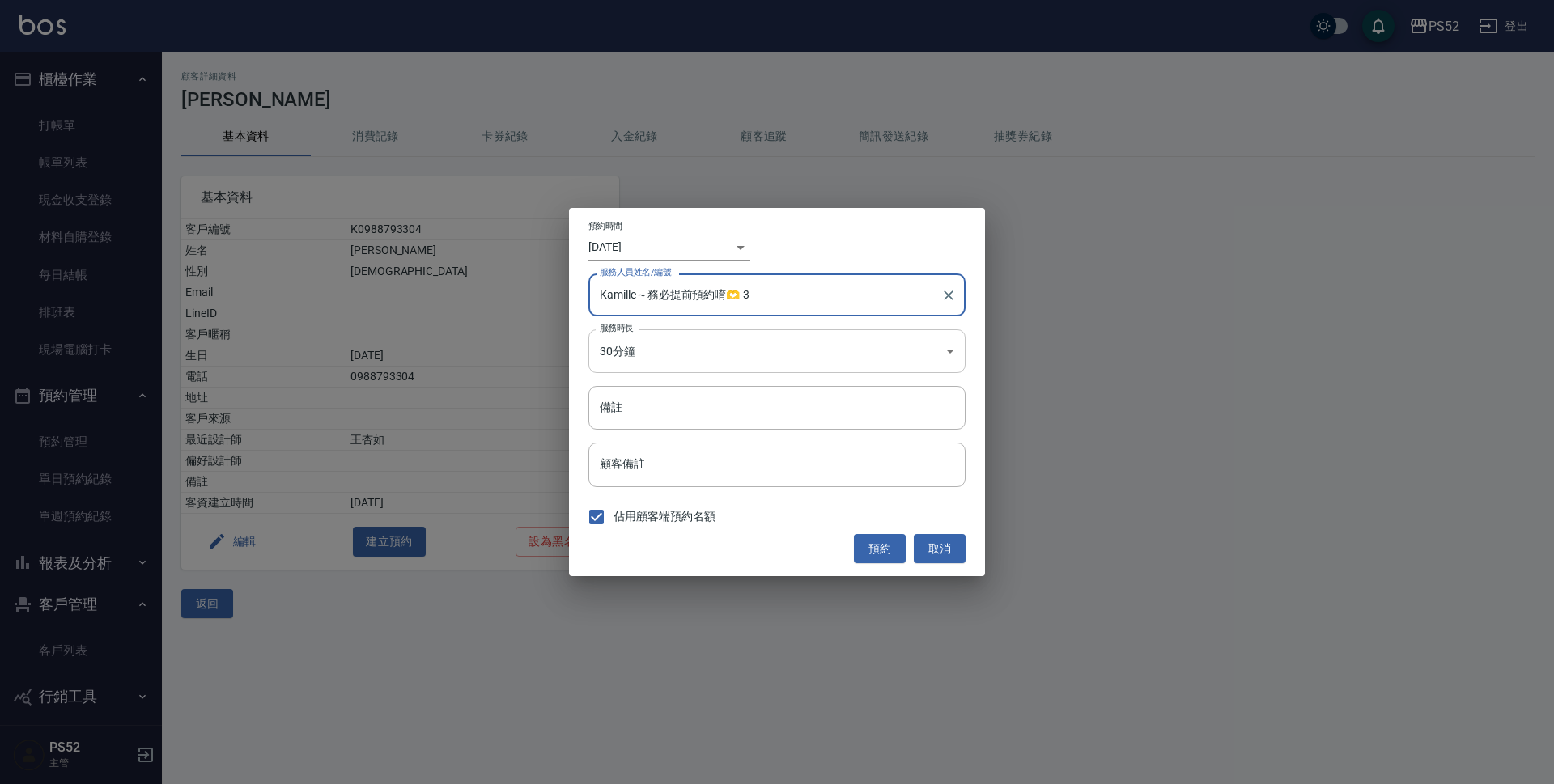
click at [651, 357] on body "PS52 登出 櫃檯作業 打帳單 帳單列表 現金收支登錄 材料自購登錄 每日結帳 排班表 現場電腦打卡 預約管理 預約管理 單日預約紀錄 單週預約紀錄 報表及…" at bounding box center [777, 392] width 1554 height 784
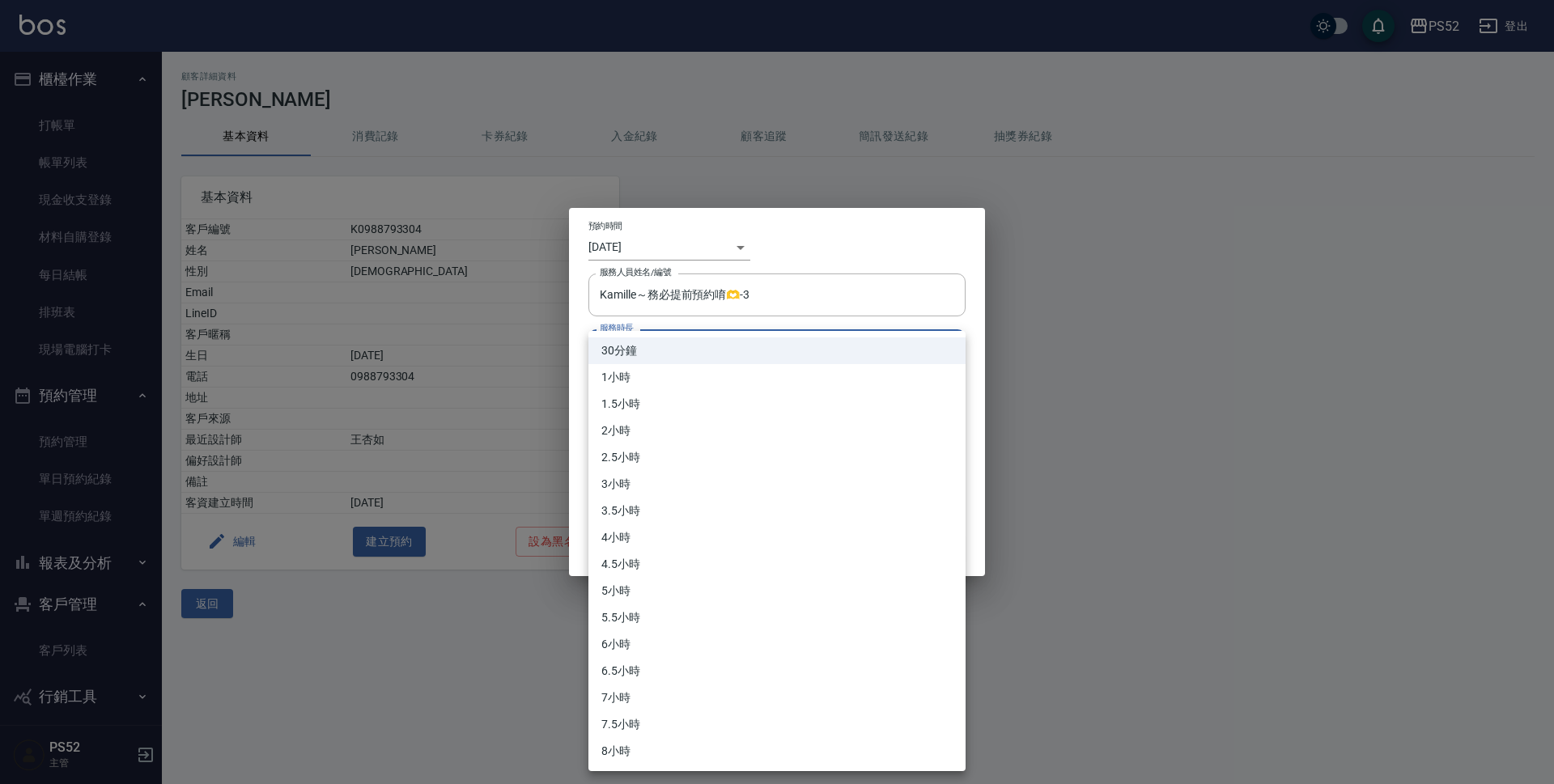
click at [647, 385] on li "1小時" at bounding box center [777, 377] width 377 height 27
type input "2"
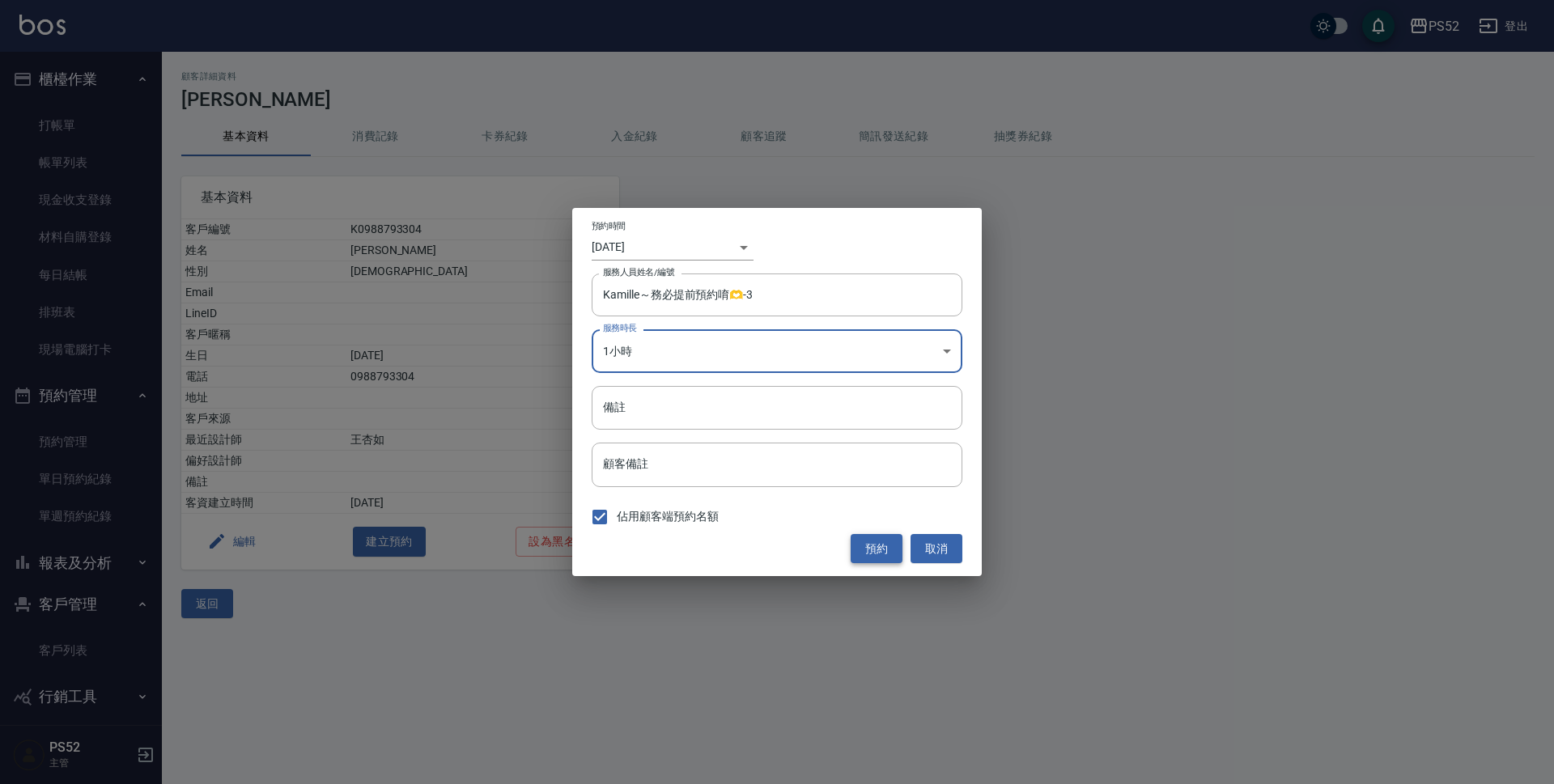
click at [871, 549] on button "預約" at bounding box center [877, 549] width 52 height 30
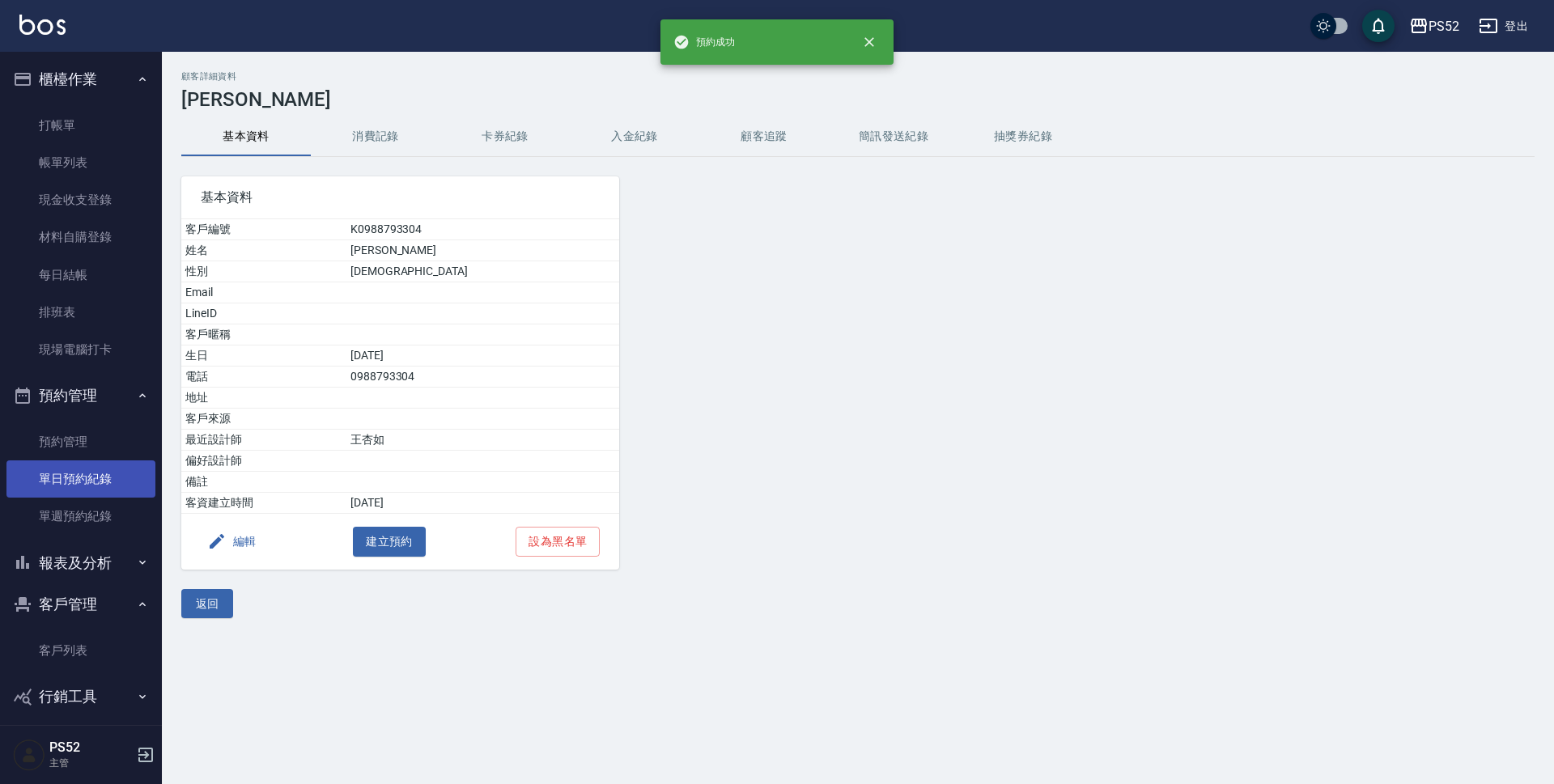
click at [89, 477] on link "單日預約紀錄" at bounding box center [80, 479] width 149 height 37
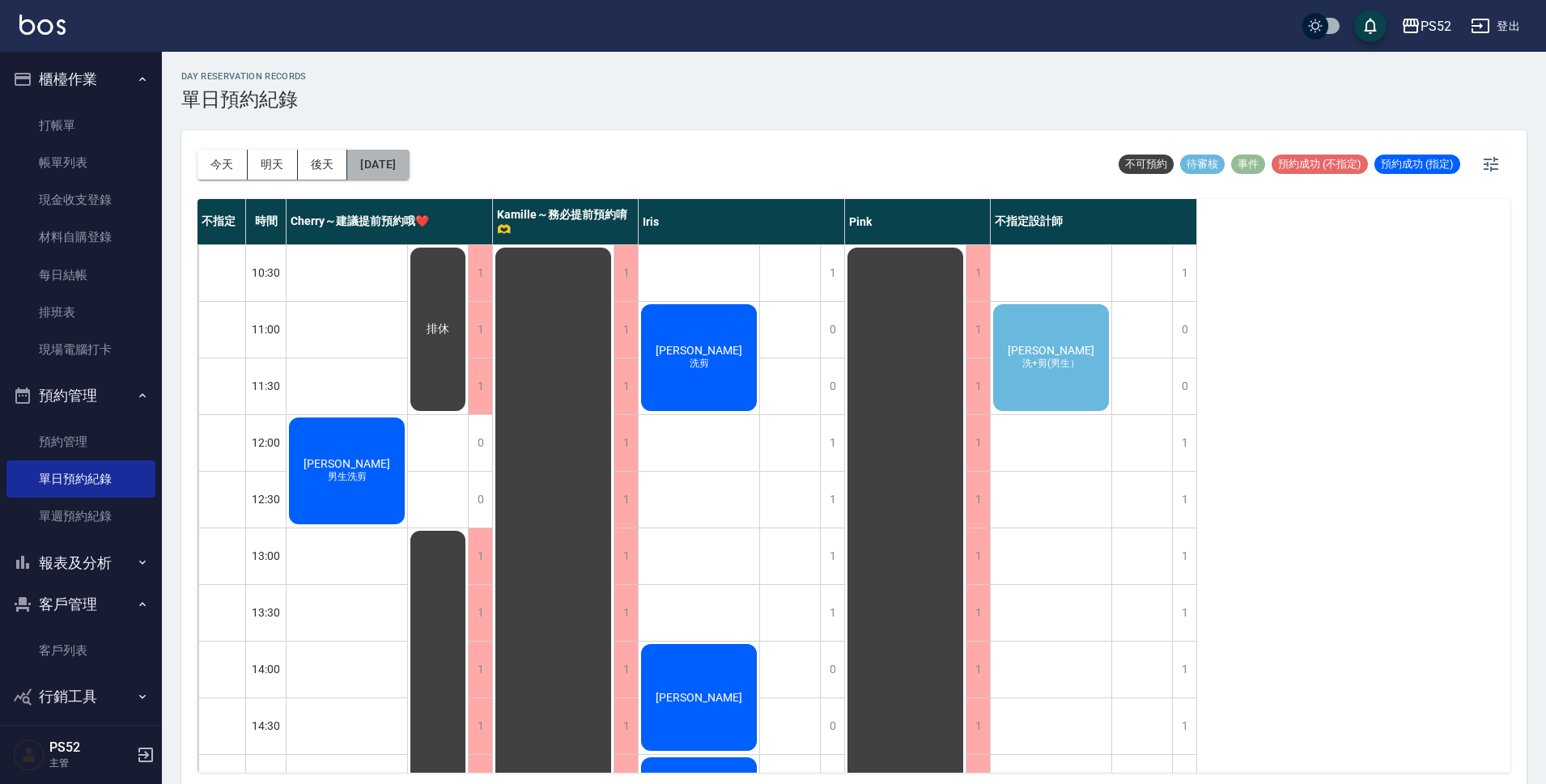
click at [363, 161] on button "[DATE]" at bounding box center [378, 164] width 62 height 30
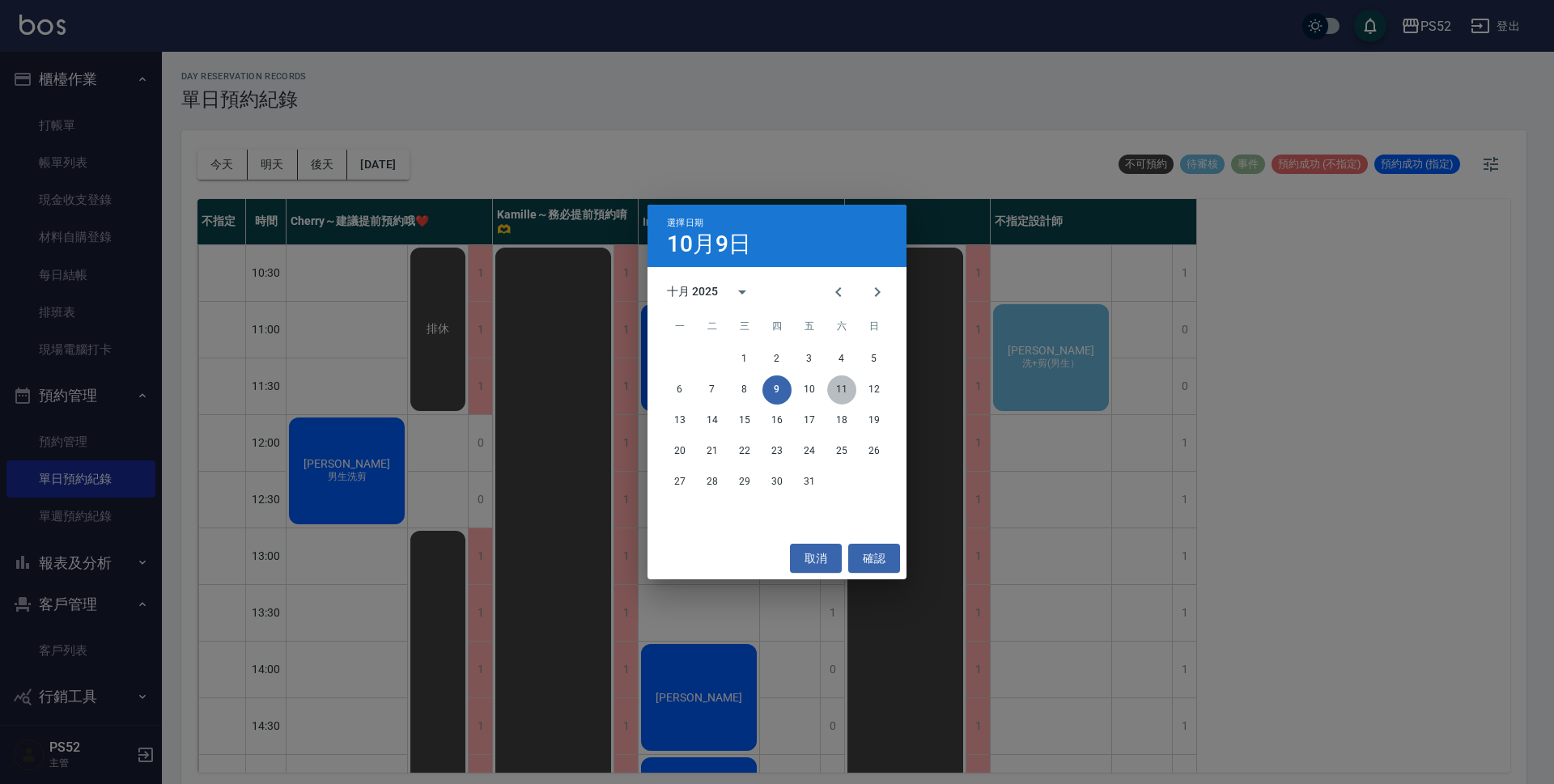
click at [846, 385] on button "11" at bounding box center [841, 389] width 29 height 29
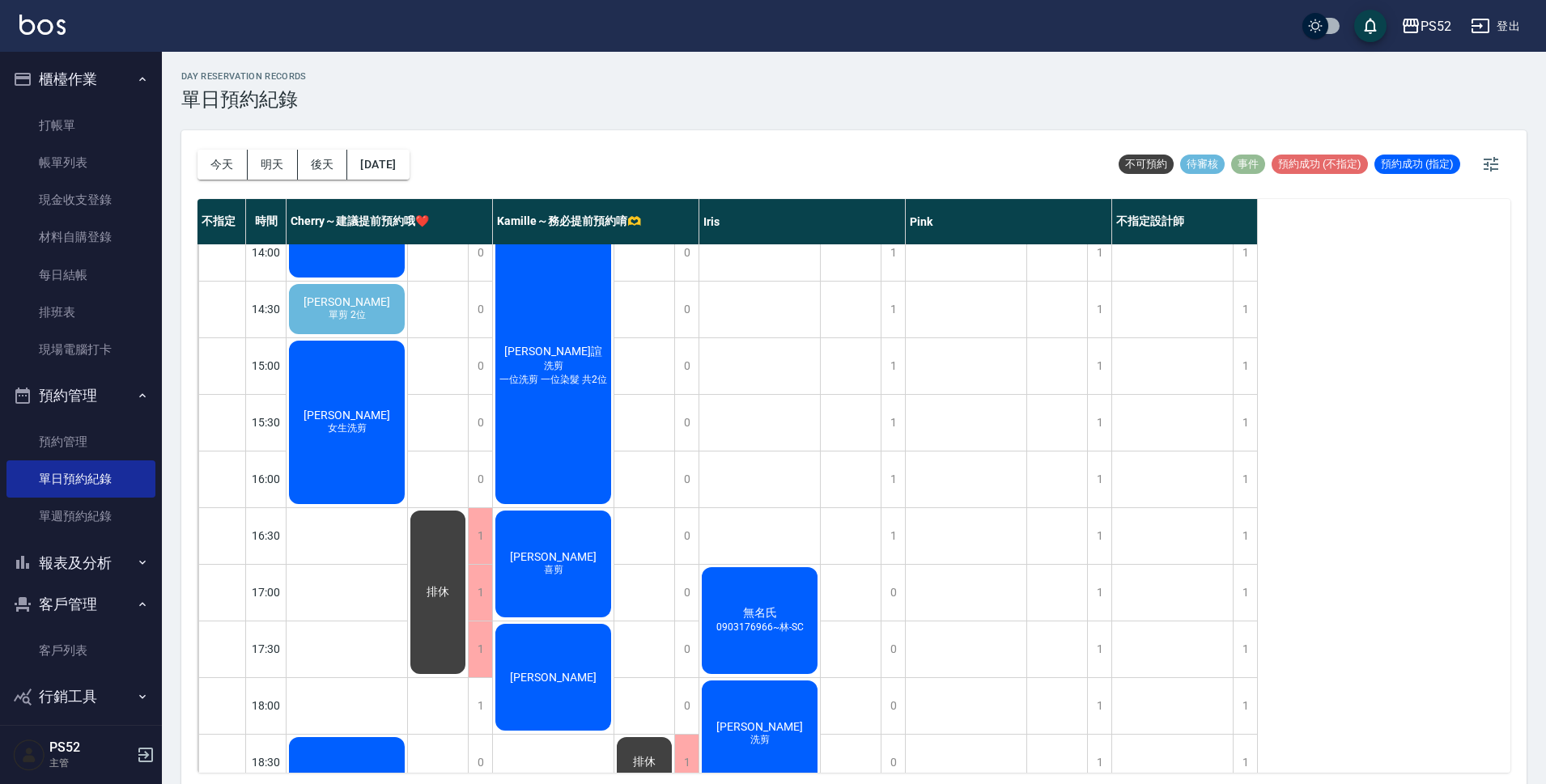
scroll to position [539, 0]
